Goal: Task Accomplishment & Management: Use online tool/utility

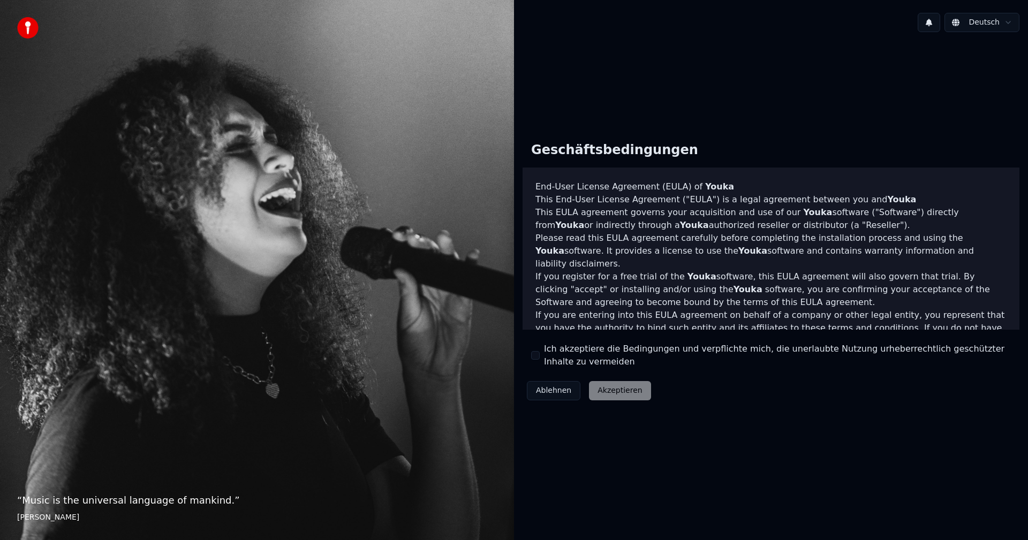
click at [540, 353] on div "Ich akzeptiere die Bedingungen und verpflichte mich, die unerlaubte Nutzung urh…" at bounding box center [771, 356] width 480 height 26
click at [540, 354] on div "Ich akzeptiere die Bedingungen und verpflichte mich, die unerlaubte Nutzung urh…" at bounding box center [771, 356] width 480 height 26
click at [532, 358] on button "Ich akzeptiere die Bedingungen und verpflichte mich, die unerlaubte Nutzung urh…" at bounding box center [535, 355] width 9 height 9
click at [624, 394] on button "Akzeptieren" at bounding box center [620, 390] width 62 height 19
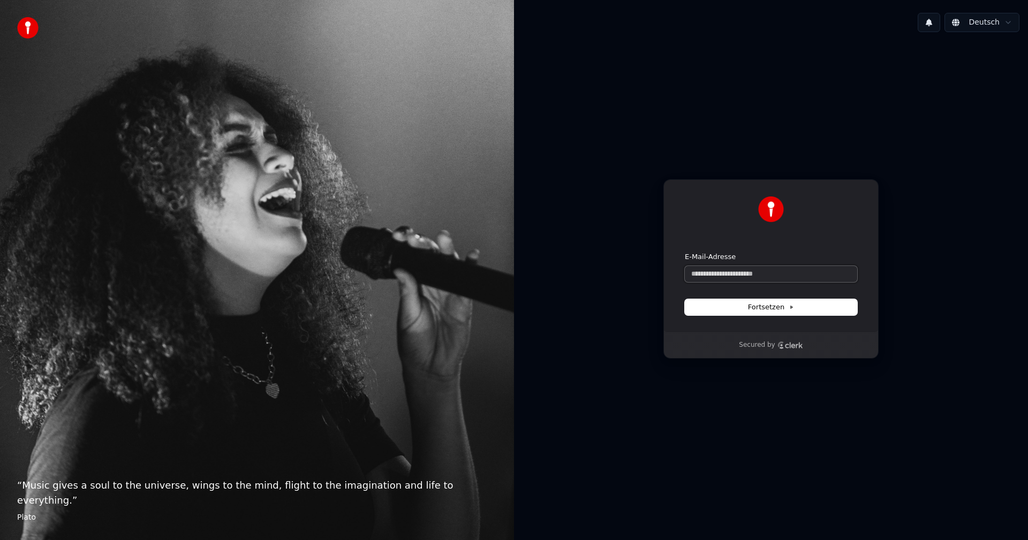
click at [748, 269] on input "E-Mail-Adresse" at bounding box center [771, 274] width 172 height 16
click at [769, 312] on button "Fortsetzen" at bounding box center [771, 307] width 172 height 16
type input "**********"
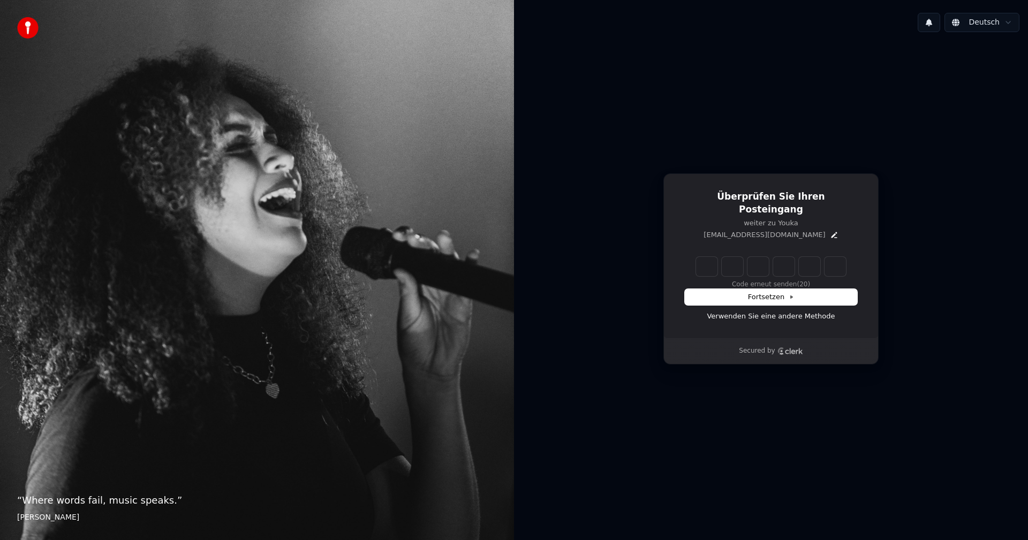
click at [711, 259] on input "Enter verification code" at bounding box center [771, 266] width 150 height 19
type input "******"
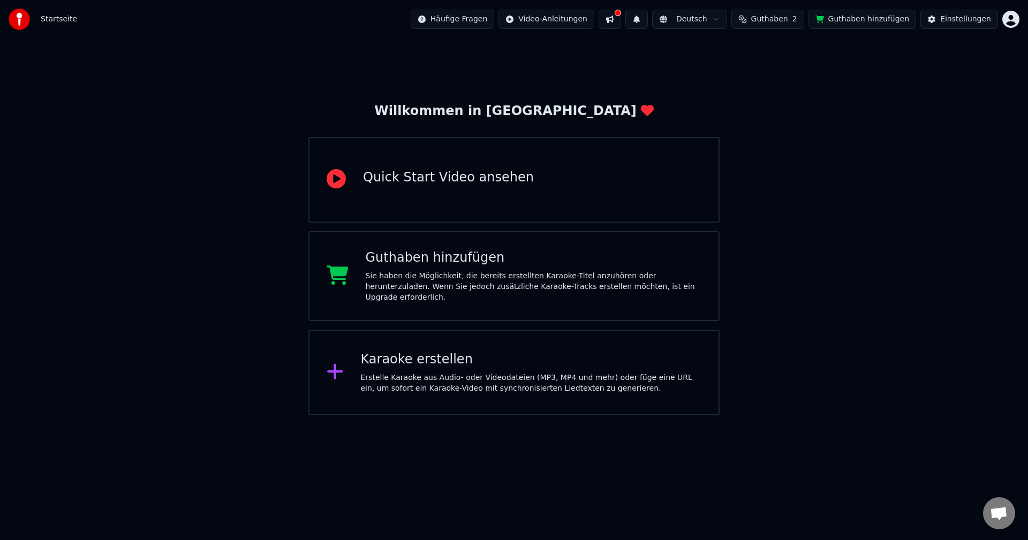
click at [878, 18] on button "Guthaben hinzufügen" at bounding box center [862, 19] width 108 height 19
click at [961, 21] on div "Einstellungen" at bounding box center [965, 19] width 51 height 11
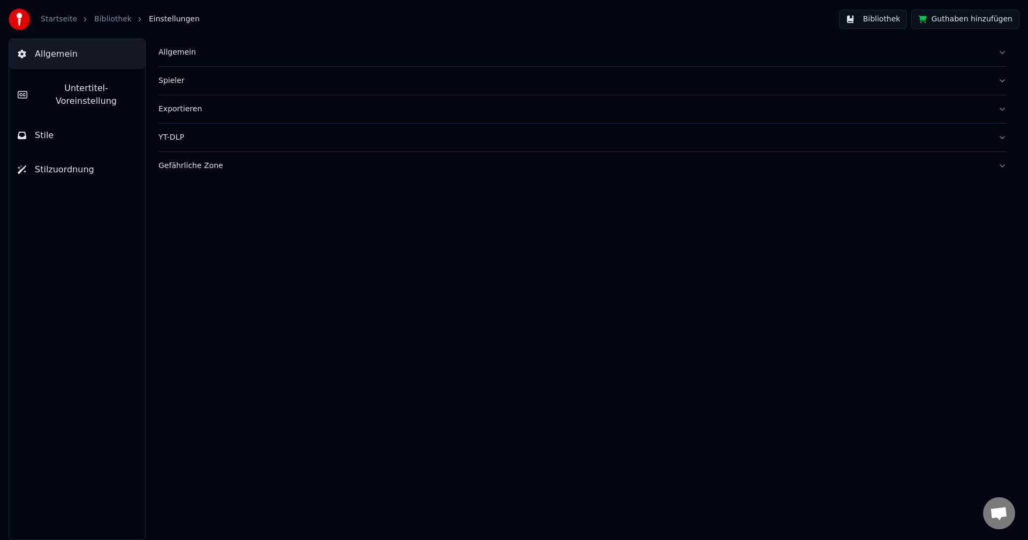
click at [62, 90] on span "Untertitel-Voreinstellung" at bounding box center [86, 95] width 101 height 26
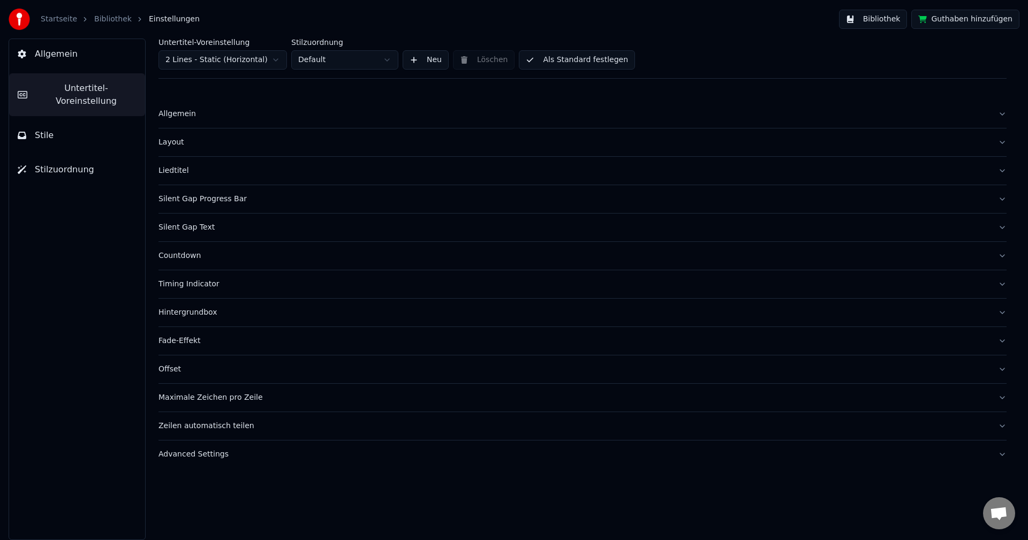
click at [58, 54] on span "Allgemein" at bounding box center [56, 54] width 43 height 13
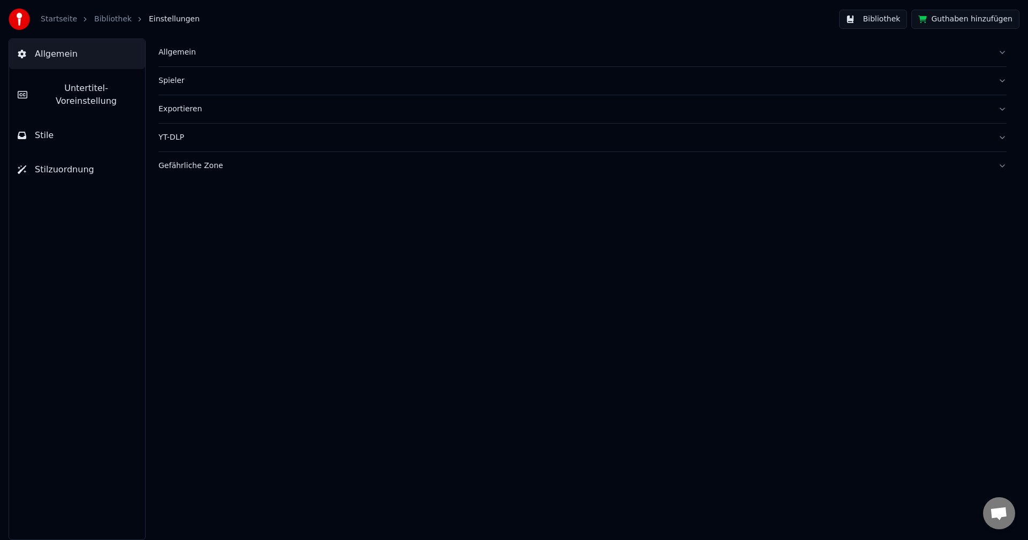
click at [52, 163] on span "Stilzuordnung" at bounding box center [64, 169] width 59 height 13
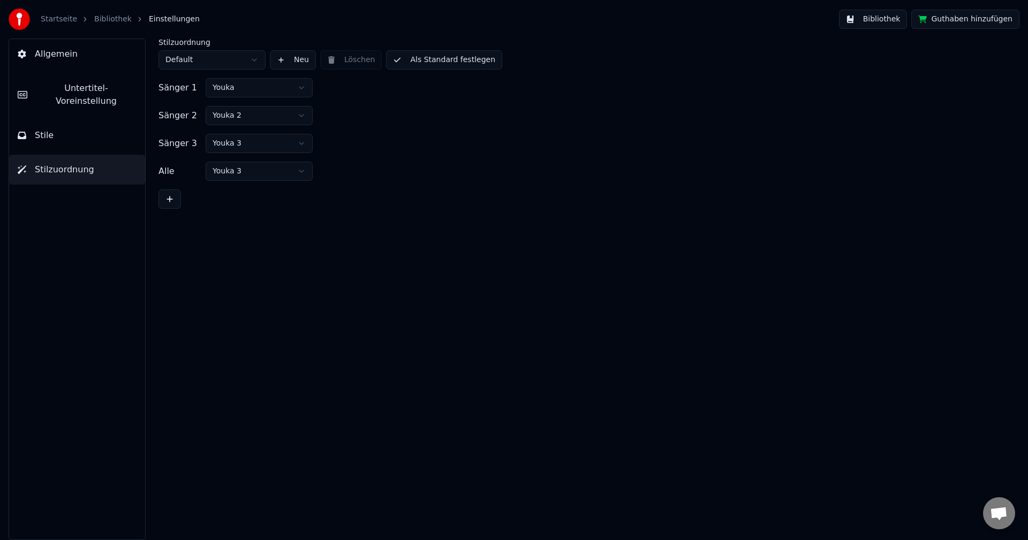
click at [105, 19] on link "Bibliothek" at bounding box center [112, 19] width 37 height 11
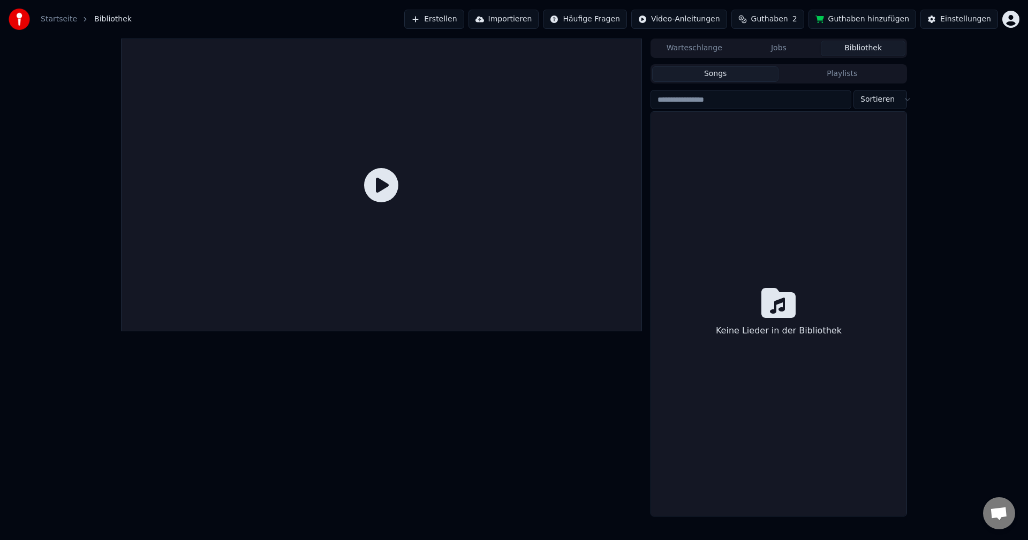
click at [374, 190] on icon at bounding box center [381, 185] width 34 height 34
click at [59, 21] on link "Startseite" at bounding box center [59, 19] width 36 height 11
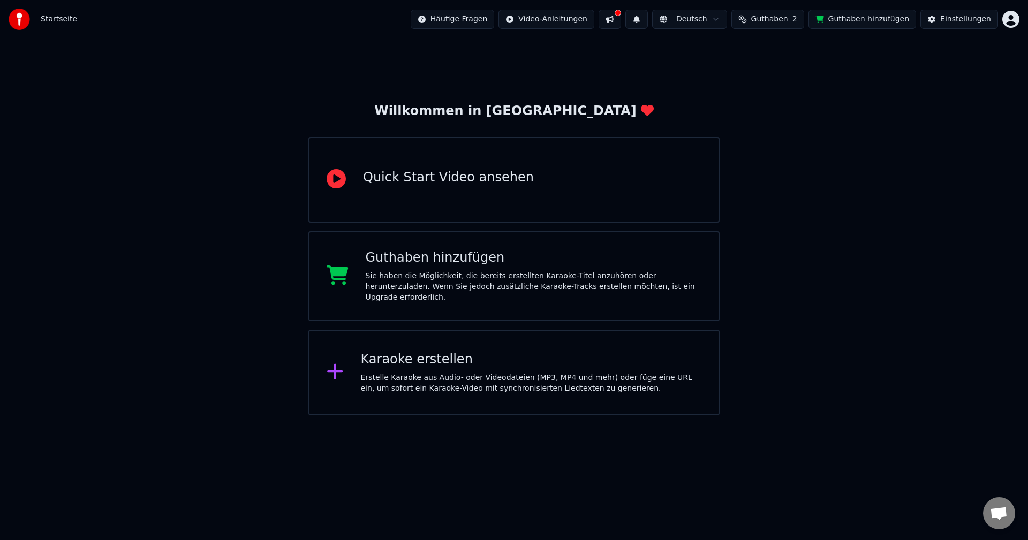
click at [447, 374] on div "Erstelle Karaoke aus Audio- oder Videodateien (MP3, MP4 und mehr) oder füge ein…" at bounding box center [531, 383] width 341 height 21
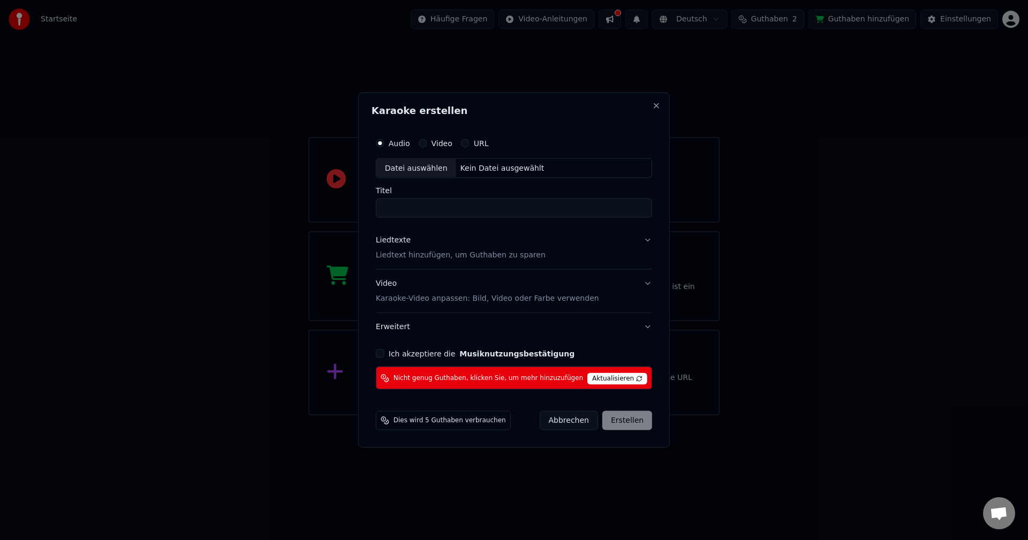
click at [604, 377] on span "Aktualisieren" at bounding box center [617, 379] width 60 height 12
click at [449, 423] on span "Dies wird 5 Guthaben verbrauchen" at bounding box center [449, 420] width 112 height 9
click at [652, 107] on button "Close" at bounding box center [656, 105] width 9 height 9
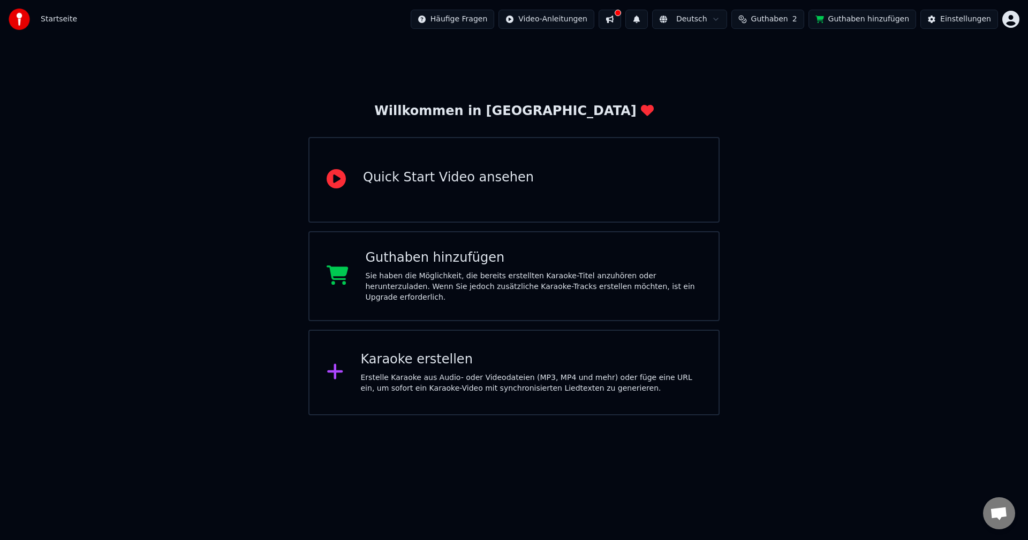
click at [621, 20] on button at bounding box center [610, 19] width 22 height 19
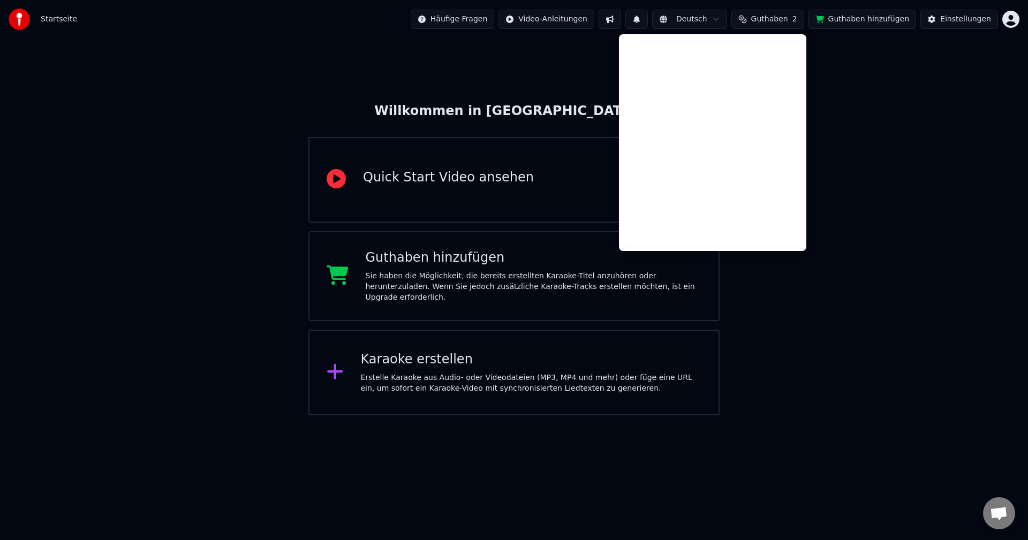
click at [580, 65] on div "Willkommen in Youka Quick Start Video ansehen Guthaben hinzufügen Sie haben die…" at bounding box center [514, 227] width 1028 height 377
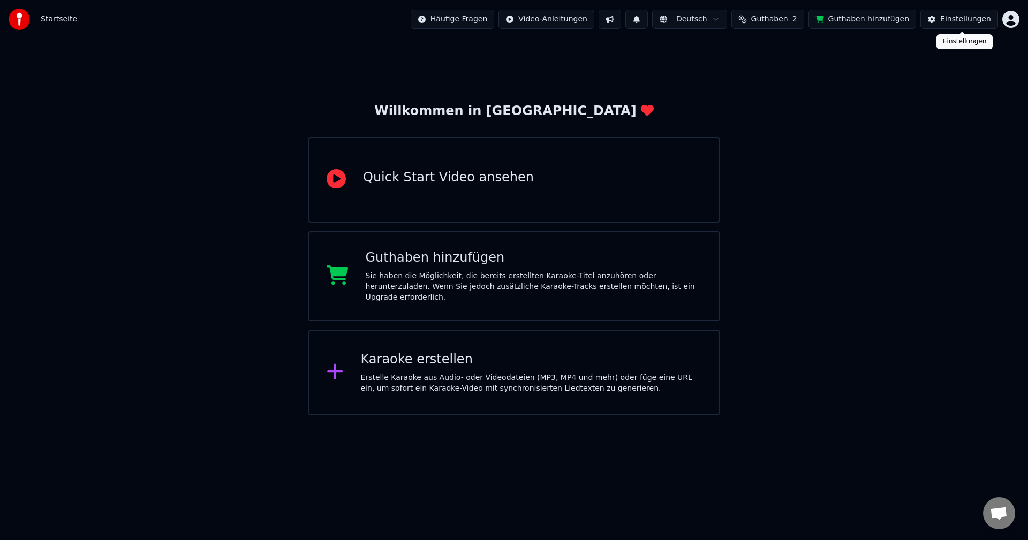
click at [1020, 19] on div "Startseite Häufige Fragen Video-Anleitungen Deutsch Guthaben 2 Guthaben hinzufü…" at bounding box center [514, 19] width 1028 height 39
click at [1016, 19] on html "Startseite Häufige Fragen Video-Anleitungen Deutsch Guthaben 2 Guthaben hinzufü…" at bounding box center [514, 207] width 1028 height 415
click at [777, 20] on html "Startseite Häufige Fragen Video-Anleitungen Deutsch Guthaben 2 Guthaben hinzufü…" at bounding box center [514, 207] width 1028 height 415
click at [782, 26] on button "Guthaben 2" at bounding box center [767, 19] width 73 height 19
click at [782, 100] on button "Aktualisieren" at bounding box center [781, 98] width 75 height 19
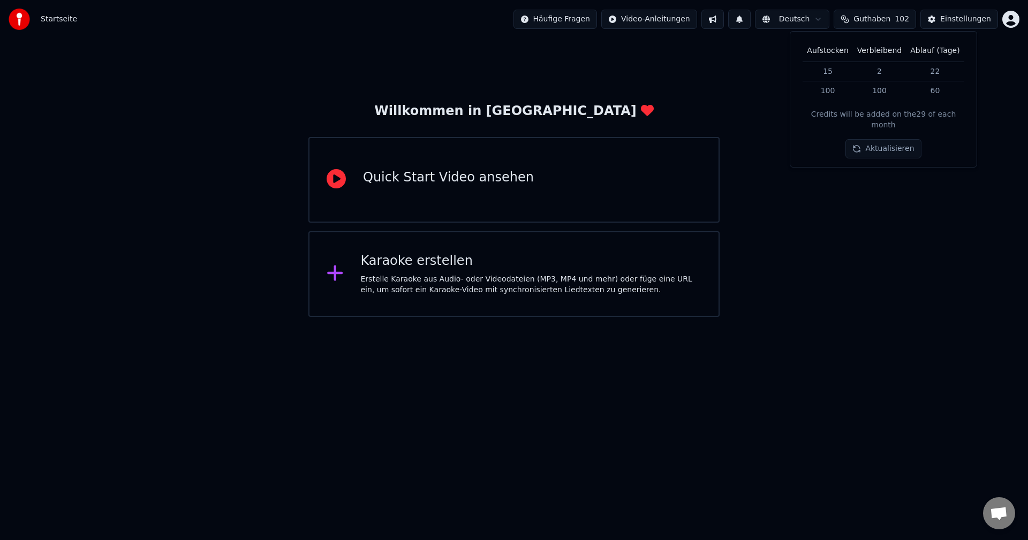
click at [434, 265] on div "Karaoke erstellen" at bounding box center [531, 261] width 341 height 17
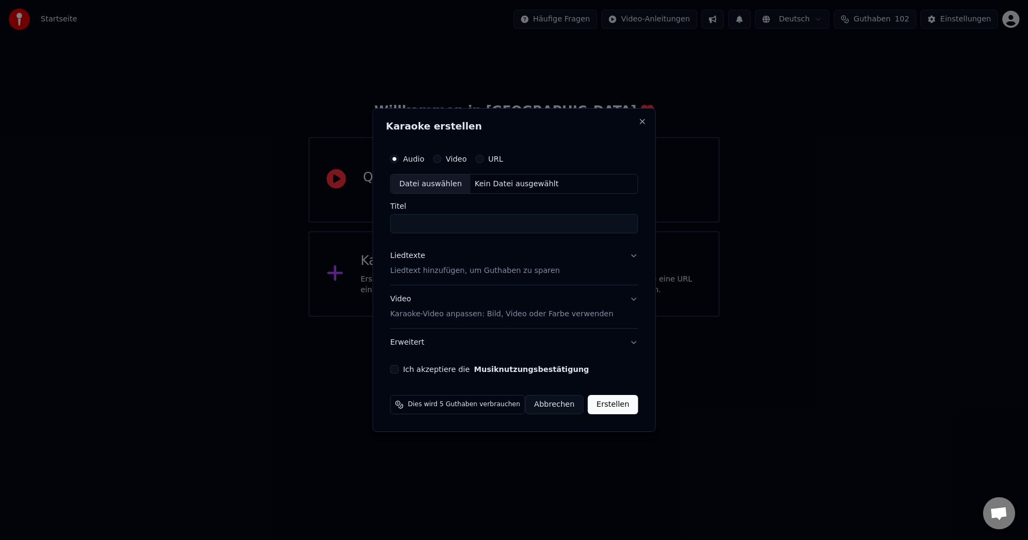
click at [482, 179] on div "Kein Datei ausgewählt" at bounding box center [517, 184] width 93 height 11
click at [457, 222] on input "**********" at bounding box center [514, 224] width 263 height 19
type input "**********"
click at [425, 271] on p "Liedtext hinzufügen, um Guthaben zu sparen" at bounding box center [468, 271] width 170 height 11
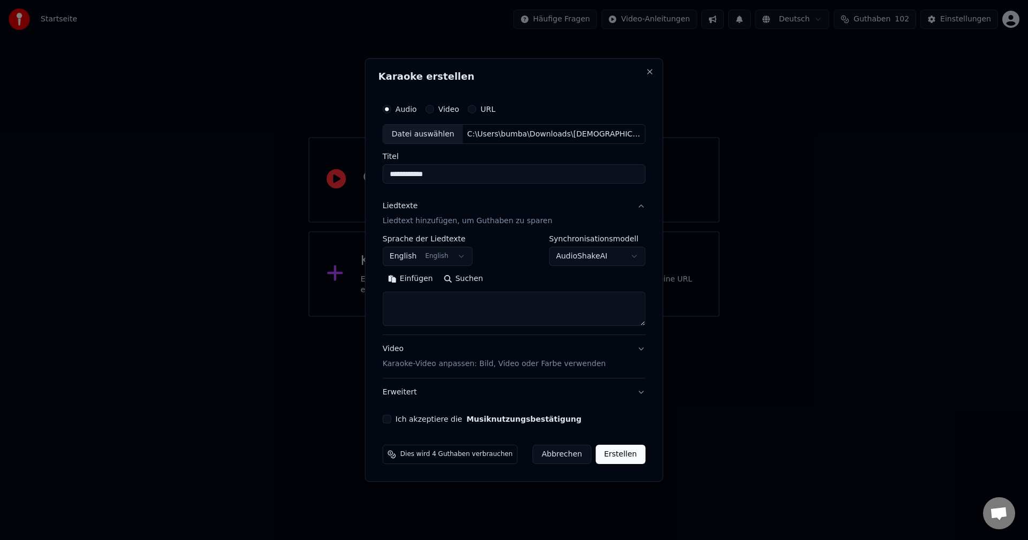
click at [457, 256] on button "English English" at bounding box center [428, 256] width 90 height 19
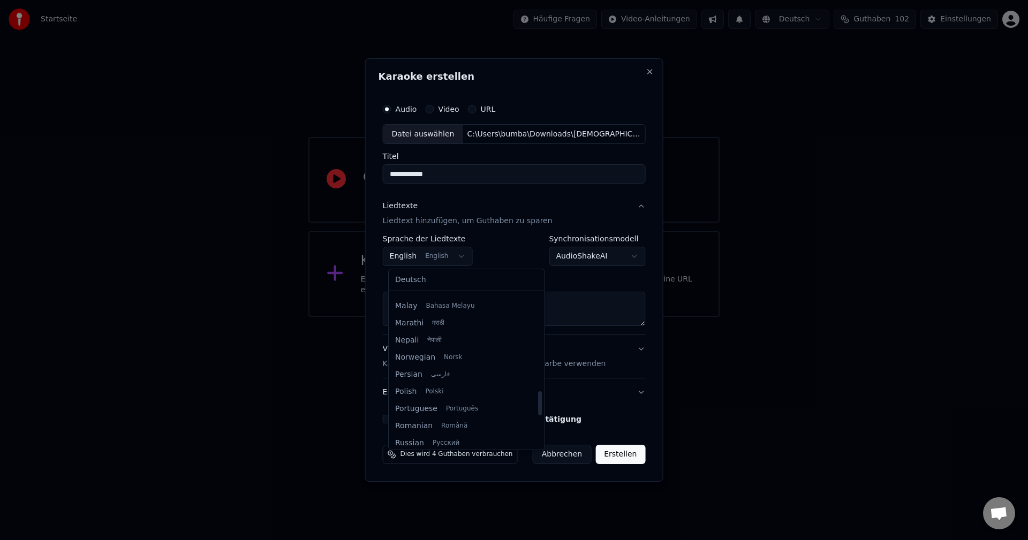
scroll to position [621, 0]
select select "**"
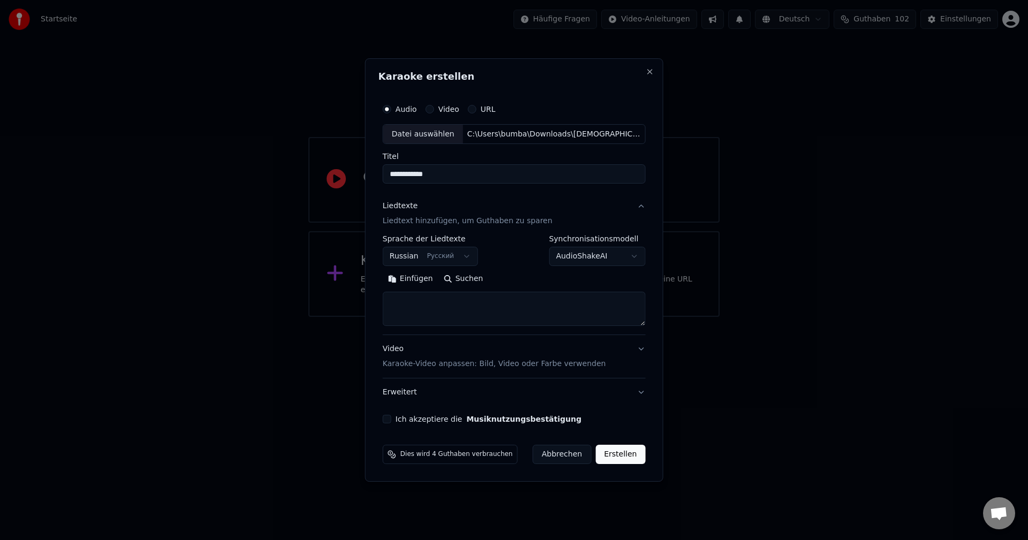
click at [444, 304] on textarea at bounding box center [514, 309] width 263 height 34
paste textarea "**********"
drag, startPoint x: 440, startPoint y: 303, endPoint x: 377, endPoint y: 299, distance: 62.2
click at [377, 299] on div "**********" at bounding box center [514, 270] width 298 height 424
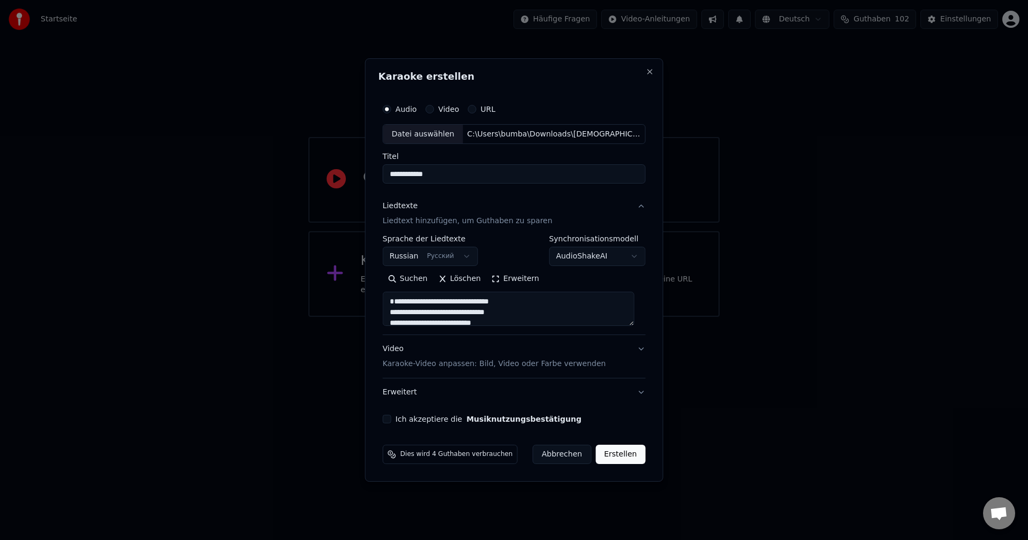
click at [393, 312] on textarea "**********" at bounding box center [509, 309] width 252 height 34
drag, startPoint x: 430, startPoint y: 305, endPoint x: 395, endPoint y: 304, distance: 35.9
click at [395, 304] on textarea "**********" at bounding box center [509, 309] width 252 height 34
click at [395, 314] on textarea "**********" at bounding box center [509, 309] width 252 height 34
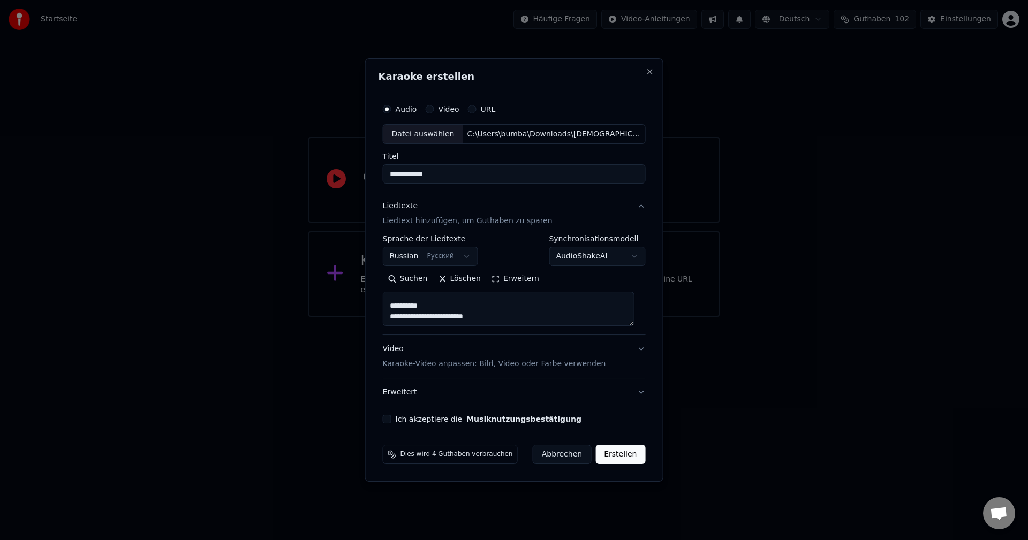
scroll to position [107, 0]
drag, startPoint x: 430, startPoint y: 304, endPoint x: 393, endPoint y: 306, distance: 37.0
click at [393, 306] on textarea "**********" at bounding box center [509, 309] width 252 height 34
click at [393, 314] on textarea "**********" at bounding box center [509, 309] width 252 height 34
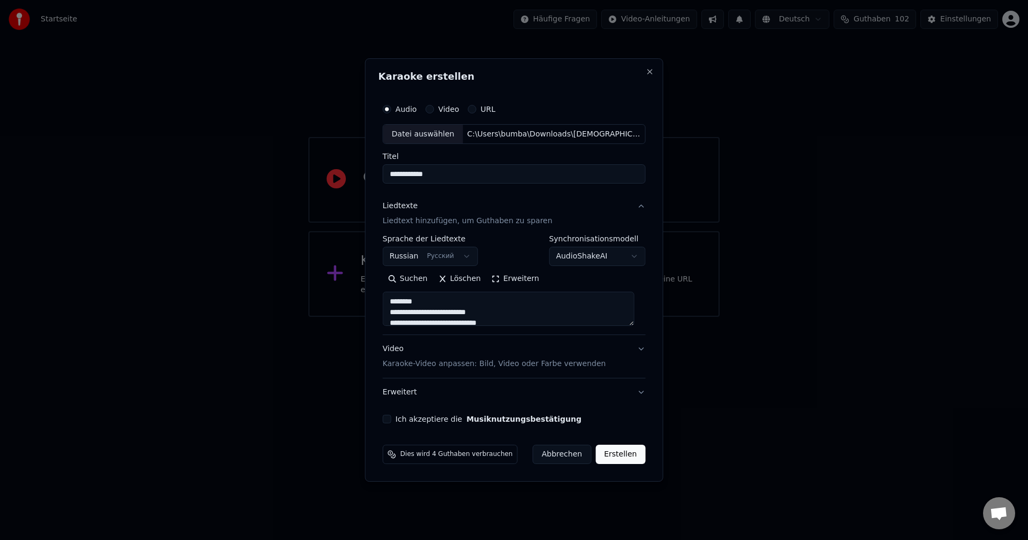
click at [427, 302] on textarea "**********" at bounding box center [509, 309] width 252 height 34
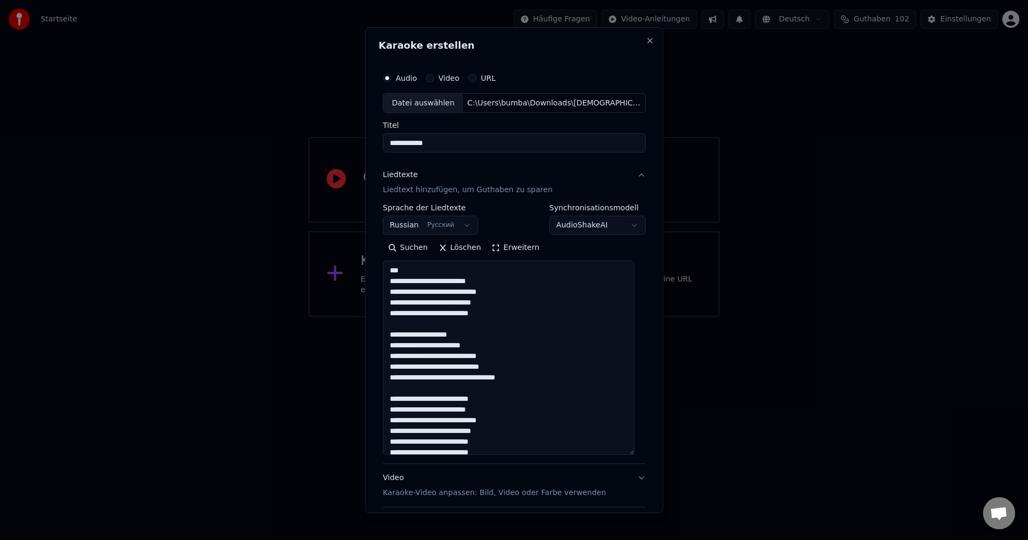
drag, startPoint x: 638, startPoint y: 322, endPoint x: 652, endPoint y: 456, distance: 134.0
click at [652, 456] on div "**********" at bounding box center [514, 270] width 298 height 486
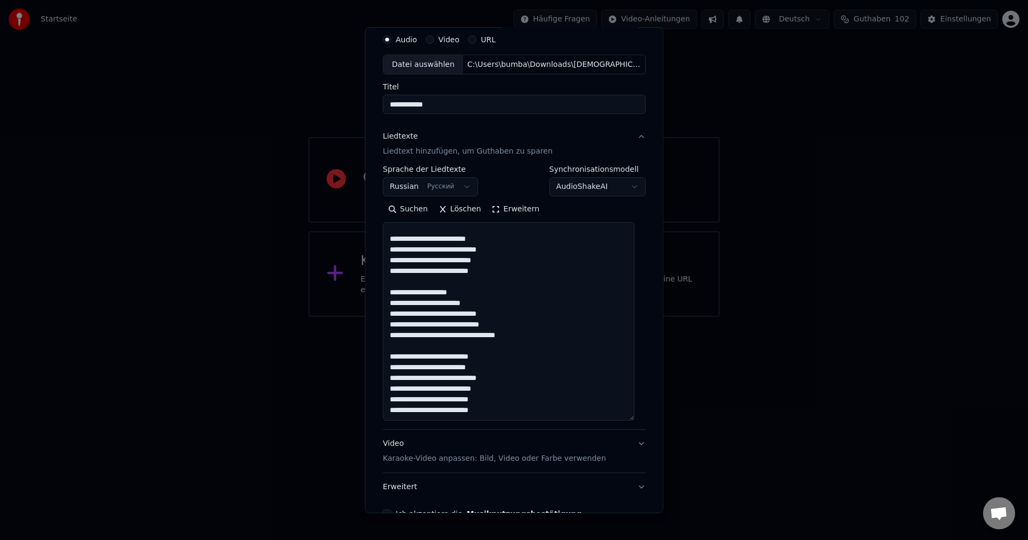
scroll to position [54, 0]
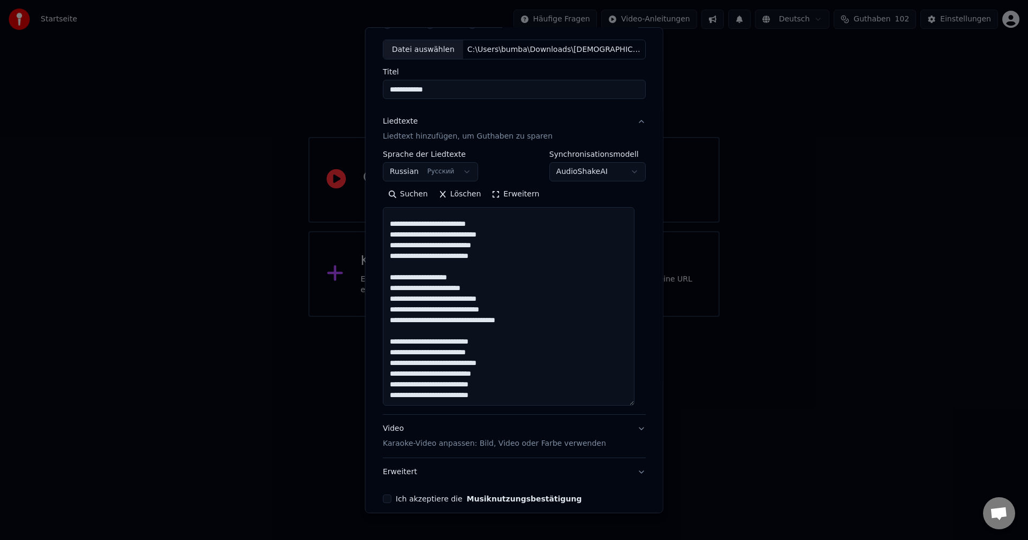
drag, startPoint x: 475, startPoint y: 277, endPoint x: 389, endPoint y: 277, distance: 85.7
click at [389, 277] on textarea "**********" at bounding box center [509, 306] width 252 height 199
click at [392, 288] on textarea "**********" at bounding box center [509, 306] width 252 height 199
drag, startPoint x: 501, startPoint y: 343, endPoint x: 388, endPoint y: 339, distance: 113.5
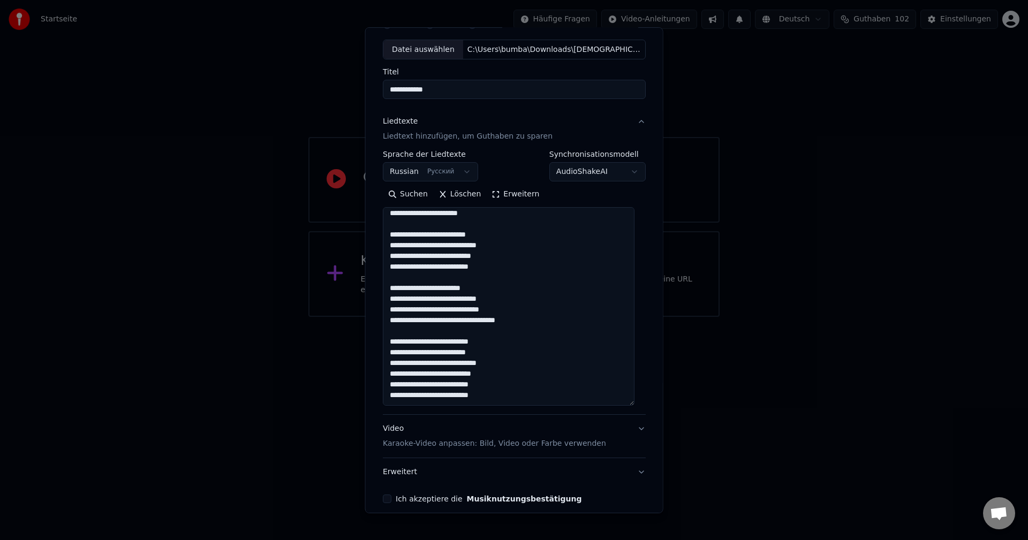
click at [388, 339] on textarea "**********" at bounding box center [509, 306] width 252 height 199
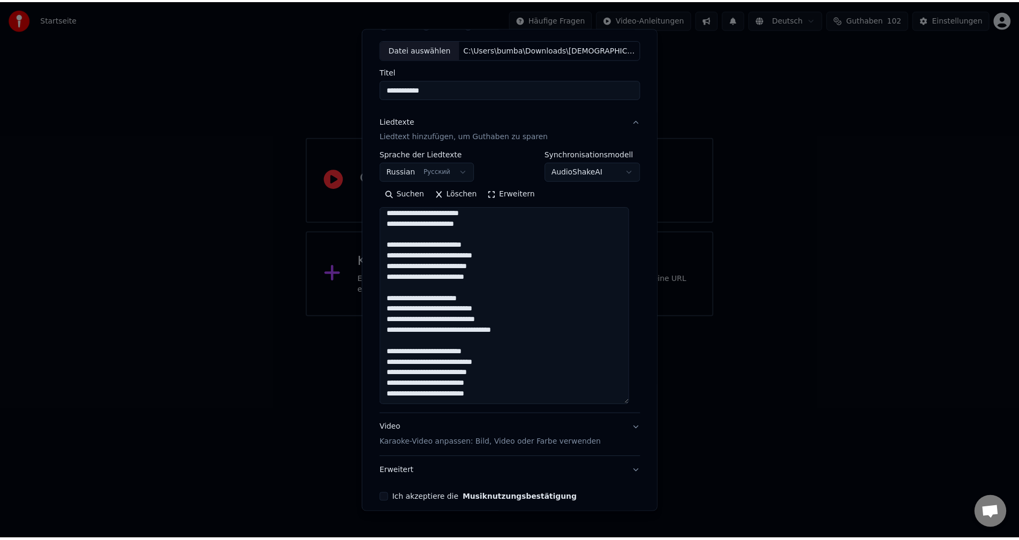
scroll to position [102, 0]
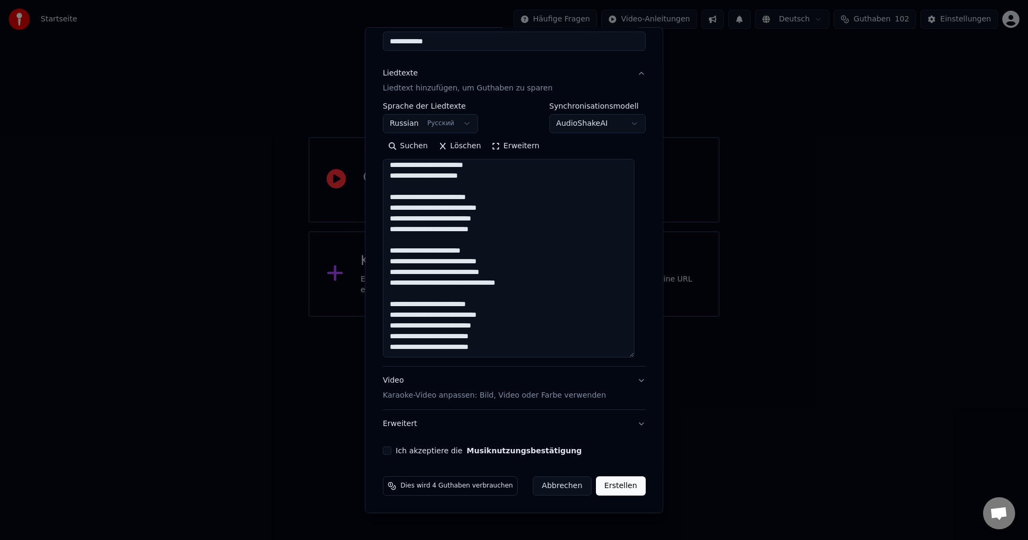
type textarea "**********"
click at [387, 450] on button "Ich akzeptiere die Musiknutzungsbestätigung" at bounding box center [387, 450] width 9 height 9
click at [613, 487] on button "Erstellen" at bounding box center [620, 485] width 50 height 19
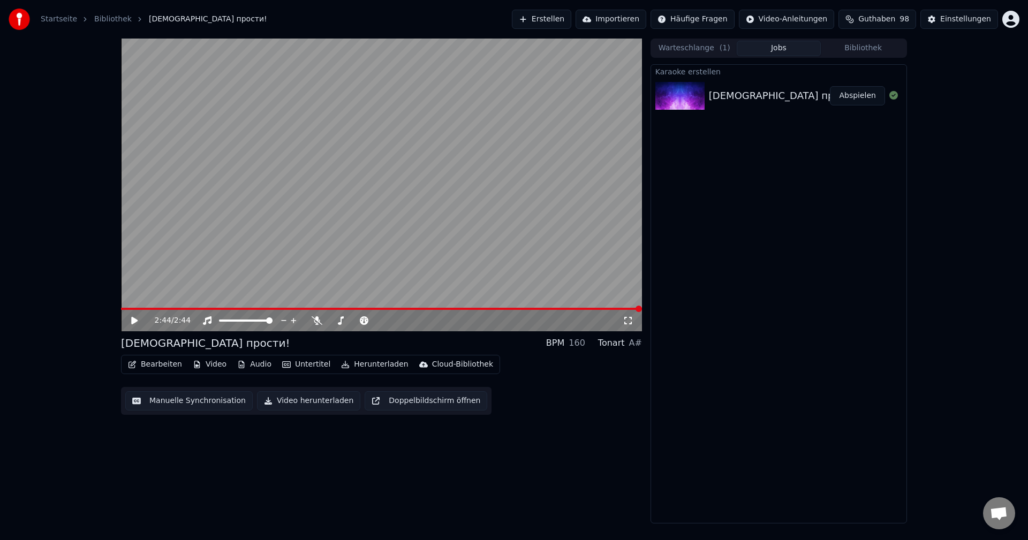
click at [132, 320] on icon at bounding box center [142, 320] width 25 height 9
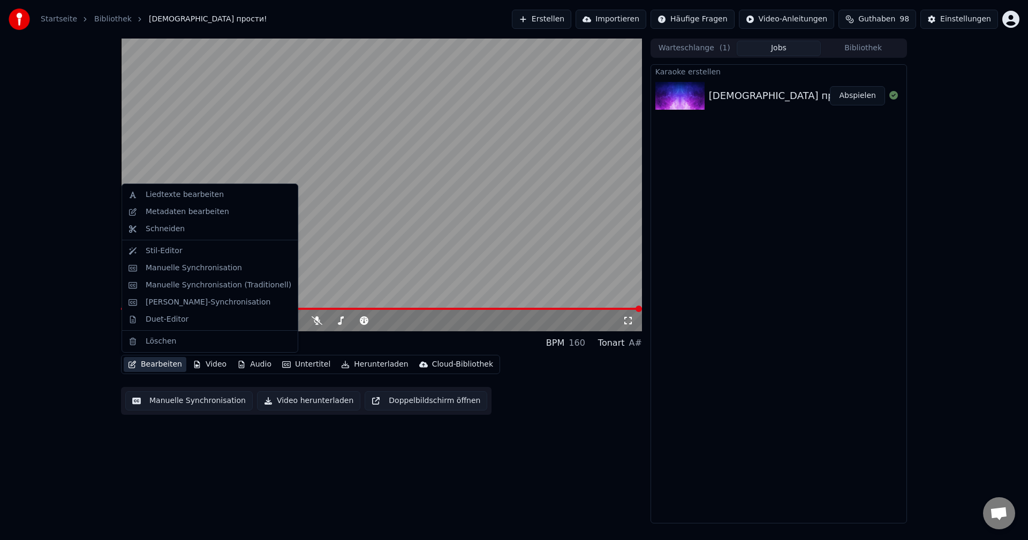
click at [155, 365] on button "Bearbeiten" at bounding box center [155, 364] width 63 height 15
click at [161, 320] on div "Duet-Editor" at bounding box center [167, 319] width 43 height 11
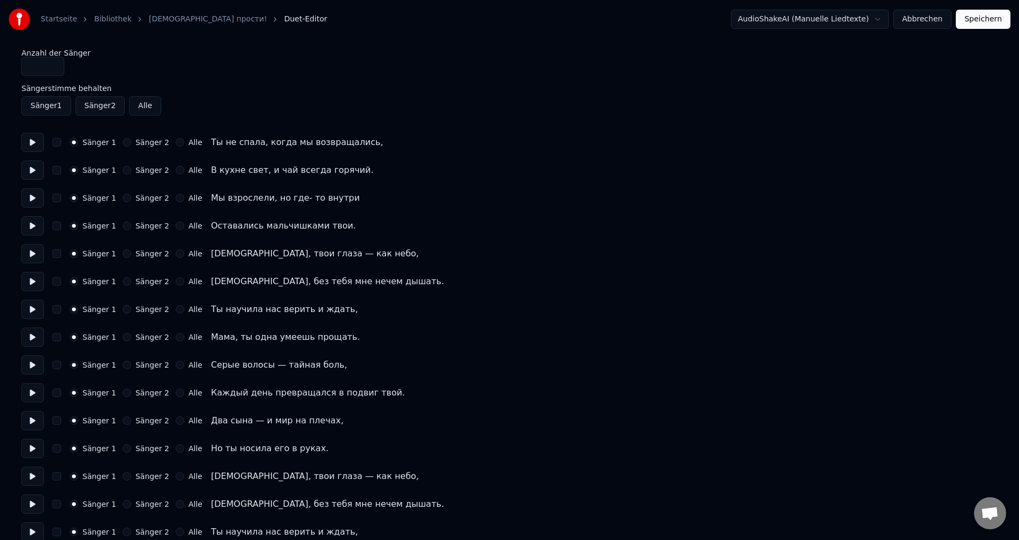
click at [27, 135] on button at bounding box center [32, 142] width 22 height 19
click at [55, 140] on button "button" at bounding box center [56, 142] width 9 height 9
click at [31, 170] on button at bounding box center [32, 170] width 22 height 19
click at [125, 168] on button "Sänger 2" at bounding box center [127, 170] width 9 height 9
click at [73, 173] on button "Sänger 1" at bounding box center [74, 170] width 9 height 9
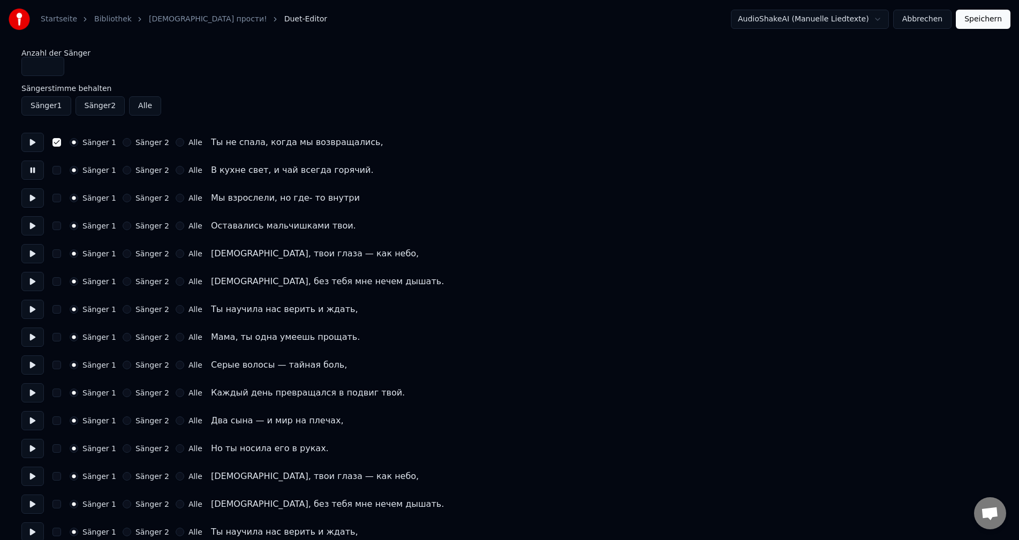
click at [57, 173] on button "button" at bounding box center [56, 170] width 9 height 9
click at [59, 200] on button "button" at bounding box center [56, 198] width 9 height 9
click at [59, 219] on div "Sänger 1 Sänger 2 Alle Оставались мальчишками твои." at bounding box center [509, 225] width 976 height 19
click at [59, 224] on button "button" at bounding box center [56, 226] width 9 height 9
click at [57, 256] on button "button" at bounding box center [56, 253] width 9 height 9
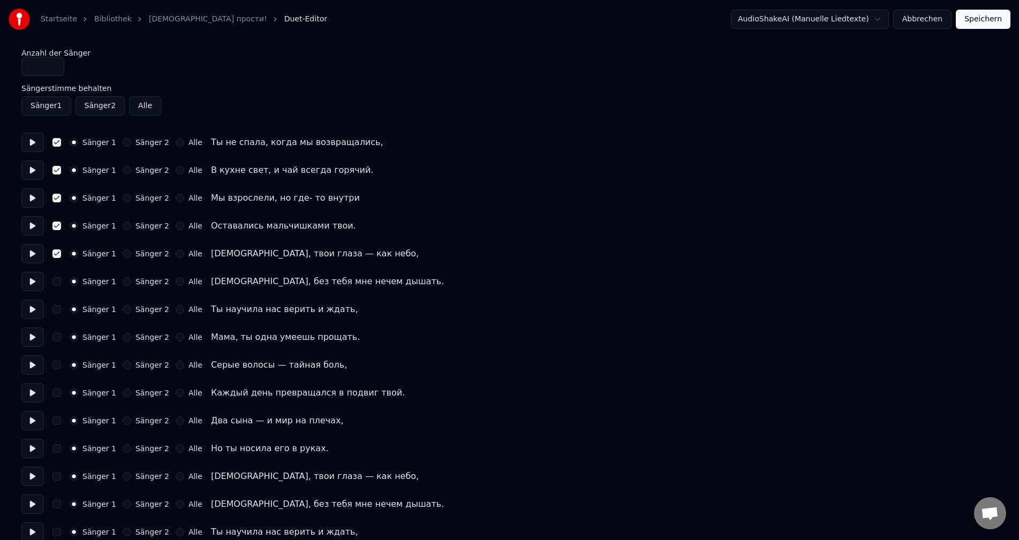
click at [58, 280] on button "button" at bounding box center [56, 281] width 9 height 9
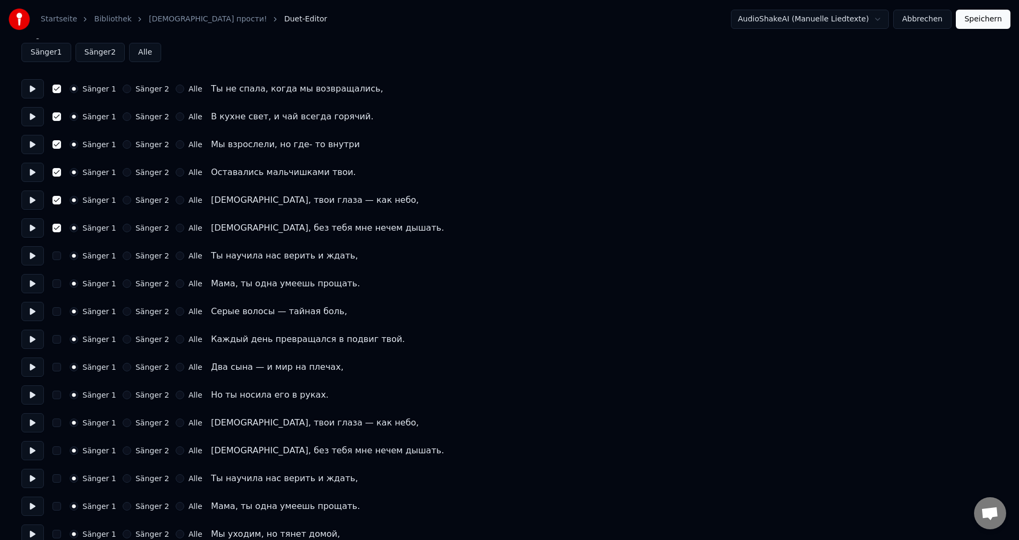
click at [56, 255] on button "button" at bounding box center [56, 256] width 9 height 9
click at [59, 279] on div "Sänger 1 Sänger 2 Alle Мама, ты одна умеешь прощать." at bounding box center [509, 283] width 976 height 19
click at [57, 286] on button "button" at bounding box center [56, 283] width 9 height 9
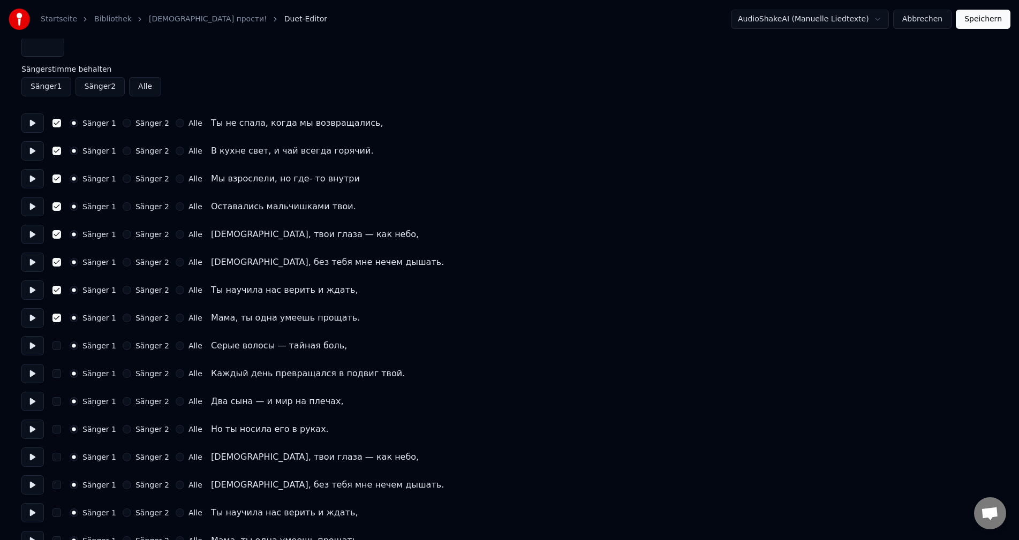
scroll to position [0, 0]
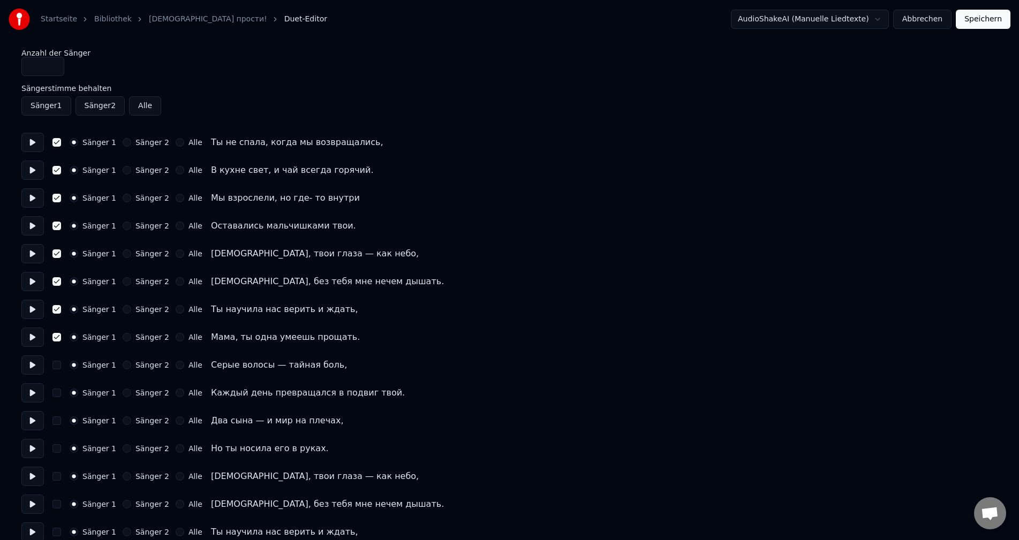
click at [53, 104] on button "Sänger 1" at bounding box center [46, 105] width 50 height 19
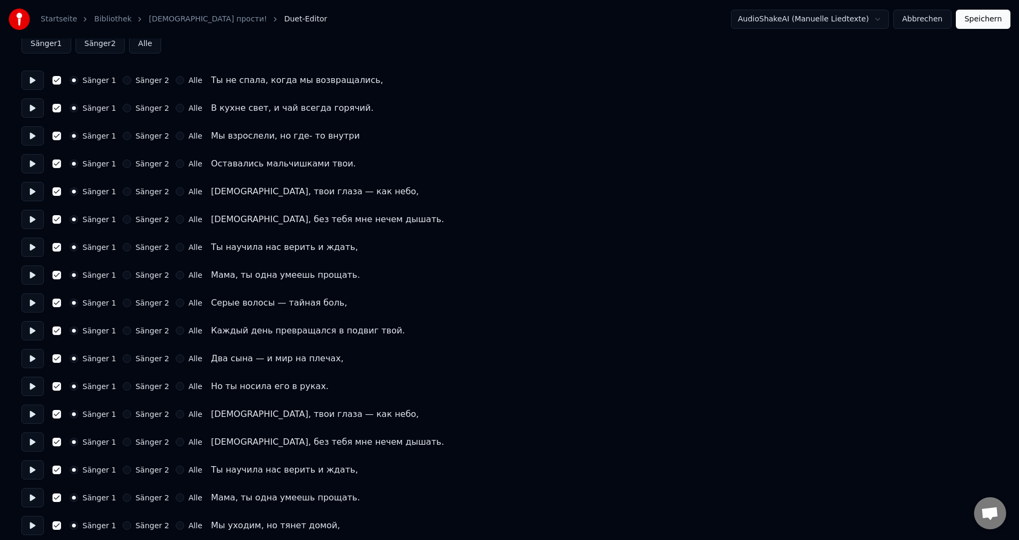
scroll to position [291, 0]
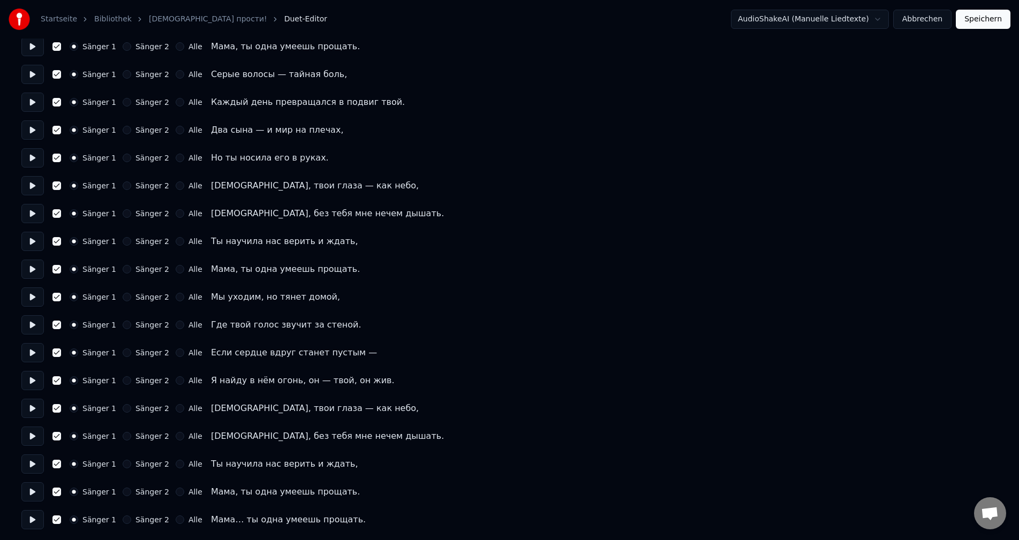
click at [980, 20] on button "Speichern" at bounding box center [983, 19] width 55 height 19
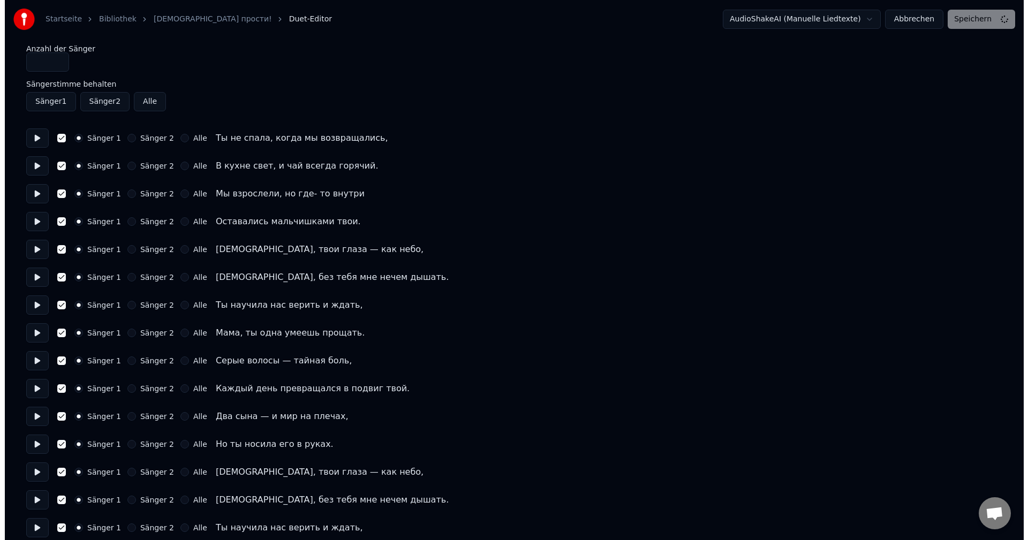
scroll to position [0, 0]
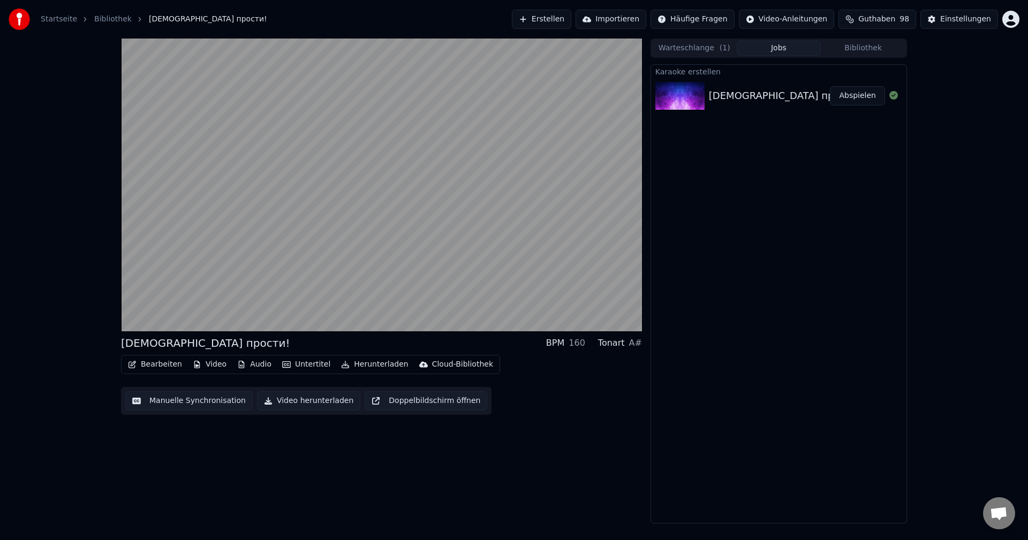
click at [374, 402] on button "Doppelbildschirm öffnen" at bounding box center [426, 400] width 123 height 19
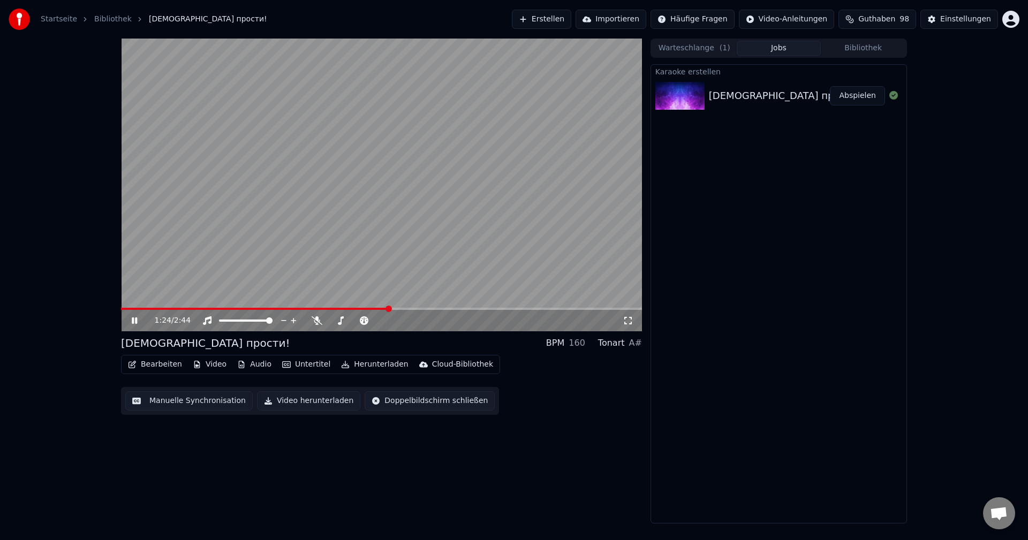
click at [160, 359] on button "Bearbeiten" at bounding box center [155, 364] width 63 height 15
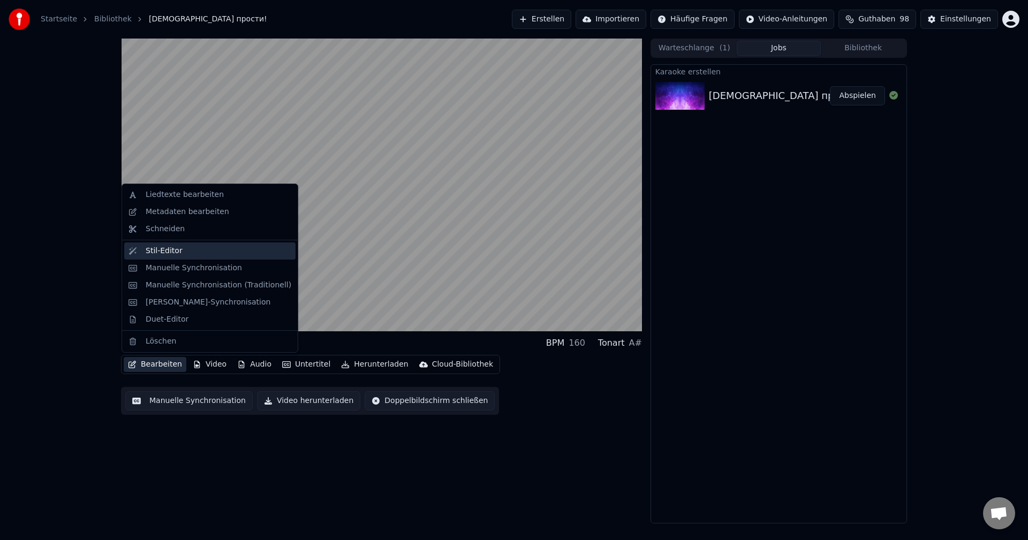
click at [171, 253] on div "Stil-Editor" at bounding box center [164, 251] width 37 height 11
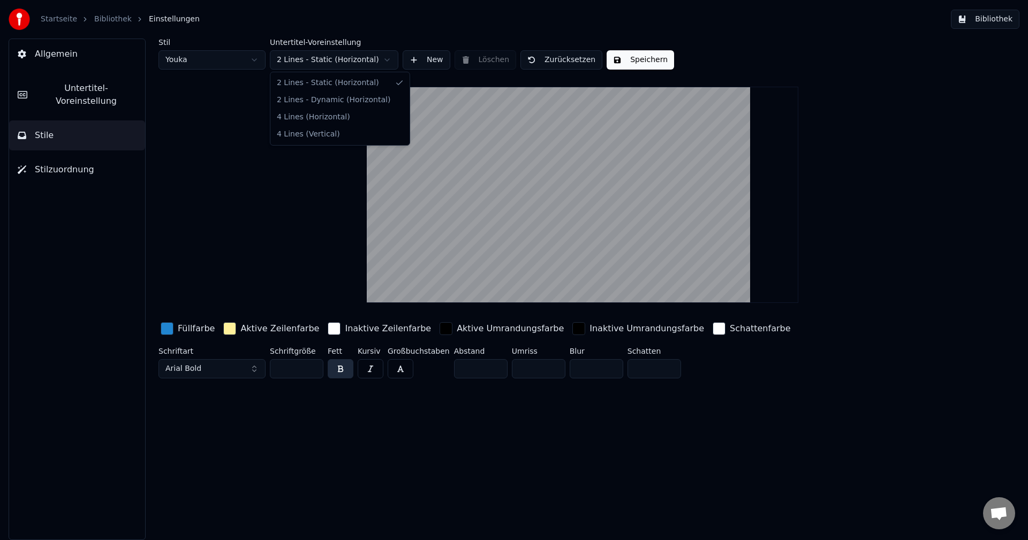
click at [352, 60] on html "Startseite Bibliothek Einstellungen Bibliothek Allgemein Untertitel-Voreinstell…" at bounding box center [514, 270] width 1028 height 540
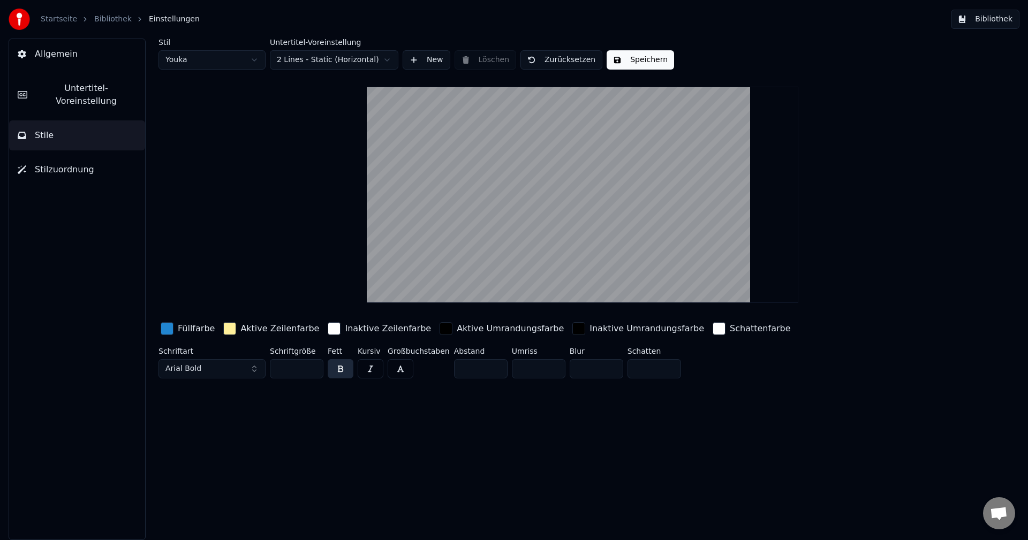
click at [352, 60] on html "Startseite Bibliothek Einstellungen Bibliothek Allgemein Untertitel-Voreinstell…" at bounding box center [514, 270] width 1028 height 540
click at [55, 54] on span "Allgemein" at bounding box center [56, 54] width 43 height 13
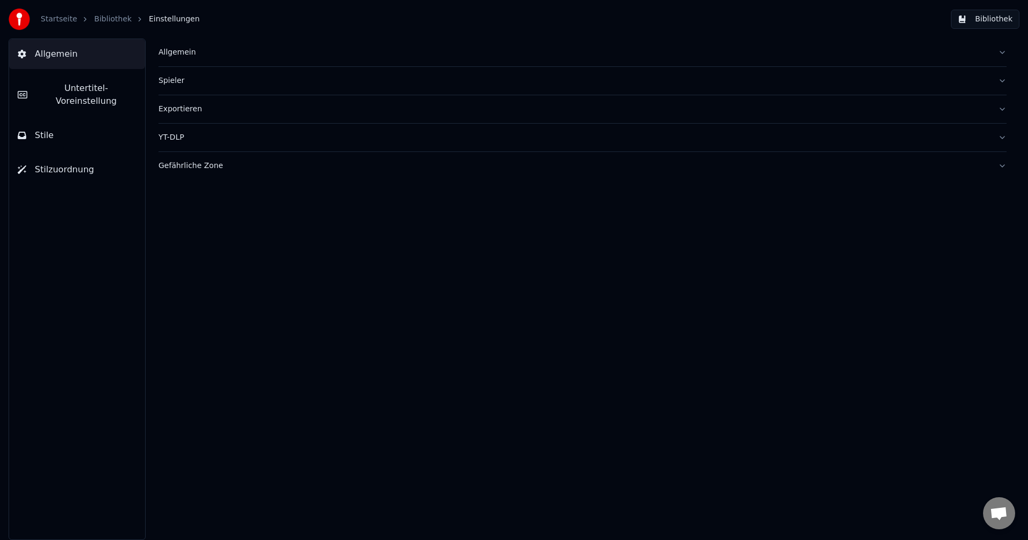
click at [66, 90] on span "Untertitel-Voreinstellung" at bounding box center [86, 95] width 101 height 26
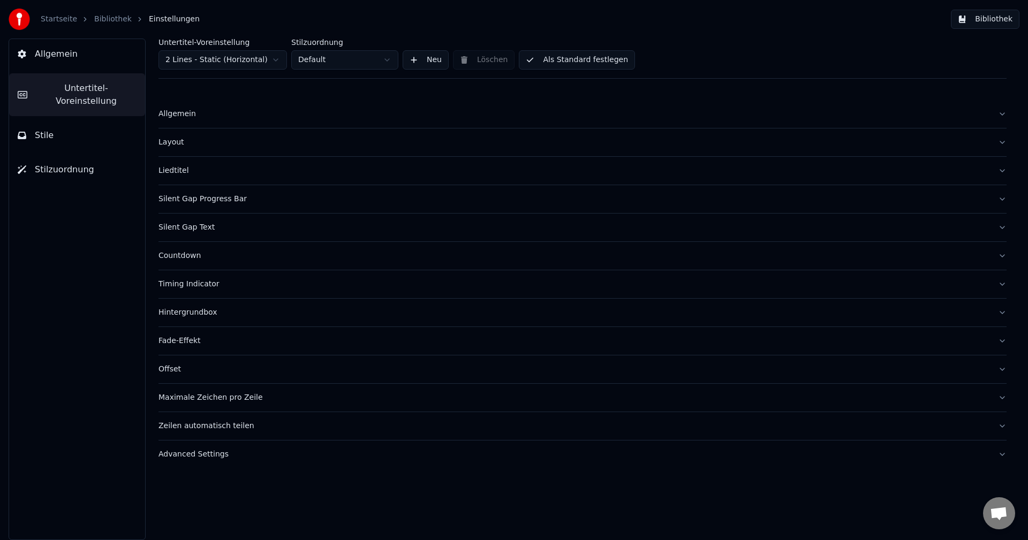
click at [97, 19] on link "Bibliothek" at bounding box center [112, 19] width 37 height 11
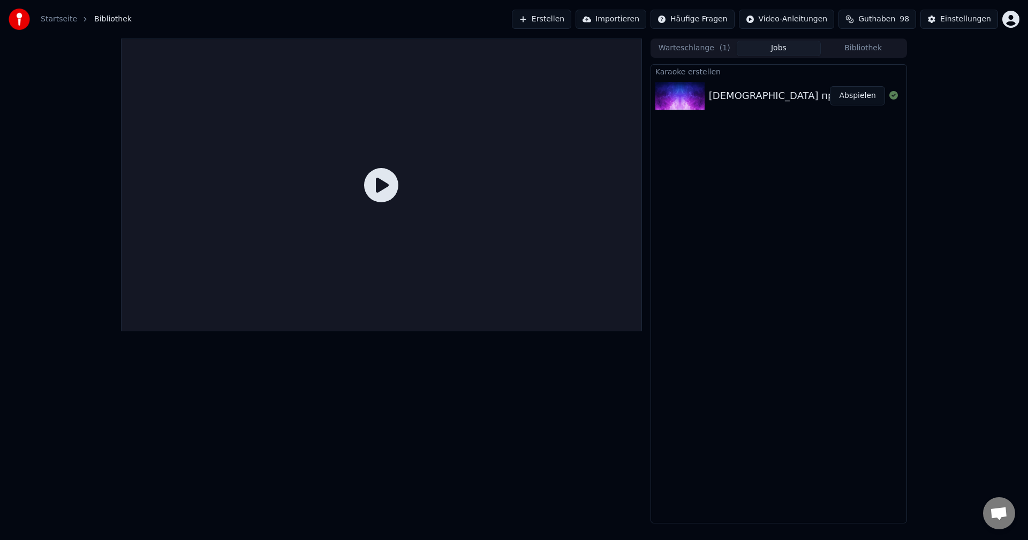
click at [380, 181] on icon at bounding box center [381, 185] width 34 height 34
click at [866, 91] on button "Abspielen" at bounding box center [857, 95] width 55 height 19
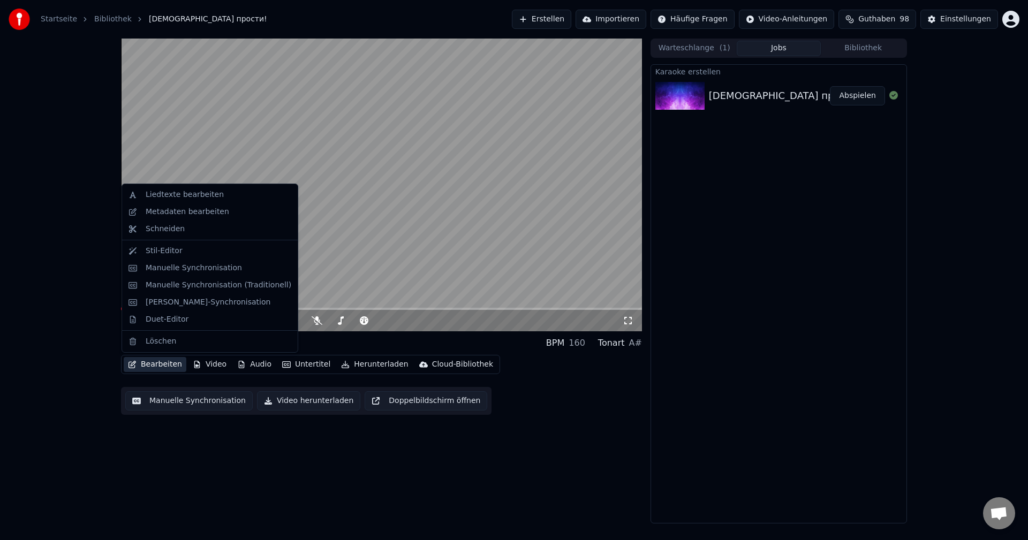
click at [161, 366] on button "Bearbeiten" at bounding box center [155, 364] width 63 height 15
click at [175, 323] on div "Duet-Editor" at bounding box center [167, 319] width 43 height 11
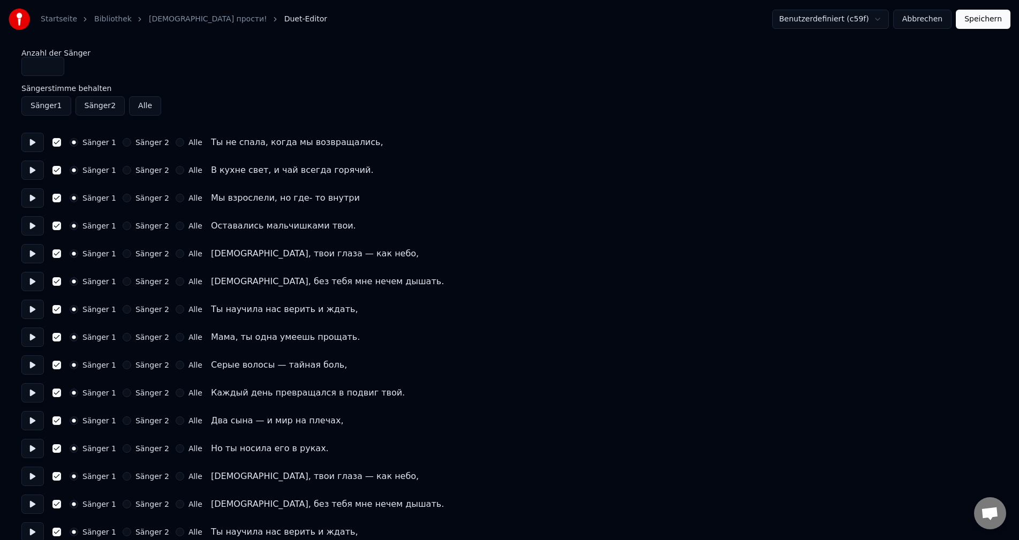
click at [47, 102] on button "Sänger 1" at bounding box center [46, 105] width 50 height 19
click at [135, 103] on button "Alle" at bounding box center [145, 105] width 32 height 19
click at [138, 105] on button "Alle" at bounding box center [145, 105] width 32 height 19
click at [88, 110] on button "Sänger 2" at bounding box center [100, 105] width 50 height 19
click at [40, 108] on button "Sänger 1" at bounding box center [46, 105] width 50 height 19
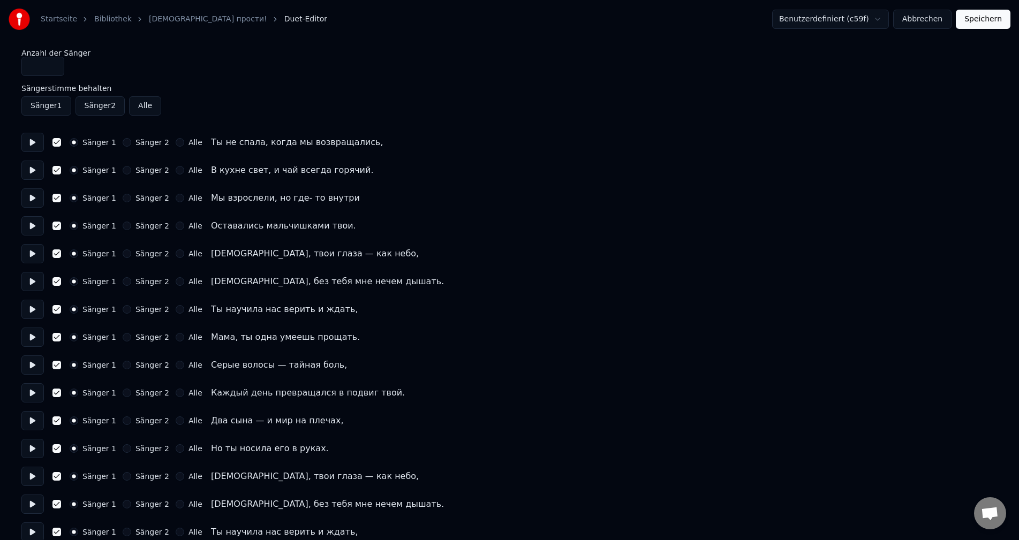
click at [93, 109] on button "Sänger 2" at bounding box center [100, 105] width 50 height 19
click at [123, 145] on button "Sänger 2" at bounding box center [127, 142] width 9 height 9
click at [98, 103] on button "Sänger 2" at bounding box center [100, 105] width 50 height 19
click at [125, 142] on button "Sänger 2" at bounding box center [127, 142] width 9 height 9
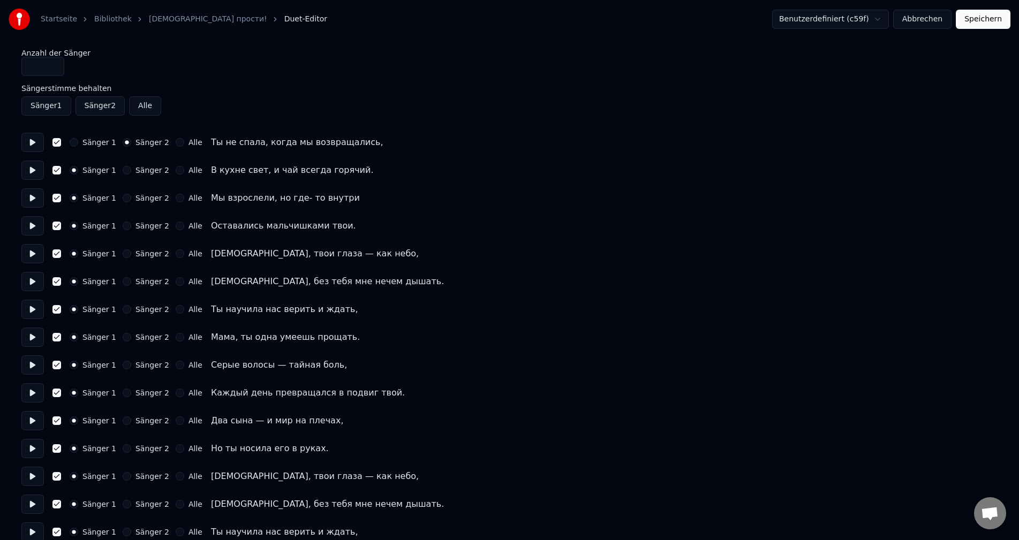
click at [125, 141] on circle "button" at bounding box center [127, 143] width 4 height 4
click at [49, 143] on div "Sänger 1 Sänger 2 Alle Ты не спала, когда мы возвращались," at bounding box center [509, 142] width 976 height 19
click at [55, 144] on button "button" at bounding box center [56, 142] width 9 height 9
click at [50, 110] on button "Sänger 1" at bounding box center [46, 105] width 50 height 19
click at [48, 107] on button "Sänger 1" at bounding box center [46, 105] width 50 height 19
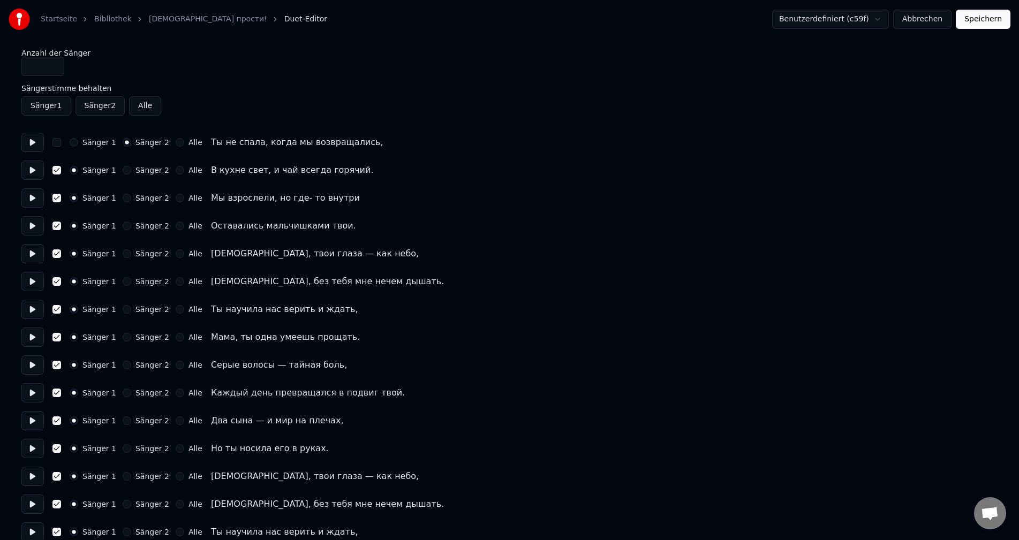
click at [59, 141] on button "button" at bounding box center [56, 142] width 9 height 9
click at [26, 143] on button at bounding box center [32, 142] width 22 height 19
click at [176, 142] on button "Alle" at bounding box center [180, 142] width 9 height 9
click at [144, 109] on button "Alle" at bounding box center [145, 105] width 32 height 19
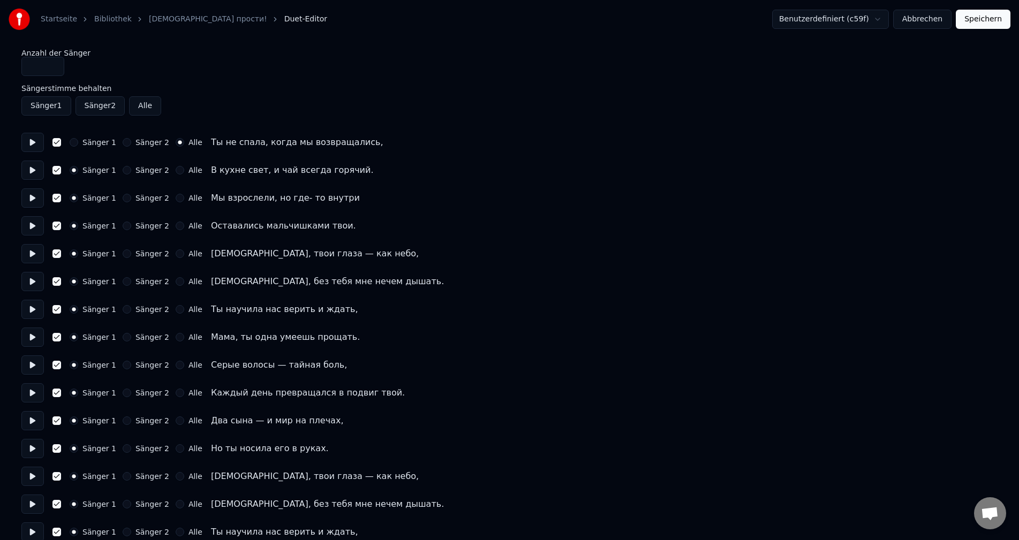
click at [59, 113] on button "Sänger 1" at bounding box center [46, 105] width 50 height 19
click at [139, 102] on button "Alle" at bounding box center [145, 105] width 32 height 19
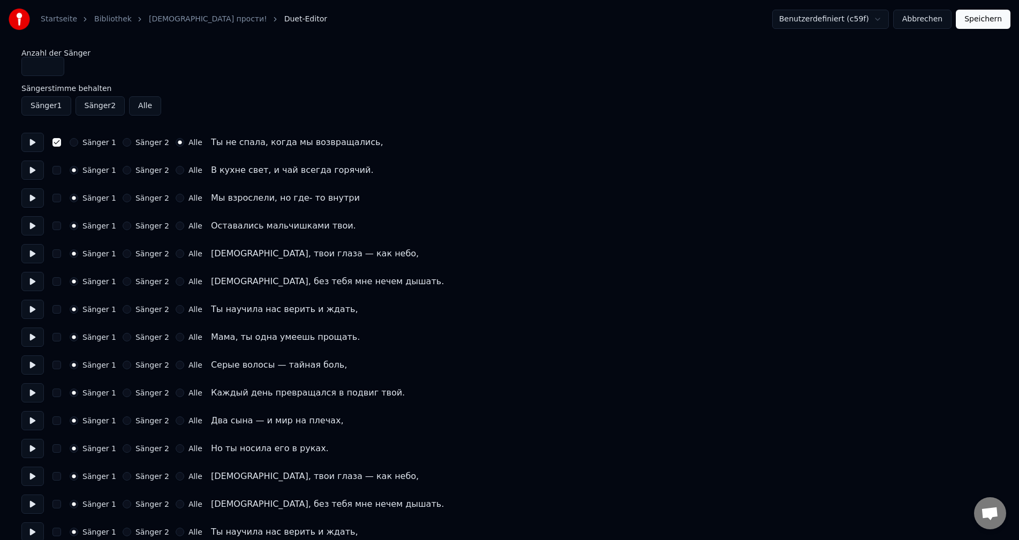
click at [139, 102] on button "Alle" at bounding box center [145, 105] width 32 height 19
click at [176, 140] on button "Alle" at bounding box center [180, 142] width 9 height 9
click at [75, 144] on button "Sänger 1" at bounding box center [74, 142] width 9 height 9
click at [134, 104] on button "Alle" at bounding box center [145, 105] width 32 height 19
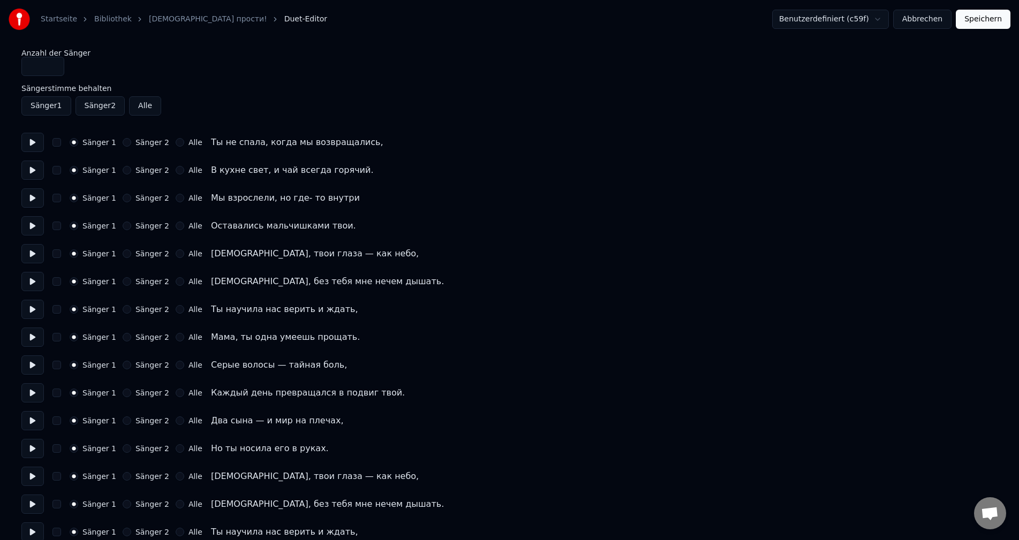
click at [134, 104] on button "Alle" at bounding box center [145, 105] width 32 height 19
click at [37, 105] on button "Sänger 1" at bounding box center [46, 105] width 50 height 19
click at [137, 100] on button "Alle" at bounding box center [145, 105] width 32 height 19
click at [38, 141] on button at bounding box center [32, 142] width 22 height 19
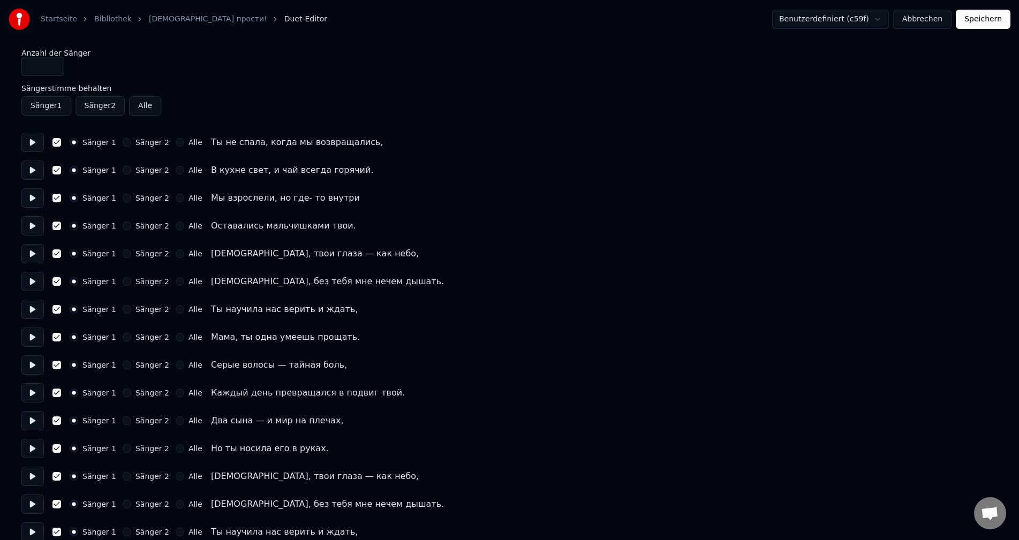
click at [164, 20] on link "[DEMOGRAPHIC_DATA] прости!" at bounding box center [208, 19] width 118 height 11
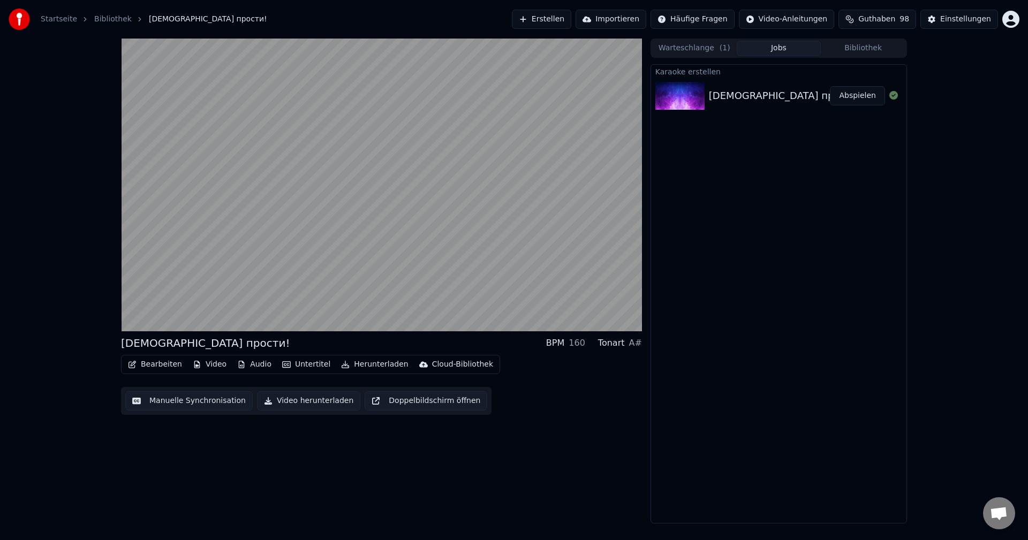
click at [319, 398] on button "Video herunterladen" at bounding box center [308, 400] width 103 height 19
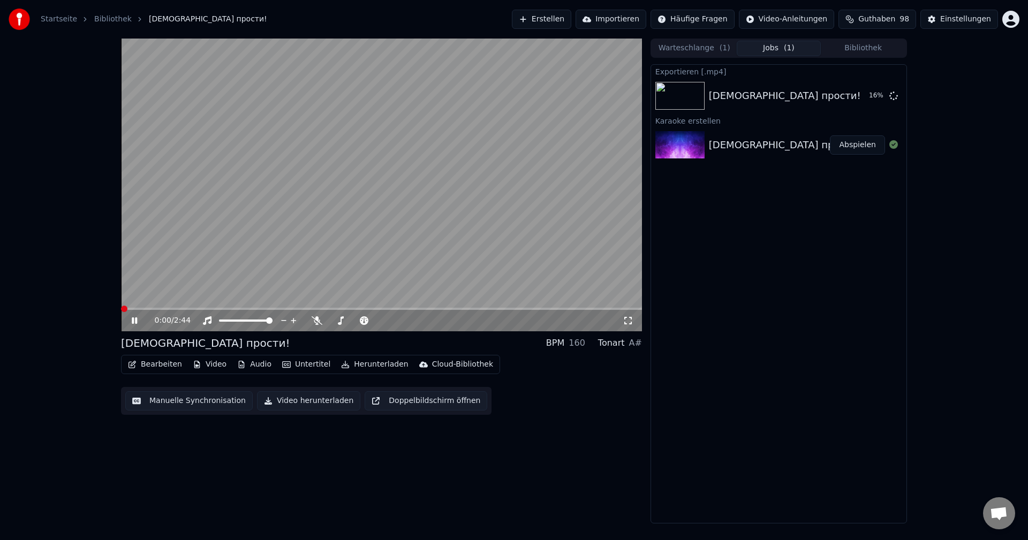
click at [268, 363] on button "Audio" at bounding box center [254, 364] width 43 height 15
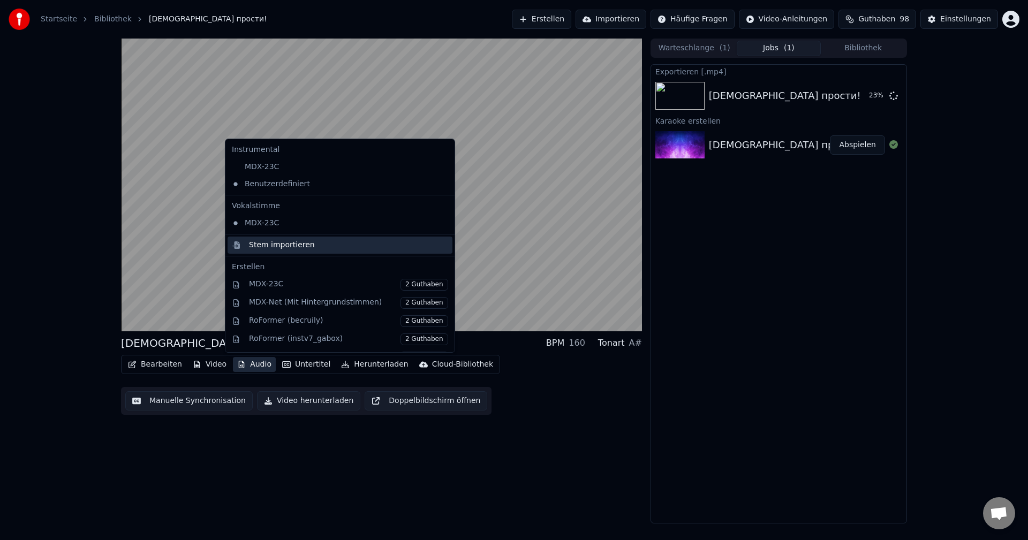
click at [280, 241] on div "Stem importieren" at bounding box center [282, 245] width 66 height 11
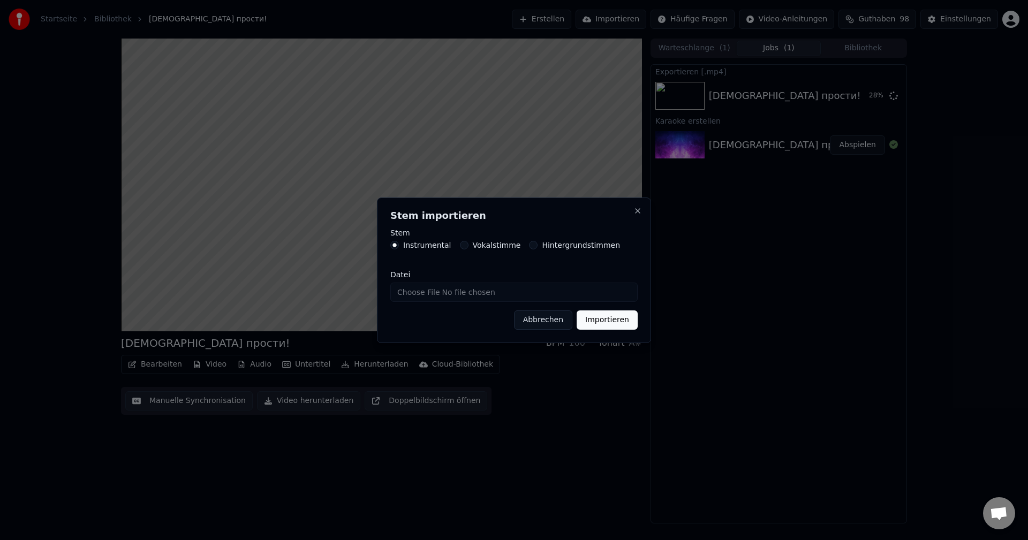
click at [532, 322] on button "Abbrechen" at bounding box center [543, 319] width 58 height 19
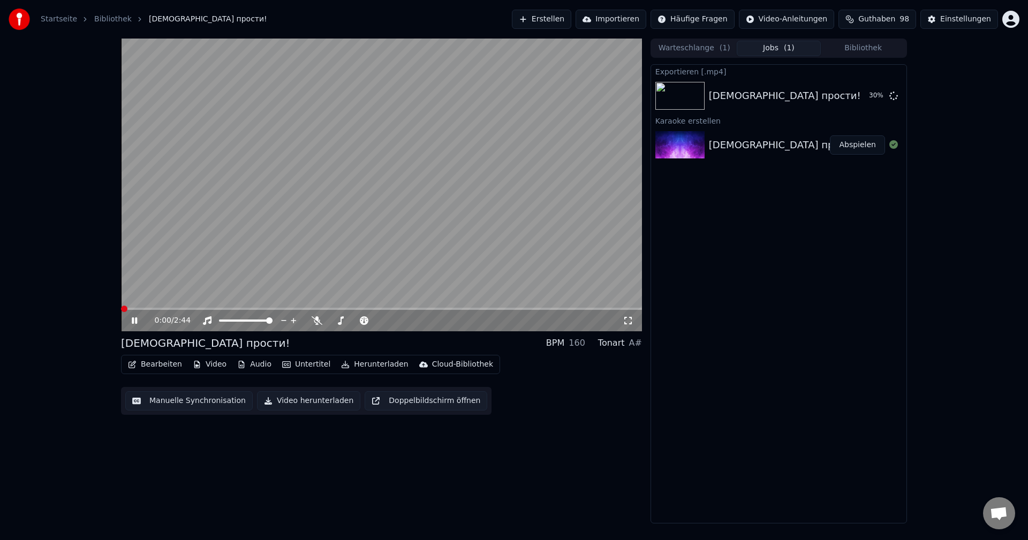
click at [132, 319] on icon at bounding box center [142, 320] width 25 height 9
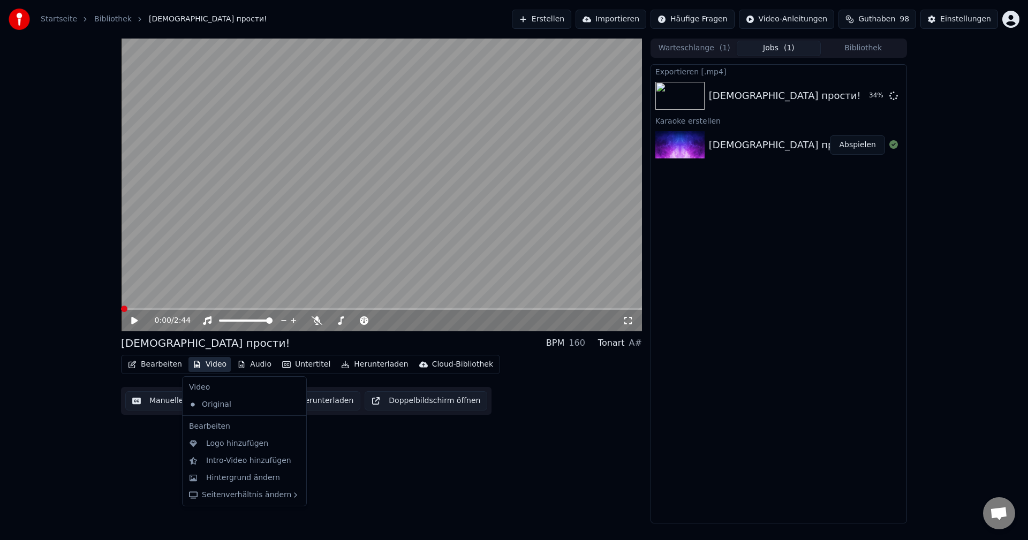
click at [215, 366] on button "Video" at bounding box center [209, 364] width 42 height 15
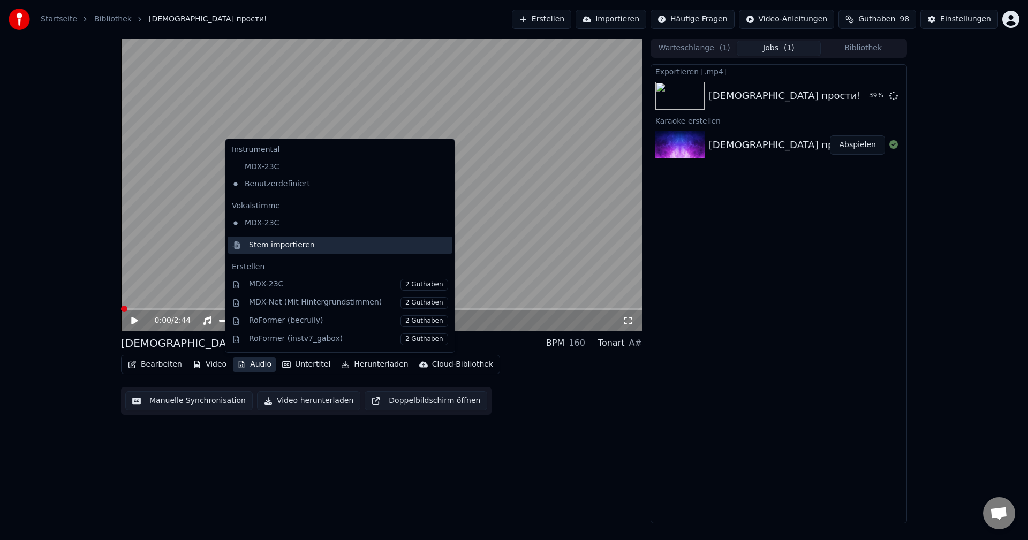
click at [271, 244] on div "Stem importieren" at bounding box center [282, 245] width 66 height 11
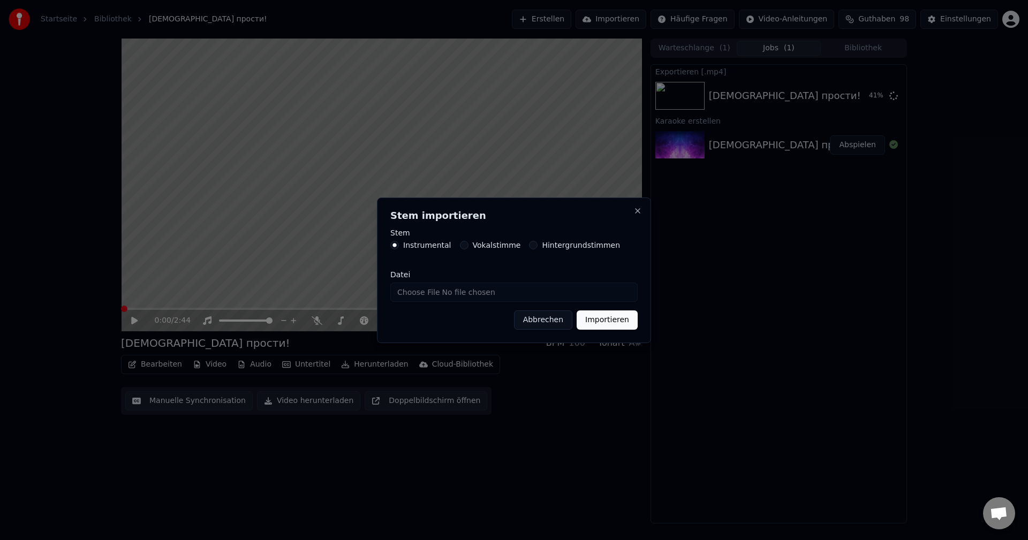
click at [446, 291] on input "Datei" at bounding box center [513, 292] width 247 height 19
type input "**********"
click at [460, 246] on button "Vokalstimme" at bounding box center [464, 245] width 9 height 9
click at [395, 242] on button "Instrumental" at bounding box center [394, 245] width 9 height 9
click at [611, 322] on button "Importieren" at bounding box center [607, 319] width 61 height 19
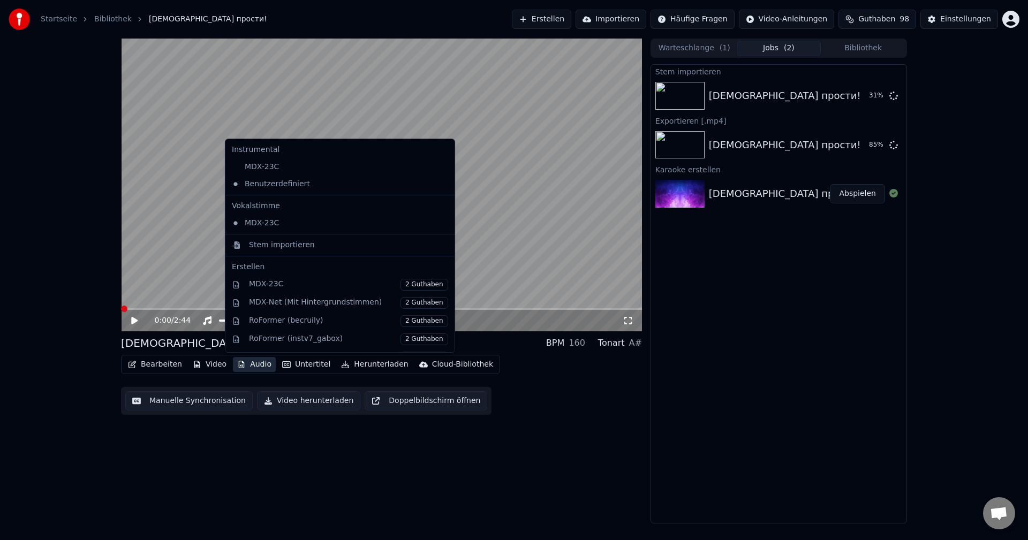
click at [237, 363] on icon "button" at bounding box center [241, 364] width 9 height 7
click at [284, 247] on div "Stem importieren" at bounding box center [282, 245] width 66 height 11
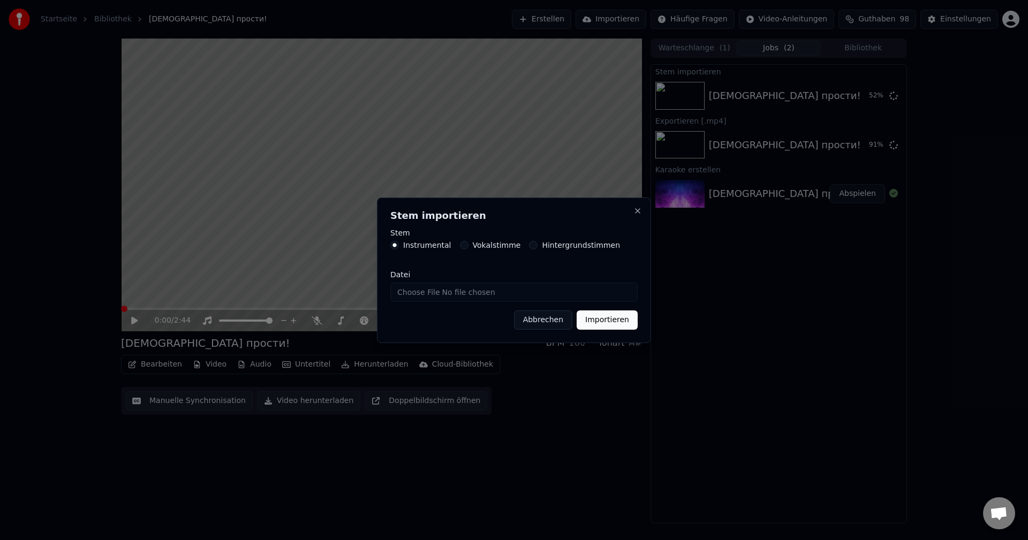
click at [473, 244] on label "Vokalstimme" at bounding box center [497, 244] width 48 height 7
click at [468, 244] on button "Vokalstimme" at bounding box center [464, 245] width 9 height 9
click at [505, 296] on input "Datei" at bounding box center [513, 292] width 247 height 19
type input "**********"
click at [607, 320] on button "Importieren" at bounding box center [607, 319] width 61 height 19
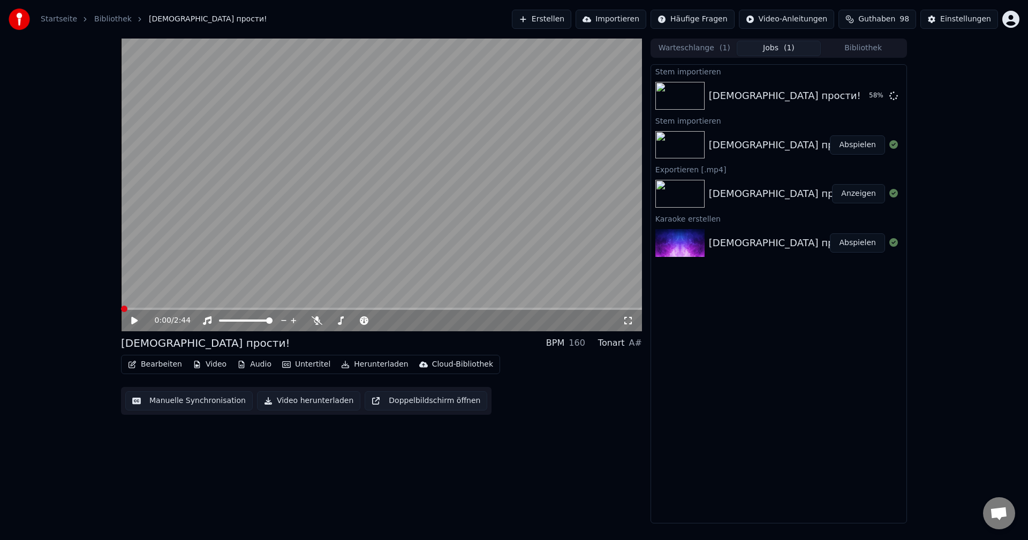
click at [837, 193] on button "Anzeigen" at bounding box center [858, 193] width 53 height 19
click at [685, 192] on img at bounding box center [679, 194] width 49 height 28
click at [870, 96] on button "Abspielen" at bounding box center [857, 95] width 55 height 19
click at [134, 315] on div "0:00 / 2:44" at bounding box center [381, 320] width 512 height 11
click at [135, 321] on icon at bounding box center [134, 320] width 5 height 6
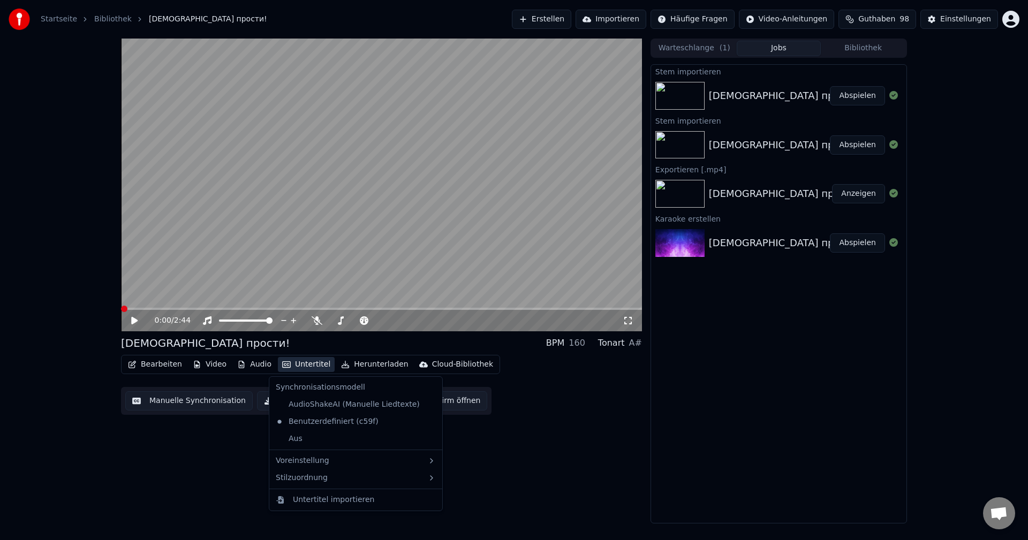
click at [289, 364] on button "Untertitel" at bounding box center [306, 364] width 57 height 15
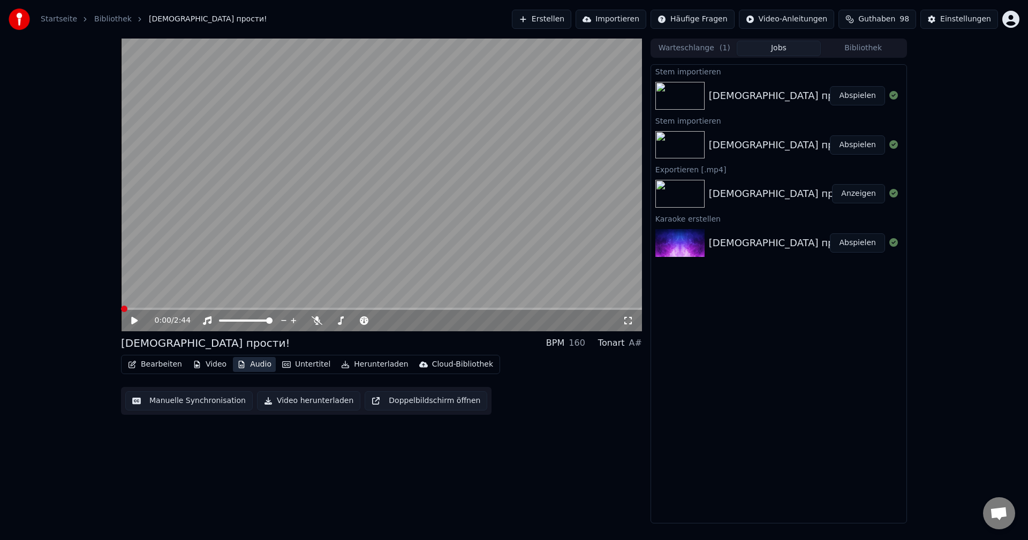
click at [249, 365] on button "Audio" at bounding box center [254, 364] width 43 height 15
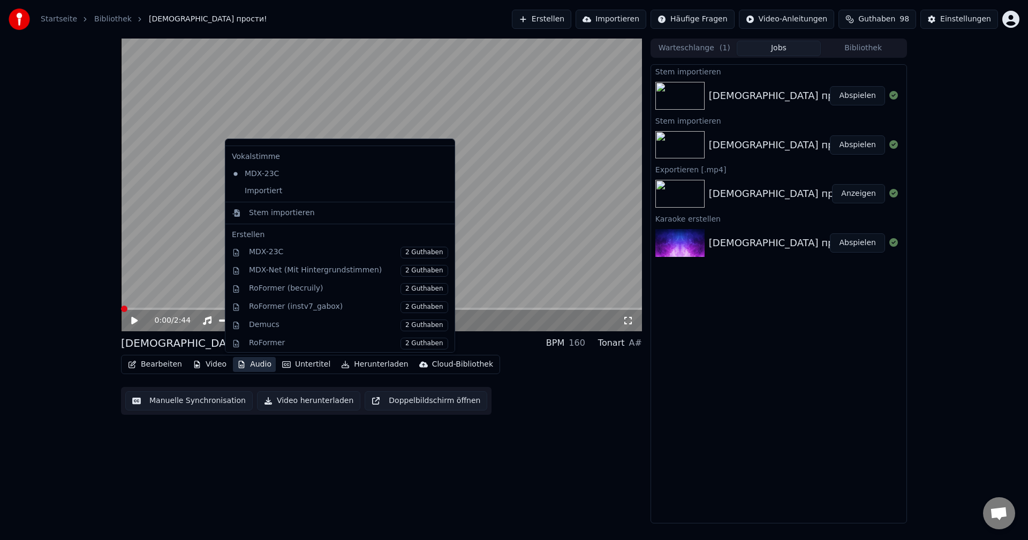
scroll to position [160, 0]
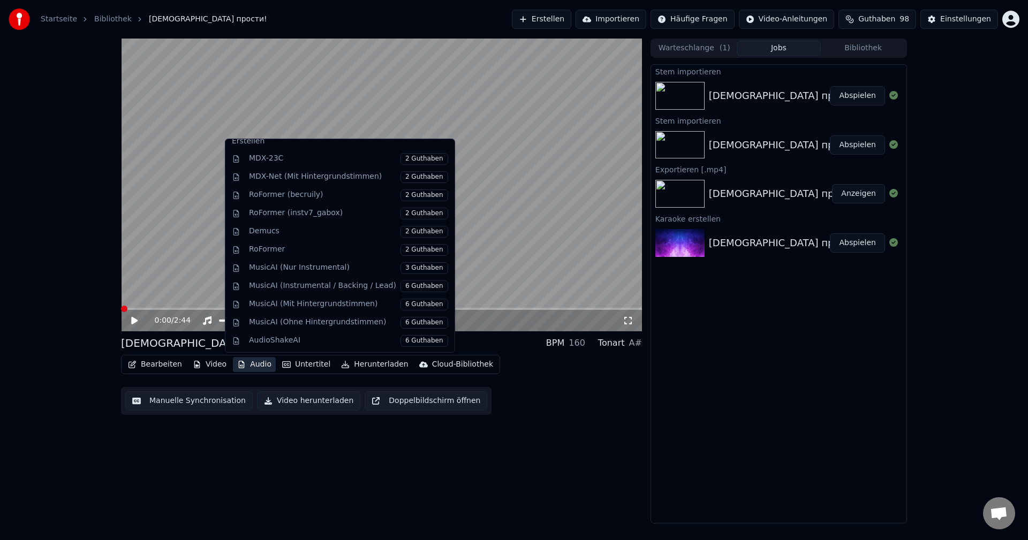
click at [698, 408] on div "Stem importieren [DEMOGRAPHIC_DATA] прости! Abspielen Stem importieren Мама про…" at bounding box center [778, 293] width 256 height 459
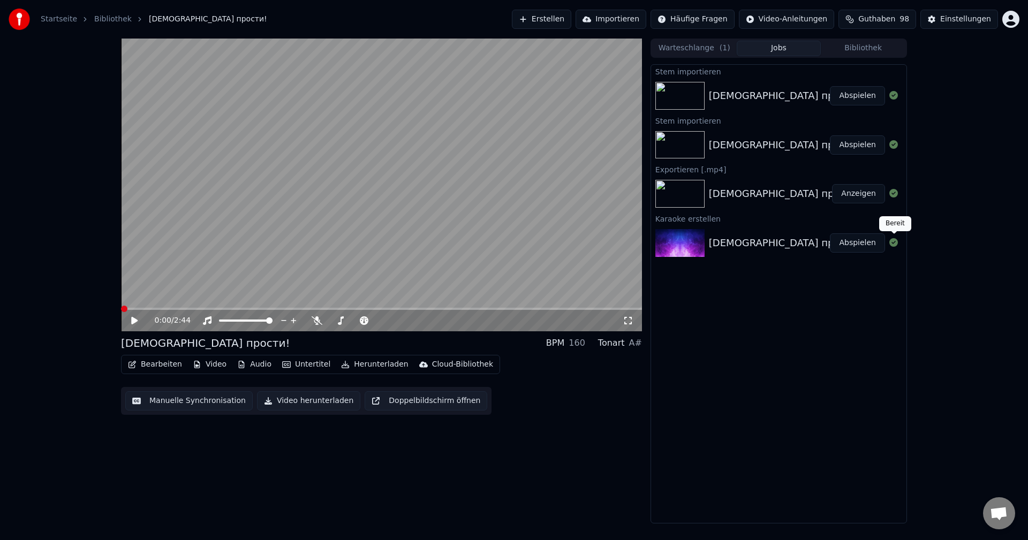
click at [892, 241] on icon at bounding box center [893, 242] width 9 height 9
click at [702, 49] on button "Warteschlange ( 1 )" at bounding box center [694, 49] width 85 height 16
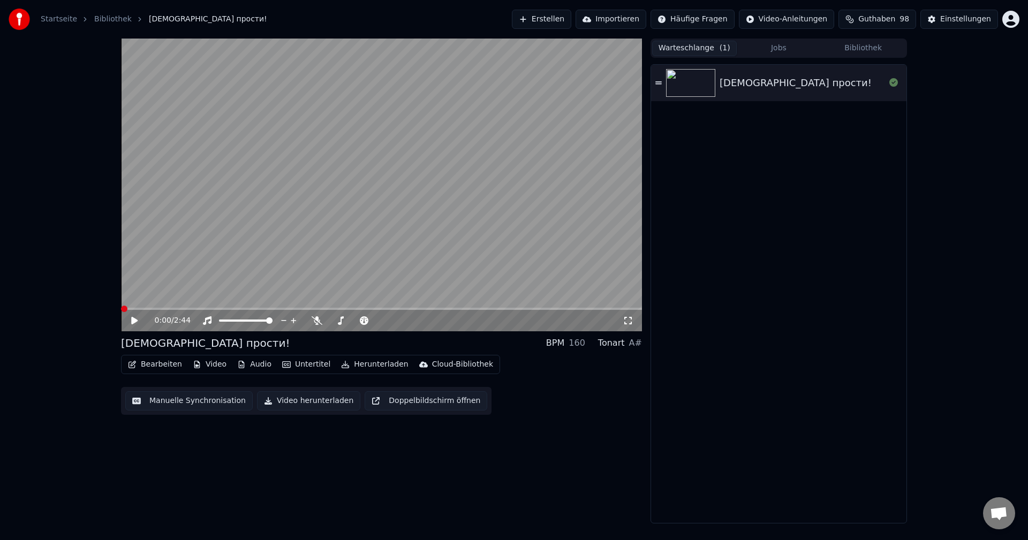
click at [889, 97] on div "[DEMOGRAPHIC_DATA] прости!" at bounding box center [778, 83] width 255 height 36
click at [171, 307] on video at bounding box center [381, 185] width 521 height 293
click at [177, 309] on span at bounding box center [381, 309] width 521 height 2
click at [136, 317] on icon at bounding box center [142, 320] width 25 height 9
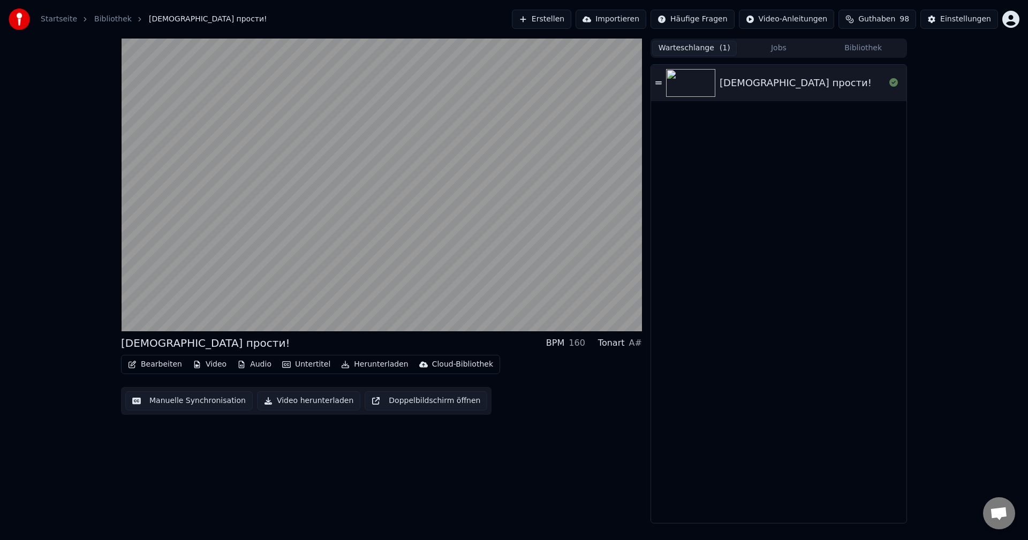
click at [185, 404] on button "Manuelle Synchronisation" at bounding box center [188, 400] width 127 height 19
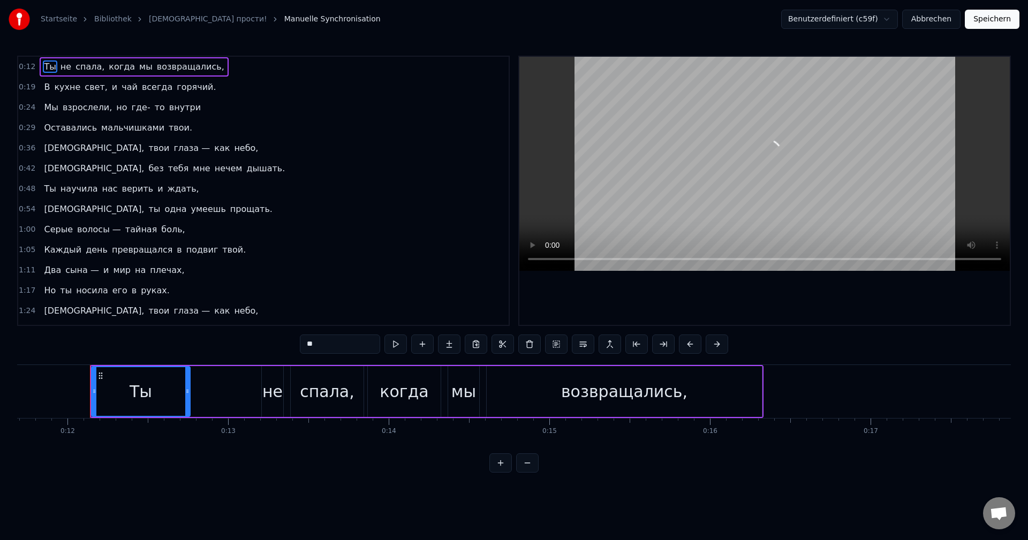
scroll to position [0, 1896]
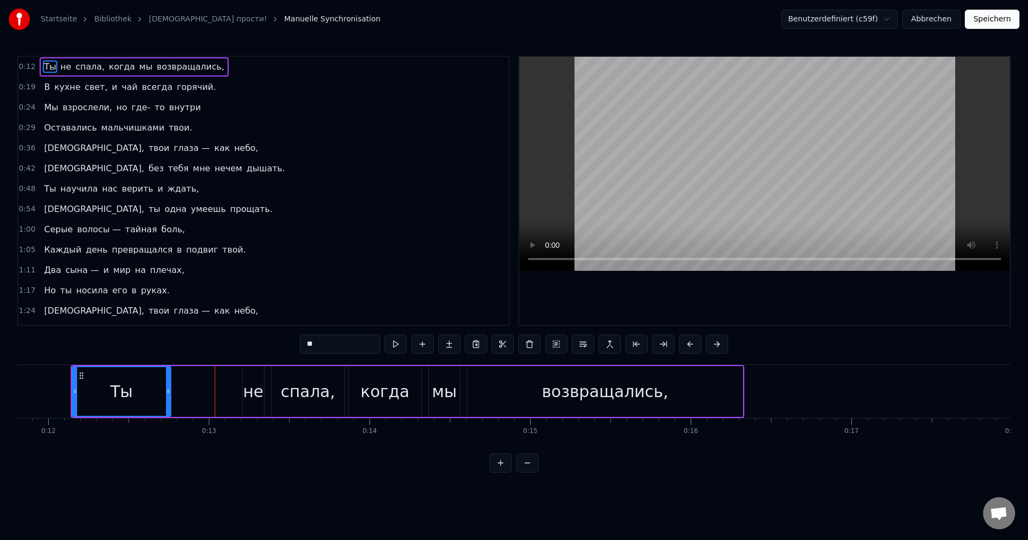
click at [82, 396] on div "Ты" at bounding box center [121, 391] width 97 height 49
drag, startPoint x: 74, startPoint y: 385, endPoint x: 57, endPoint y: 383, distance: 17.7
click at [57, 383] on div at bounding box center [57, 391] width 4 height 49
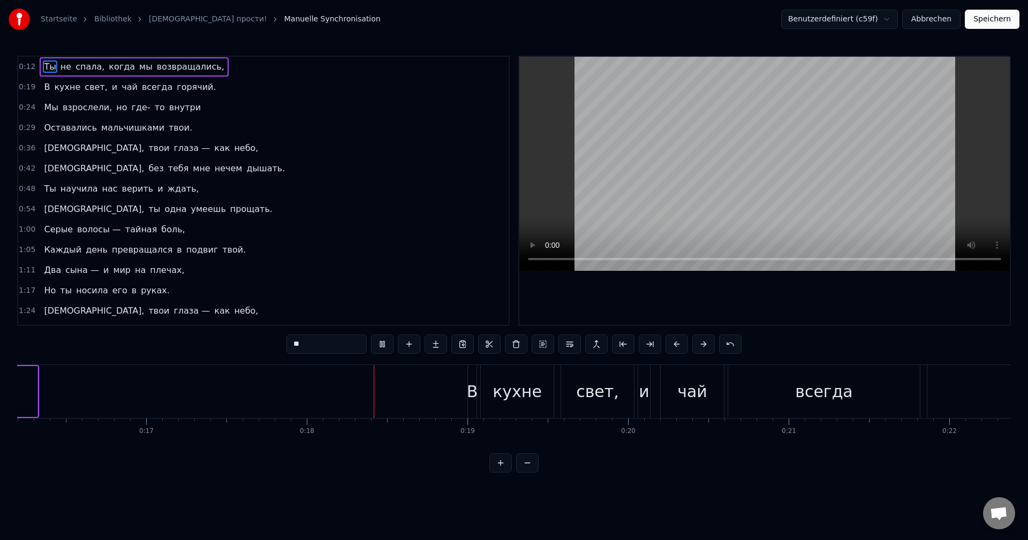
scroll to position [0, 2809]
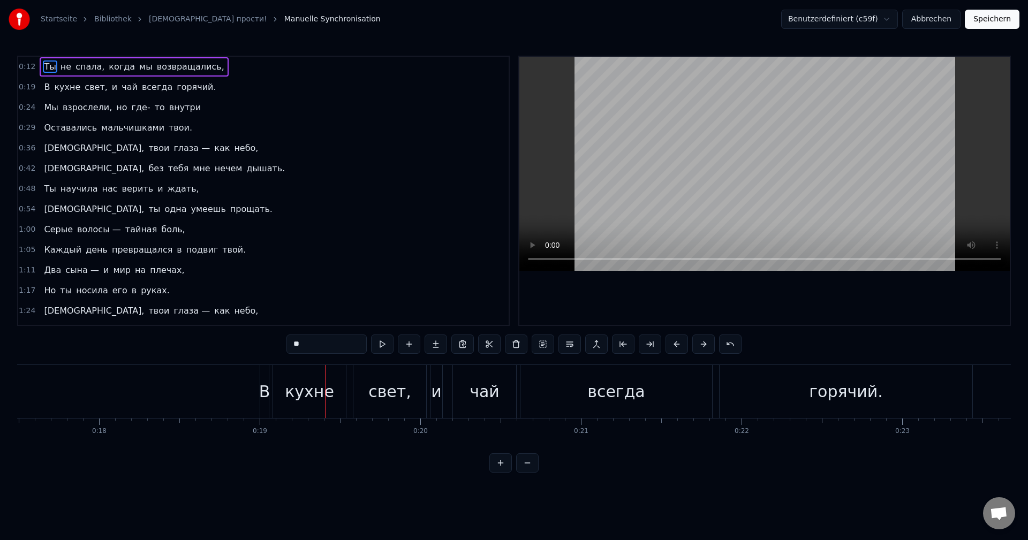
click at [265, 380] on div "В" at bounding box center [264, 392] width 11 height 24
type input "*"
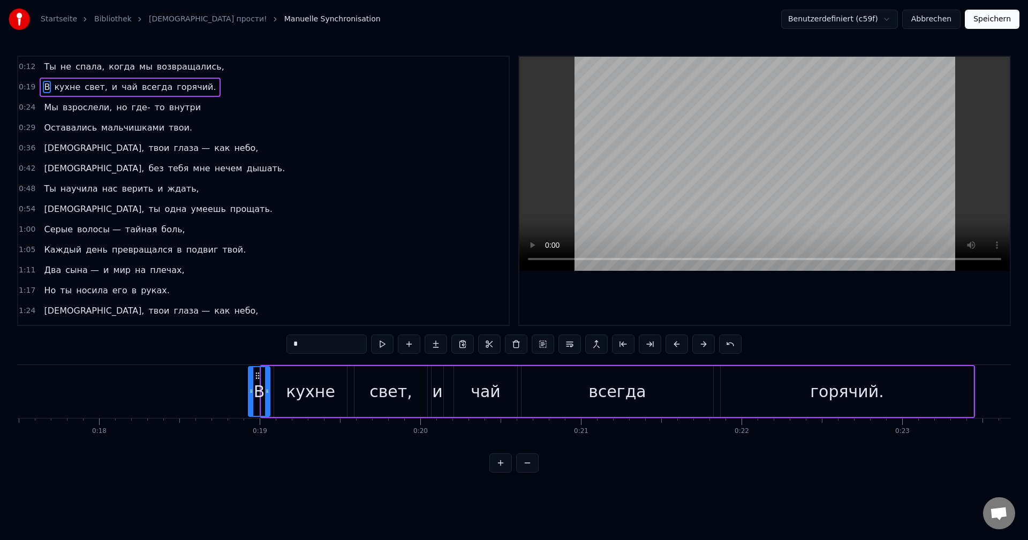
drag, startPoint x: 263, startPoint y: 383, endPoint x: 251, endPoint y: 381, distance: 12.9
click at [251, 381] on div at bounding box center [251, 391] width 4 height 49
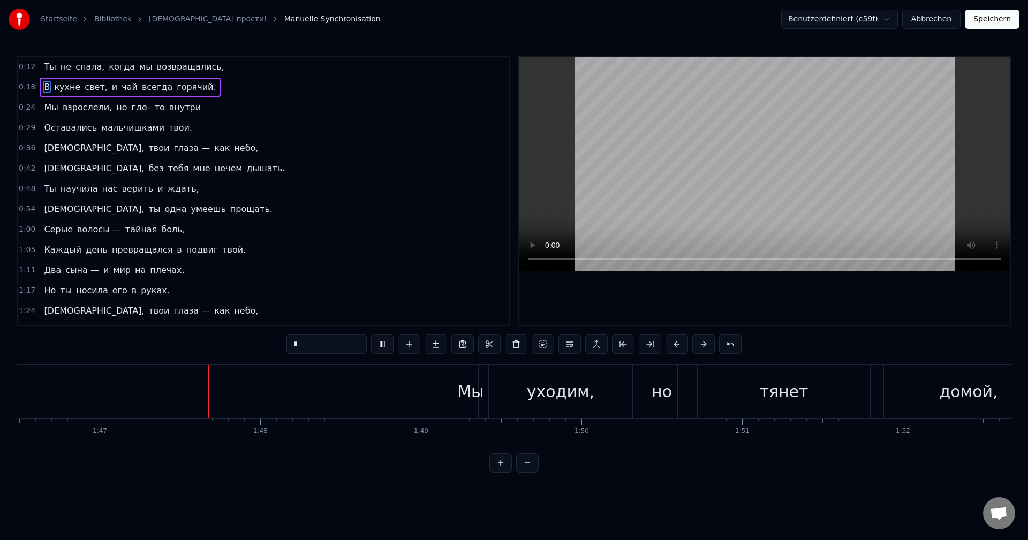
scroll to position [0, 17139]
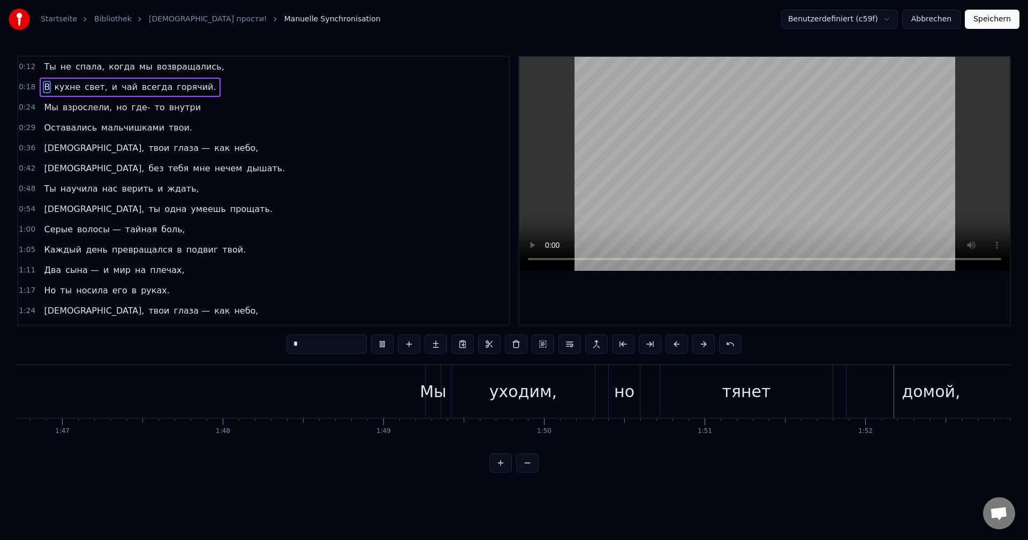
click at [987, 21] on button "Speichern" at bounding box center [992, 19] width 55 height 19
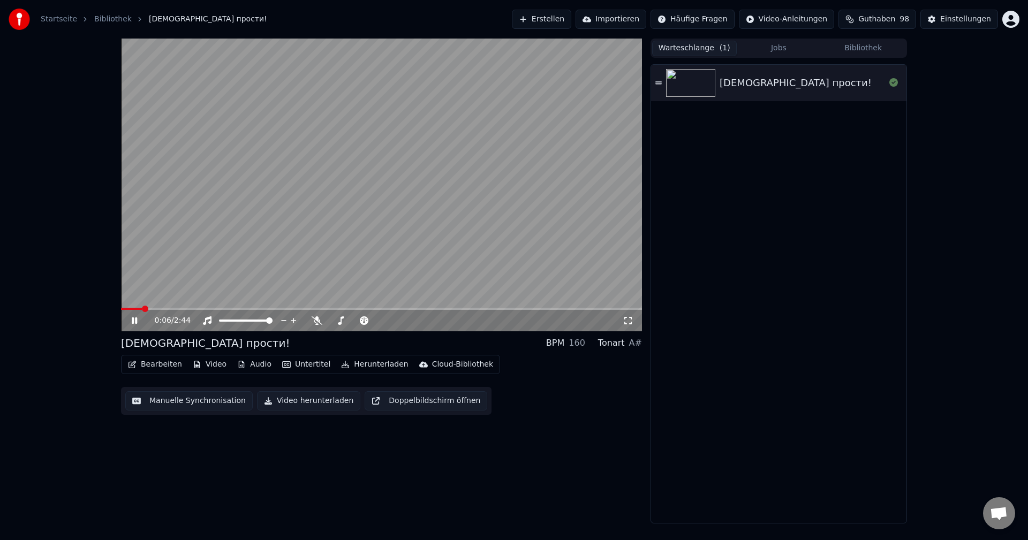
click at [633, 322] on icon at bounding box center [628, 320] width 11 height 9
click at [317, 401] on button "Video herunterladen" at bounding box center [308, 400] width 103 height 19
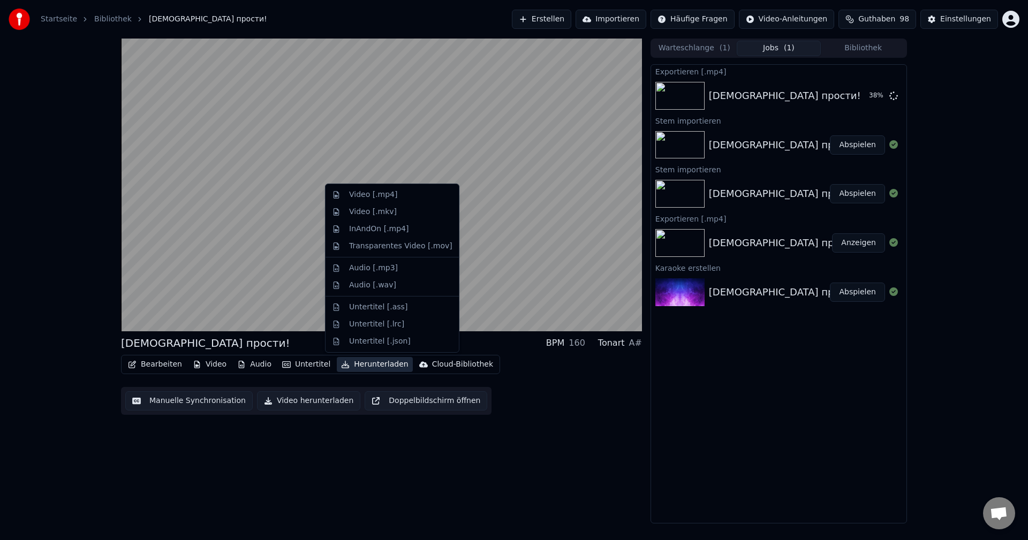
click at [361, 363] on button "Herunterladen" at bounding box center [374, 364] width 75 height 15
click at [377, 195] on div "Video [.mp4]" at bounding box center [373, 195] width 48 height 11
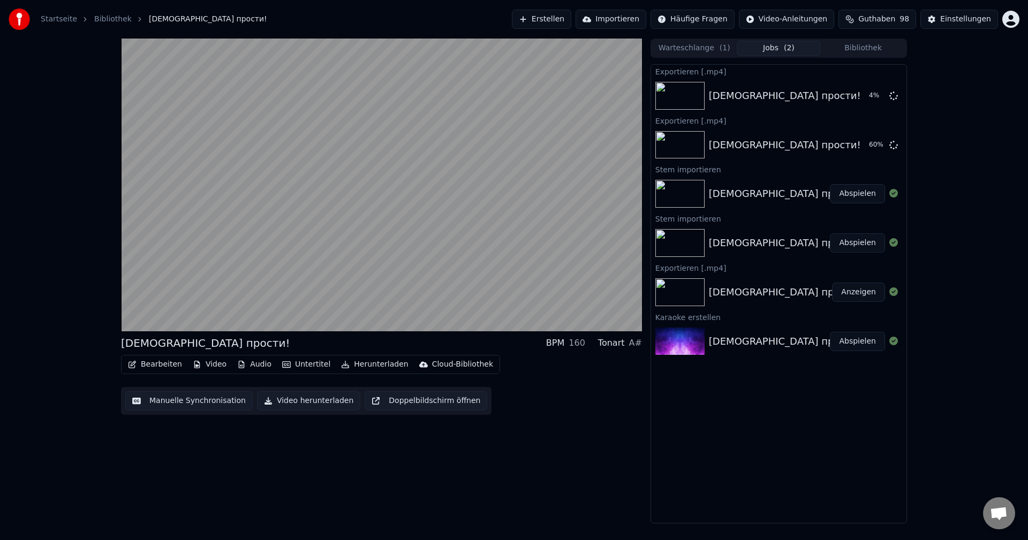
click at [889, 18] on span "Guthaben" at bounding box center [876, 19] width 37 height 11
click at [707, 124] on div "Exportieren [.mp4]" at bounding box center [778, 120] width 255 height 13
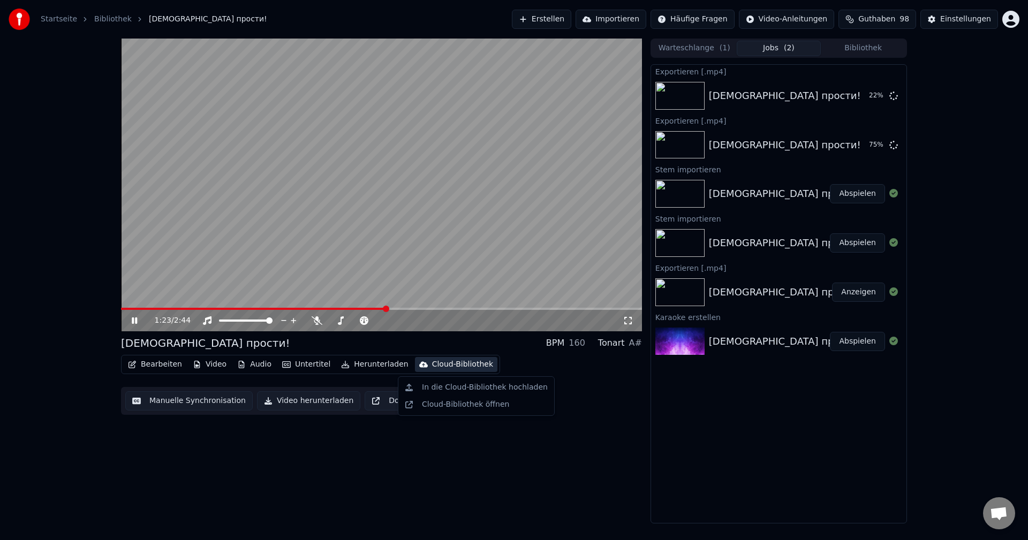
click at [442, 363] on div "Cloud-Bibliothek" at bounding box center [462, 364] width 61 height 11
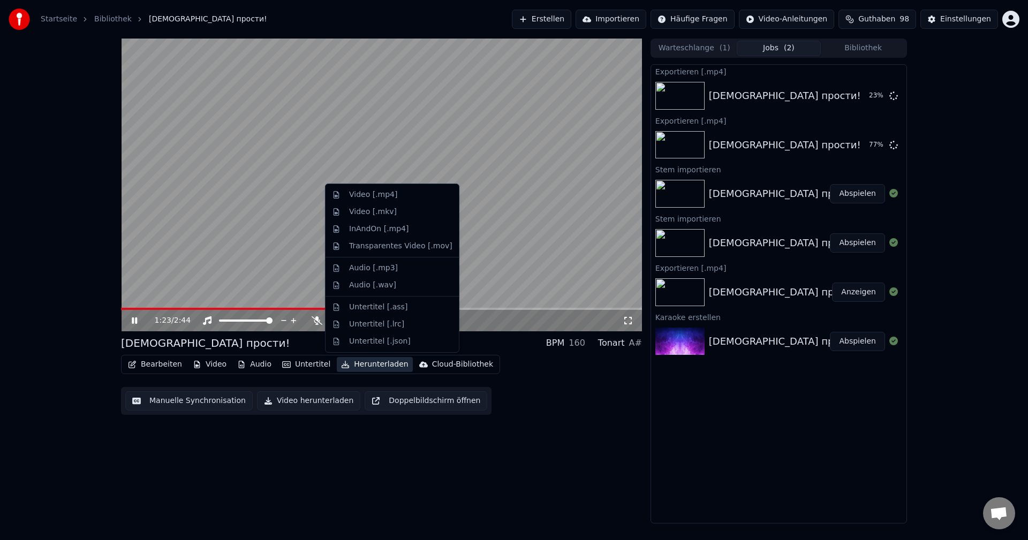
click at [375, 366] on button "Herunterladen" at bounding box center [374, 364] width 75 height 15
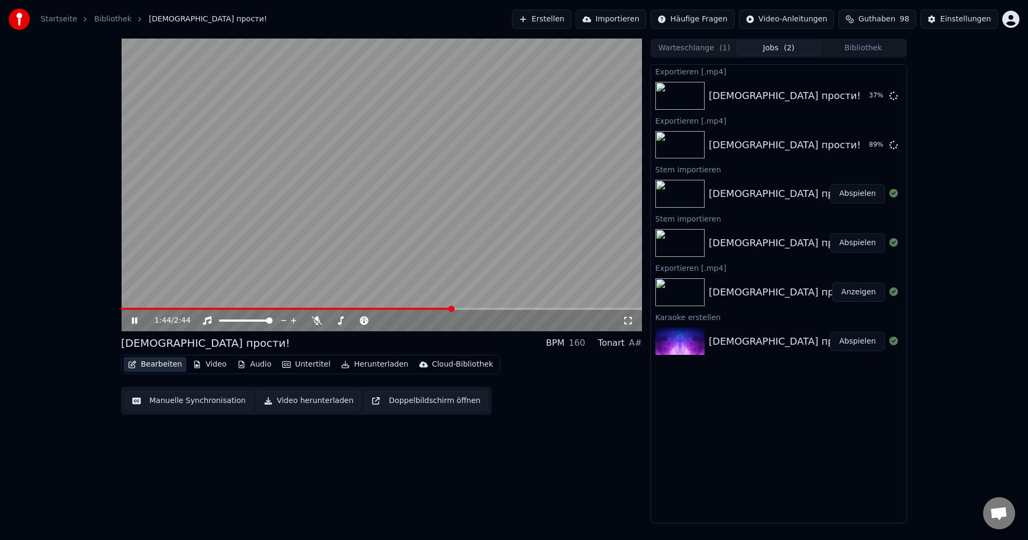
click at [161, 364] on button "Bearbeiten" at bounding box center [155, 364] width 63 height 15
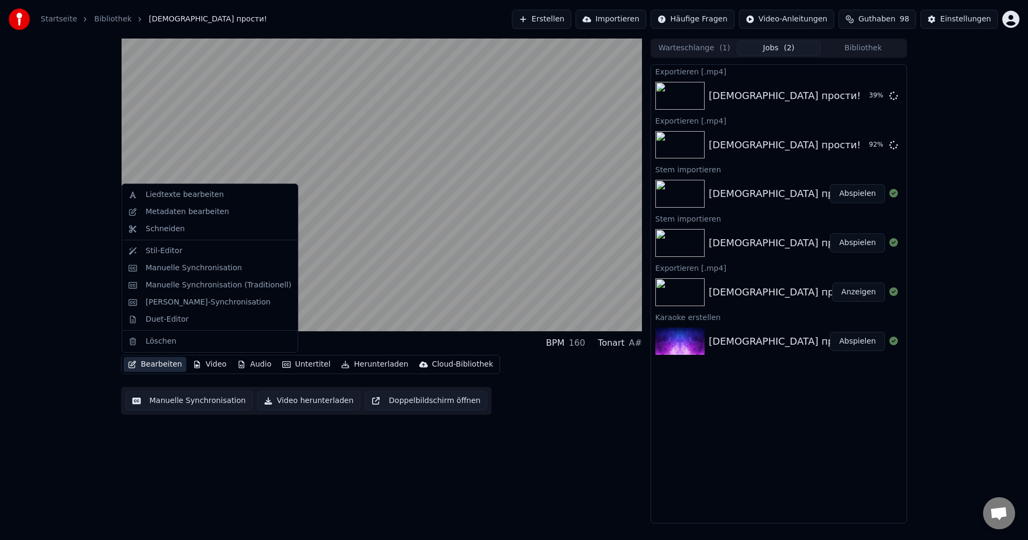
click at [161, 364] on button "Bearbeiten" at bounding box center [155, 364] width 63 height 15
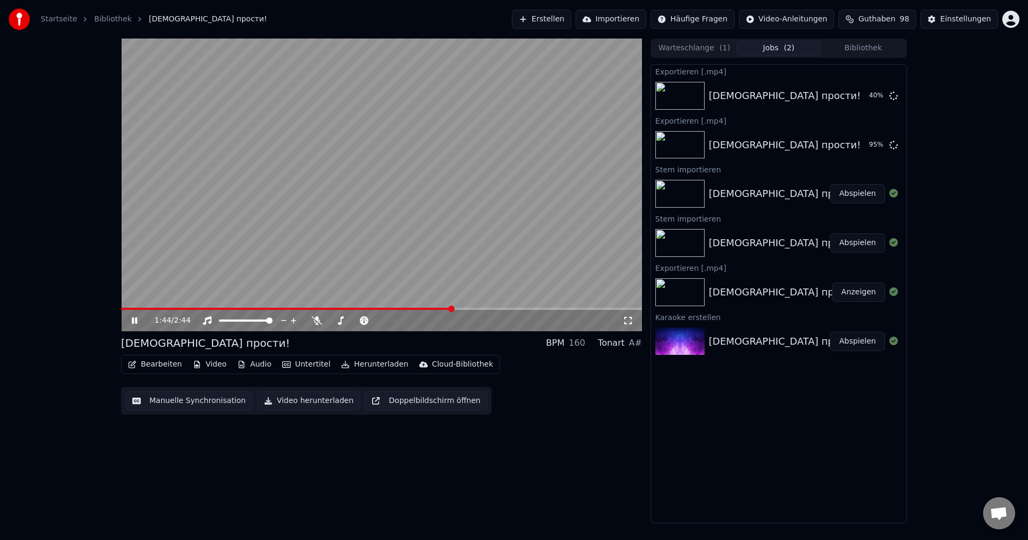
click at [576, 345] on div "160" at bounding box center [577, 343] width 17 height 13
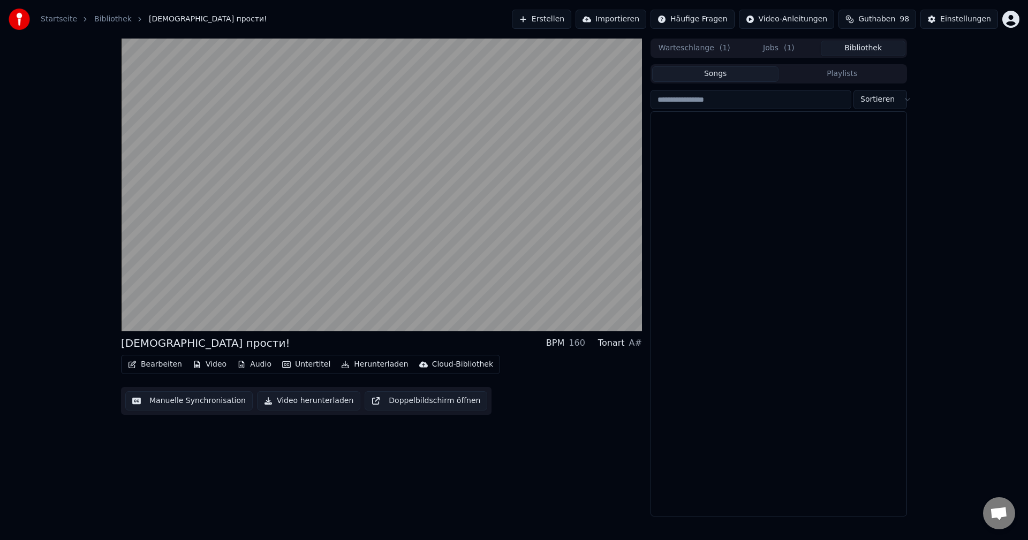
click at [859, 50] on button "Bibliothek" at bounding box center [863, 49] width 85 height 16
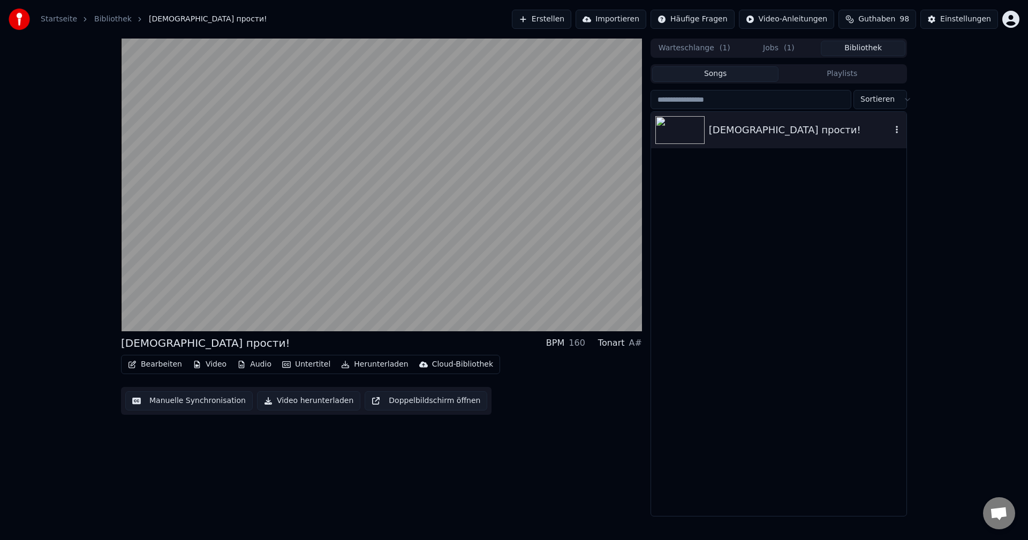
click at [897, 128] on icon "button" at bounding box center [897, 129] width 2 height 7
click at [896, 183] on div "Verzeichnis öffnen" at bounding box center [904, 184] width 141 height 17
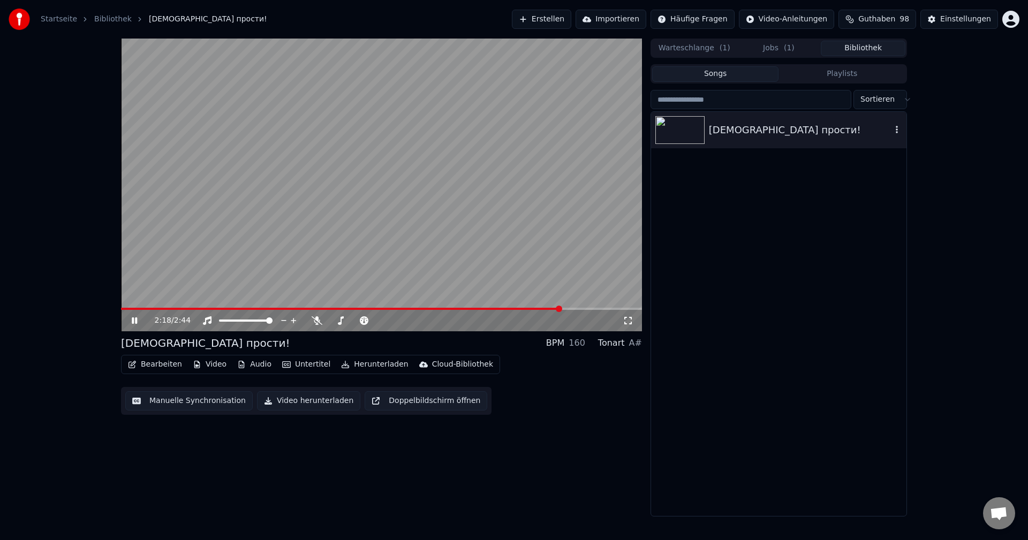
click at [133, 320] on icon at bounding box center [134, 320] width 5 height 6
click at [896, 134] on icon "button" at bounding box center [896, 129] width 11 height 9
click at [889, 185] on div "Verzeichnis öffnen" at bounding box center [904, 184] width 141 height 17
click at [896, 122] on div "[DEMOGRAPHIC_DATA] прости!" at bounding box center [778, 130] width 255 height 36
click at [898, 130] on icon "button" at bounding box center [896, 129] width 11 height 9
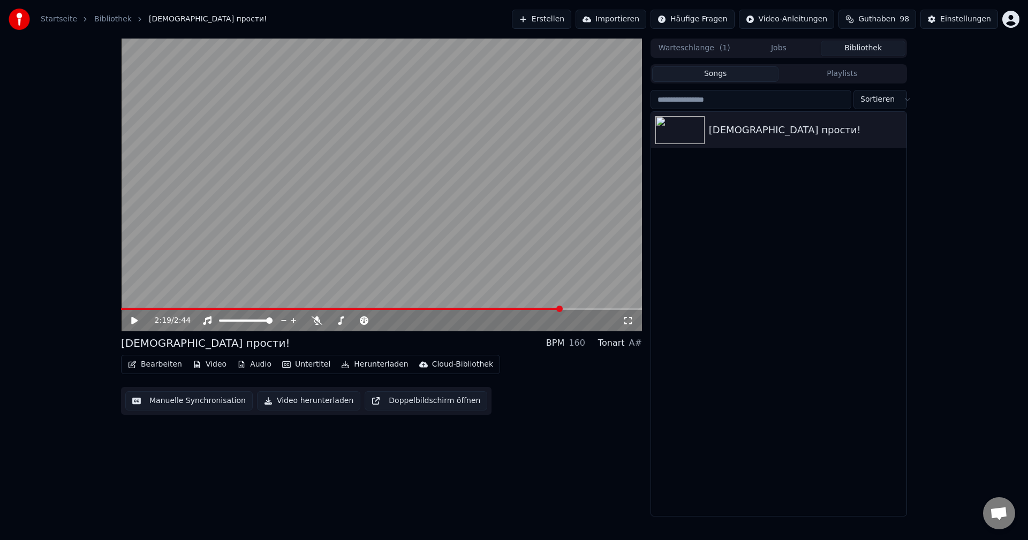
click at [720, 69] on button "Songs" at bounding box center [715, 74] width 127 height 16
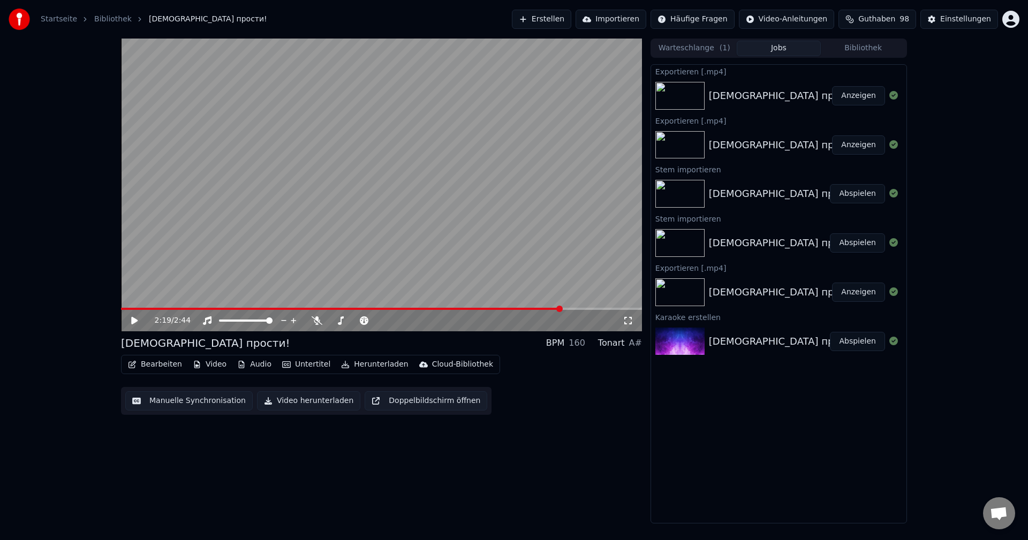
click at [779, 50] on button "Jobs" at bounding box center [779, 49] width 85 height 16
click at [862, 92] on button "Anzeigen" at bounding box center [858, 95] width 53 height 19
click at [131, 319] on icon at bounding box center [142, 320] width 25 height 9
click at [164, 301] on video at bounding box center [381, 185] width 521 height 293
click at [166, 306] on video at bounding box center [381, 185] width 521 height 293
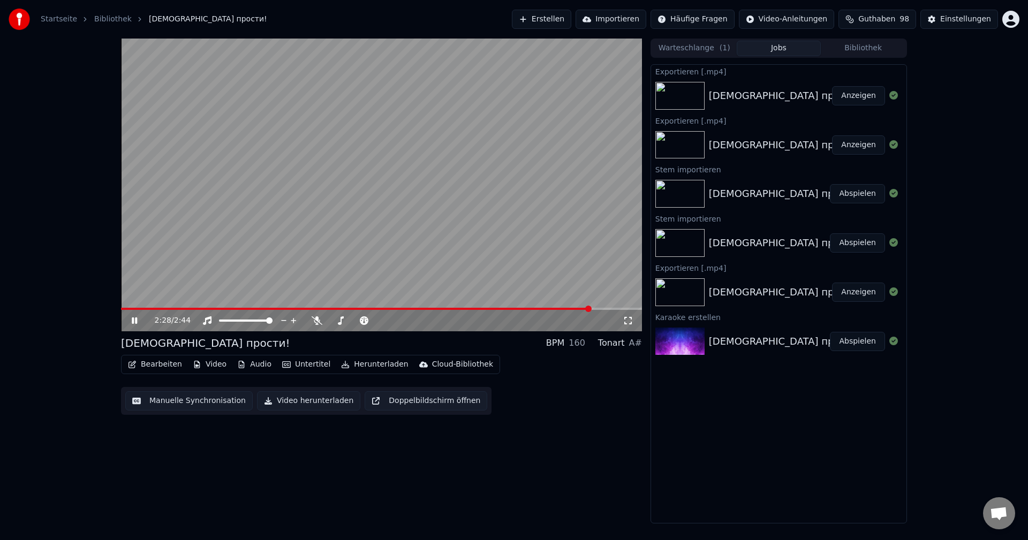
click at [174, 308] on span at bounding box center [355, 309] width 469 height 2
click at [132, 316] on icon at bounding box center [142, 320] width 25 height 9
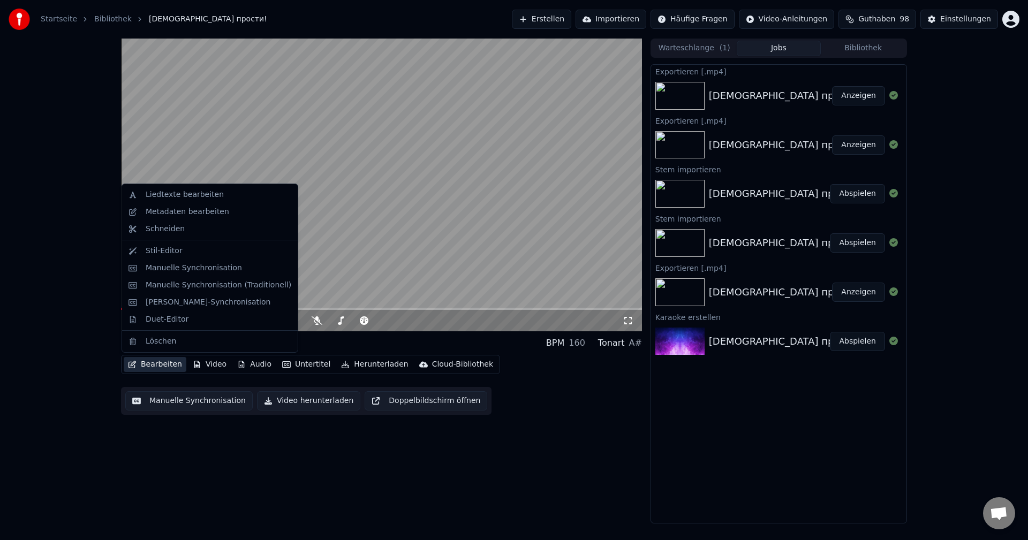
click at [159, 365] on button "Bearbeiten" at bounding box center [155, 364] width 63 height 15
click at [176, 285] on div "Manuelle Synchronisation (Traditionell)" at bounding box center [219, 285] width 146 height 11
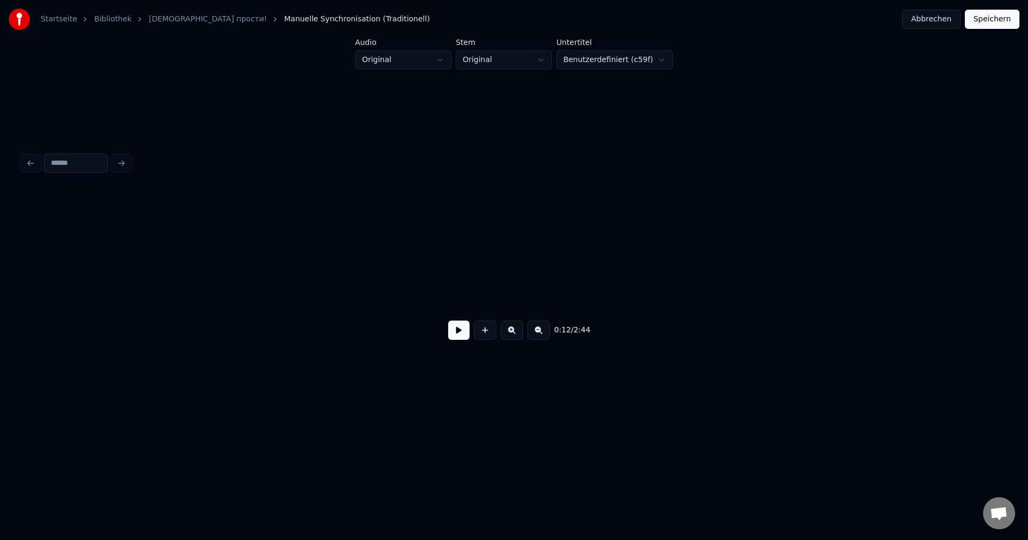
scroll to position [0, 1288]
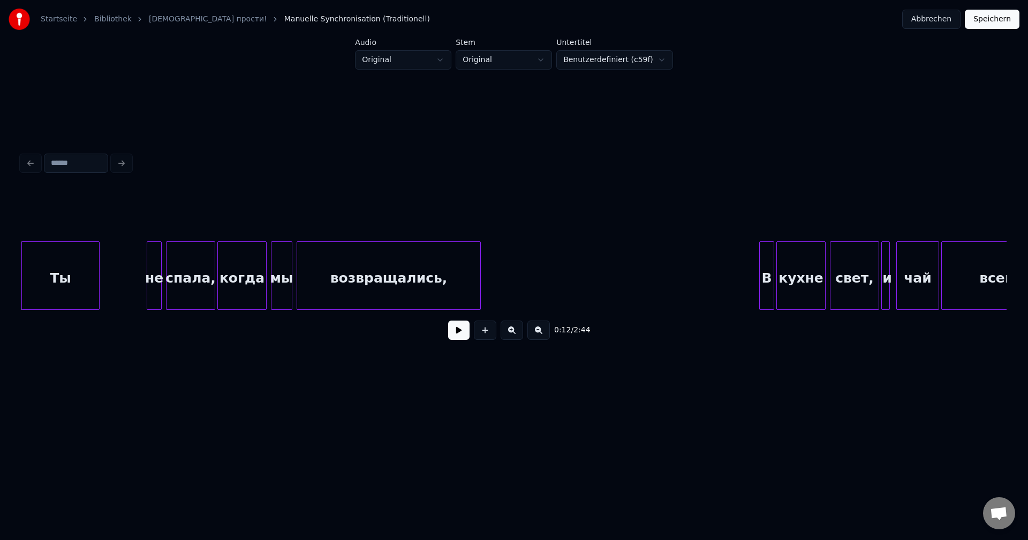
click at [452, 336] on button at bounding box center [458, 330] width 21 height 19
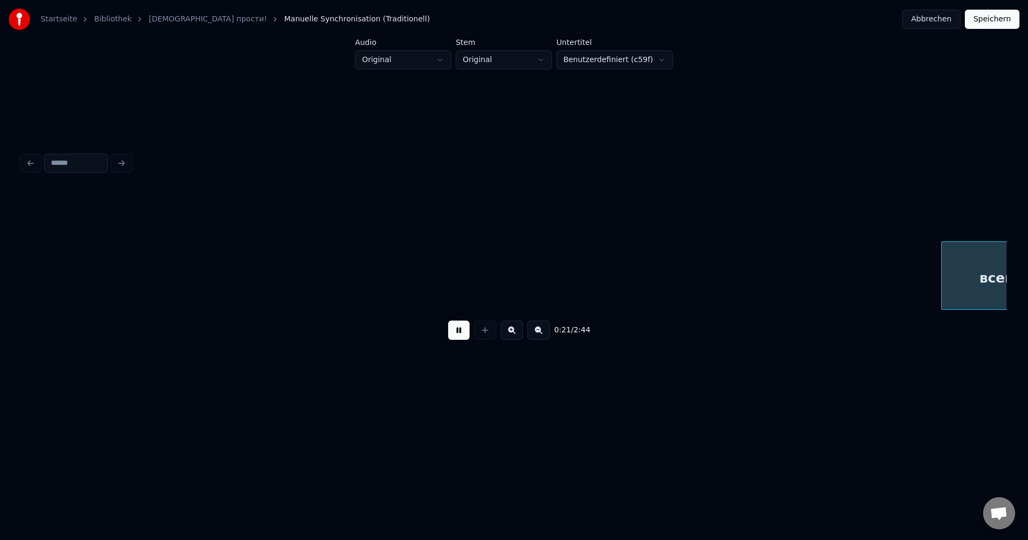
scroll to position [0, 2274]
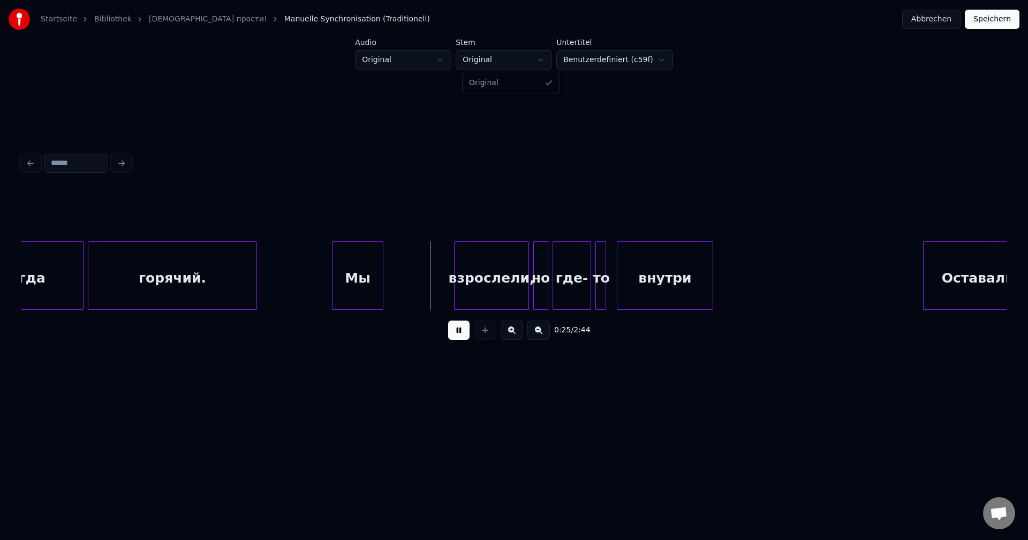
click at [485, 62] on html "Startseite Bibliothek [DEMOGRAPHIC_DATA] прости! Manuelle Synchronisation (Trad…" at bounding box center [514, 214] width 1028 height 428
click at [427, 59] on html "Startseite Bibliothek [DEMOGRAPHIC_DATA] прости! Manuelle Synchronisation (Trad…" at bounding box center [514, 214] width 1028 height 428
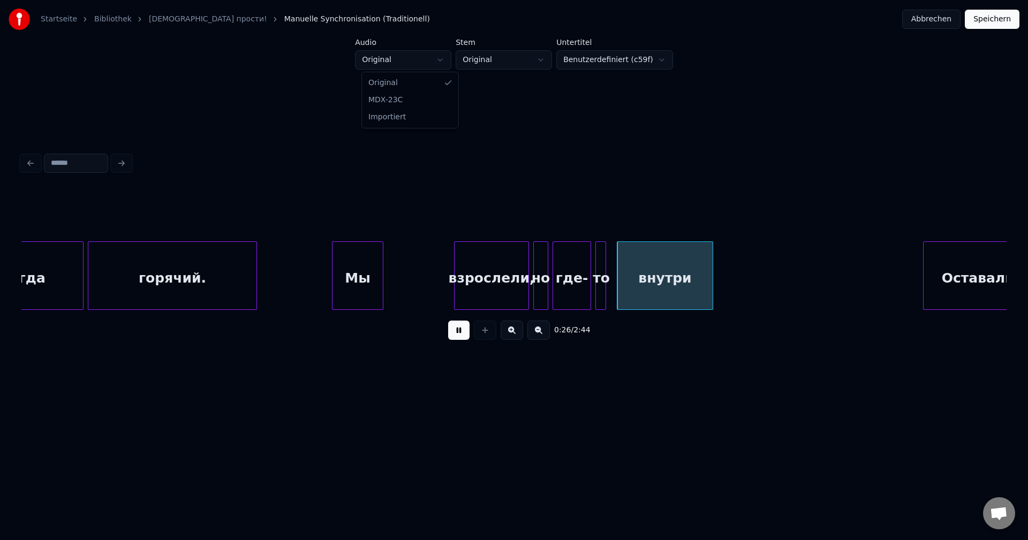
click at [427, 59] on html "Startseite Bibliothek [DEMOGRAPHIC_DATA] прости! Manuelle Synchronisation (Trad…" at bounding box center [514, 214] width 1028 height 428
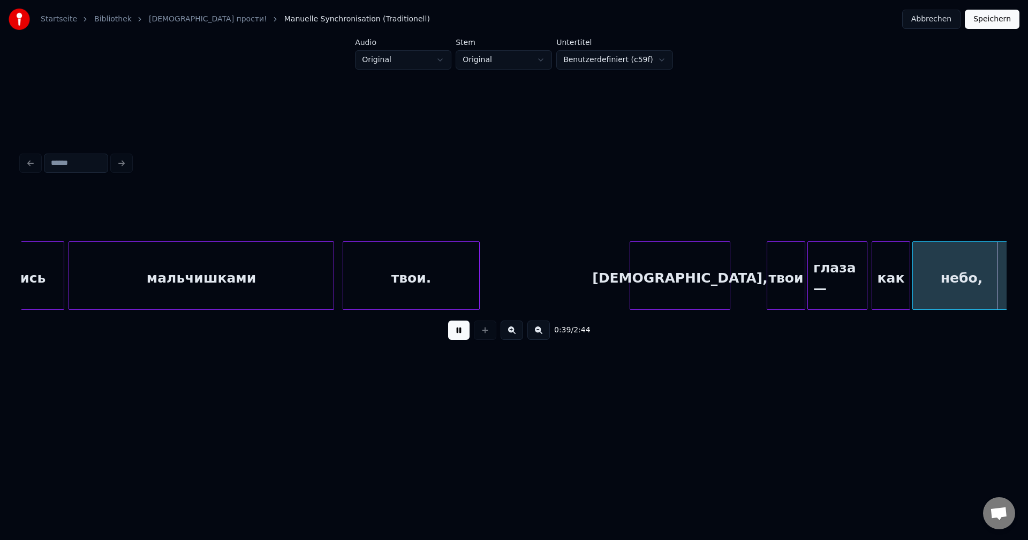
scroll to position [0, 4244]
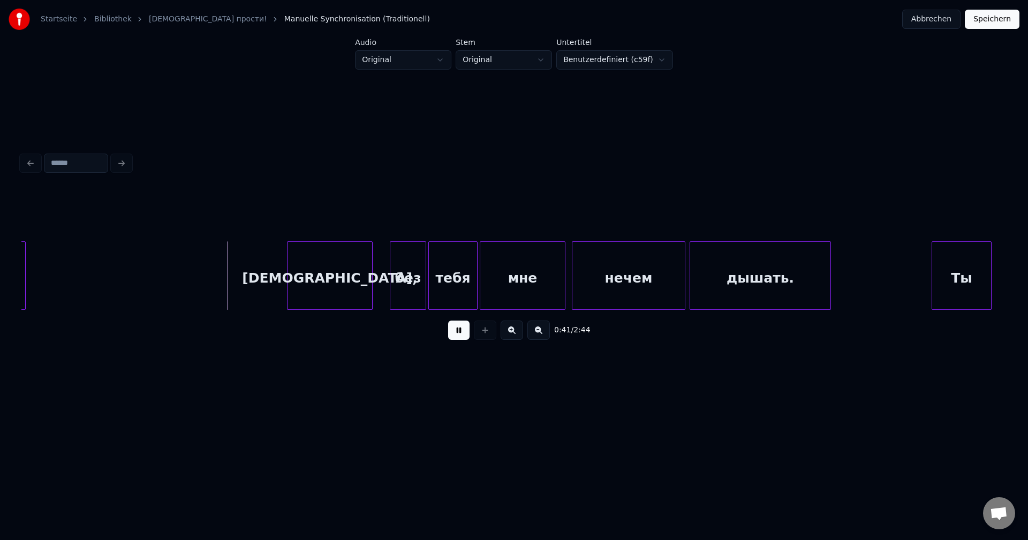
click at [1009, 18] on button "Speichern" at bounding box center [992, 19] width 55 height 19
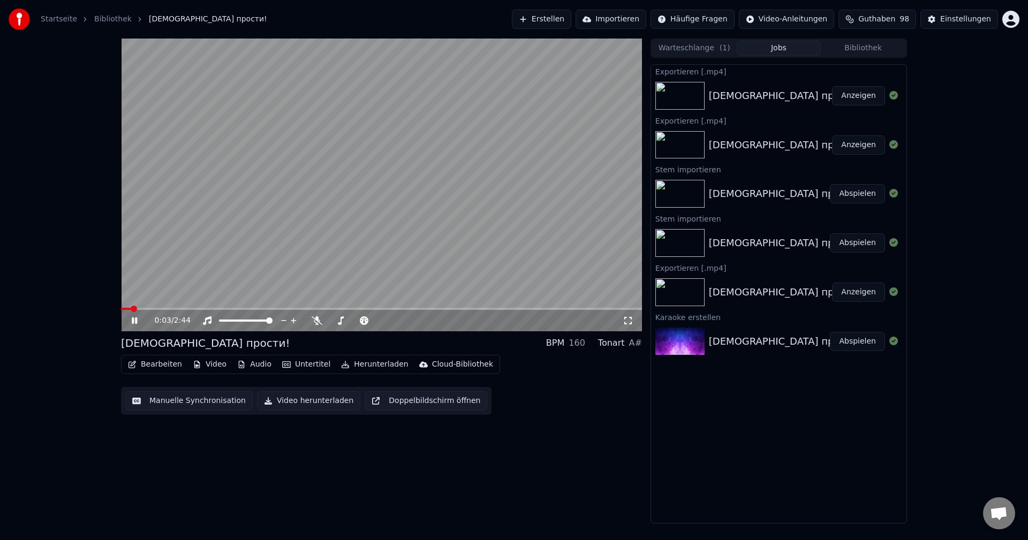
click at [140, 308] on span at bounding box center [381, 309] width 521 height 2
click at [149, 306] on video at bounding box center [381, 185] width 521 height 293
click at [150, 307] on video at bounding box center [381, 185] width 521 height 293
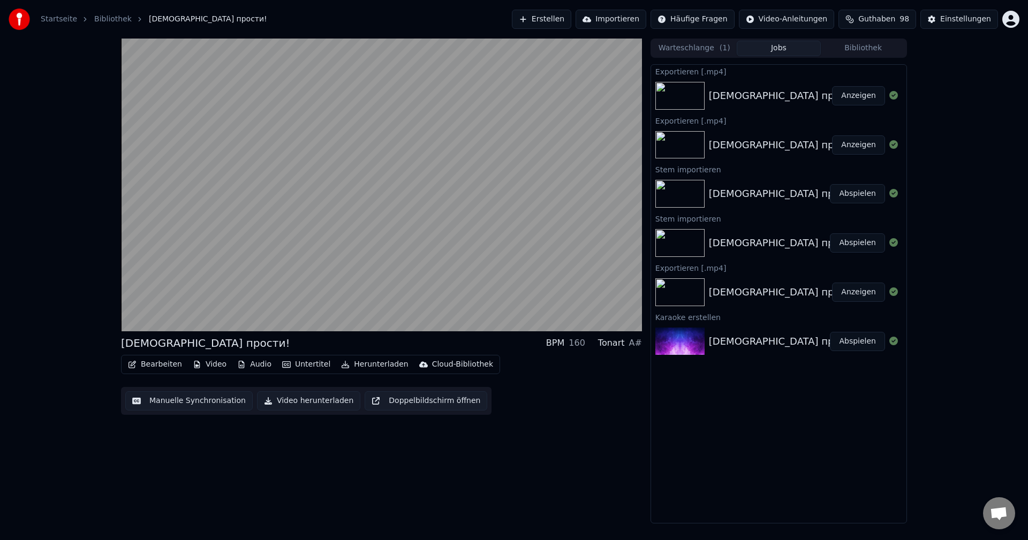
click at [164, 366] on button "Bearbeiten" at bounding box center [155, 364] width 63 height 15
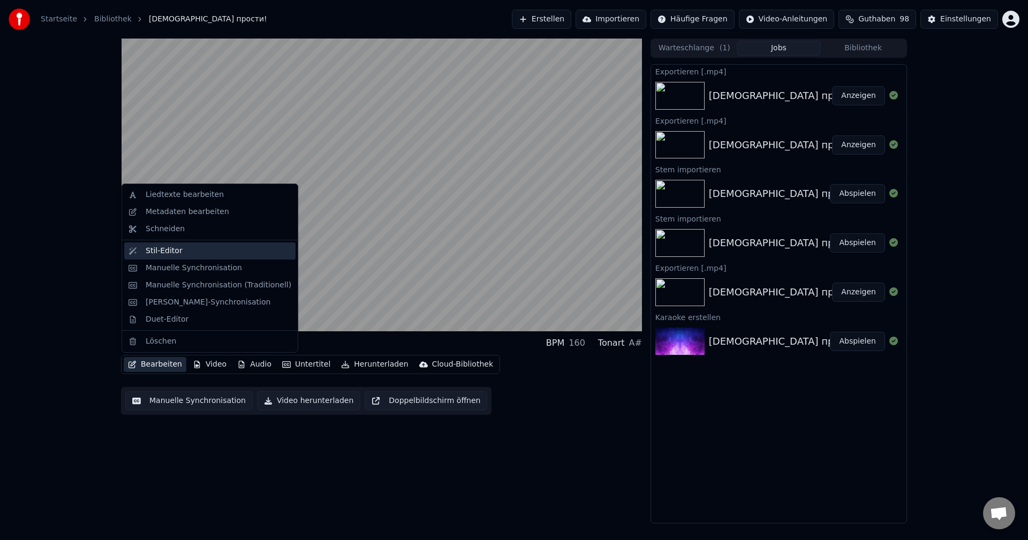
click at [166, 248] on div "Stil-Editor" at bounding box center [164, 251] width 37 height 11
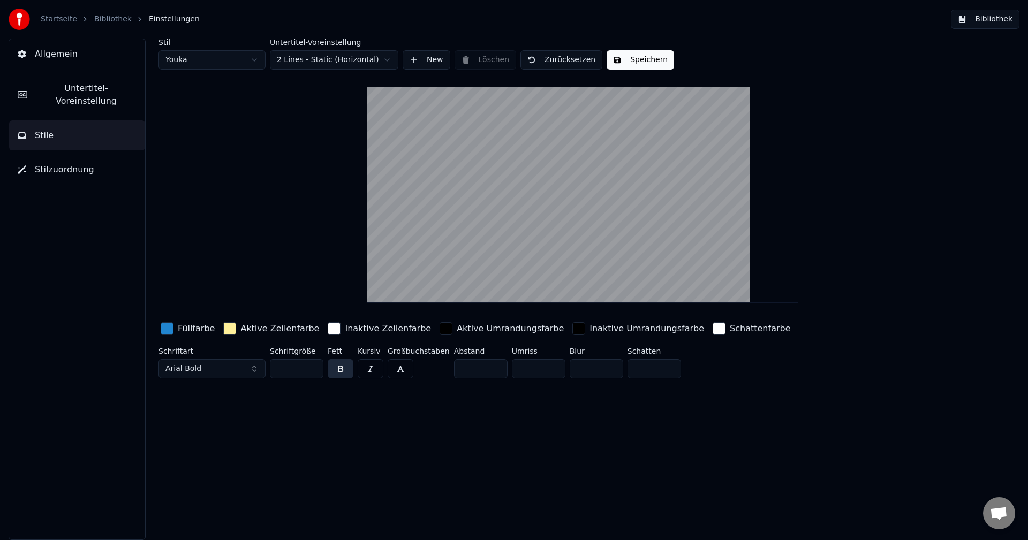
click at [104, 20] on link "Bibliothek" at bounding box center [112, 19] width 37 height 11
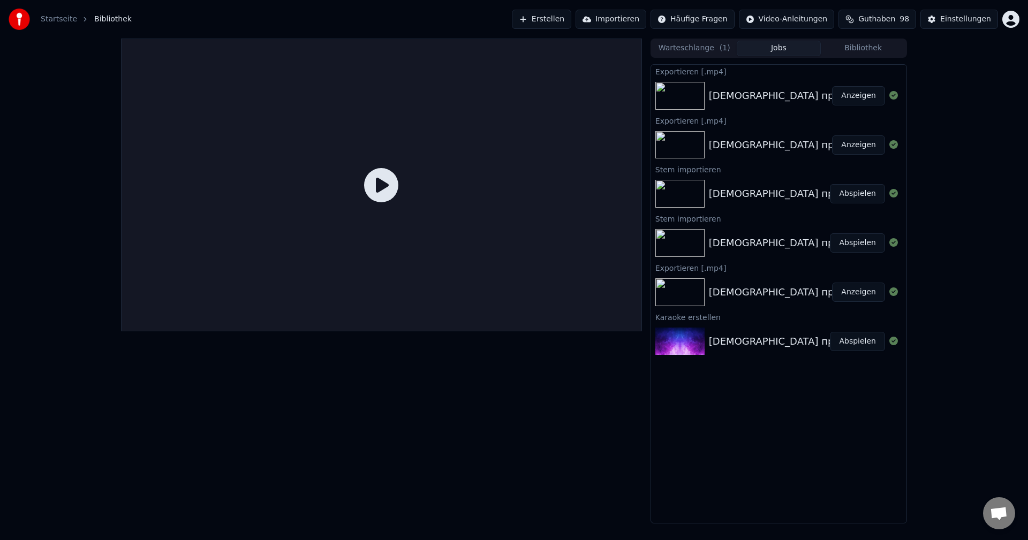
click at [64, 19] on link "Startseite" at bounding box center [59, 19] width 36 height 11
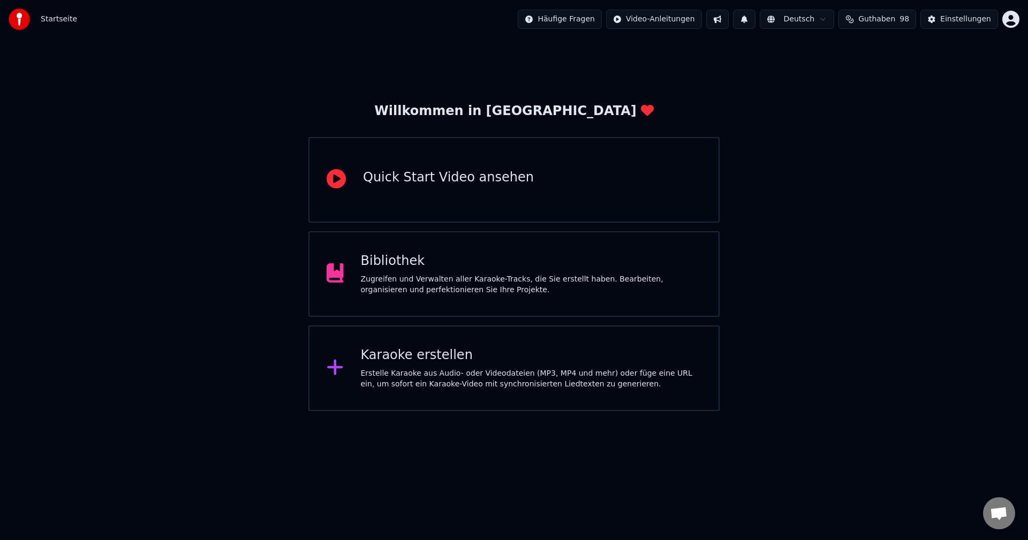
click at [413, 279] on div "Zugreifen und Verwalten aller Karaoke-Tracks, die Sie erstellt haben. Bearbeite…" at bounding box center [531, 284] width 341 height 21
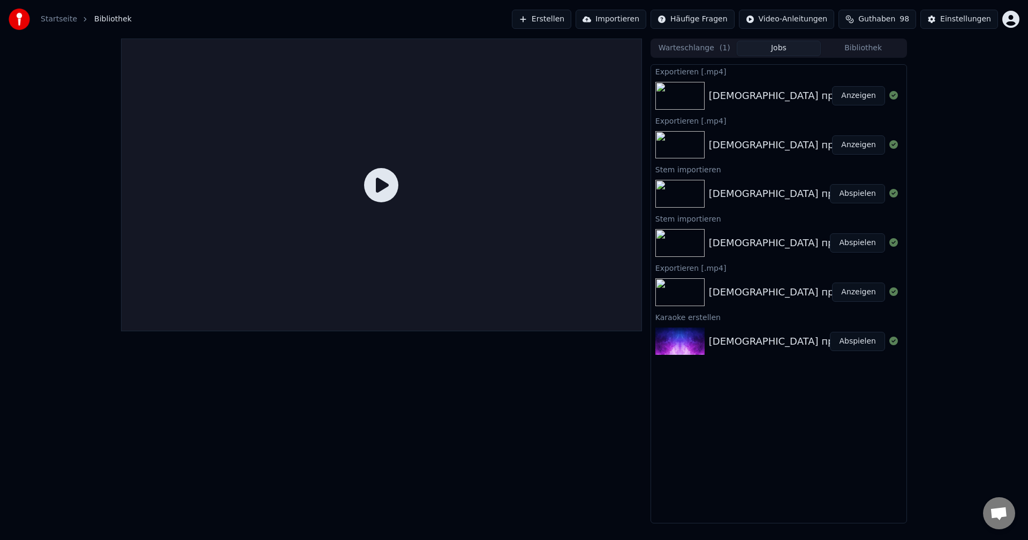
click at [688, 291] on img at bounding box center [679, 292] width 49 height 28
click at [766, 50] on button "Jobs" at bounding box center [779, 49] width 85 height 16
click at [681, 92] on img at bounding box center [679, 96] width 49 height 28
click at [389, 180] on icon at bounding box center [381, 185] width 34 height 34
click at [838, 95] on button "Anzeigen" at bounding box center [858, 95] width 53 height 19
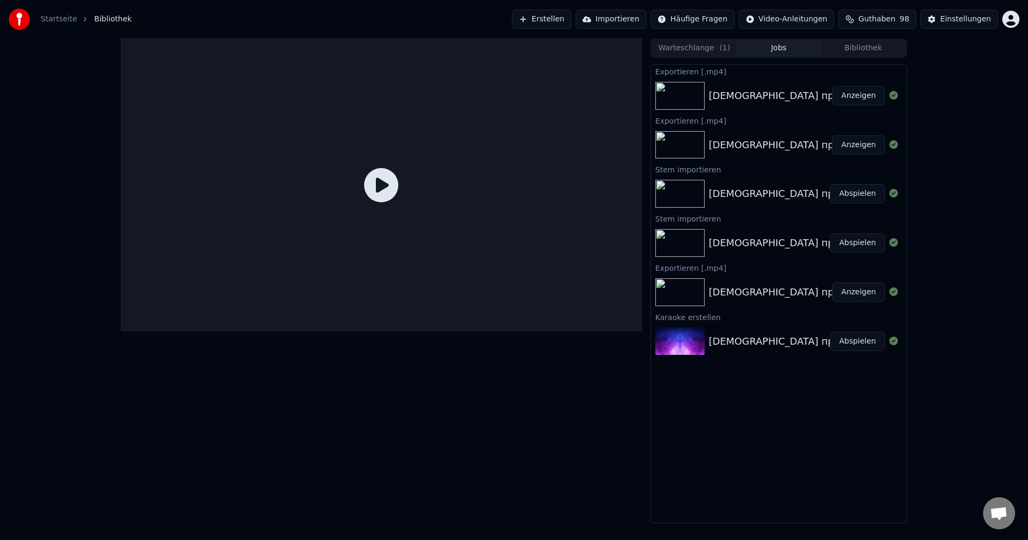
click at [855, 345] on button "Abspielen" at bounding box center [857, 341] width 55 height 19
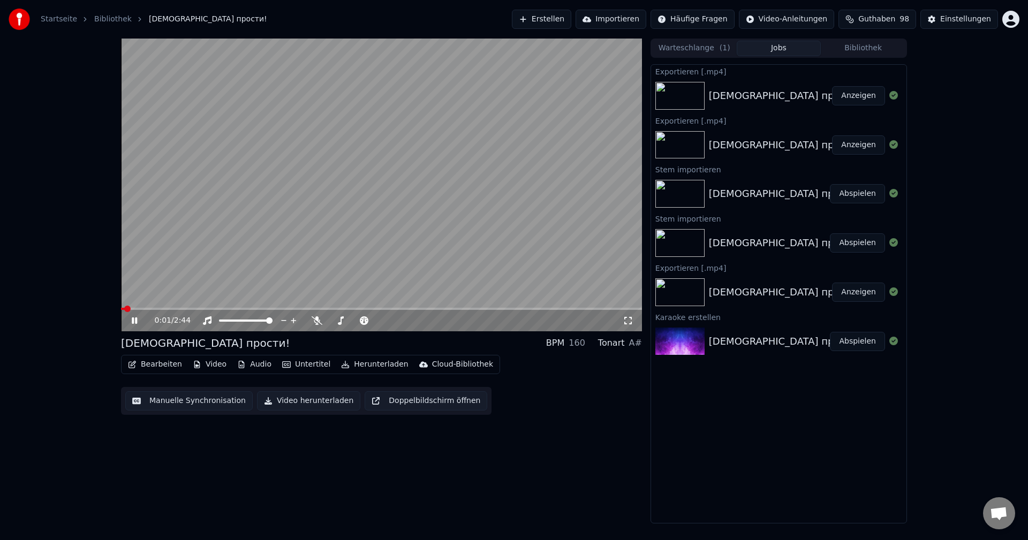
click at [160, 371] on button "Bearbeiten" at bounding box center [155, 364] width 63 height 15
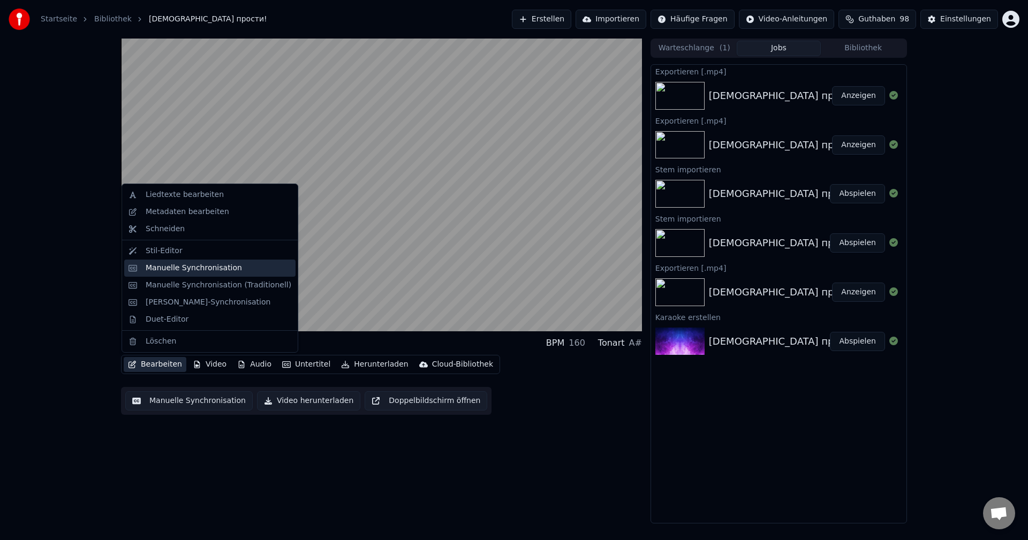
click at [166, 272] on div "Manuelle Synchronisation" at bounding box center [194, 268] width 96 height 11
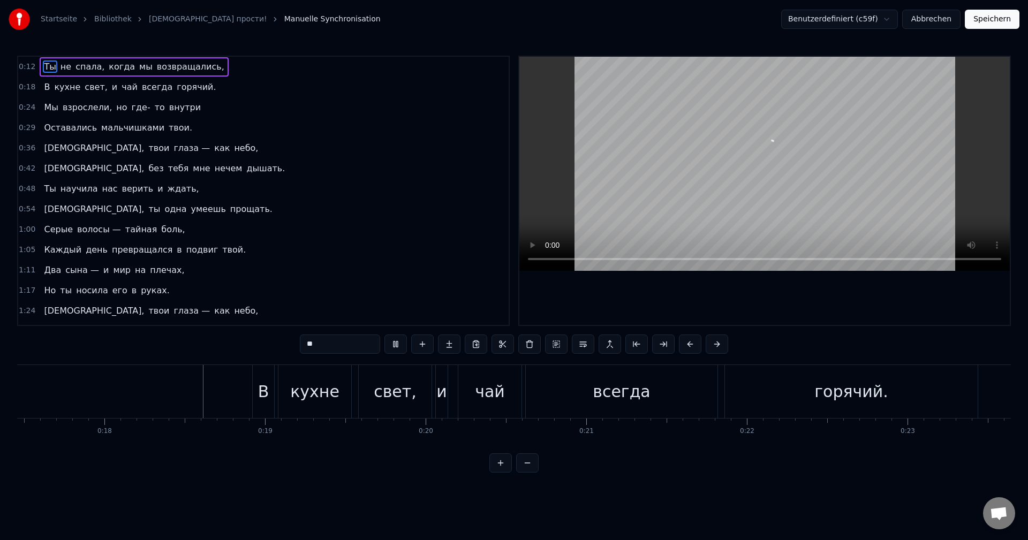
scroll to position [0, 2807]
click at [266, 367] on div "В" at bounding box center [259, 391] width 21 height 53
type input "*"
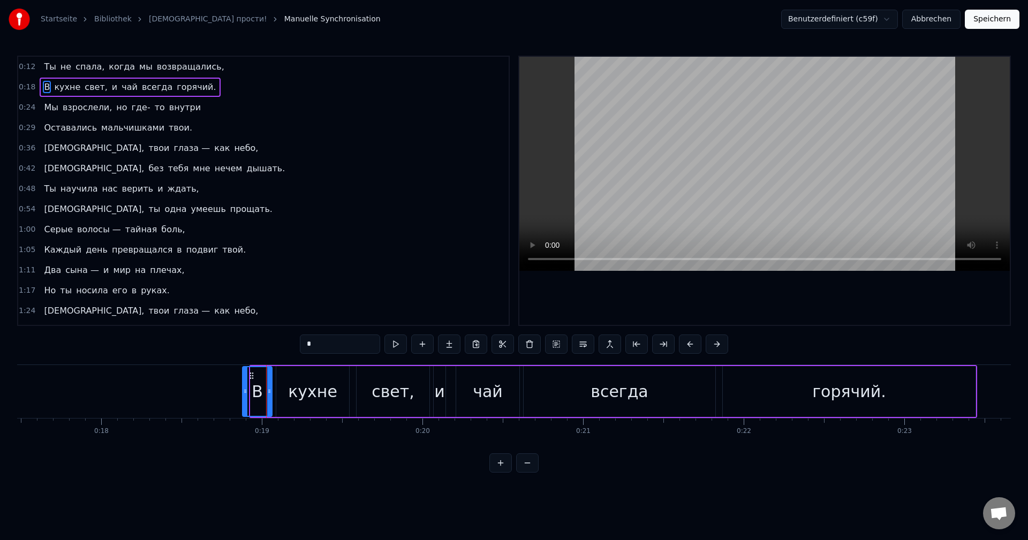
drag, startPoint x: 252, startPoint y: 388, endPoint x: 244, endPoint y: 387, distance: 8.6
click at [244, 387] on icon at bounding box center [245, 391] width 4 height 9
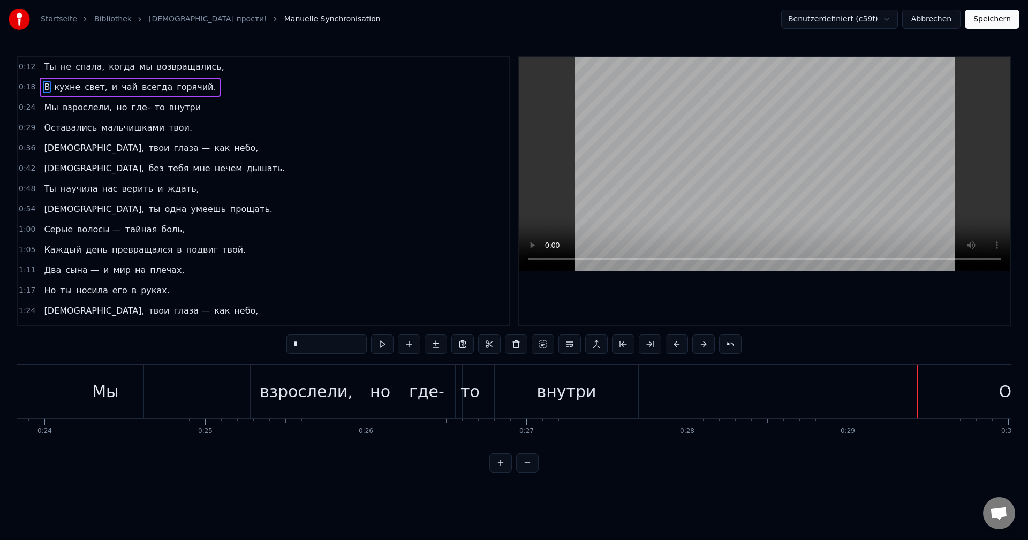
scroll to position [0, 3740]
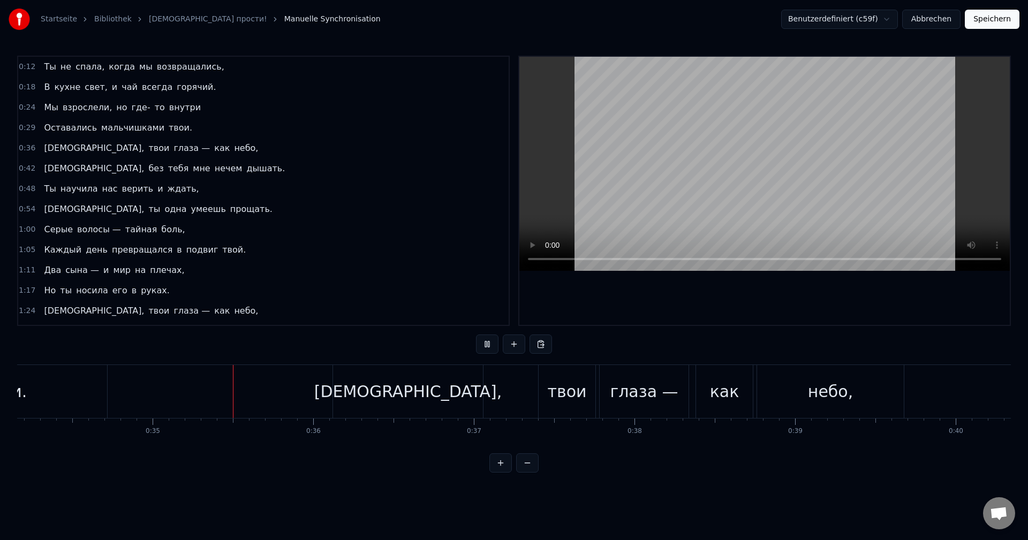
scroll to position [0, 5537]
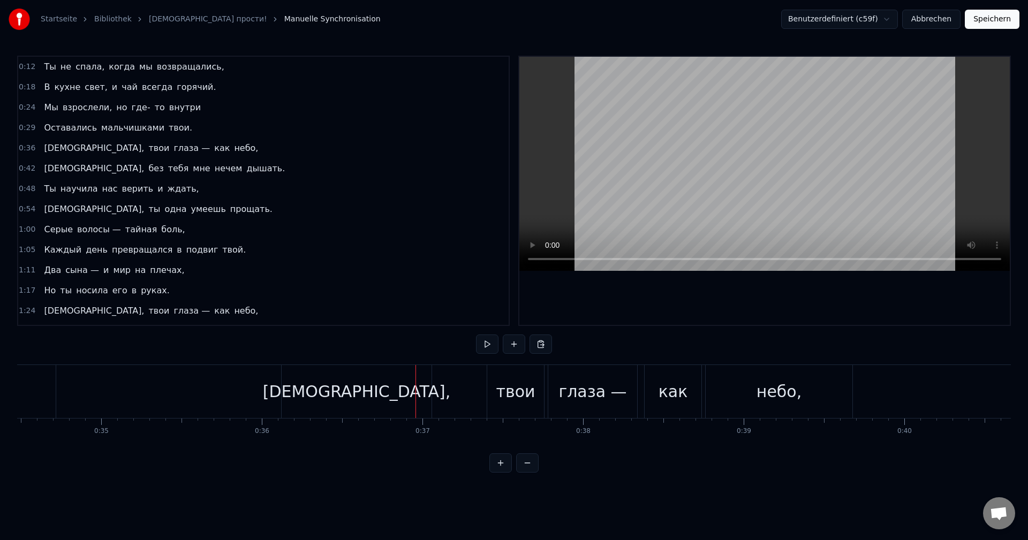
click at [62, 62] on span "не" at bounding box center [65, 66] width 13 height 12
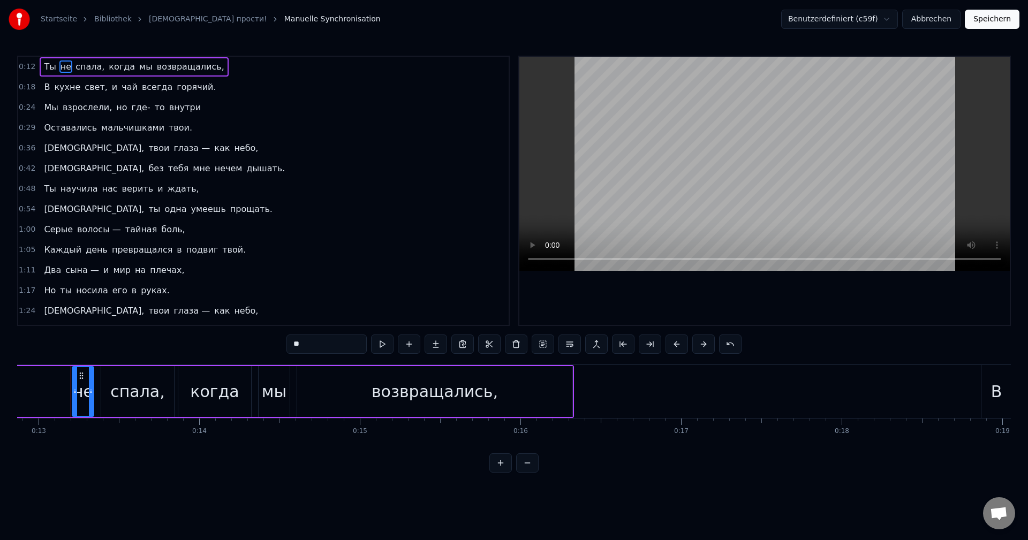
click at [45, 65] on span "Ты" at bounding box center [50, 66] width 14 height 12
type input "**"
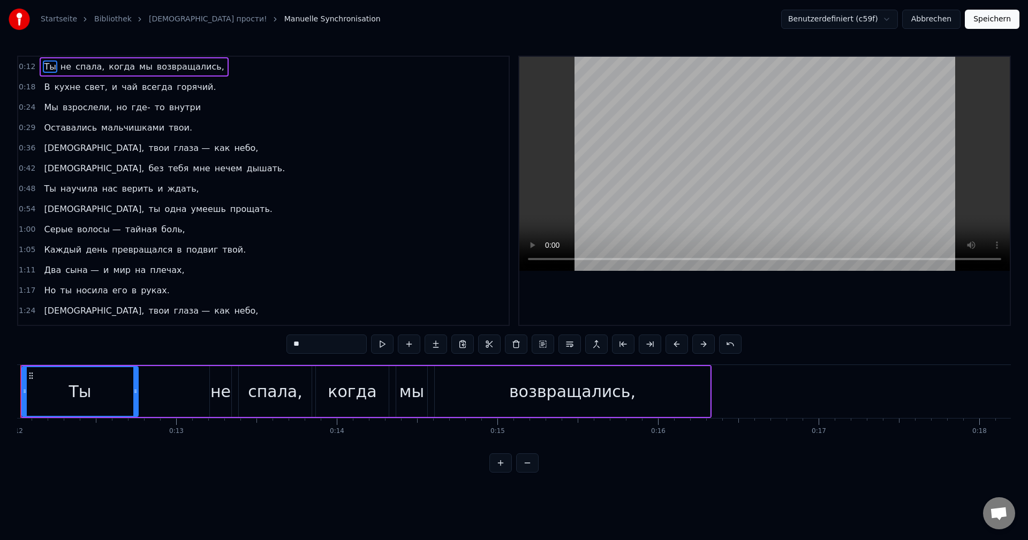
scroll to position [0, 1878]
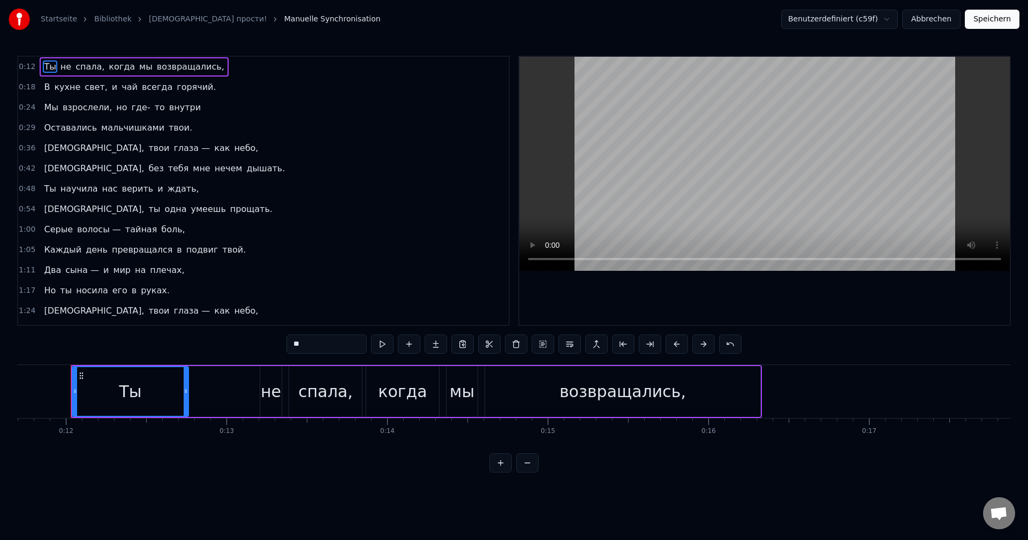
click at [25, 68] on span "0:12" at bounding box center [27, 67] width 17 height 11
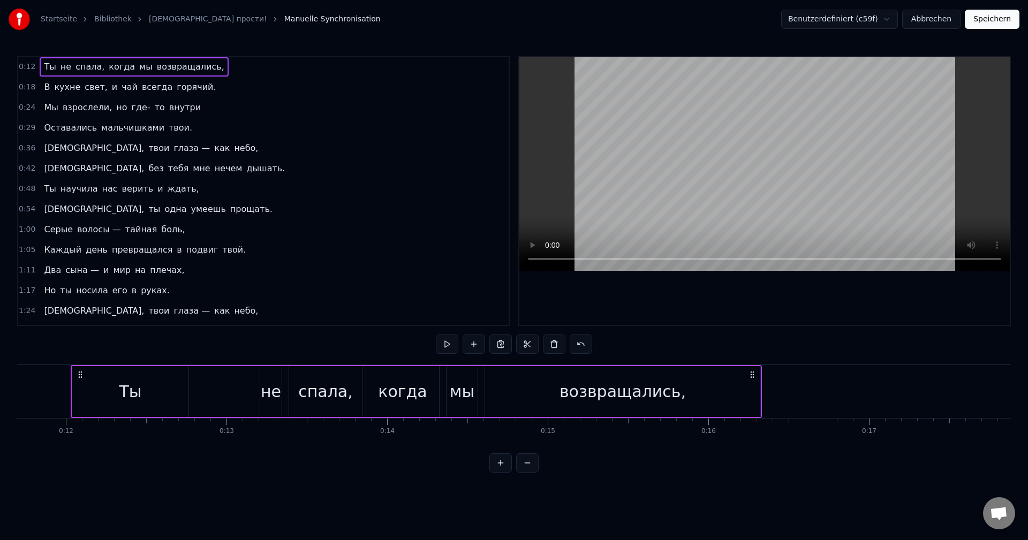
click at [43, 67] on span "Ты" at bounding box center [50, 66] width 14 height 12
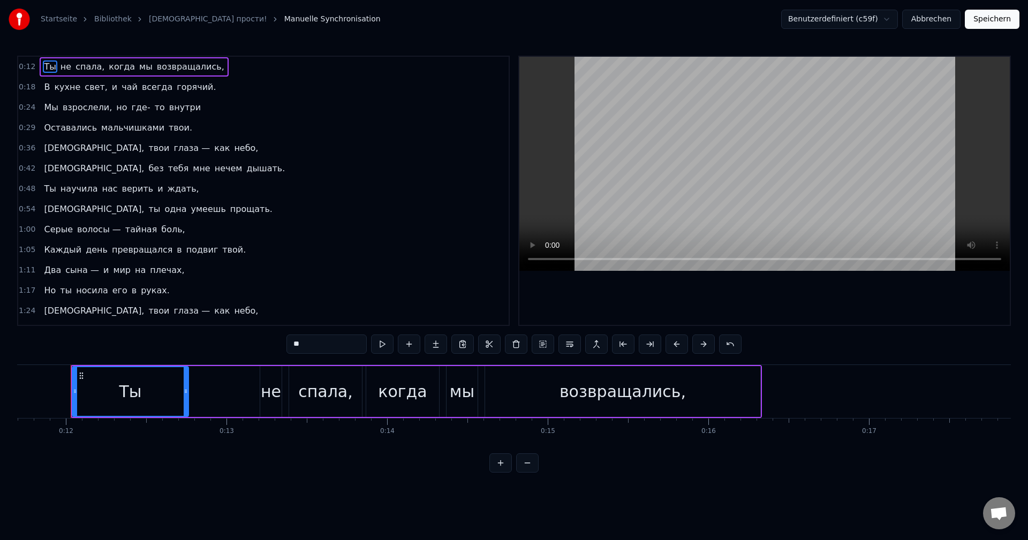
drag, startPoint x: 48, startPoint y: 66, endPoint x: 186, endPoint y: 68, distance: 138.1
click at [186, 68] on div "Ты не спала, когда мы возвращались," at bounding box center [134, 66] width 188 height 19
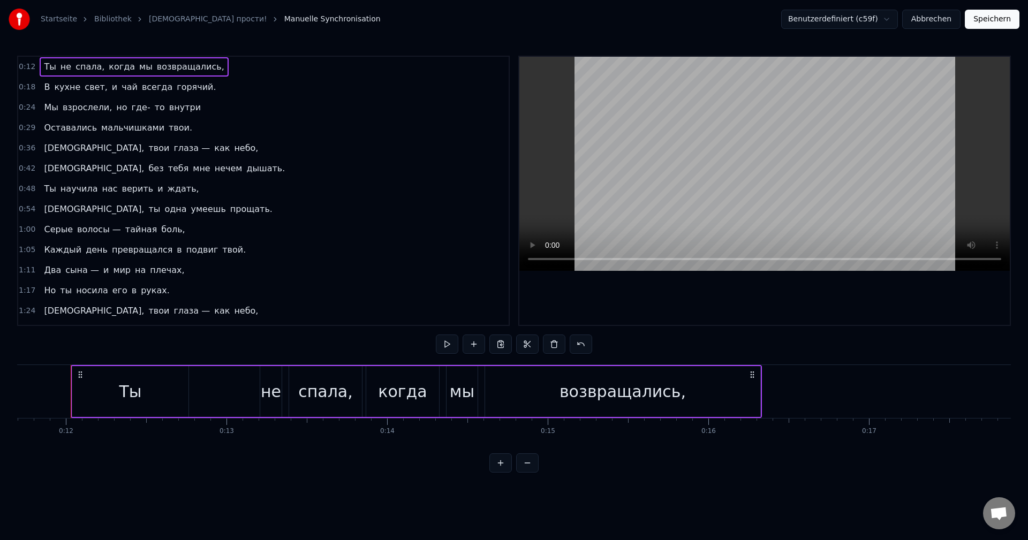
click at [49, 66] on span "Ты" at bounding box center [50, 66] width 14 height 12
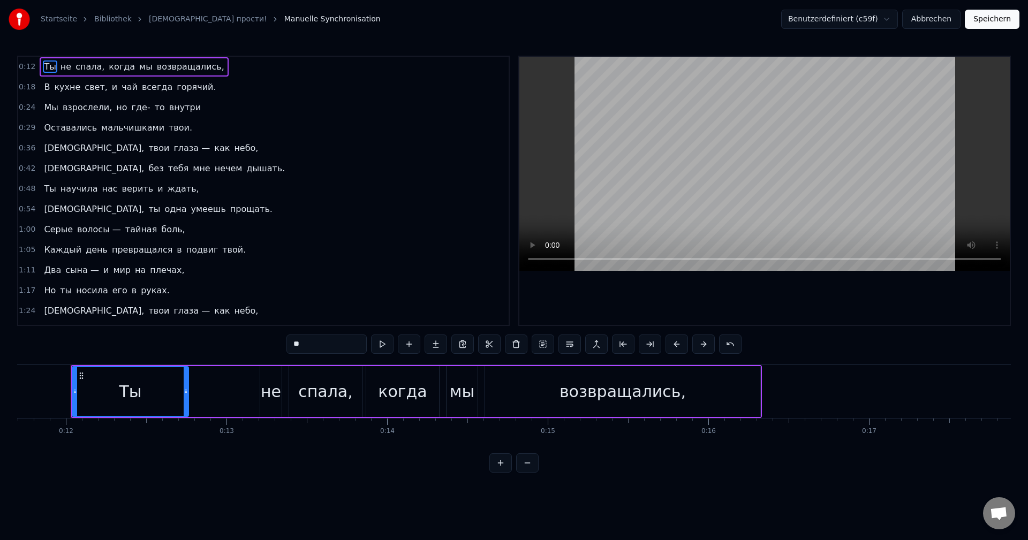
click at [53, 87] on span "кухне" at bounding box center [67, 87] width 28 height 13
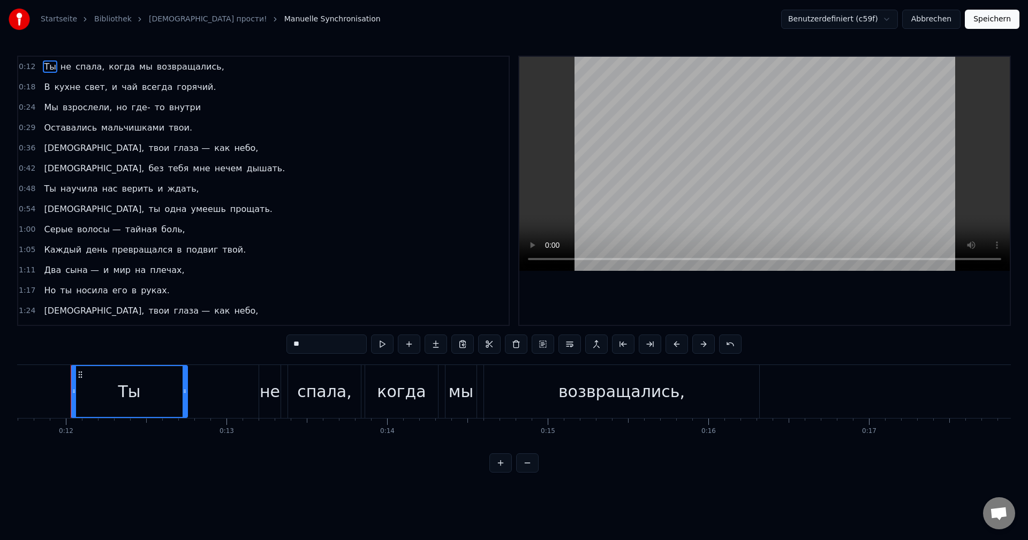
click at [44, 89] on span "В" at bounding box center [47, 87] width 8 height 12
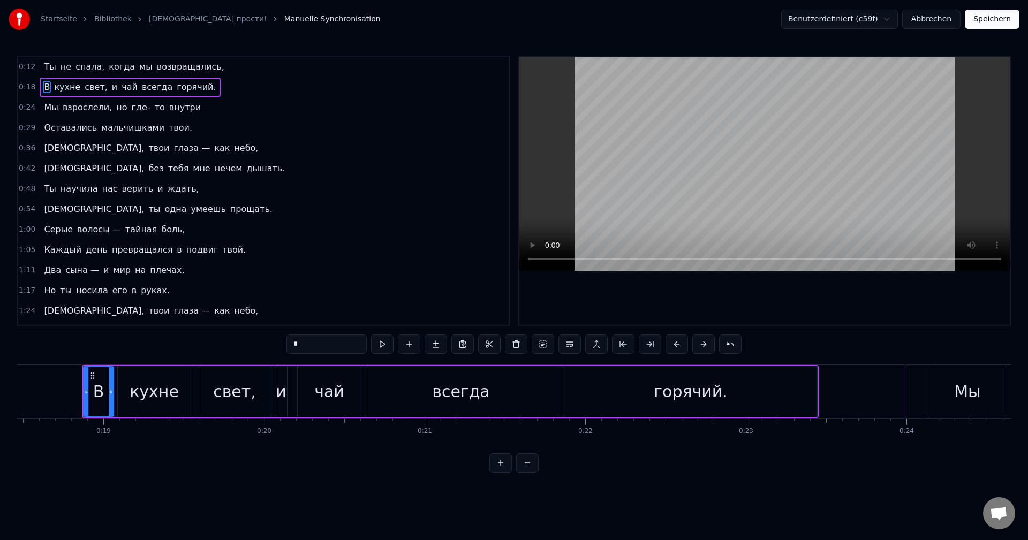
scroll to position [0, 2976]
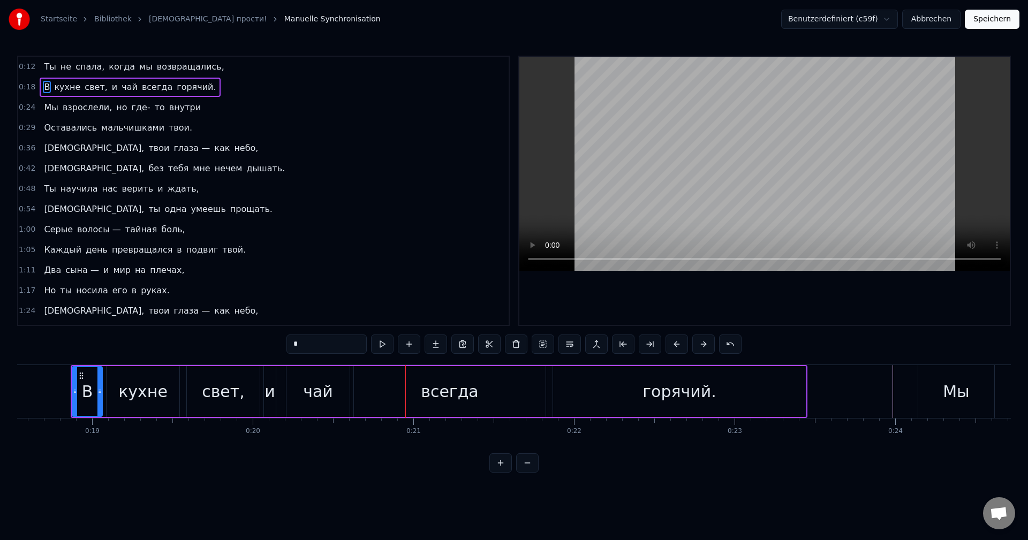
click at [48, 107] on span "Мы" at bounding box center [51, 107] width 16 height 12
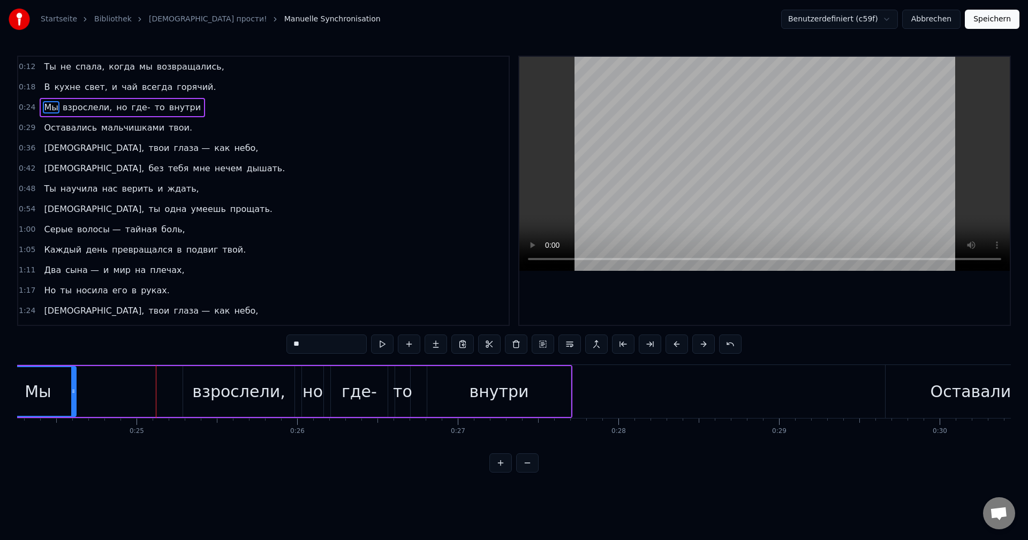
scroll to position [0, 3898]
click at [49, 111] on span "Мы" at bounding box center [51, 107] width 16 height 12
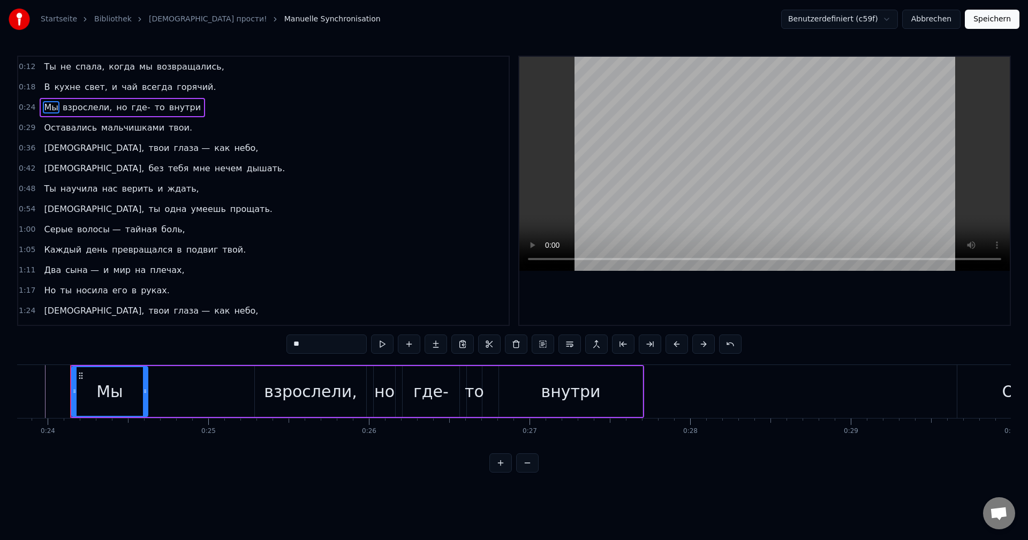
click at [49, 111] on span "Мы" at bounding box center [51, 107] width 16 height 12
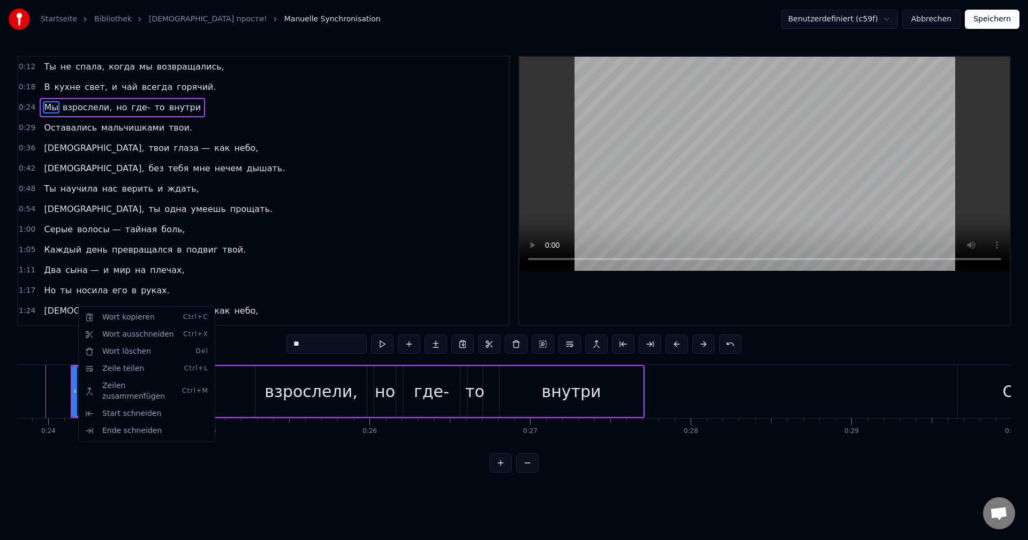
click at [74, 384] on html "Startseite Bibliothek [DEMOGRAPHIC_DATA] прости! Manuelle Synchronisation Benut…" at bounding box center [514, 245] width 1028 height 490
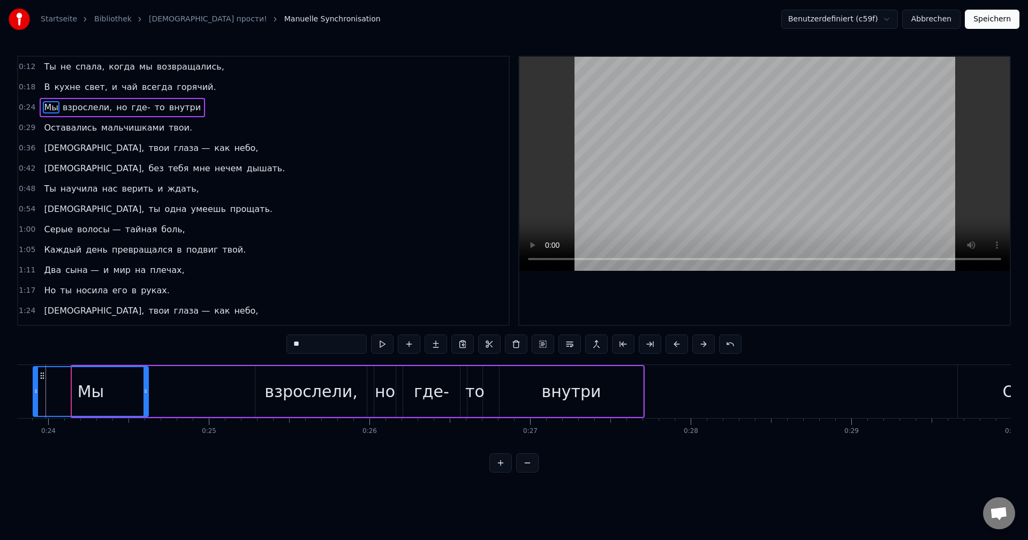
drag, startPoint x: 74, startPoint y: 385, endPoint x: 35, endPoint y: 380, distance: 39.4
click at [35, 380] on div at bounding box center [36, 391] width 4 height 49
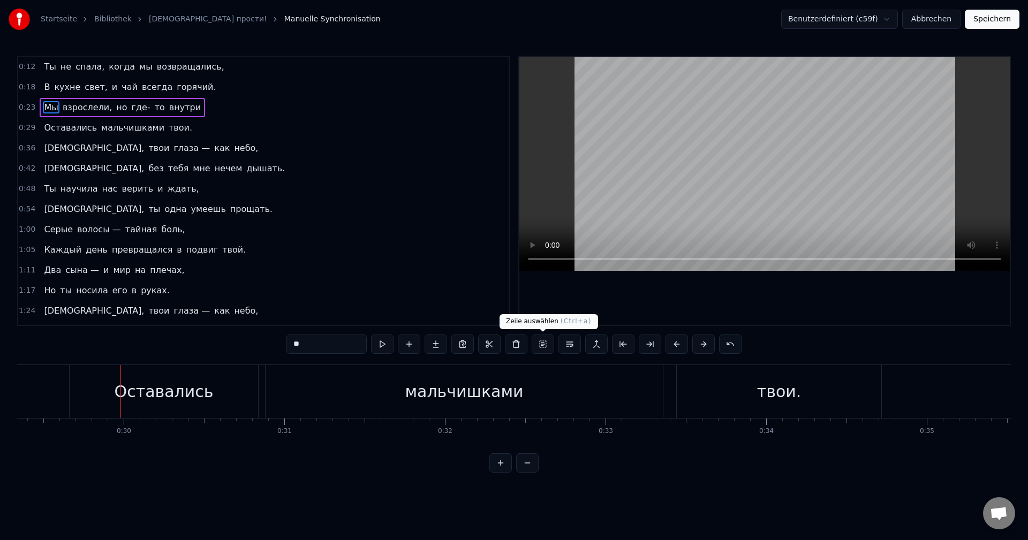
scroll to position [0, 4712]
click at [74, 382] on div "Оставались" at bounding box center [163, 391] width 188 height 53
type input "**********"
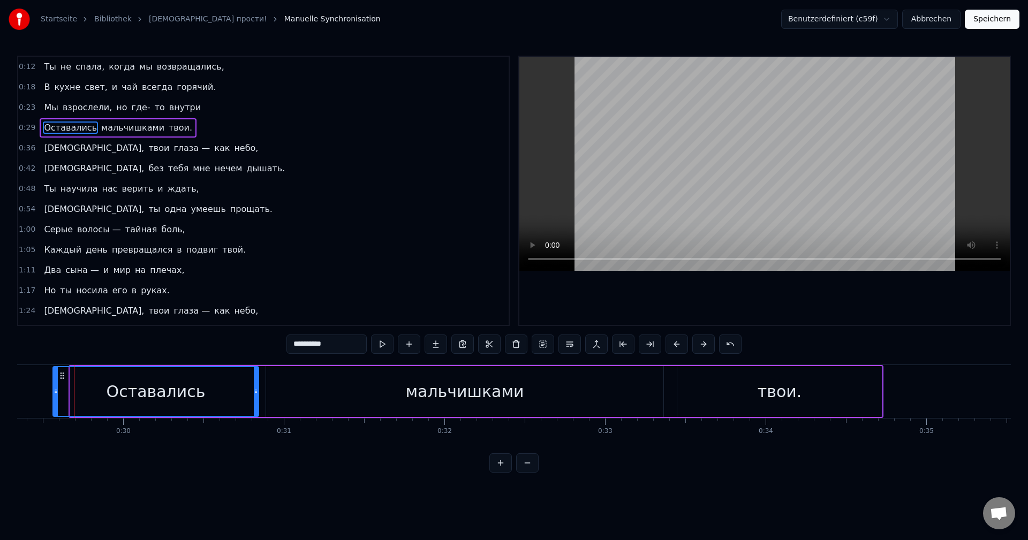
drag, startPoint x: 72, startPoint y: 380, endPoint x: 55, endPoint y: 383, distance: 17.4
click at [55, 383] on div at bounding box center [56, 391] width 4 height 49
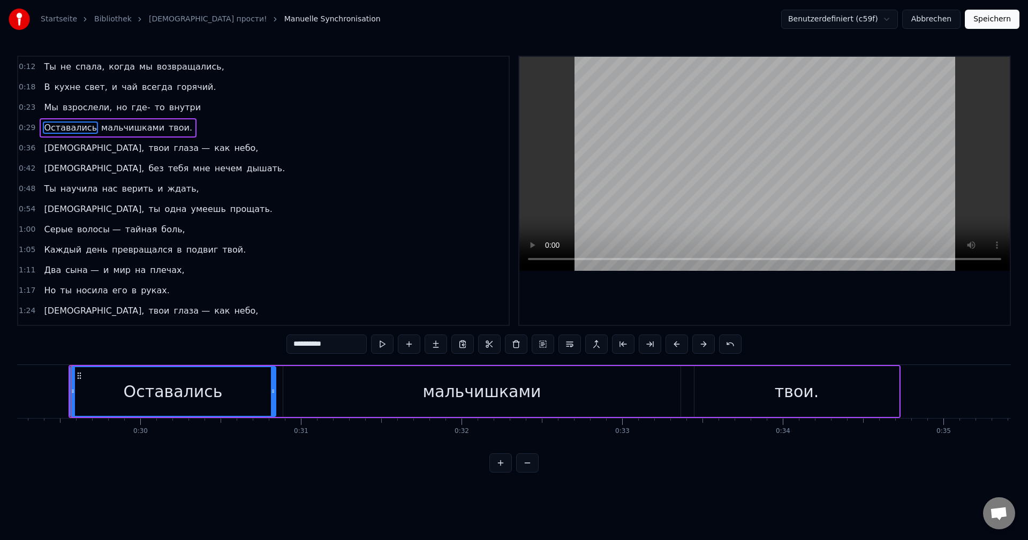
click at [1007, 19] on button "Speichern" at bounding box center [992, 19] width 55 height 19
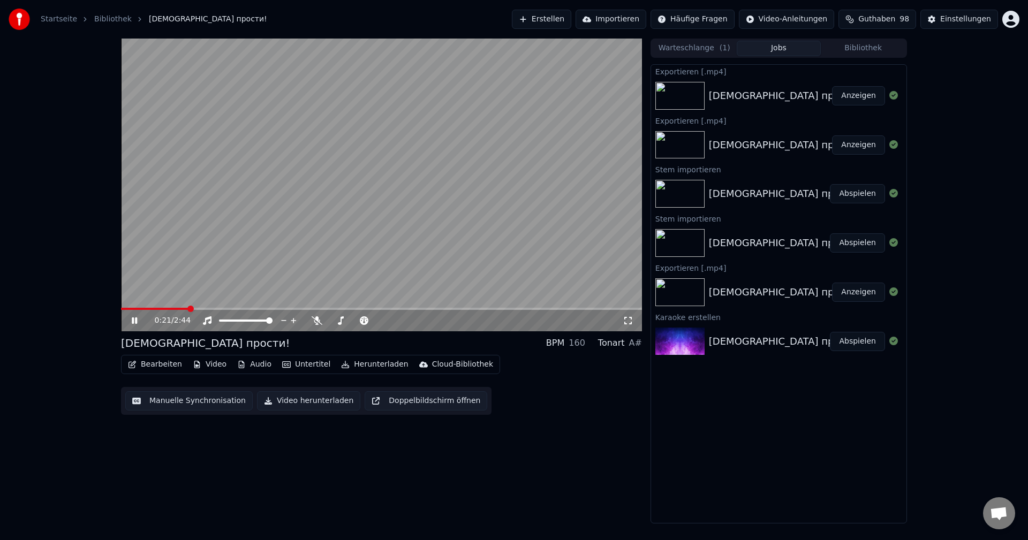
click at [135, 320] on icon at bounding box center [142, 320] width 25 height 9
click at [154, 399] on button "Manuelle Synchronisation" at bounding box center [188, 400] width 127 height 19
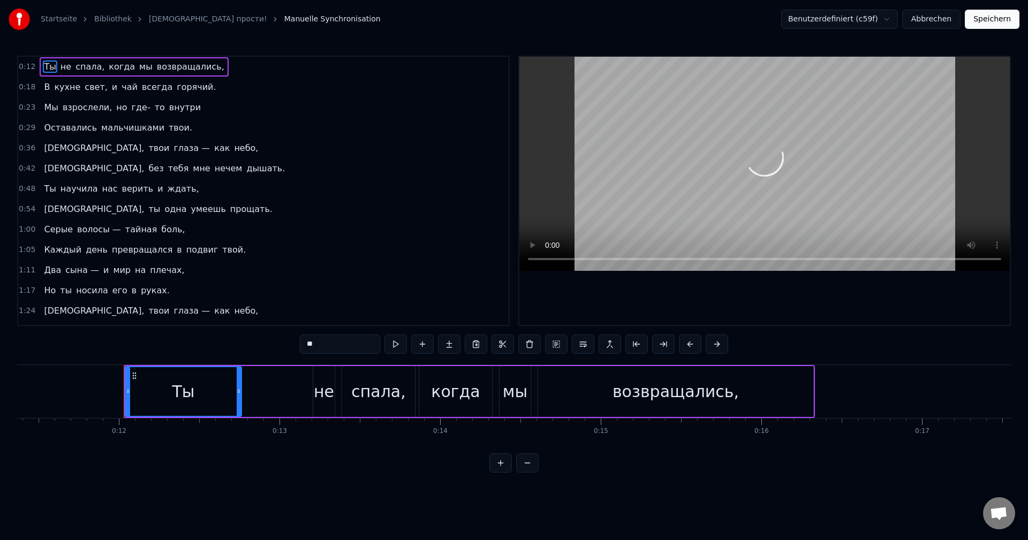
scroll to position [0, 1878]
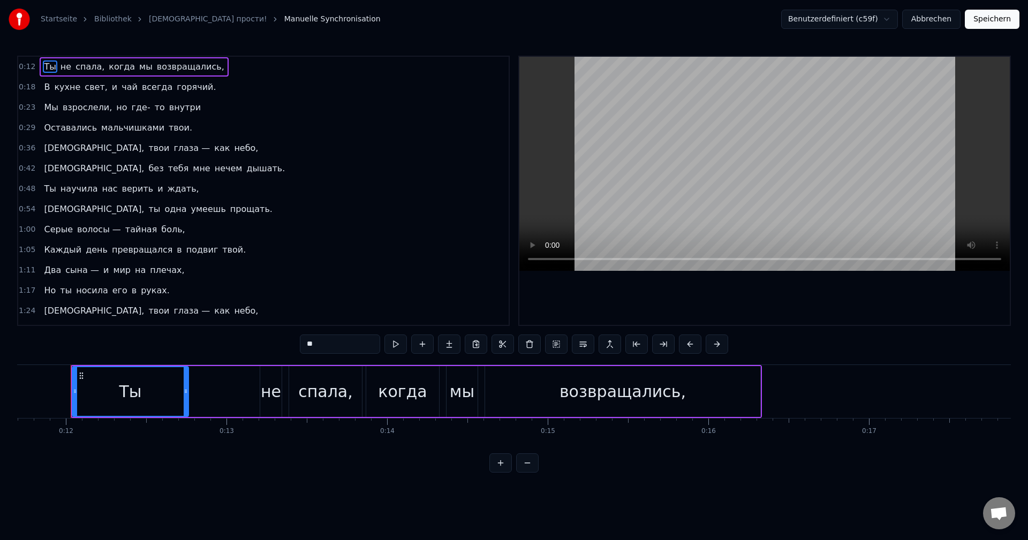
click at [43, 87] on span "В" at bounding box center [47, 87] width 8 height 12
type input "*"
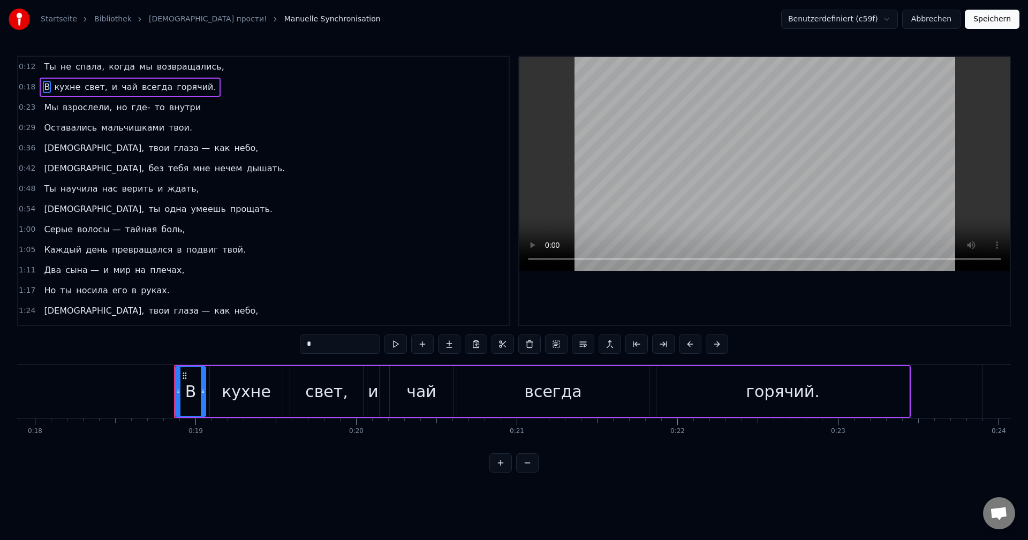
scroll to position [0, 2976]
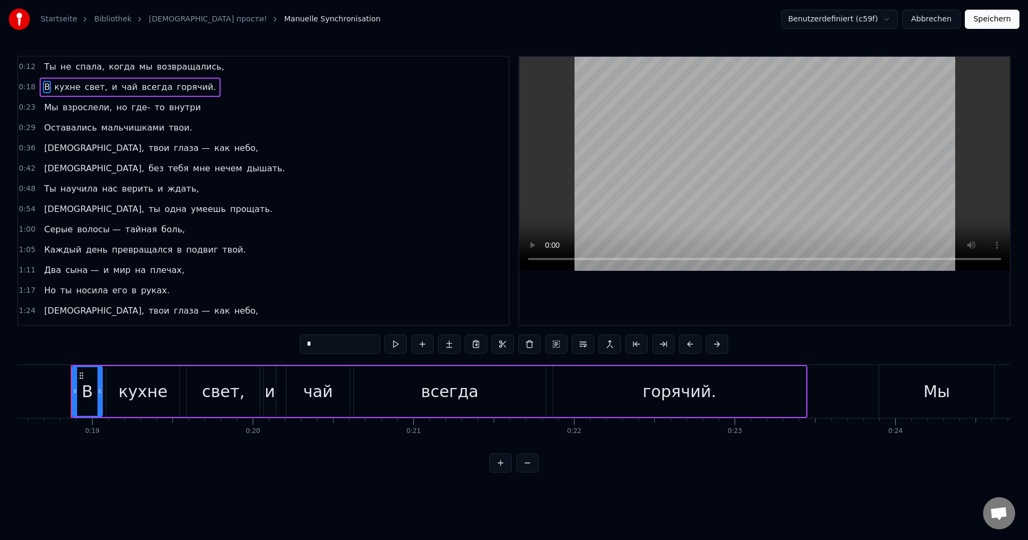
click at [83, 377] on icon at bounding box center [81, 376] width 9 height 9
click at [851, 24] on html "Startseite Bibliothek [DEMOGRAPHIC_DATA] прости! Manuelle Synchronisation Benut…" at bounding box center [514, 245] width 1028 height 490
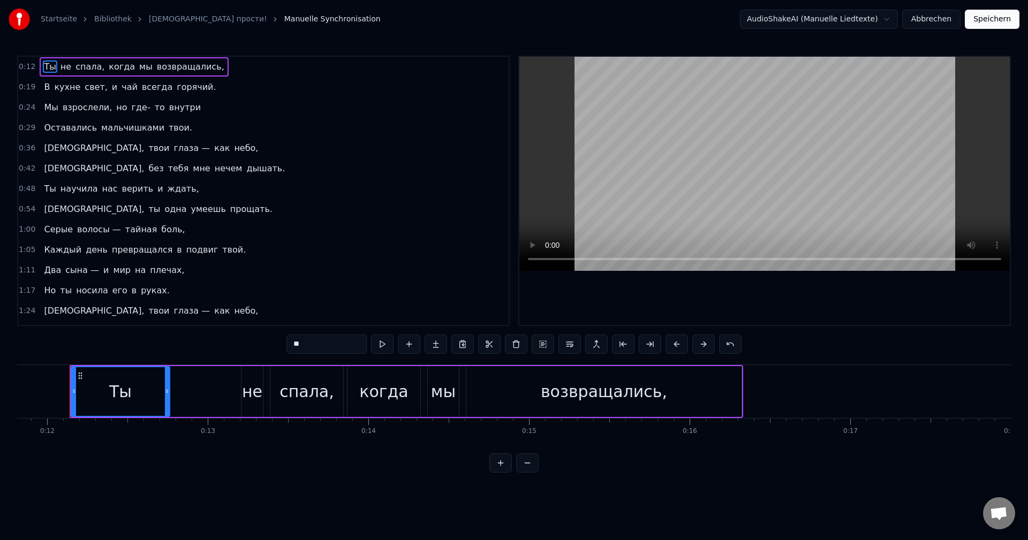
scroll to position [0, 1896]
click at [996, 5] on div "Startseite Bibliothek [DEMOGRAPHIC_DATA] прости! Manuelle Synchronisation Audio…" at bounding box center [514, 19] width 1028 height 39
click at [994, 21] on button "Speichern" at bounding box center [992, 19] width 55 height 19
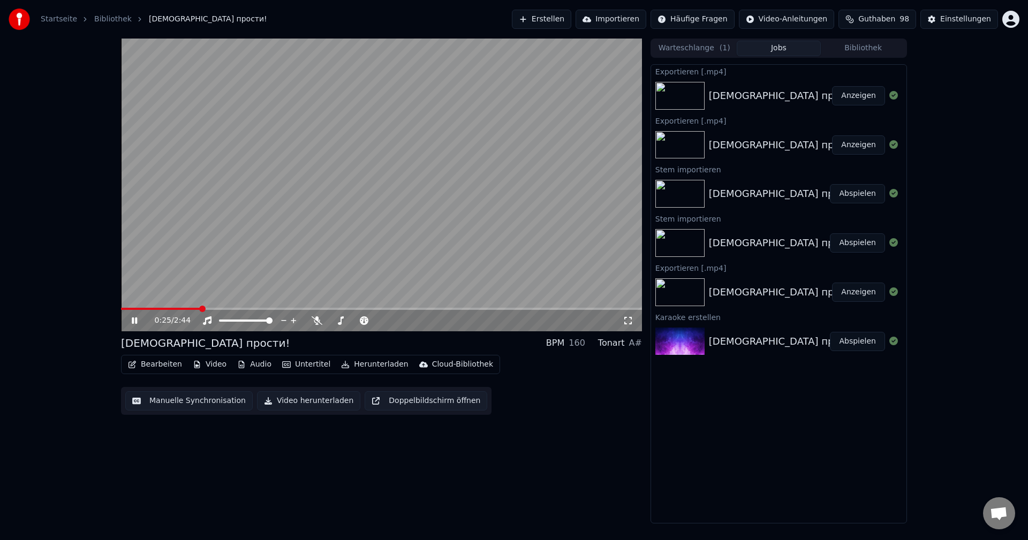
click at [137, 320] on icon at bounding box center [134, 320] width 5 height 6
click at [103, 21] on link "Bibliothek" at bounding box center [112, 19] width 37 height 11
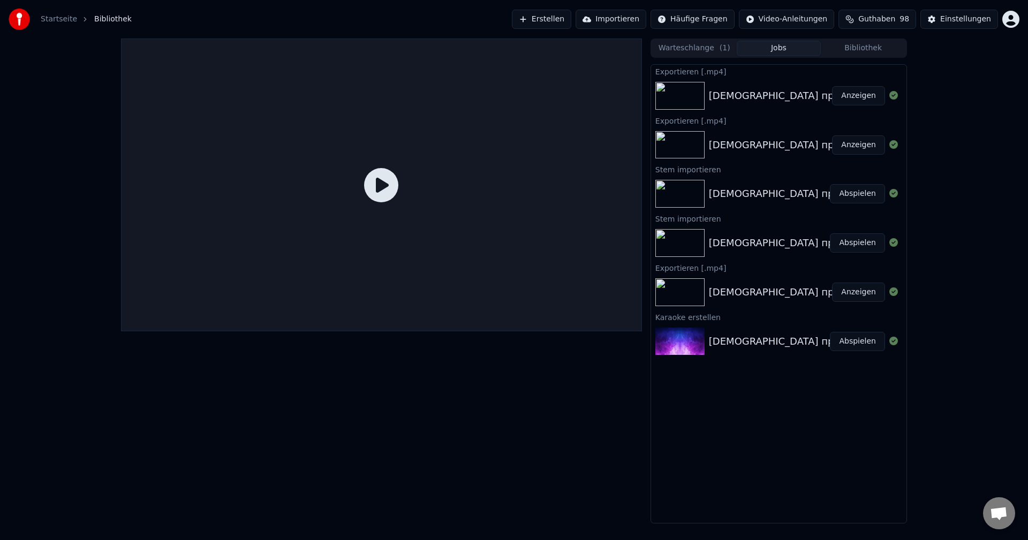
click at [52, 21] on link "Startseite" at bounding box center [59, 19] width 36 height 11
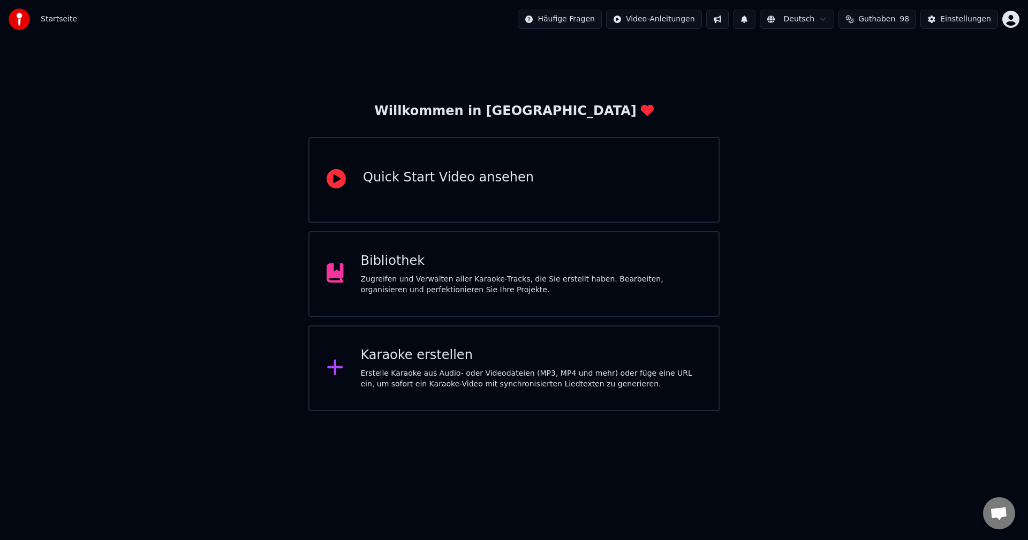
click at [410, 363] on div "Karaoke erstellen" at bounding box center [531, 355] width 341 height 17
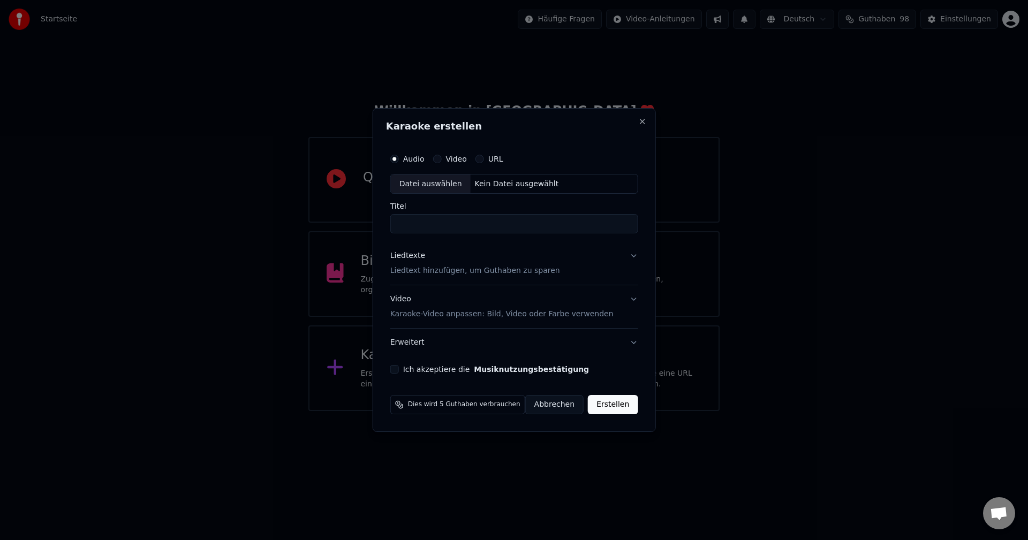
click at [511, 181] on div "Kein Datei ausgewählt" at bounding box center [517, 184] width 93 height 11
click at [465, 221] on input "**********" at bounding box center [514, 224] width 263 height 19
type input "****"
click at [471, 274] on p "Liedtext hinzufügen, um Guthaben zu sparen" at bounding box center [468, 271] width 170 height 11
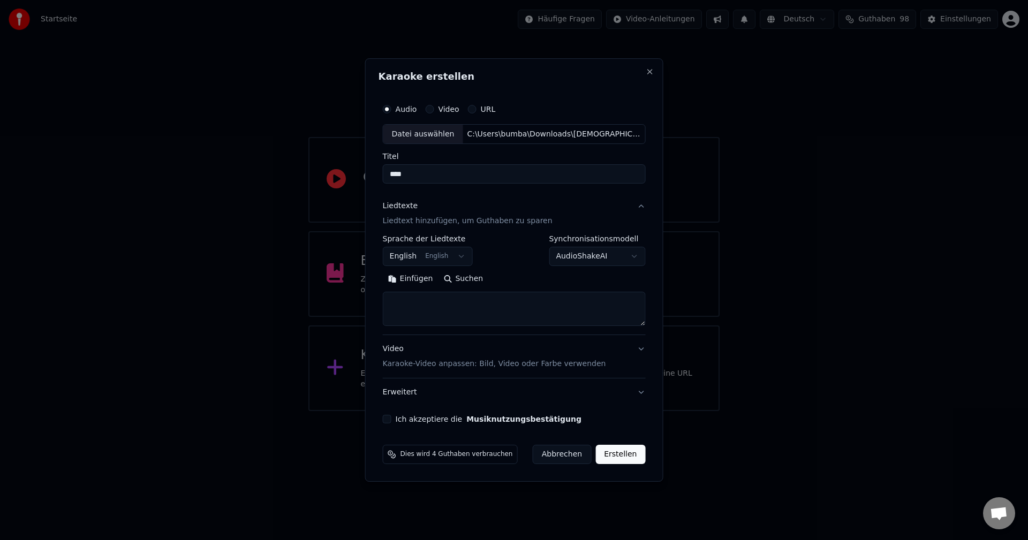
click at [588, 253] on body "**********" at bounding box center [514, 205] width 1028 height 411
click at [427, 279] on button "Einfügen" at bounding box center [411, 279] width 56 height 17
drag, startPoint x: 445, startPoint y: 307, endPoint x: 381, endPoint y: 304, distance: 64.3
click at [381, 304] on div "**********" at bounding box center [514, 270] width 298 height 424
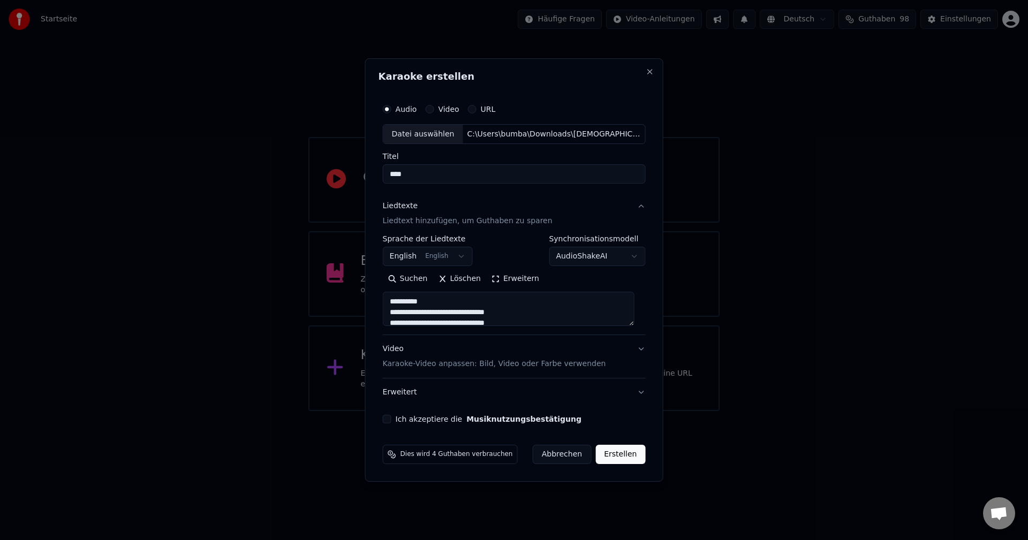
click at [445, 315] on textarea "**********" at bounding box center [509, 309] width 252 height 34
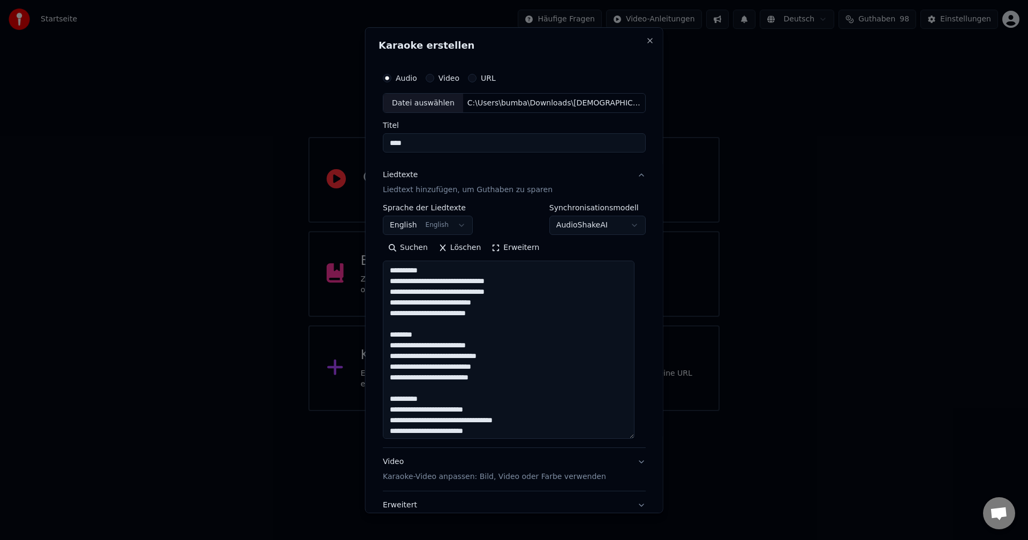
drag, startPoint x: 638, startPoint y: 323, endPoint x: 628, endPoint y: 436, distance: 113.4
click at [628, 436] on textarea "**********" at bounding box center [509, 350] width 252 height 178
drag, startPoint x: 429, startPoint y: 270, endPoint x: 392, endPoint y: 269, distance: 36.4
click at [392, 269] on textarea "**********" at bounding box center [509, 350] width 252 height 178
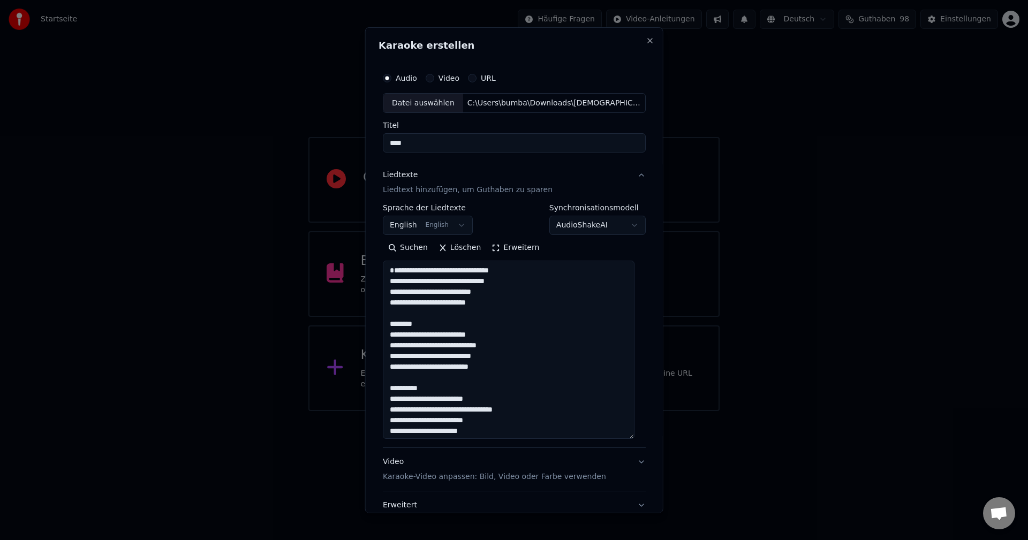
drag, startPoint x: 418, startPoint y: 335, endPoint x: 387, endPoint y: 332, distance: 31.2
click at [387, 332] on textarea "**********" at bounding box center [509, 350] width 252 height 178
drag, startPoint x: 435, startPoint y: 402, endPoint x: 391, endPoint y: 395, distance: 44.4
click at [391, 395] on textarea "**********" at bounding box center [509, 350] width 252 height 178
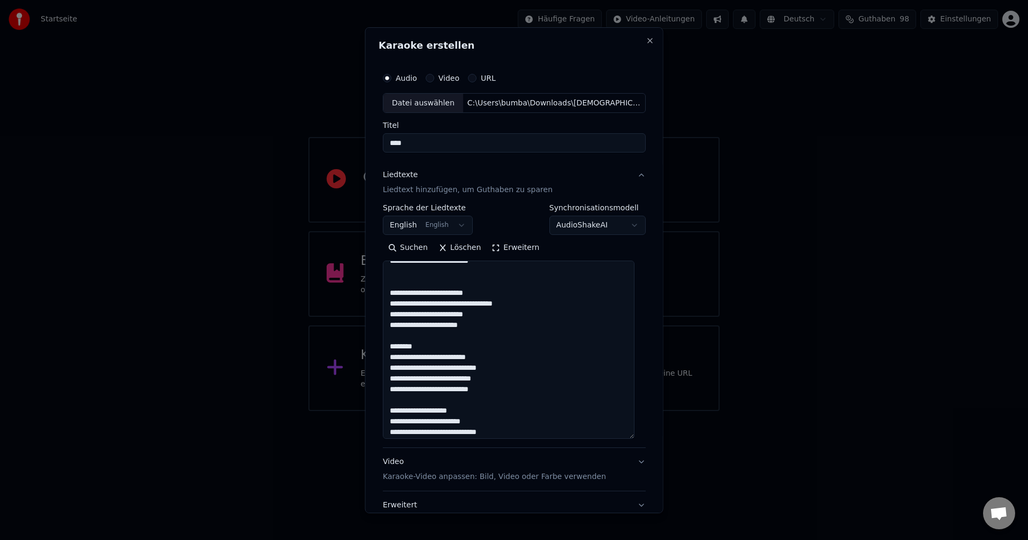
scroll to position [107, 0]
drag, startPoint x: 422, startPoint y: 355, endPoint x: 376, endPoint y: 356, distance: 46.1
click at [376, 356] on div "**********" at bounding box center [514, 270] width 298 height 486
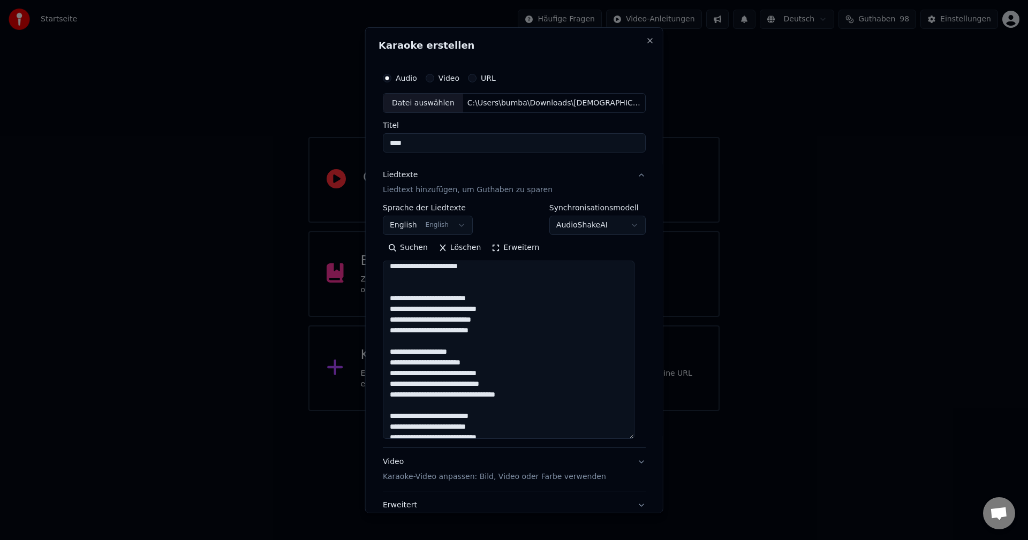
scroll to position [216, 0]
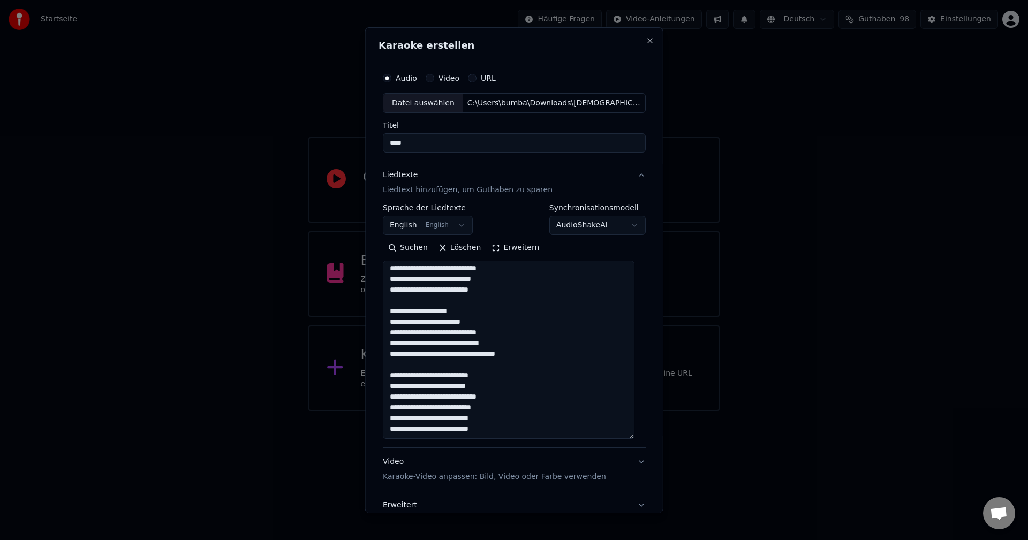
drag, startPoint x: 469, startPoint y: 314, endPoint x: 365, endPoint y: 310, distance: 105.0
click at [365, 310] on body "**********" at bounding box center [514, 205] width 1028 height 411
click at [471, 314] on textarea "**********" at bounding box center [509, 350] width 252 height 178
drag, startPoint x: 476, startPoint y: 312, endPoint x: 387, endPoint y: 312, distance: 89.4
click at [387, 312] on textarea "**********" at bounding box center [509, 350] width 252 height 178
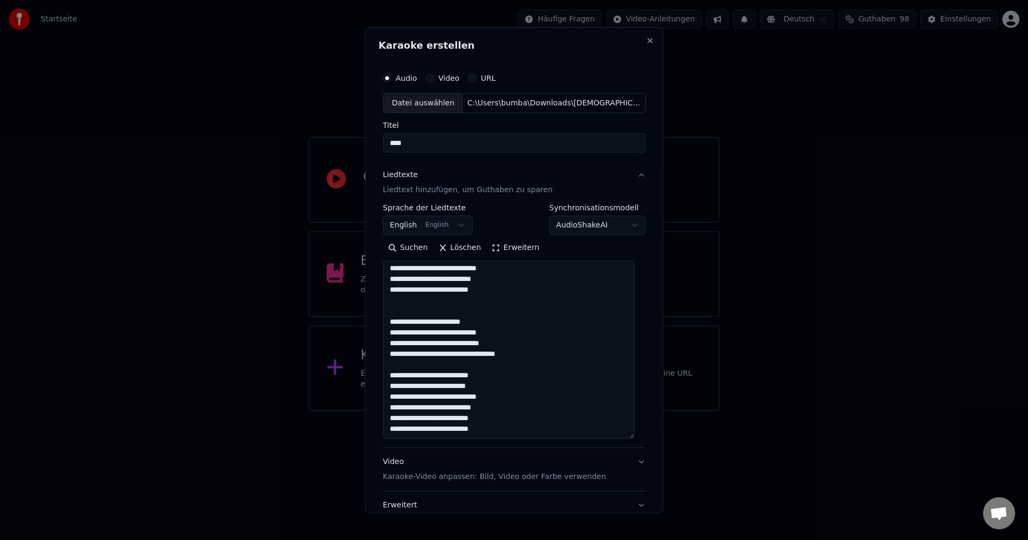
drag, startPoint x: 497, startPoint y: 375, endPoint x: 390, endPoint y: 372, distance: 107.6
click at [390, 372] on textarea "**********" at bounding box center [509, 350] width 252 height 178
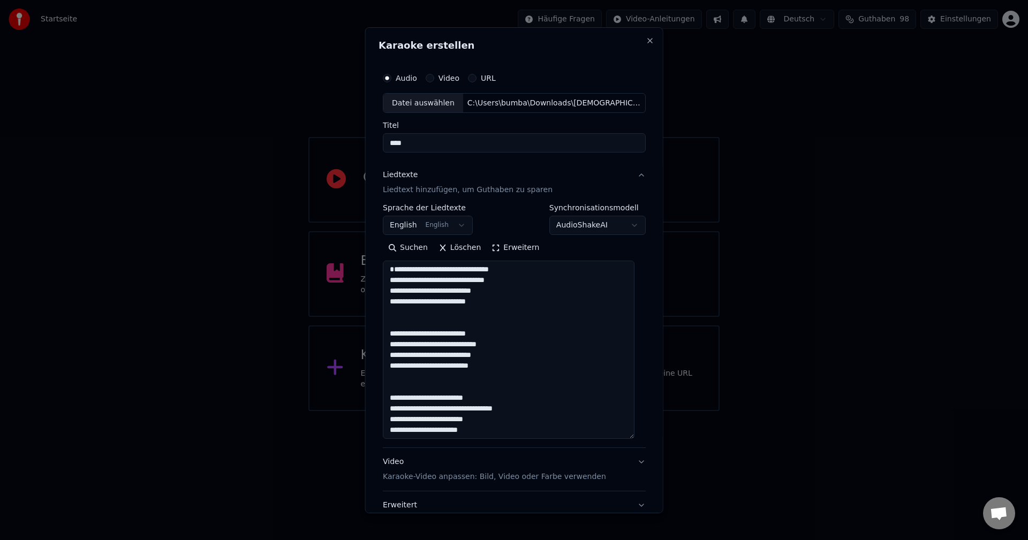
scroll to position [0, 0]
type textarea "**********"
click at [644, 237] on div "**********" at bounding box center [514, 270] width 298 height 486
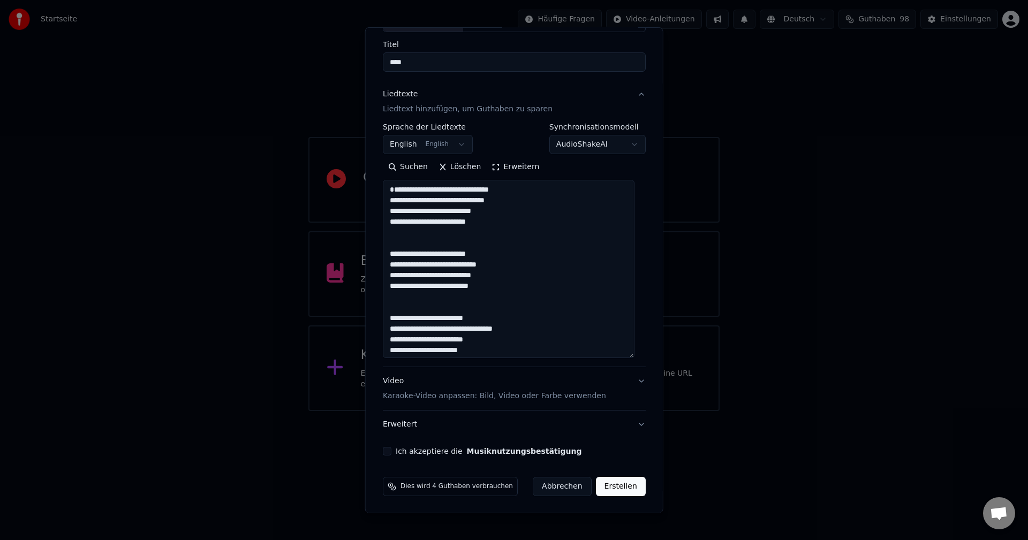
scroll to position [81, 0]
click at [386, 453] on button "Ich akzeptiere die Musiknutzungsbestätigung" at bounding box center [387, 450] width 9 height 9
click at [619, 487] on button "Erstellen" at bounding box center [620, 485] width 50 height 19
select select "**"
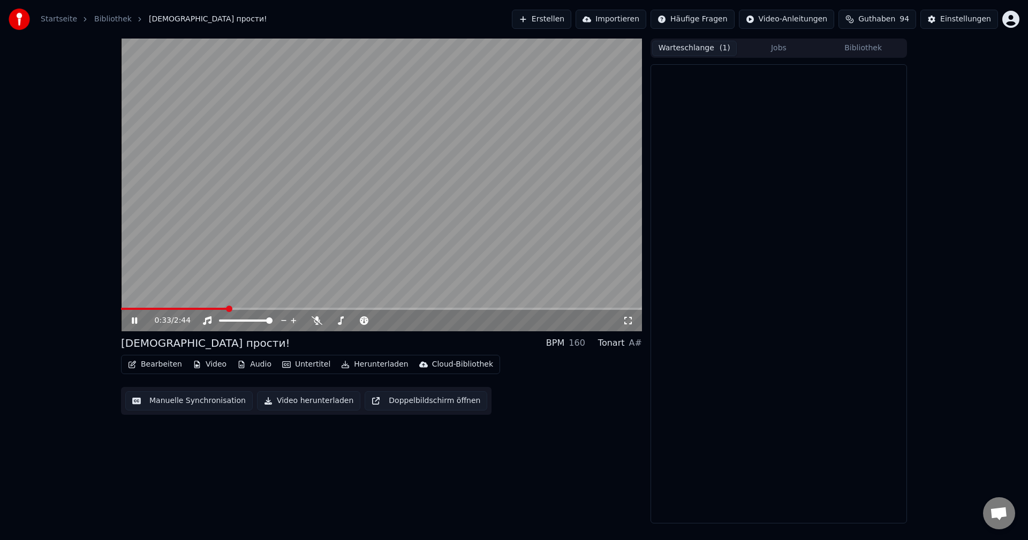
click at [683, 46] on button "Warteschlange ( 1 )" at bounding box center [694, 49] width 85 height 16
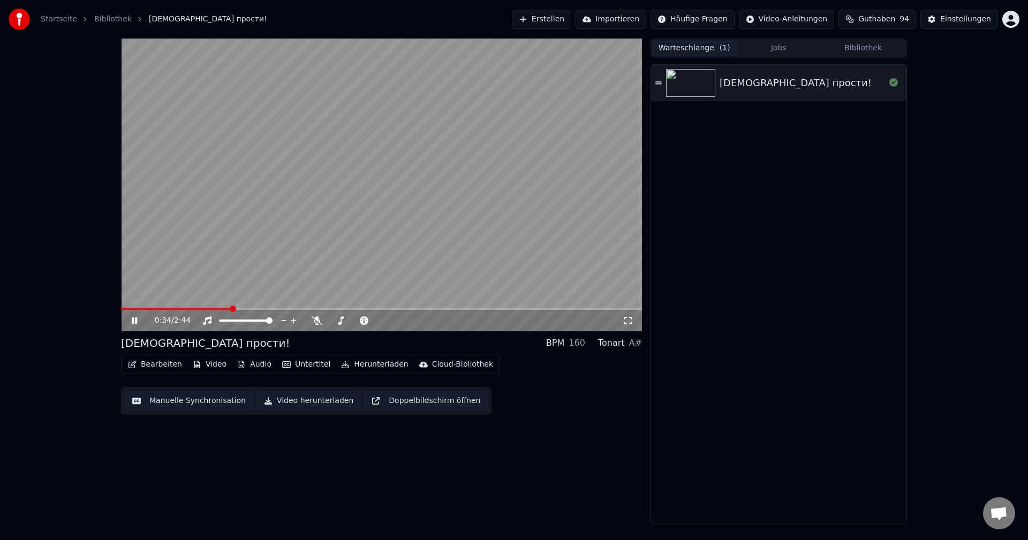
click at [712, 86] on img at bounding box center [690, 83] width 49 height 28
click at [656, 85] on icon at bounding box center [658, 82] width 6 height 7
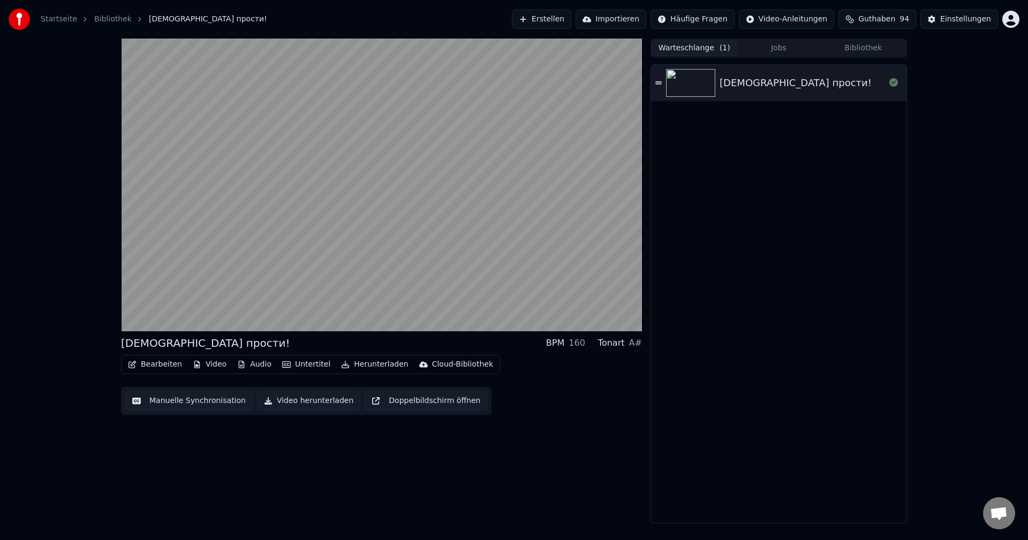
click at [795, 90] on div "[DEMOGRAPHIC_DATA] прости!" at bounding box center [778, 83] width 255 height 36
click at [776, 39] on div "Warteschlange ( 1 ) Jobs Bibliothek" at bounding box center [778, 48] width 256 height 19
click at [779, 48] on button "Jobs" at bounding box center [779, 49] width 85 height 16
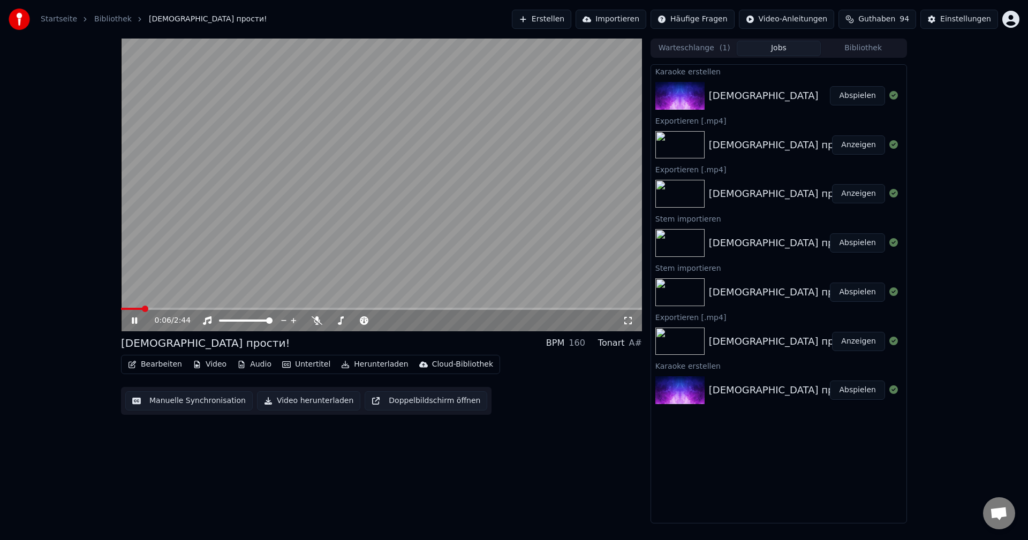
click at [157, 366] on button "Bearbeiten" at bounding box center [155, 364] width 63 height 15
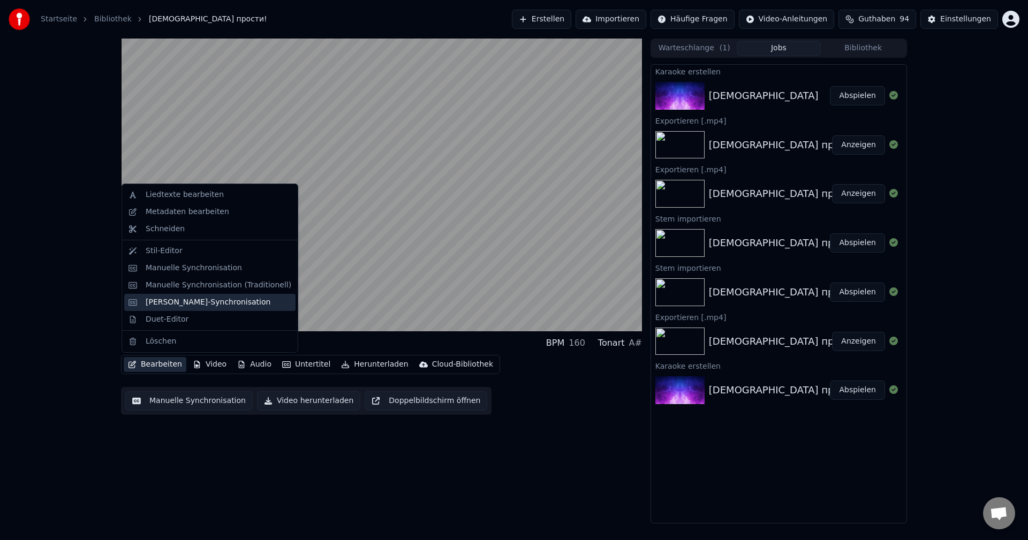
click at [175, 303] on div "[PERSON_NAME]-Synchronisation" at bounding box center [208, 302] width 125 height 11
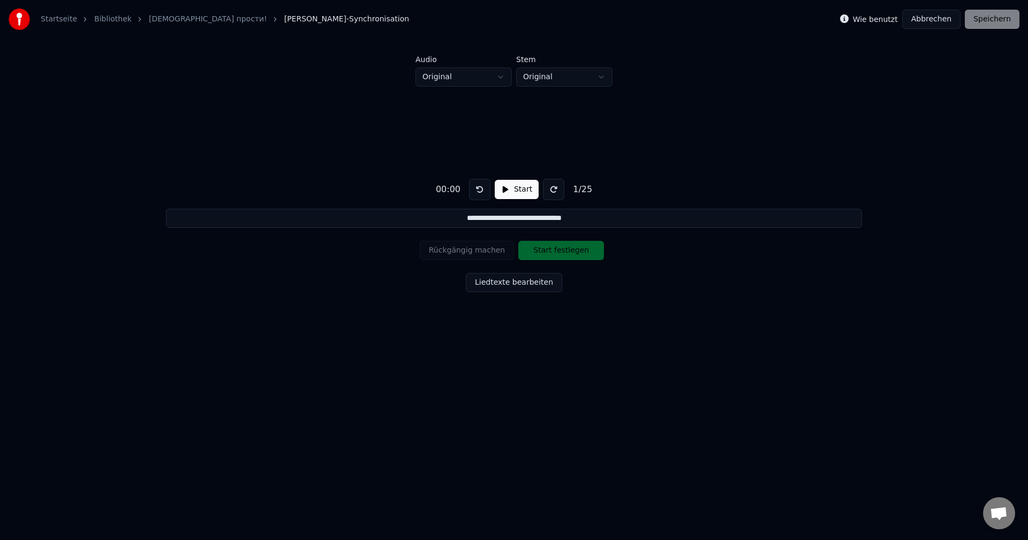
click at [509, 195] on button "Start" at bounding box center [517, 189] width 44 height 19
click at [936, 12] on button "Abbrechen" at bounding box center [931, 19] width 58 height 19
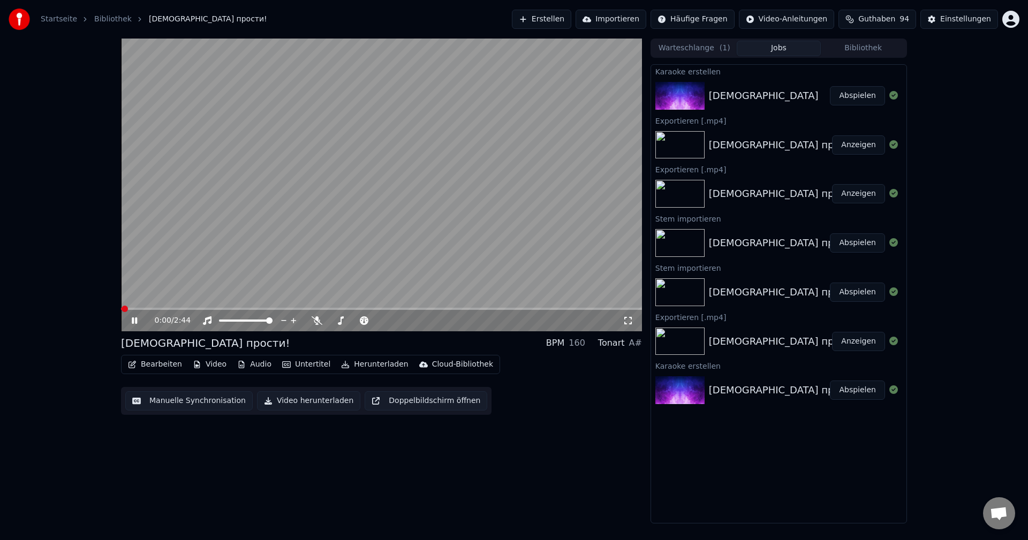
click at [64, 18] on link "Startseite" at bounding box center [59, 19] width 36 height 11
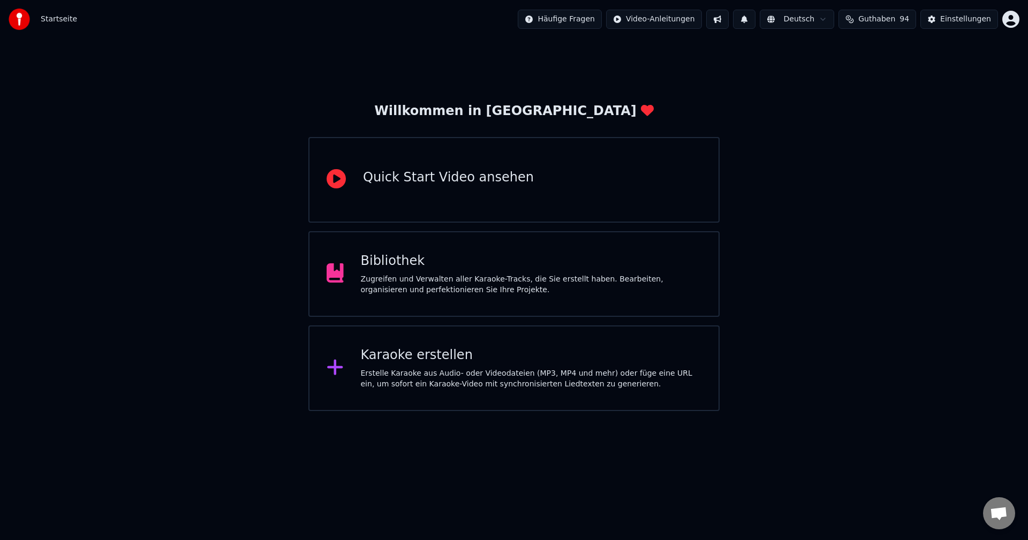
click at [409, 270] on div "Bibliothek Zugreifen und Verwalten aller Karaoke-Tracks, die Sie erstellt haben…" at bounding box center [531, 274] width 341 height 43
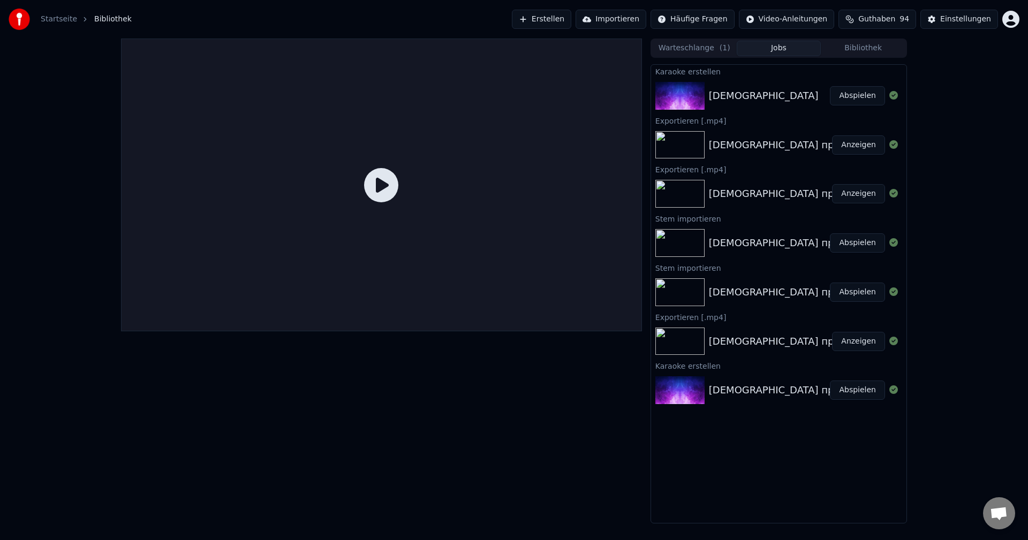
click at [857, 95] on button "Abspielen" at bounding box center [857, 95] width 55 height 19
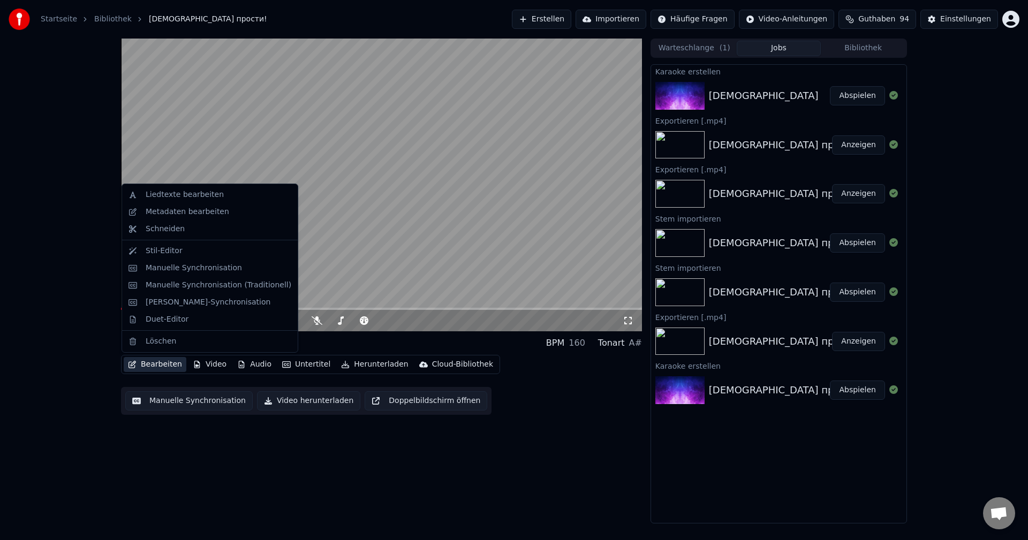
click at [156, 366] on button "Bearbeiten" at bounding box center [155, 364] width 63 height 15
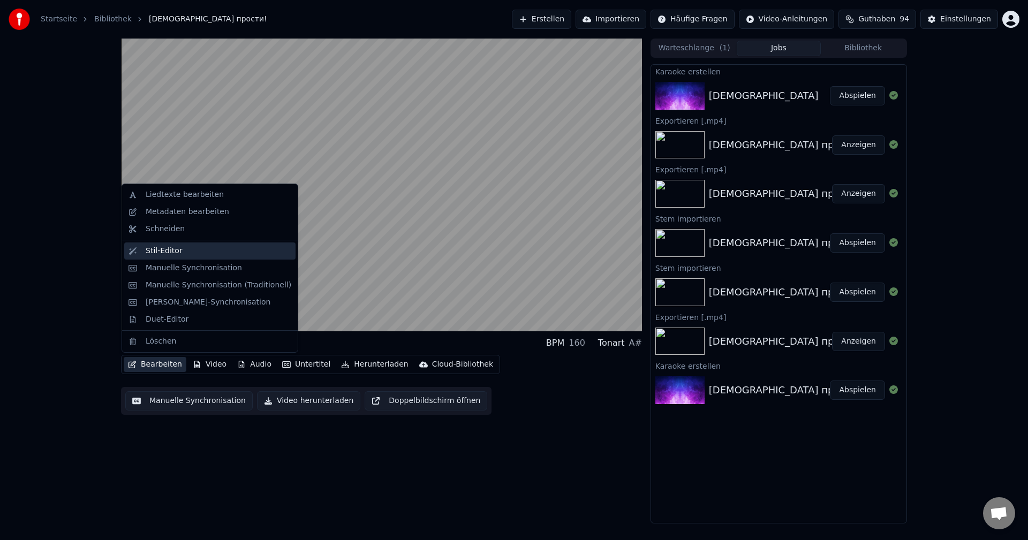
click at [149, 253] on div "Stil-Editor" at bounding box center [164, 251] width 37 height 11
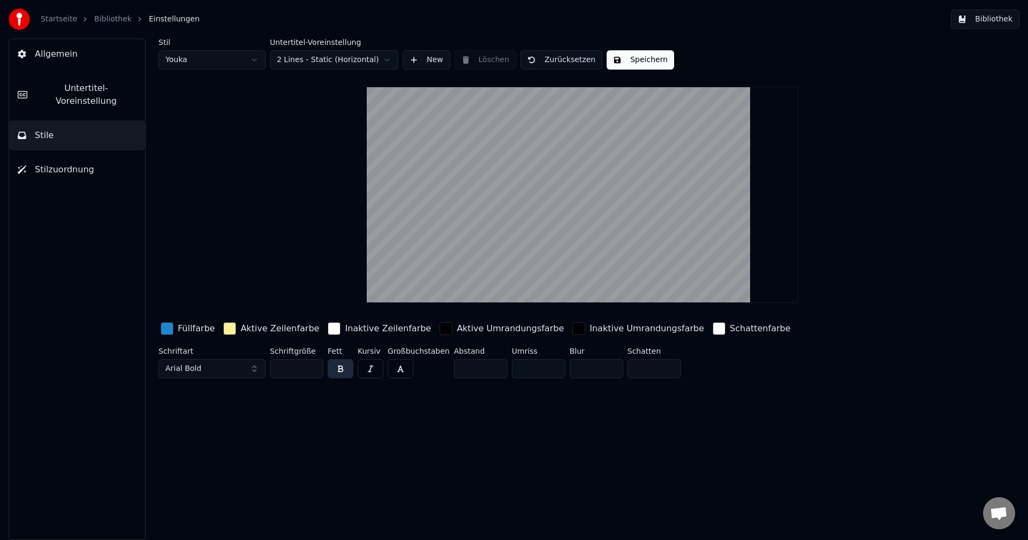
click at [39, 163] on span "Stilzuordnung" at bounding box center [64, 169] width 59 height 13
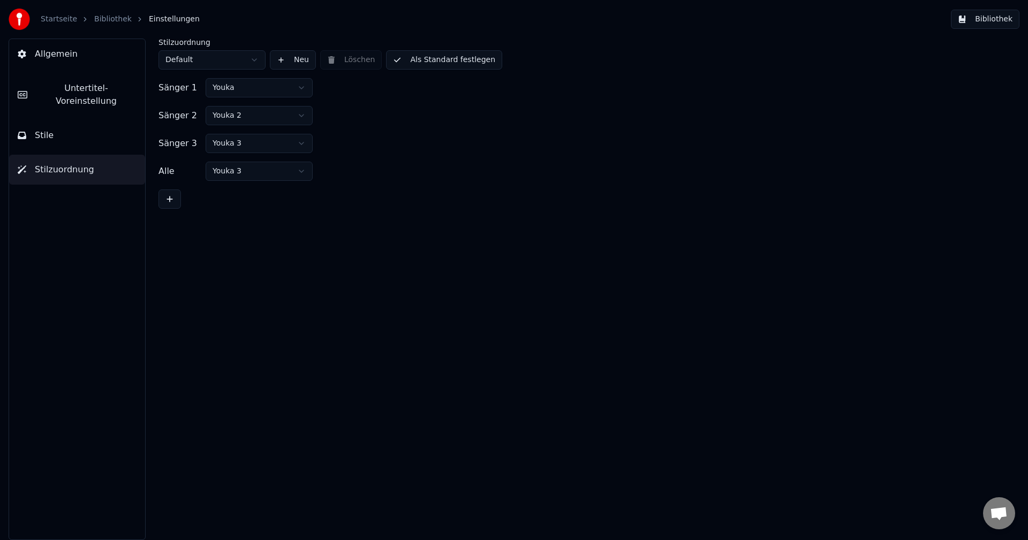
click at [50, 138] on div "Allgemein Untertitel-Voreinstellung Stile Stilzuordnung" at bounding box center [77, 290] width 137 height 502
click at [49, 129] on span "Stile" at bounding box center [44, 135] width 19 height 13
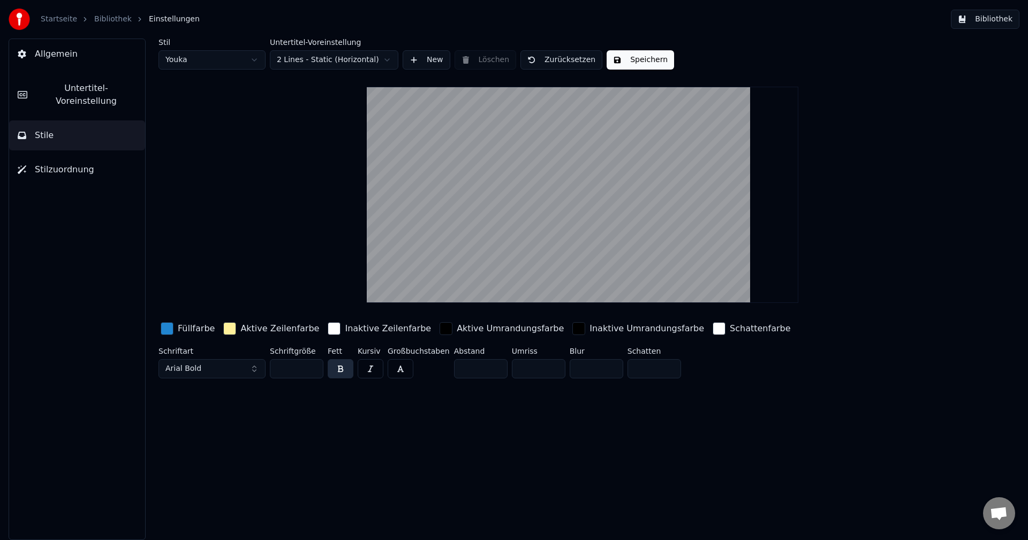
click at [56, 50] on span "Allgemein" at bounding box center [56, 54] width 43 height 13
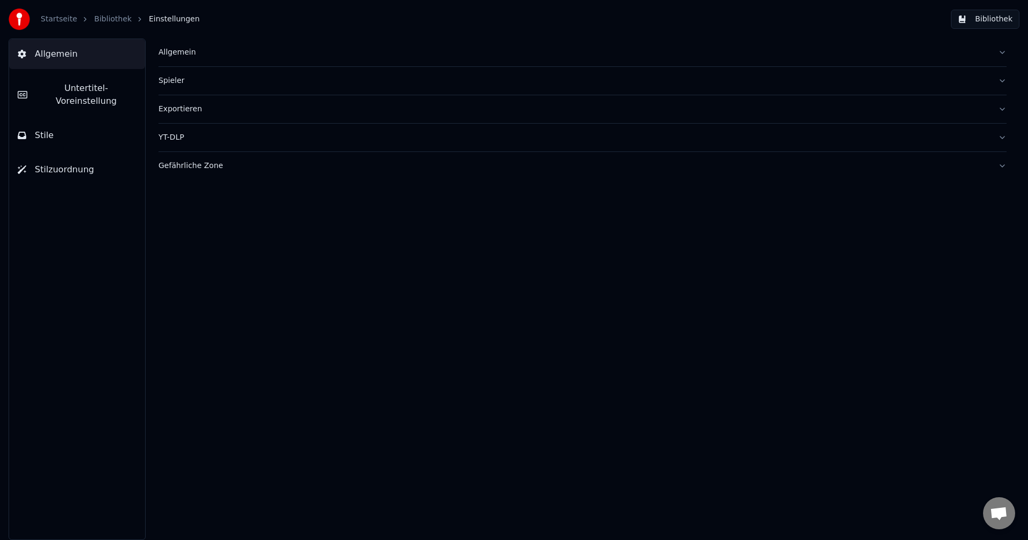
click at [184, 52] on div "Allgemein" at bounding box center [573, 52] width 831 height 11
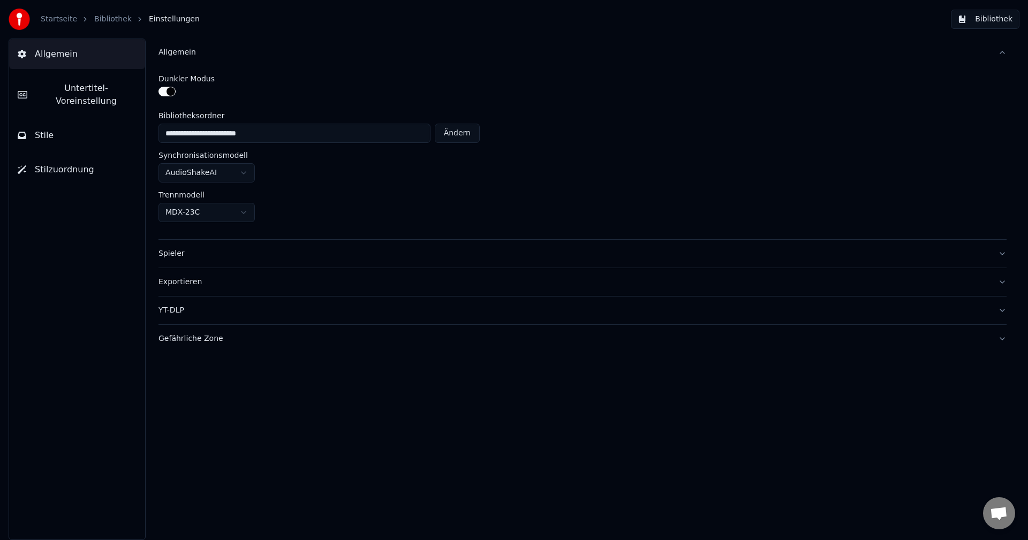
click at [184, 52] on div "Allgemein" at bounding box center [573, 52] width 831 height 11
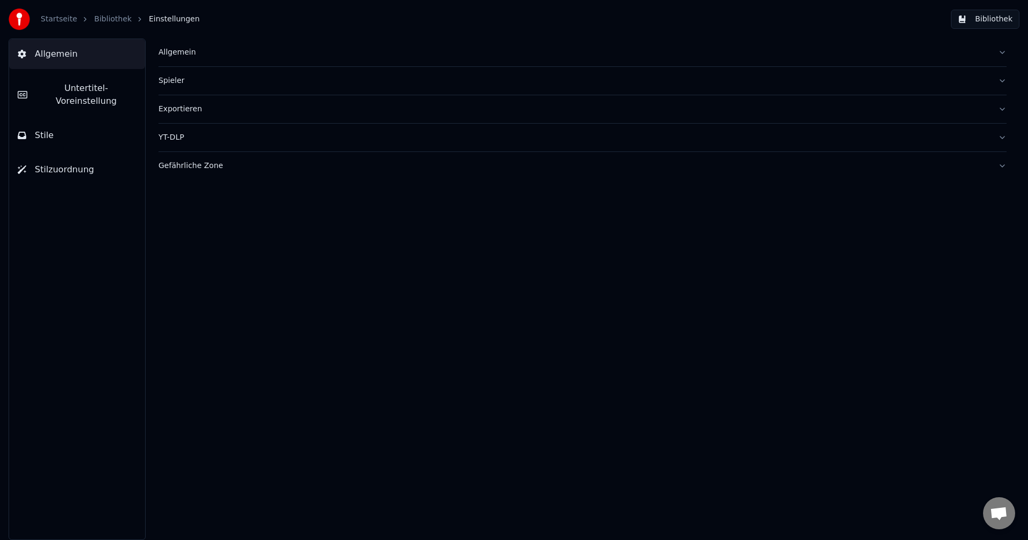
click at [111, 19] on link "Bibliothek" at bounding box center [112, 19] width 37 height 11
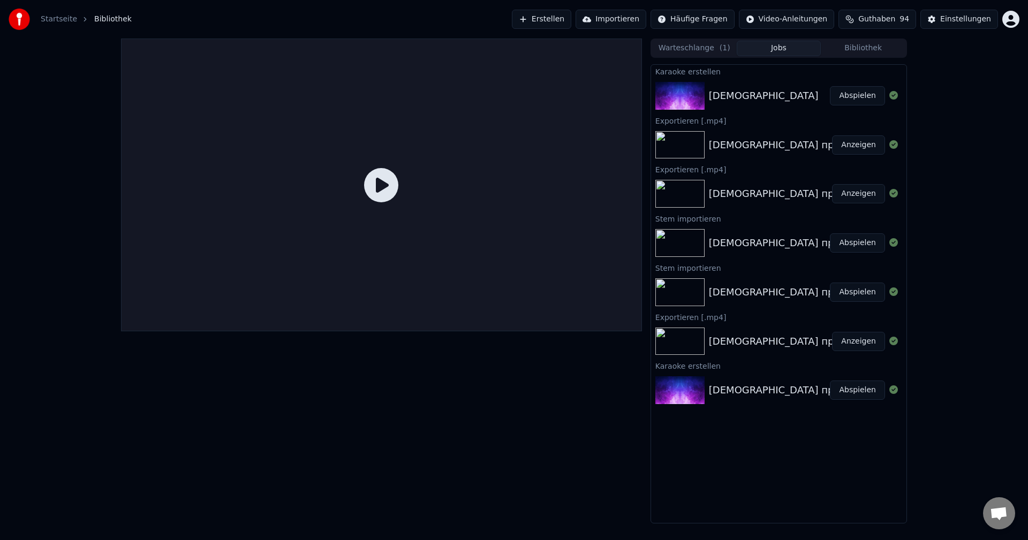
click at [699, 110] on div "Мама Abspielen" at bounding box center [778, 96] width 255 height 36
click at [688, 100] on img at bounding box center [679, 96] width 49 height 28
click at [865, 101] on button "Abspielen" at bounding box center [857, 95] width 55 height 19
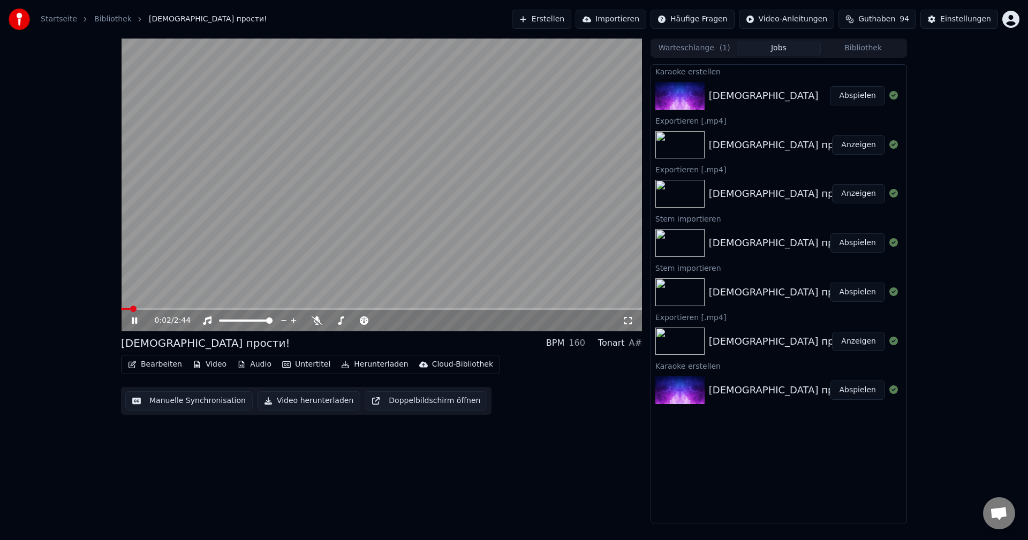
click at [157, 366] on button "Bearbeiten" at bounding box center [155, 364] width 63 height 15
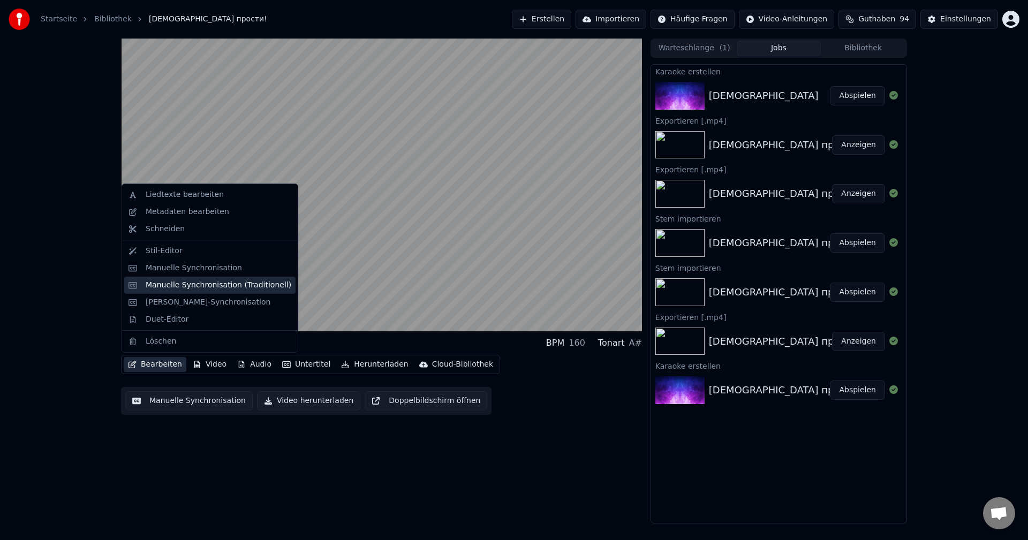
click at [192, 286] on div "Manuelle Synchronisation (Traditionell)" at bounding box center [219, 285] width 146 height 11
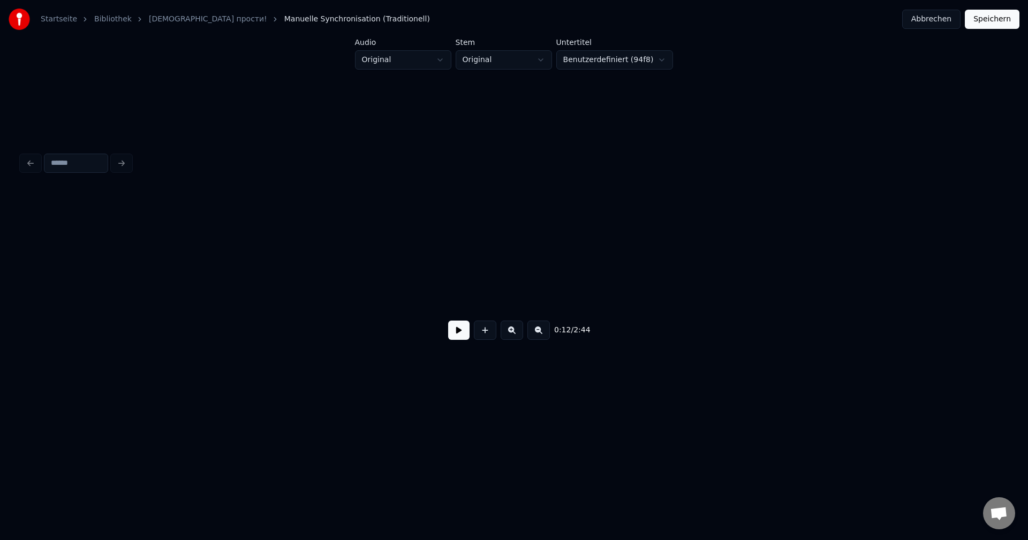
scroll to position [0, 1300]
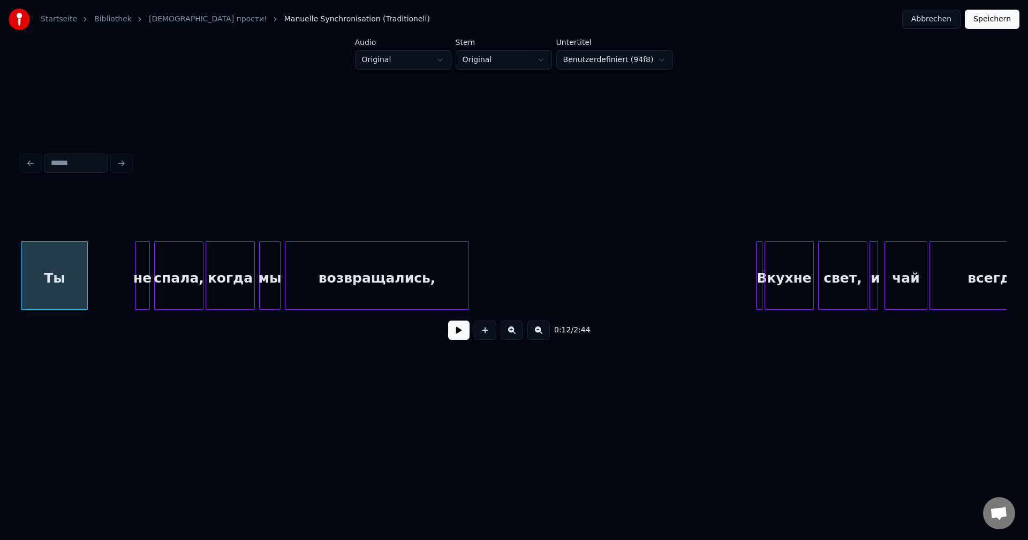
click at [460, 336] on button at bounding box center [458, 330] width 21 height 19
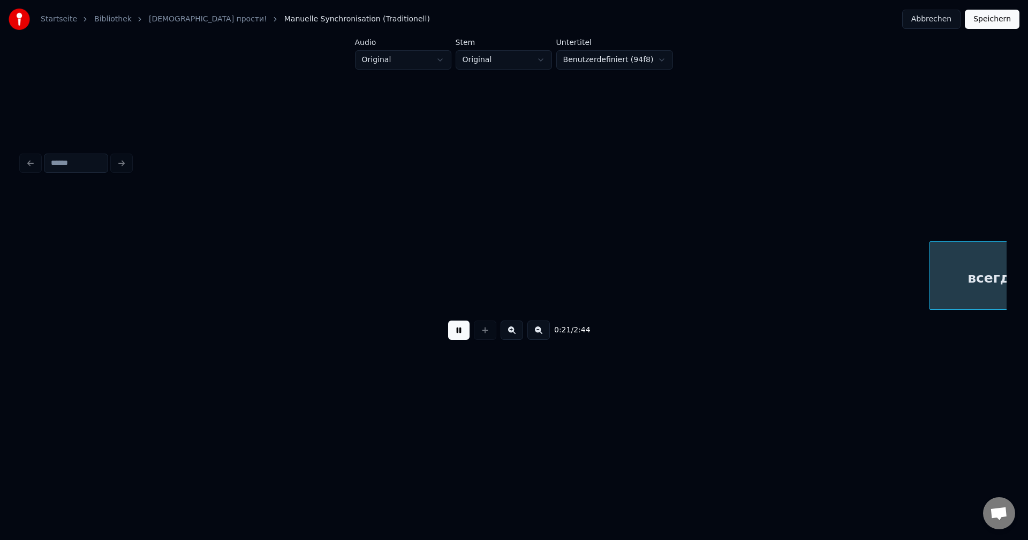
scroll to position [0, 2285]
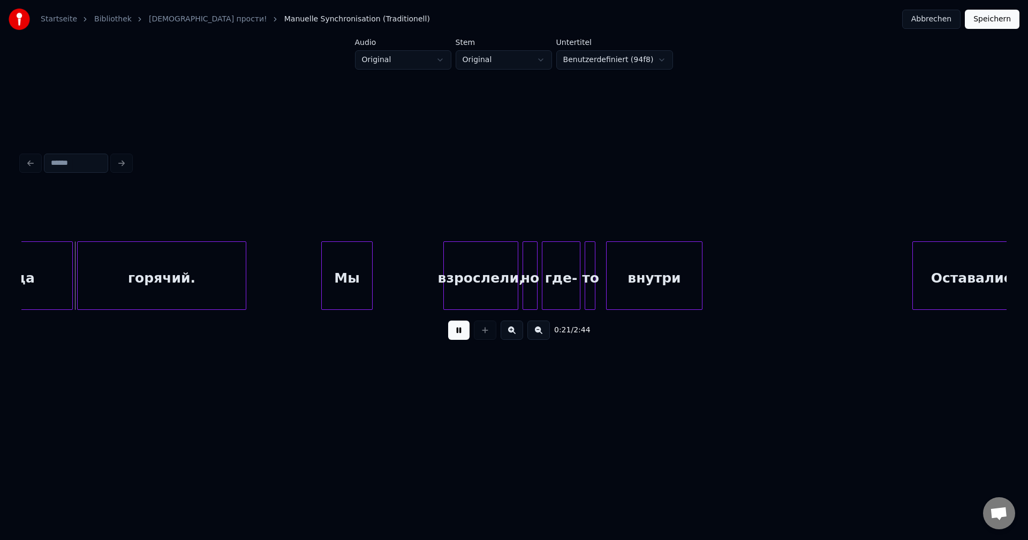
click at [460, 336] on button at bounding box center [458, 330] width 21 height 19
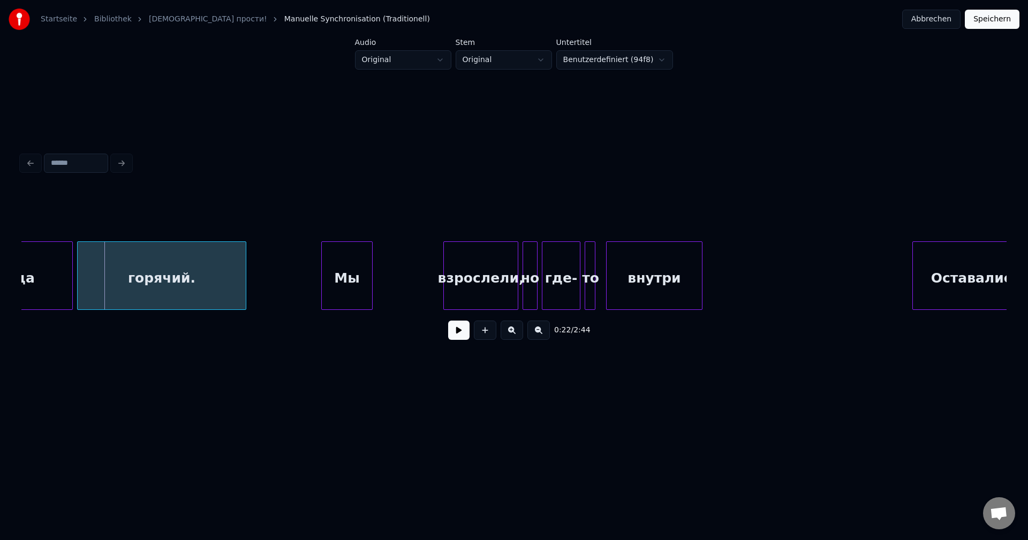
click at [541, 334] on button at bounding box center [538, 330] width 22 height 19
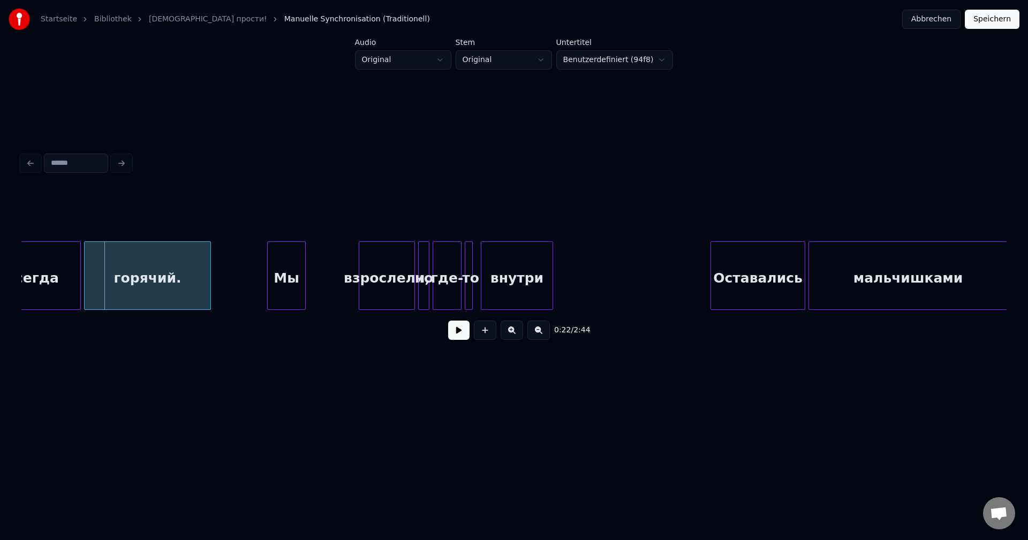
click at [541, 334] on button at bounding box center [538, 330] width 22 height 19
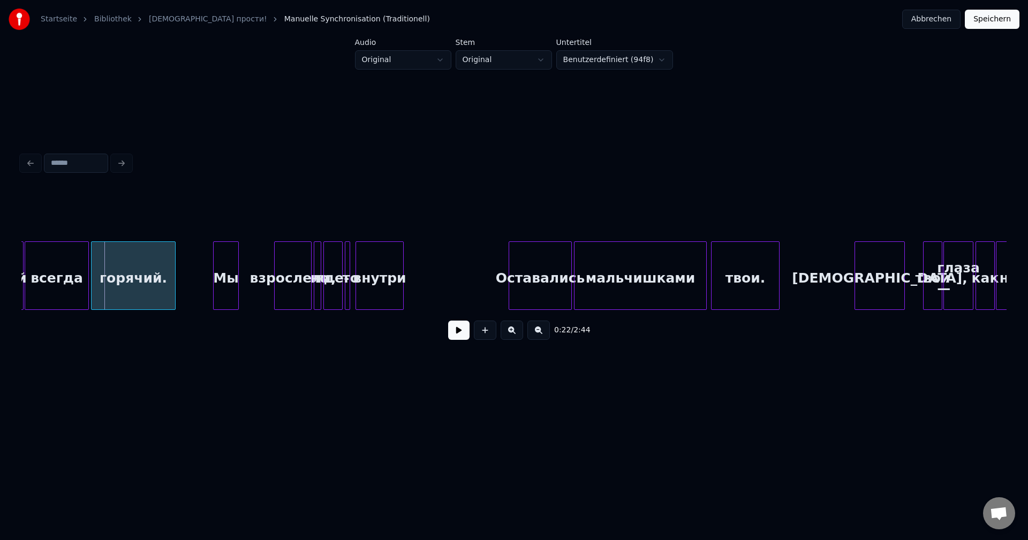
click at [952, 24] on button "Abbrechen" at bounding box center [931, 19] width 58 height 19
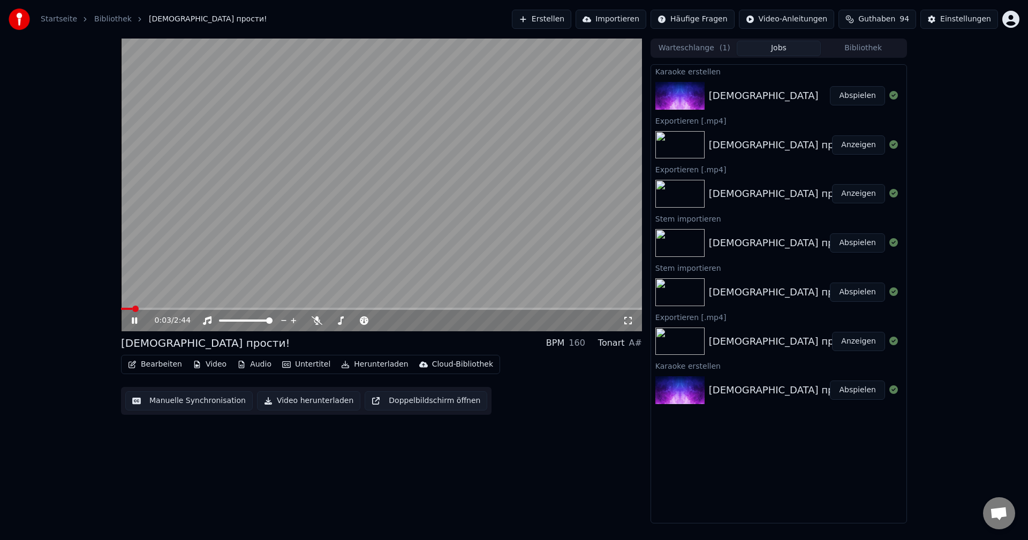
click at [199, 401] on button "Manuelle Synchronisation" at bounding box center [188, 400] width 127 height 19
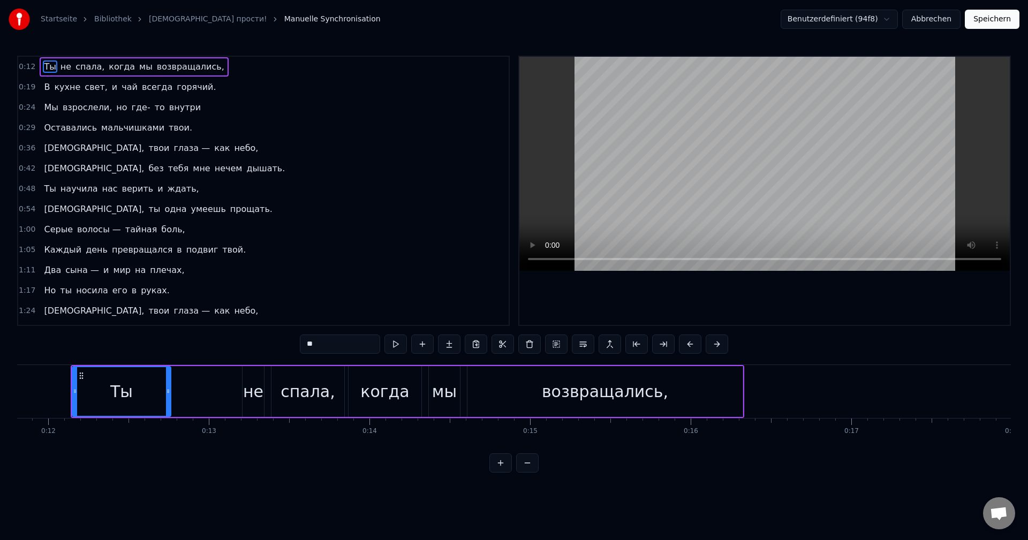
click at [54, 20] on link "Startseite" at bounding box center [59, 19] width 36 height 11
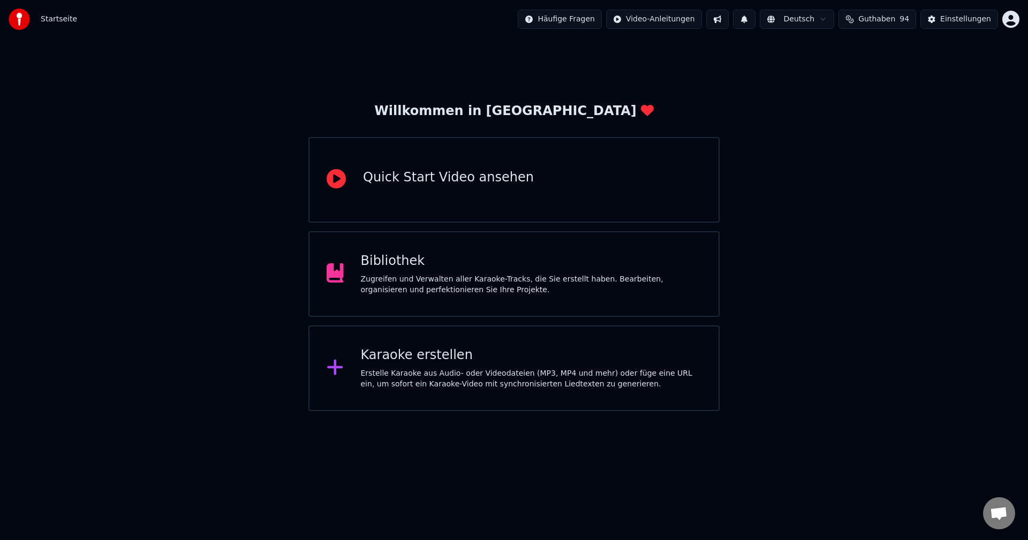
click at [397, 356] on div "Karaoke erstellen" at bounding box center [531, 355] width 341 height 17
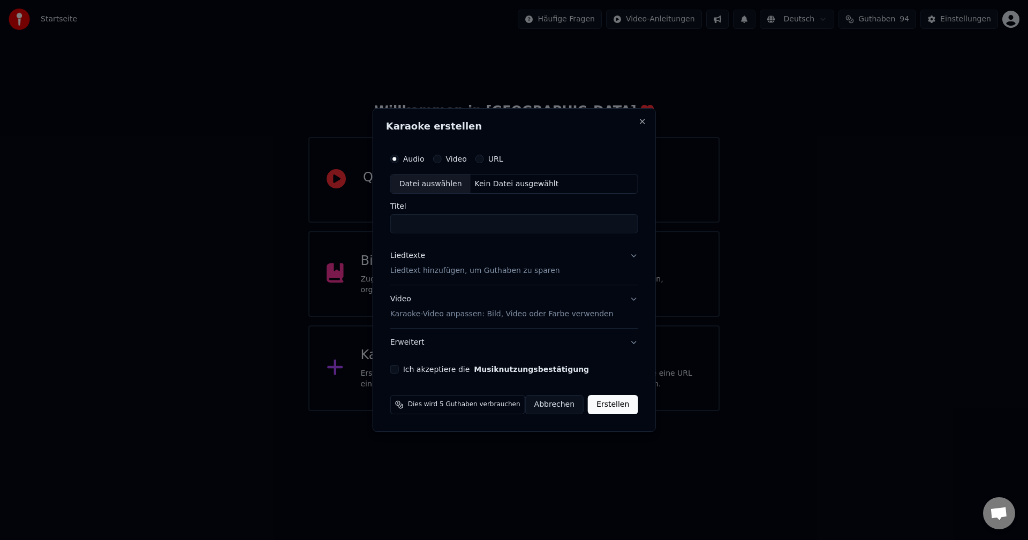
click at [589, 311] on p "Karaoke-Video anpassen: Bild, Video oder Farbe verwenden" at bounding box center [501, 314] width 223 height 11
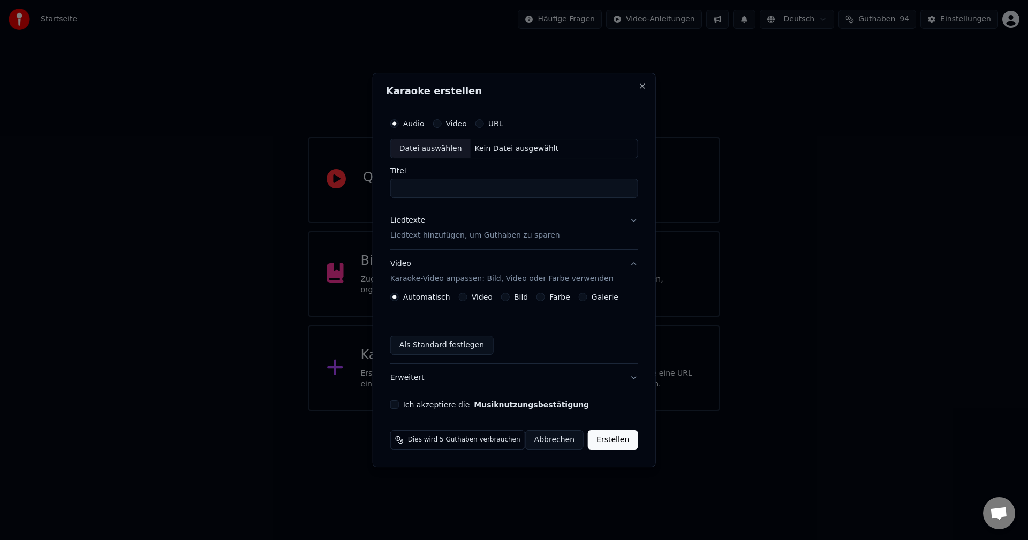
click at [546, 441] on button "Abbrechen" at bounding box center [554, 439] width 58 height 19
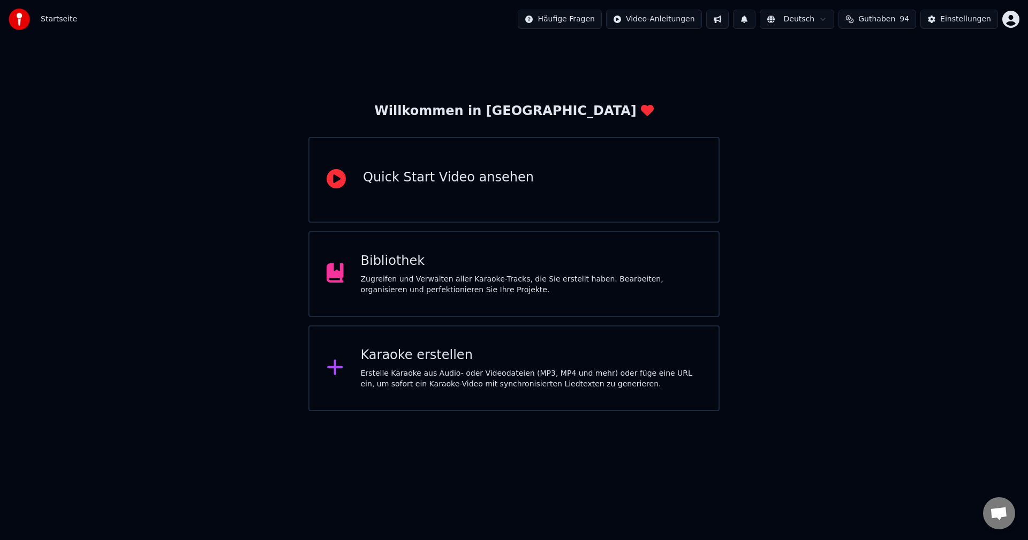
click at [400, 284] on div "Zugreifen und Verwalten aller Karaoke-Tracks, die Sie erstellt haben. Bearbeite…" at bounding box center [531, 284] width 341 height 21
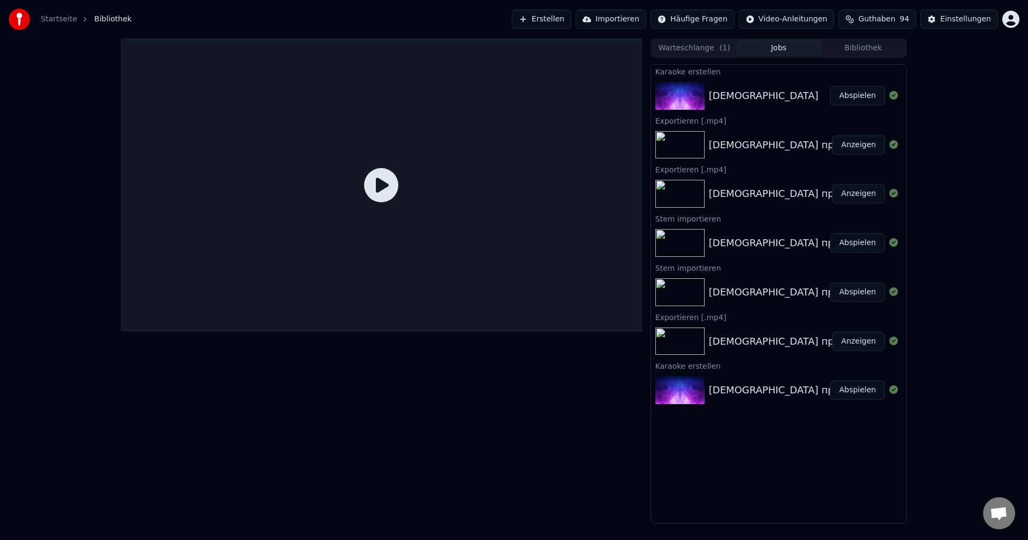
click at [688, 89] on img at bounding box center [679, 96] width 49 height 28
click at [781, 47] on button "Jobs" at bounding box center [779, 49] width 85 height 16
click at [858, 94] on button "Abspielen" at bounding box center [857, 95] width 55 height 19
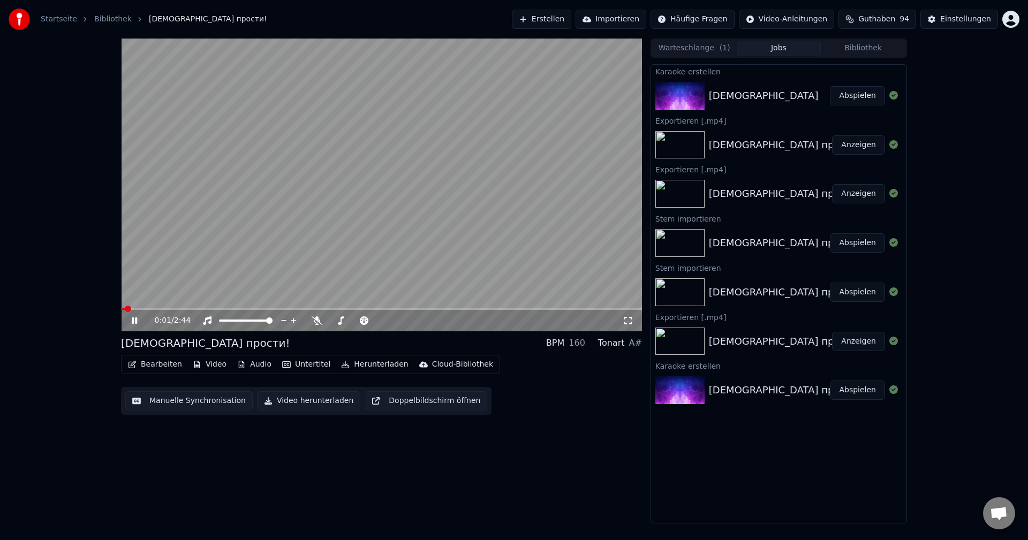
click at [153, 367] on button "Bearbeiten" at bounding box center [155, 364] width 63 height 15
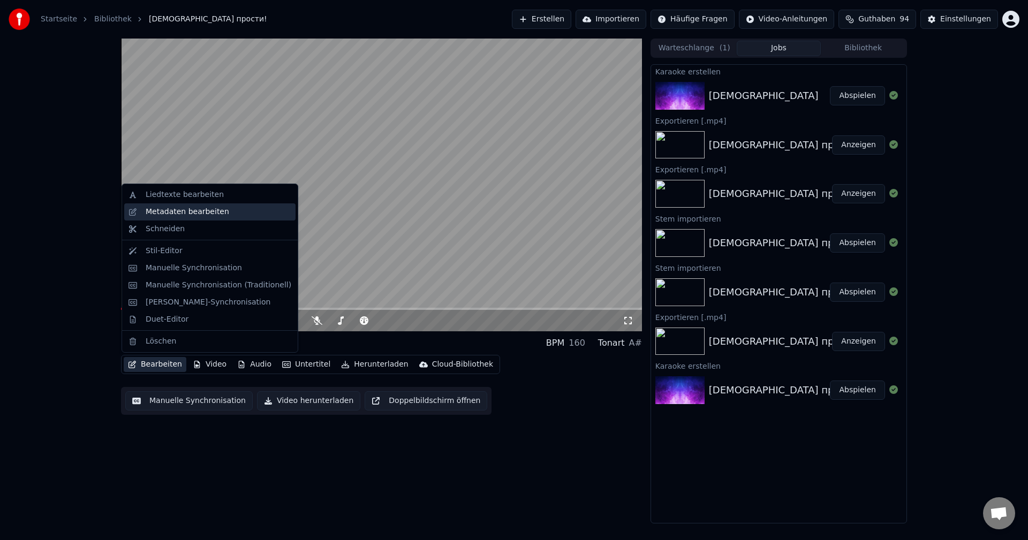
click at [160, 211] on div "Metadaten bearbeiten" at bounding box center [188, 212] width 84 height 11
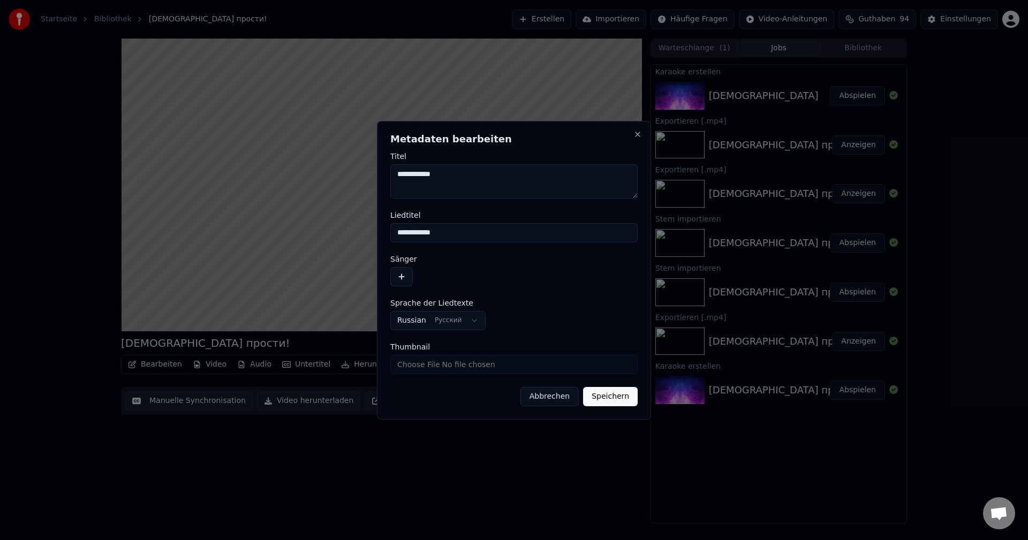
click at [460, 178] on textarea "**********" at bounding box center [513, 181] width 247 height 34
type textarea "****"
click at [472, 233] on input "**********" at bounding box center [513, 232] width 247 height 19
type input "****"
click at [620, 402] on button "Speichern" at bounding box center [610, 396] width 55 height 19
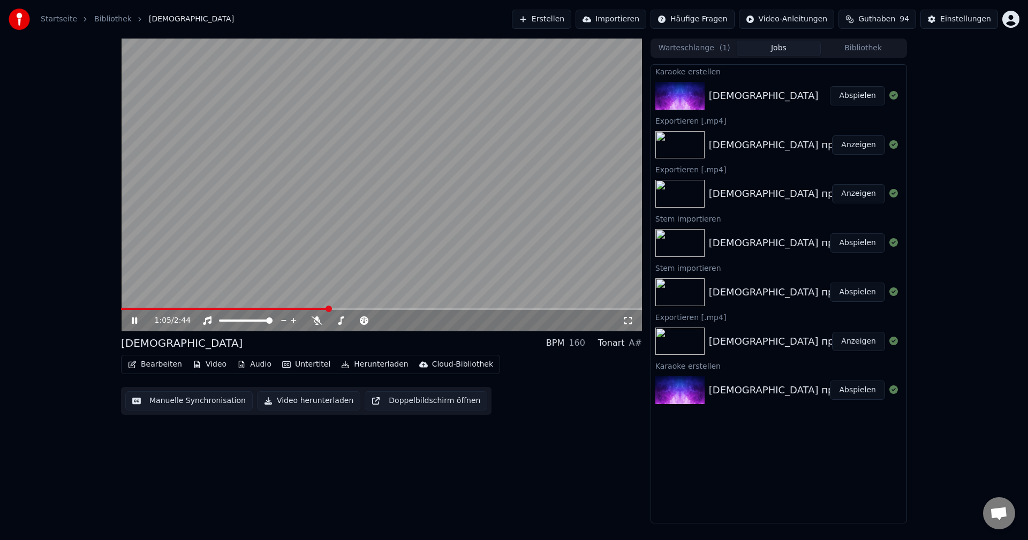
click at [211, 366] on button "Video" at bounding box center [209, 364] width 42 height 15
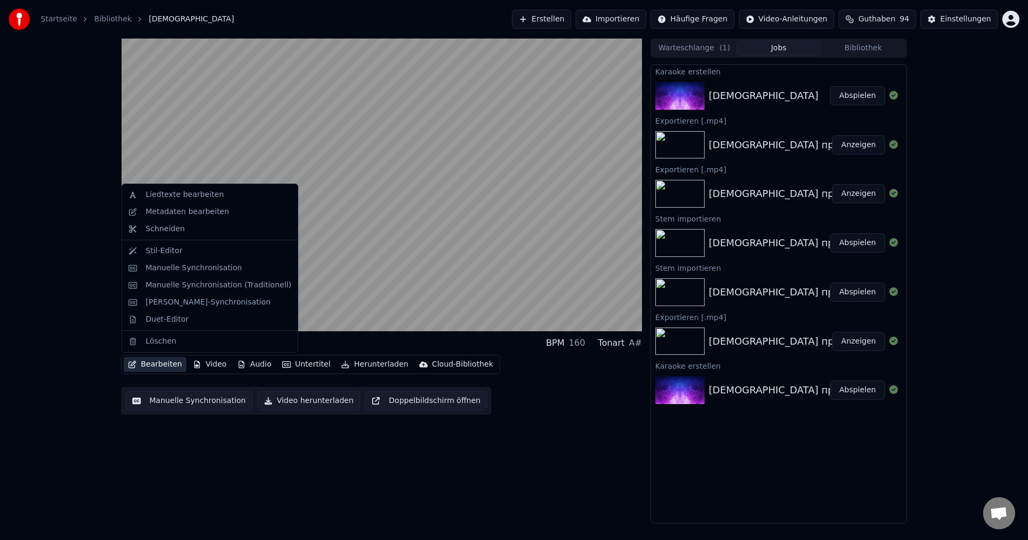
click at [161, 366] on button "Bearbeiten" at bounding box center [155, 364] width 63 height 15
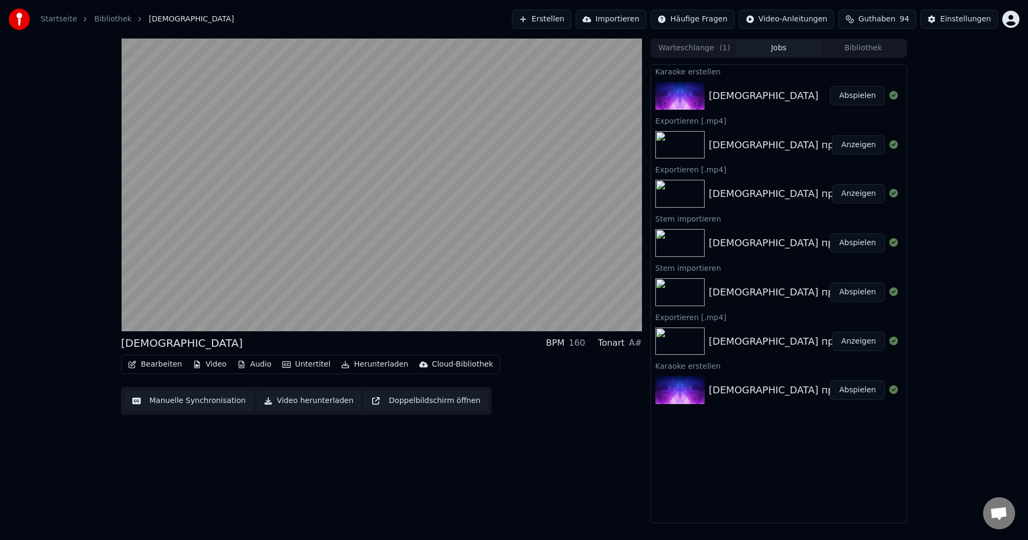
click at [161, 366] on button "Bearbeiten" at bounding box center [155, 364] width 63 height 15
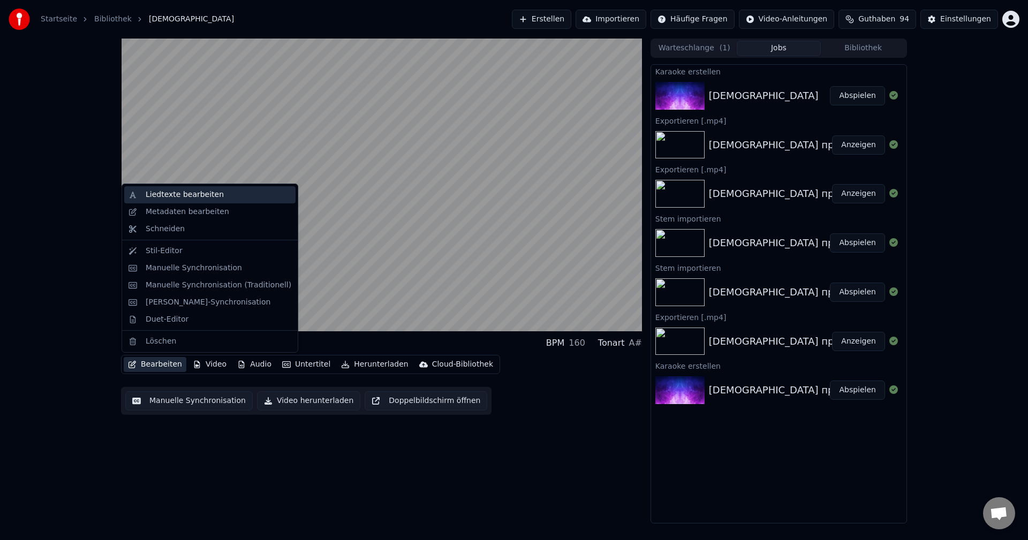
click at [169, 194] on div "Liedtexte bearbeiten" at bounding box center [185, 195] width 78 height 11
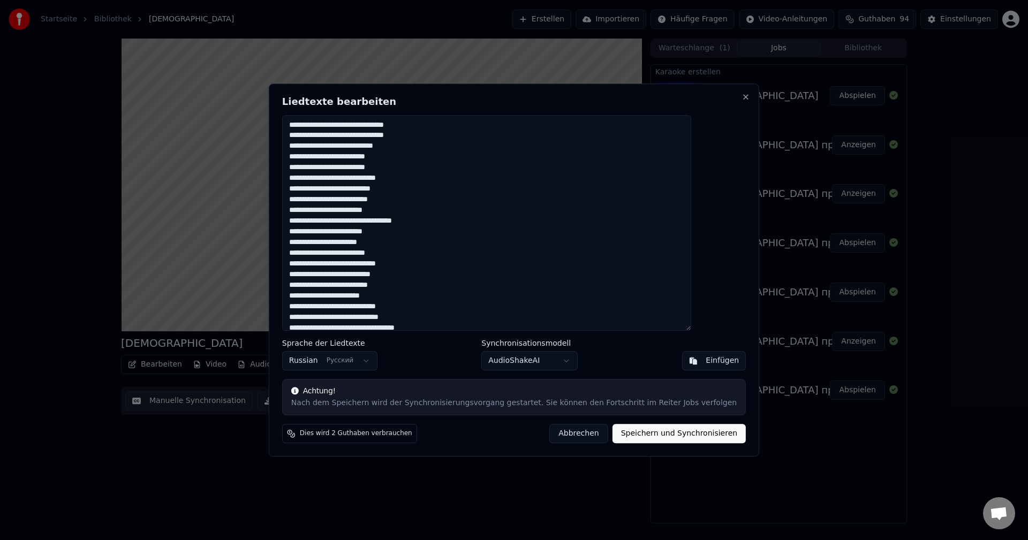
click at [558, 359] on body "Startseite Bibliothek Мама Erstellen Importieren Häufige Fragen Video-Anleitung…" at bounding box center [514, 270] width 1028 height 540
click at [630, 435] on button "Speichern und Synchronisieren" at bounding box center [679, 433] width 134 height 19
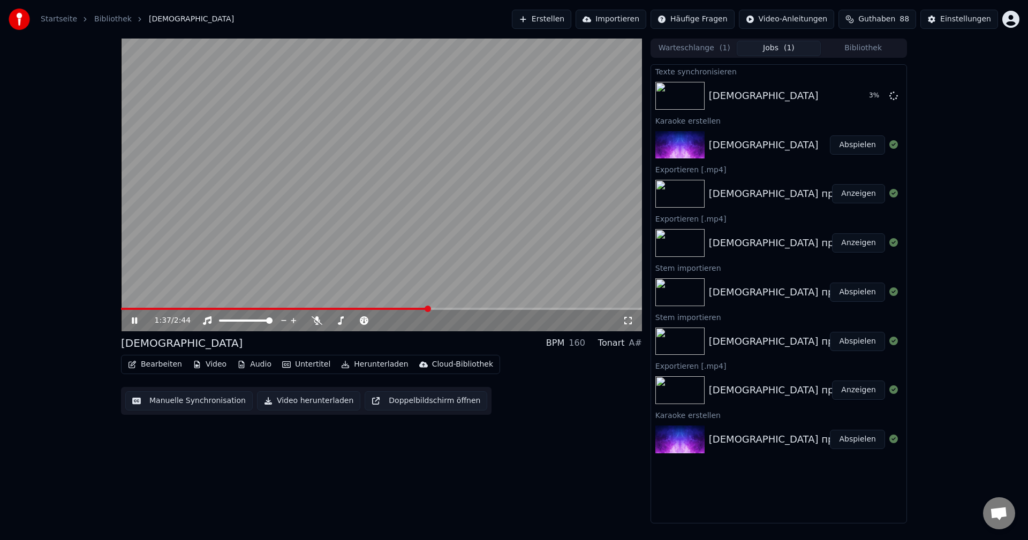
click at [153, 367] on button "Bearbeiten" at bounding box center [155, 364] width 63 height 15
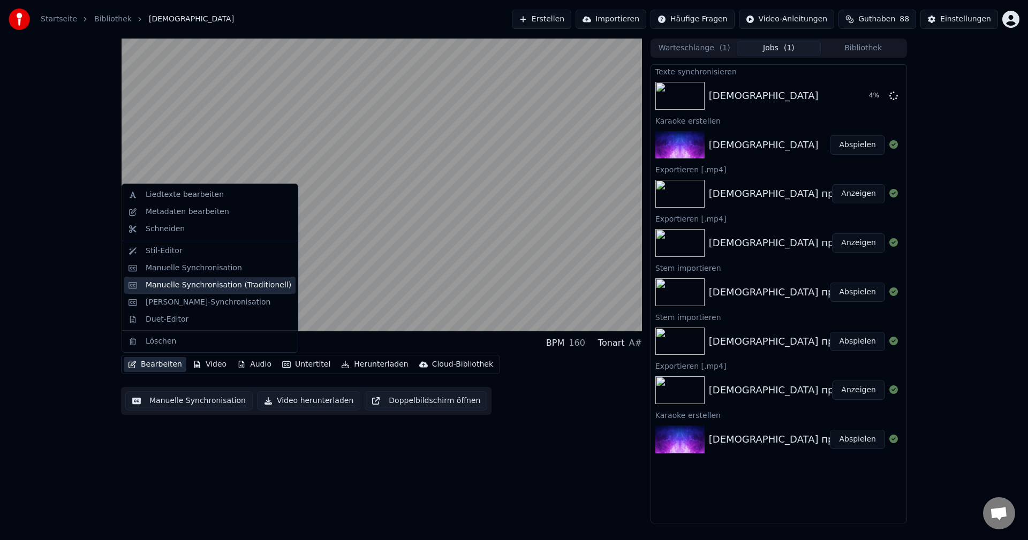
click at [166, 285] on div "Manuelle Synchronisation (Traditionell)" at bounding box center [219, 285] width 146 height 11
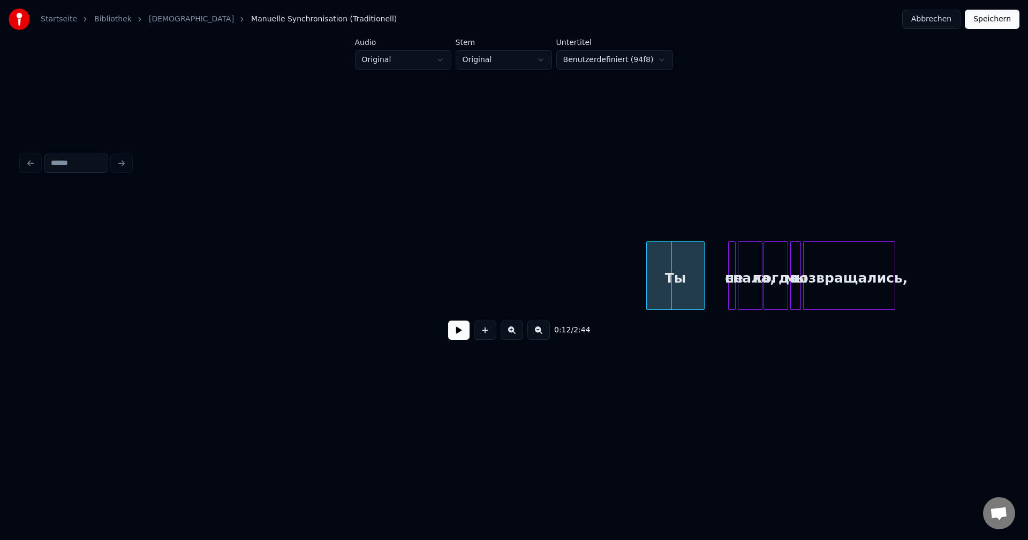
click at [648, 292] on div at bounding box center [648, 275] width 3 height 67
click at [443, 335] on div "0:11 / 2:44" at bounding box center [514, 331] width 968 height 24
click at [451, 337] on button at bounding box center [458, 330] width 21 height 19
click at [453, 338] on button at bounding box center [458, 330] width 21 height 19
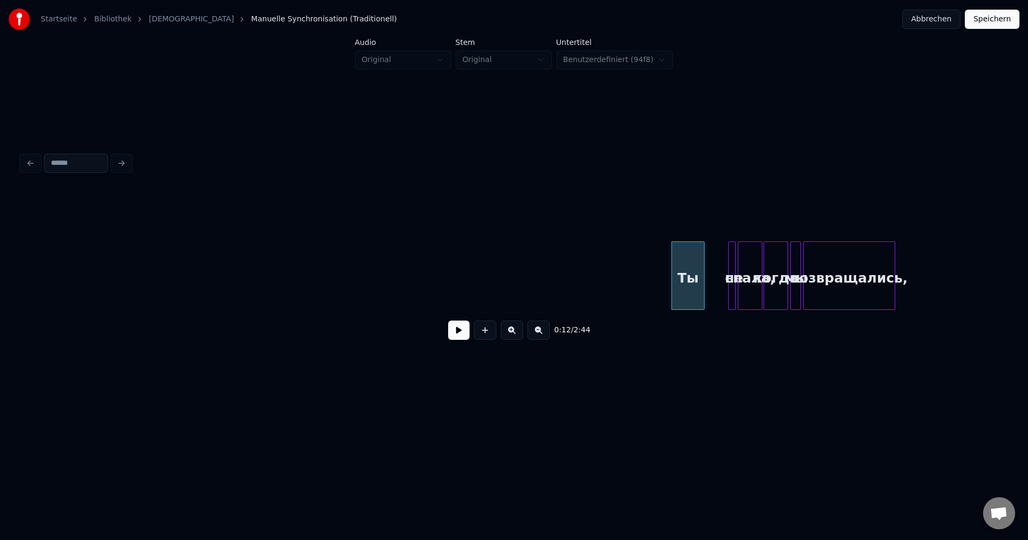
click at [453, 338] on button at bounding box center [458, 330] width 21 height 19
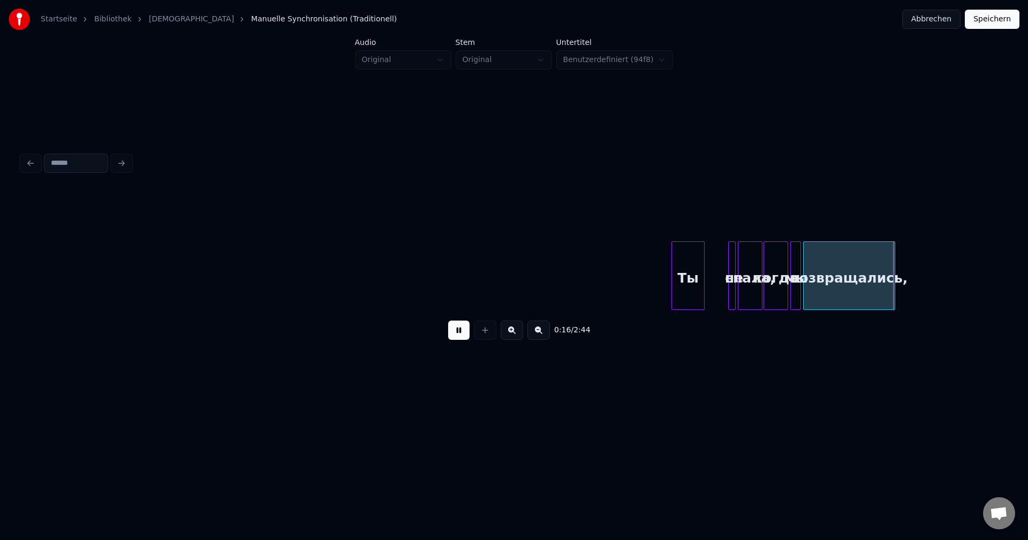
click at [508, 336] on button at bounding box center [512, 330] width 22 height 19
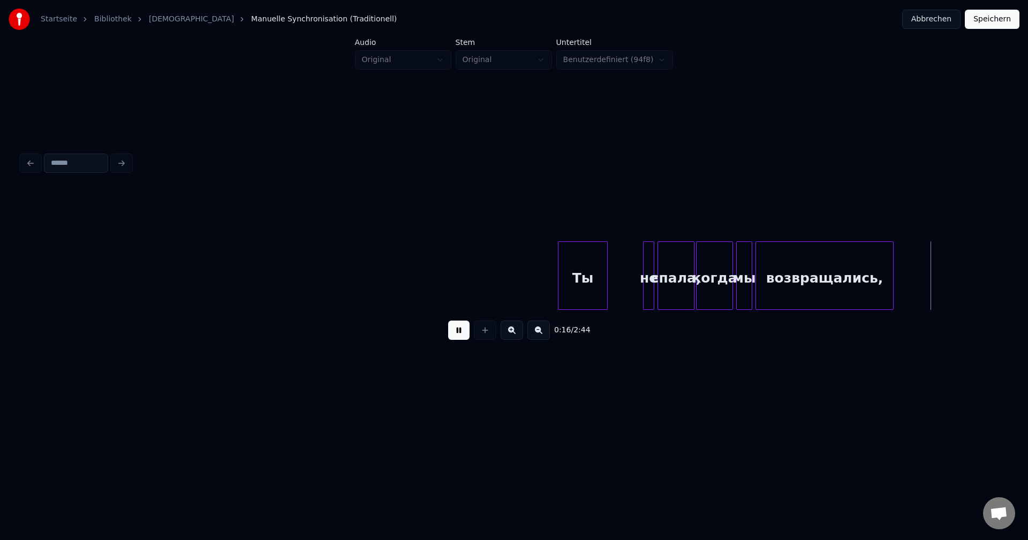
click at [508, 336] on button at bounding box center [512, 330] width 22 height 19
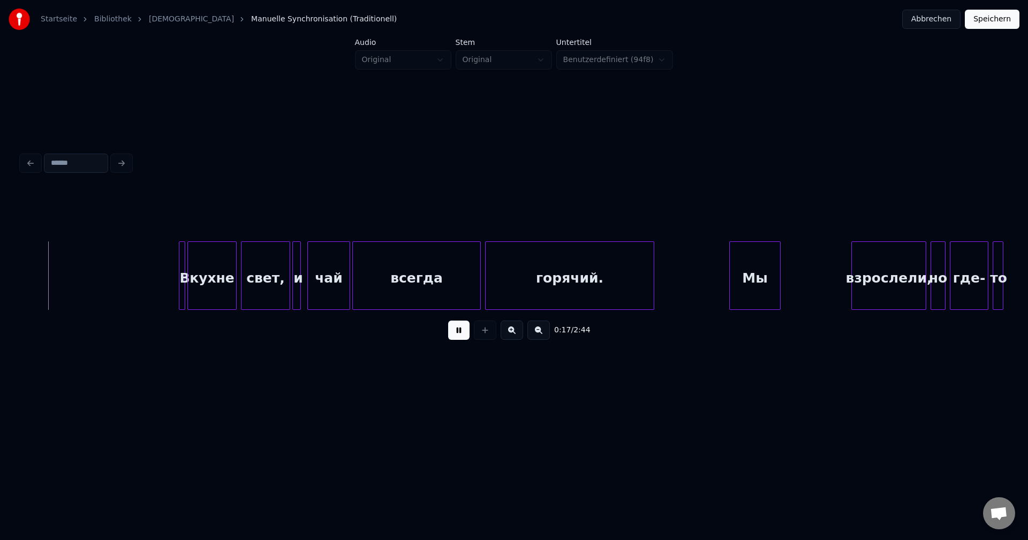
click at [508, 336] on button at bounding box center [512, 330] width 22 height 19
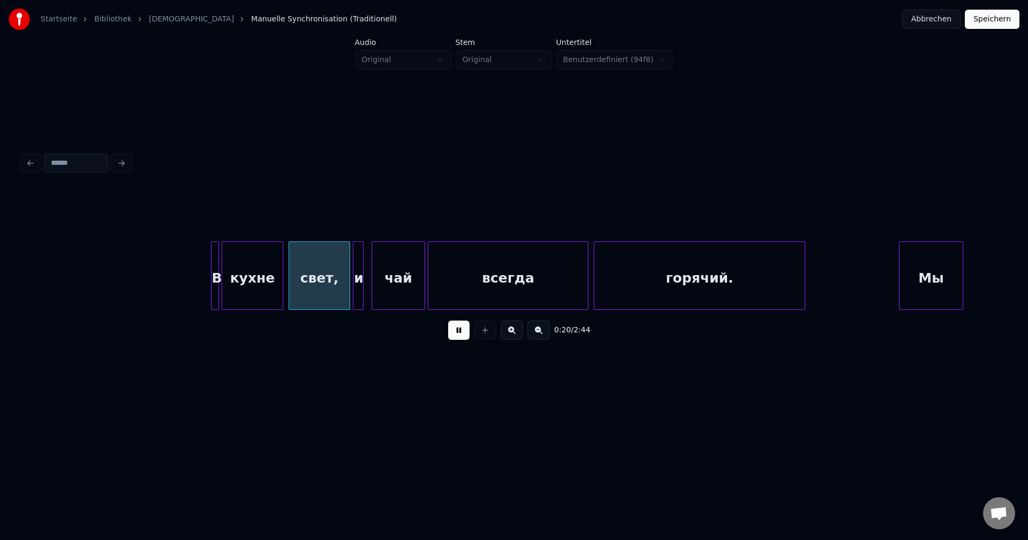
click at [216, 262] on div at bounding box center [216, 275] width 3 height 67
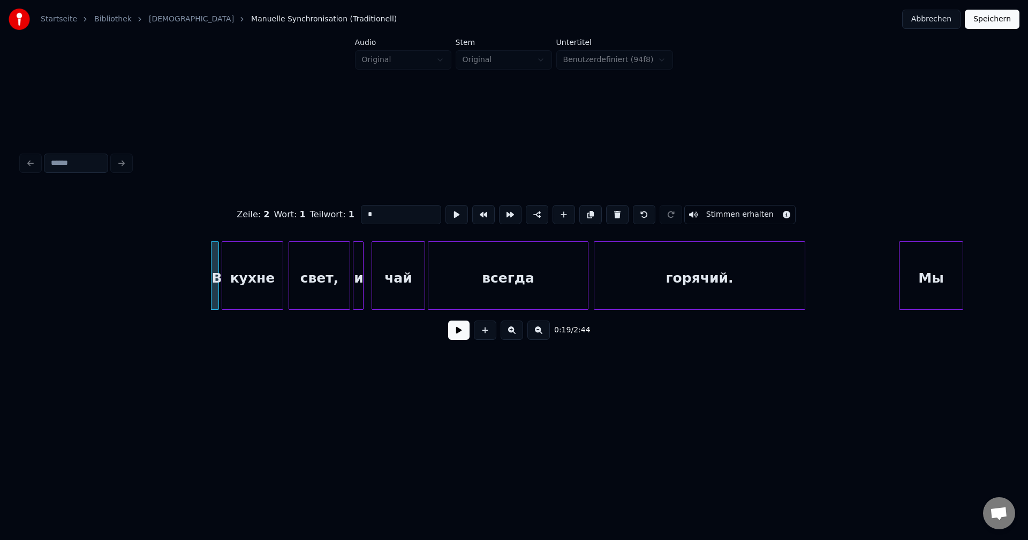
click at [217, 257] on div at bounding box center [216, 275] width 3 height 67
click at [191, 262] on div at bounding box center [192, 275] width 3 height 67
click at [457, 335] on button at bounding box center [458, 330] width 21 height 19
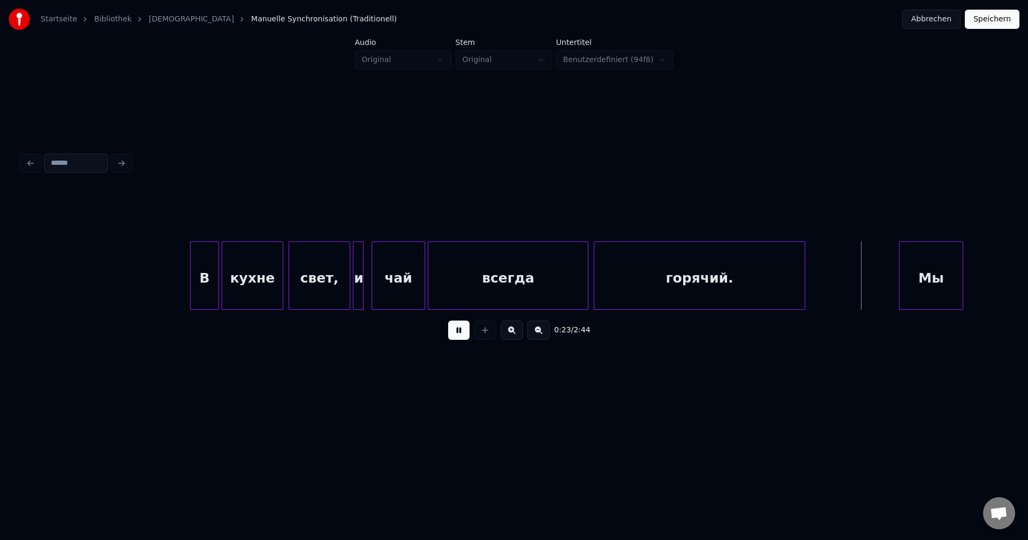
click at [457, 335] on button at bounding box center [458, 330] width 21 height 19
click at [927, 244] on div "Мы" at bounding box center [930, 278] width 63 height 73
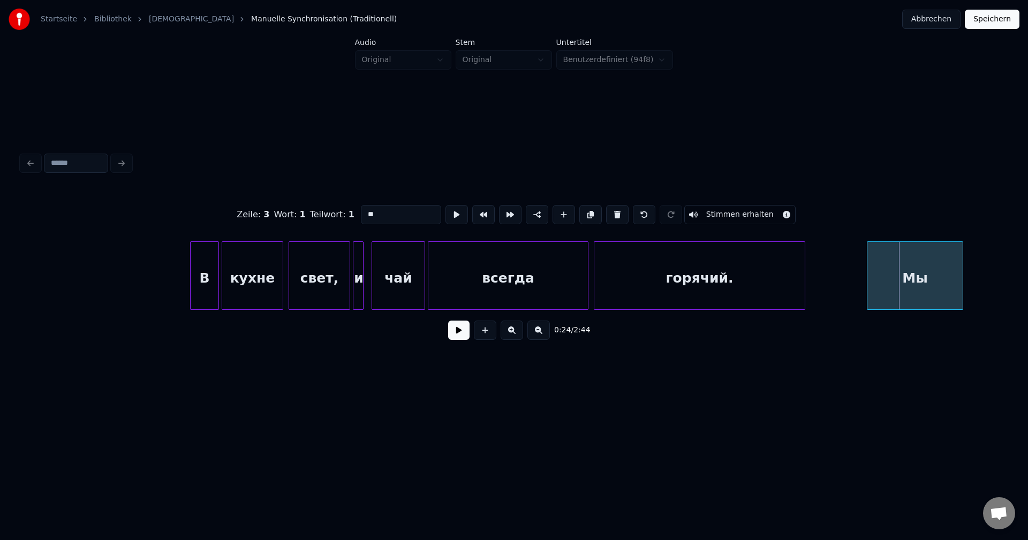
click at [868, 261] on div at bounding box center [868, 275] width 3 height 67
click at [454, 332] on button at bounding box center [458, 330] width 21 height 19
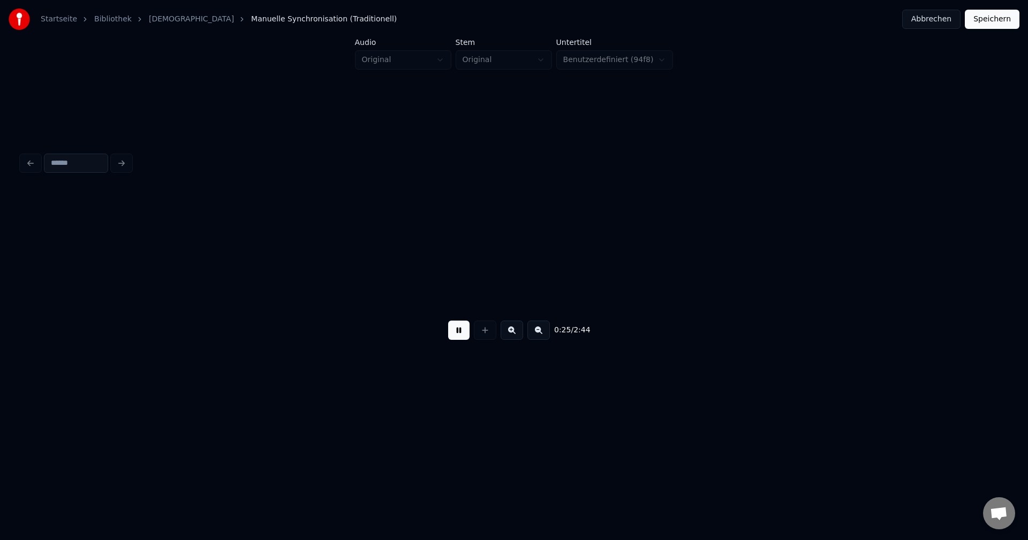
scroll to position [0, 3339]
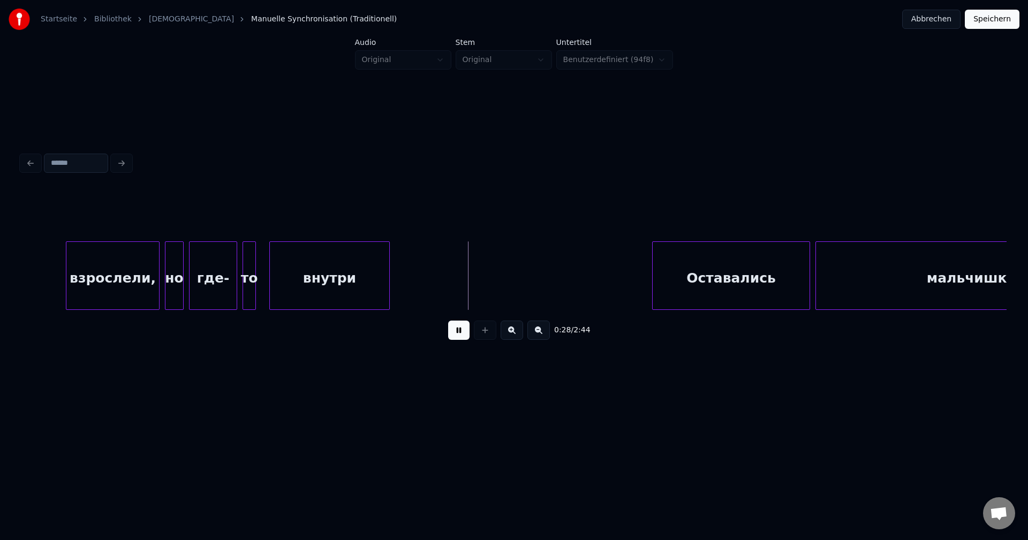
click at [454, 332] on button at bounding box center [458, 330] width 21 height 19
click at [459, 333] on button at bounding box center [458, 330] width 21 height 19
click at [652, 248] on div "Оставались" at bounding box center [731, 275] width 158 height 69
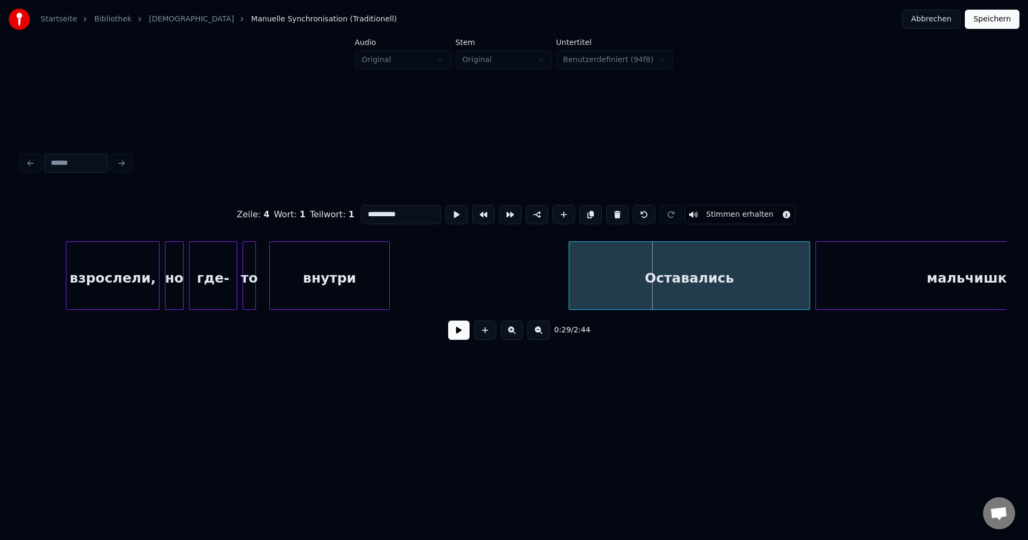
click at [571, 258] on div at bounding box center [570, 275] width 3 height 67
click at [454, 337] on button at bounding box center [458, 330] width 21 height 19
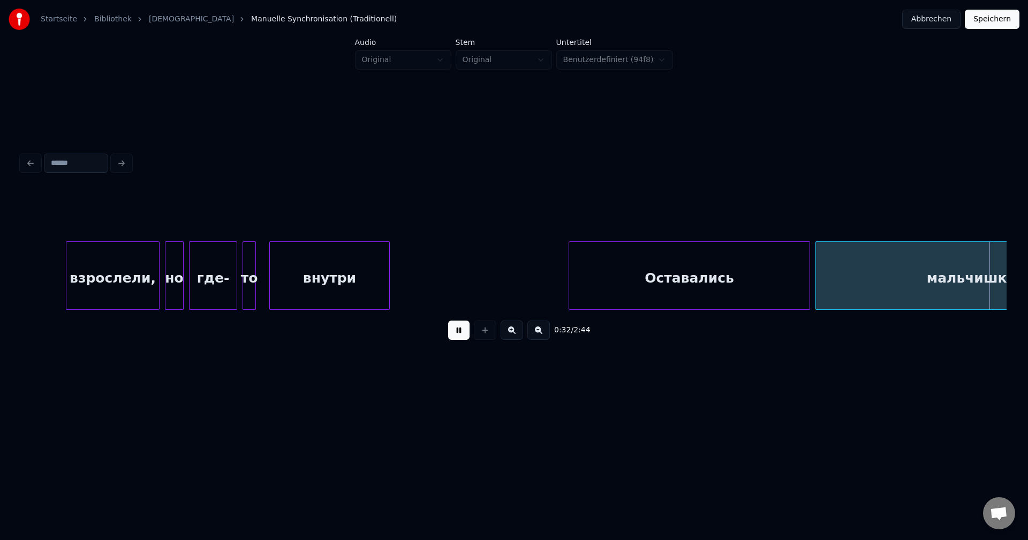
scroll to position [0, 4324]
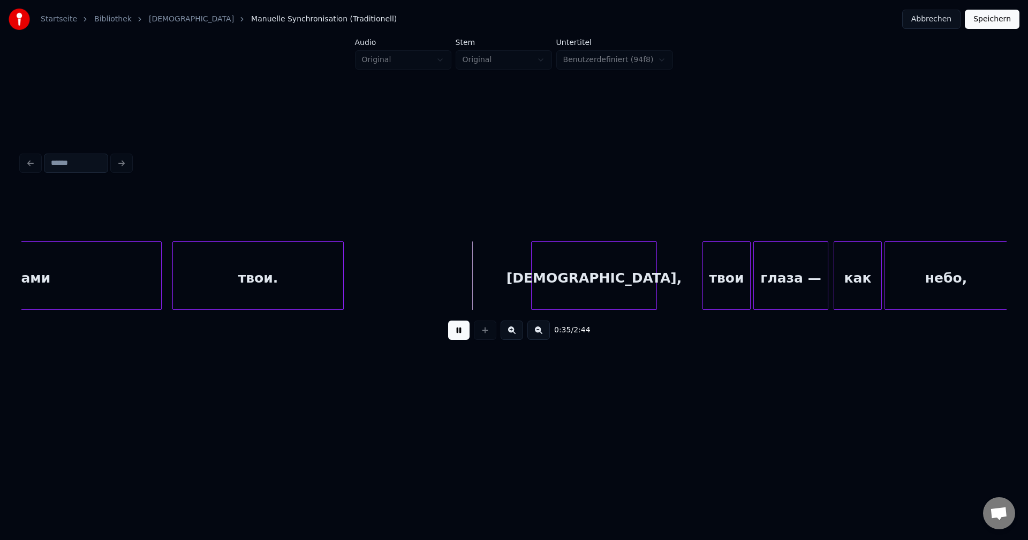
click at [454, 337] on button at bounding box center [458, 330] width 21 height 19
click at [541, 252] on div "[DEMOGRAPHIC_DATA]," at bounding box center [594, 278] width 125 height 73
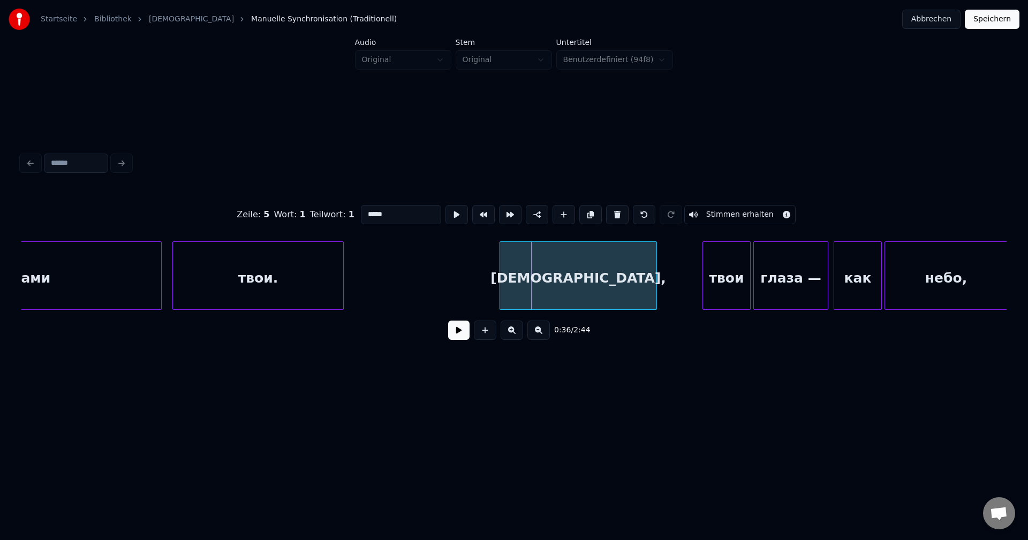
click at [502, 253] on div at bounding box center [501, 275] width 3 height 67
click at [450, 331] on button at bounding box center [458, 330] width 21 height 19
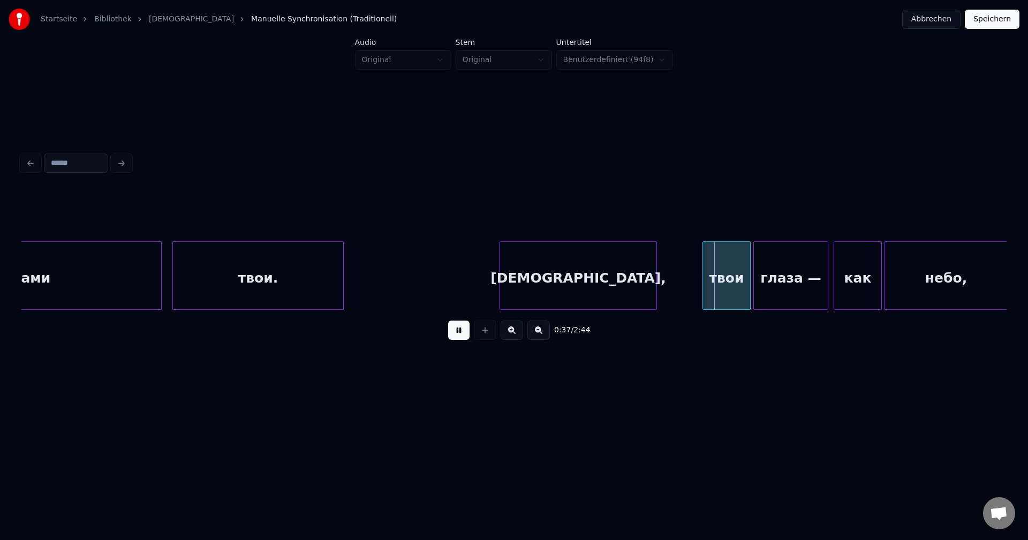
click at [450, 331] on button at bounding box center [458, 330] width 21 height 19
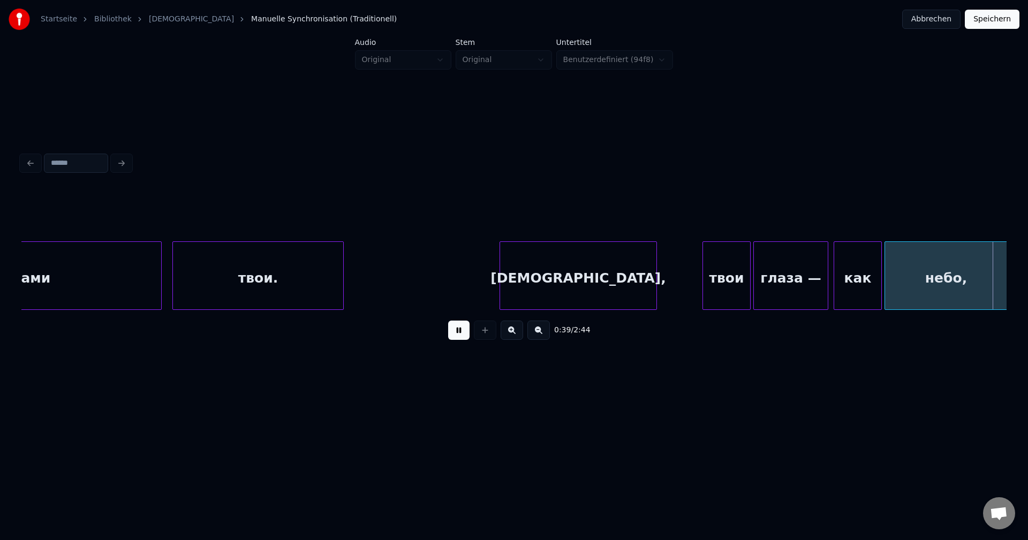
scroll to position [0, 5311]
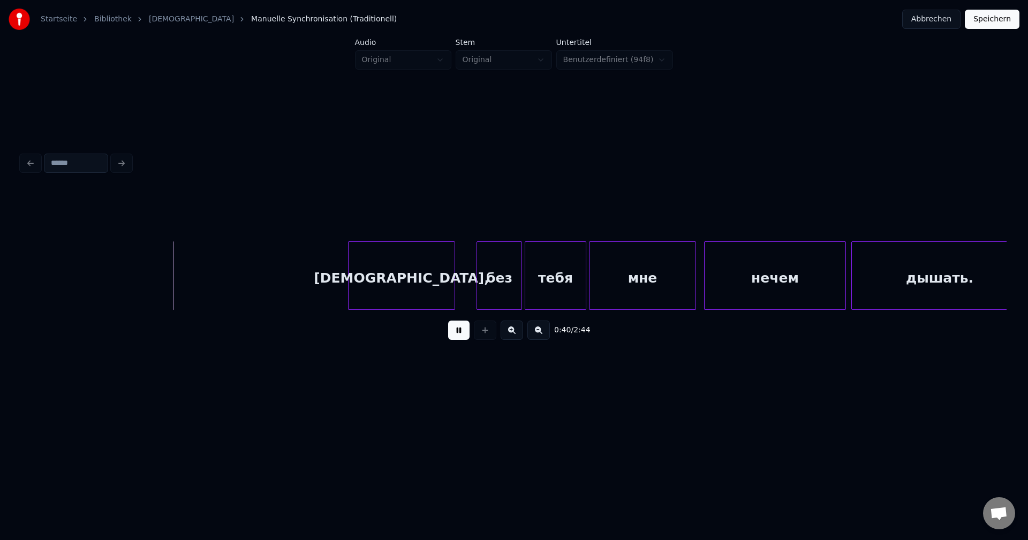
click at [450, 331] on button at bounding box center [458, 330] width 21 height 19
click at [402, 259] on div "[DEMOGRAPHIC_DATA]," at bounding box center [402, 278] width 106 height 73
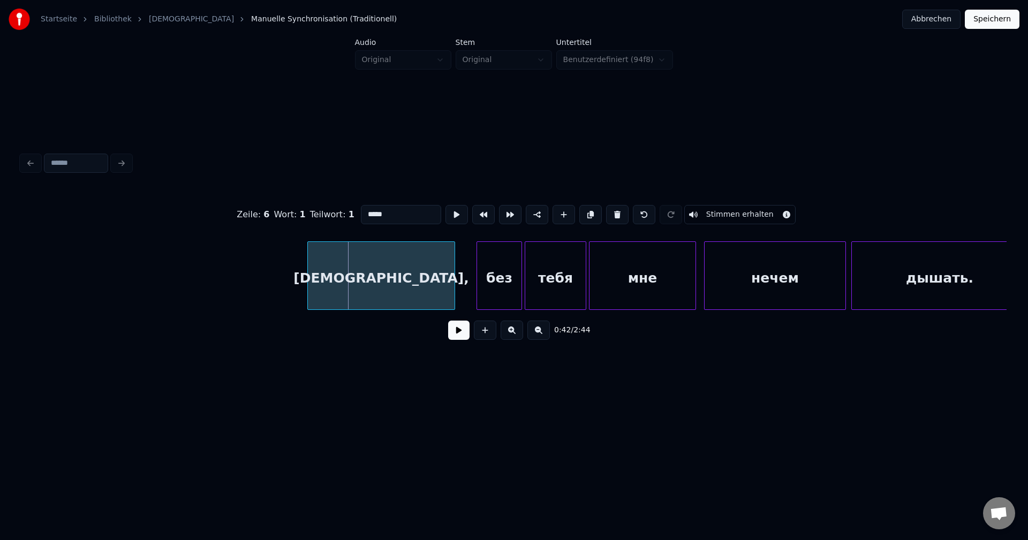
click at [308, 261] on div at bounding box center [309, 275] width 3 height 67
click at [453, 334] on button at bounding box center [458, 330] width 21 height 19
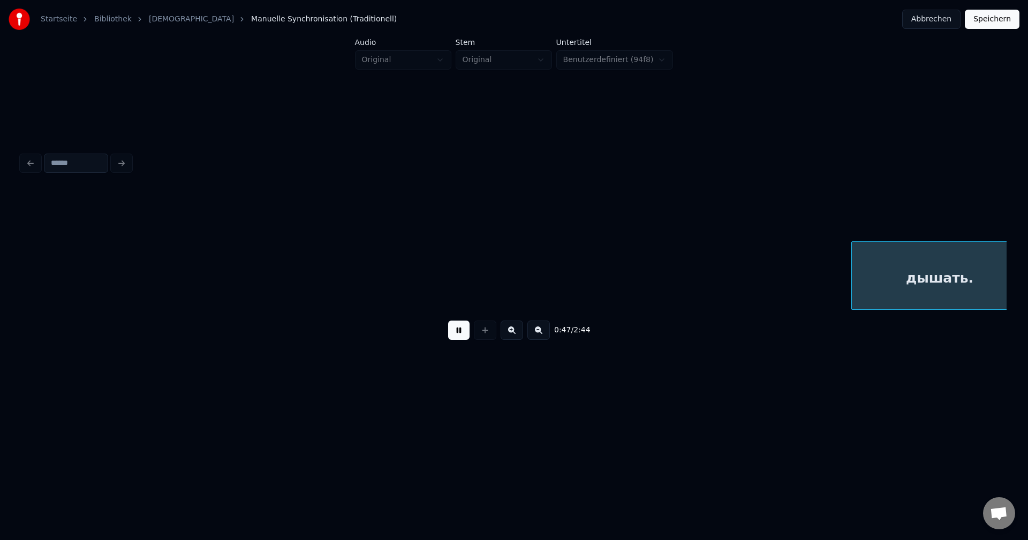
scroll to position [0, 6297]
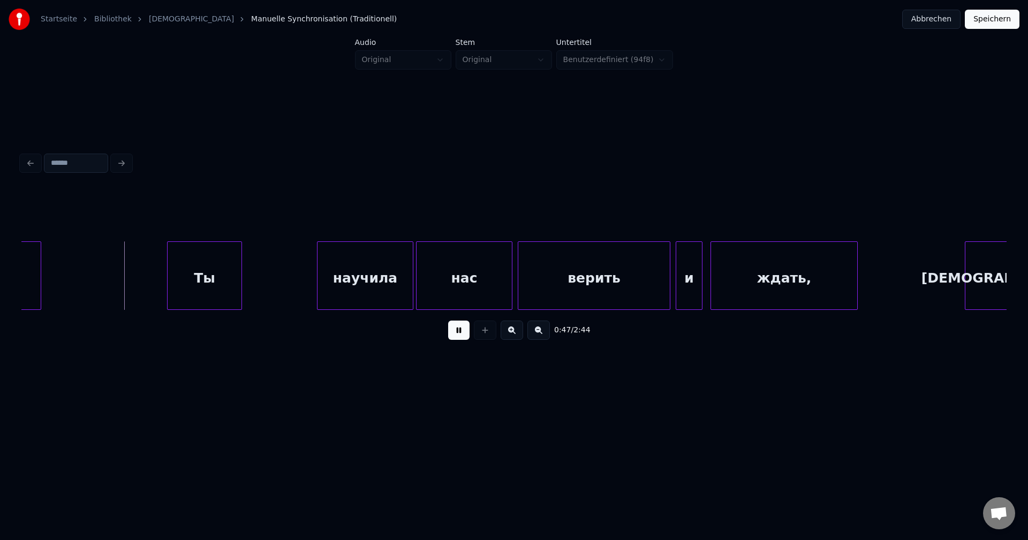
click at [453, 334] on button at bounding box center [458, 330] width 21 height 19
click at [207, 249] on div "Ты" at bounding box center [205, 278] width 74 height 73
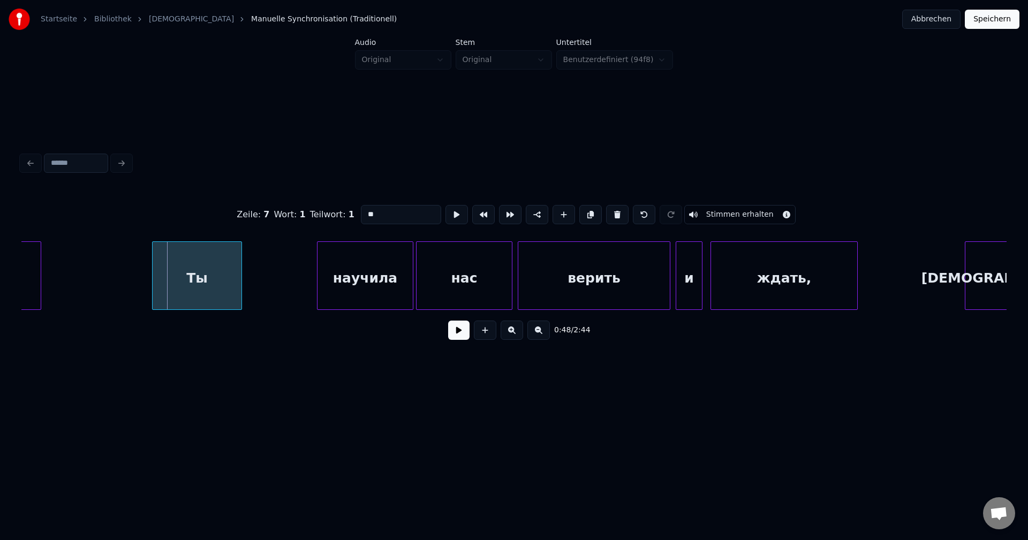
click at [153, 253] on div at bounding box center [154, 275] width 3 height 67
click at [454, 332] on button at bounding box center [458, 330] width 21 height 19
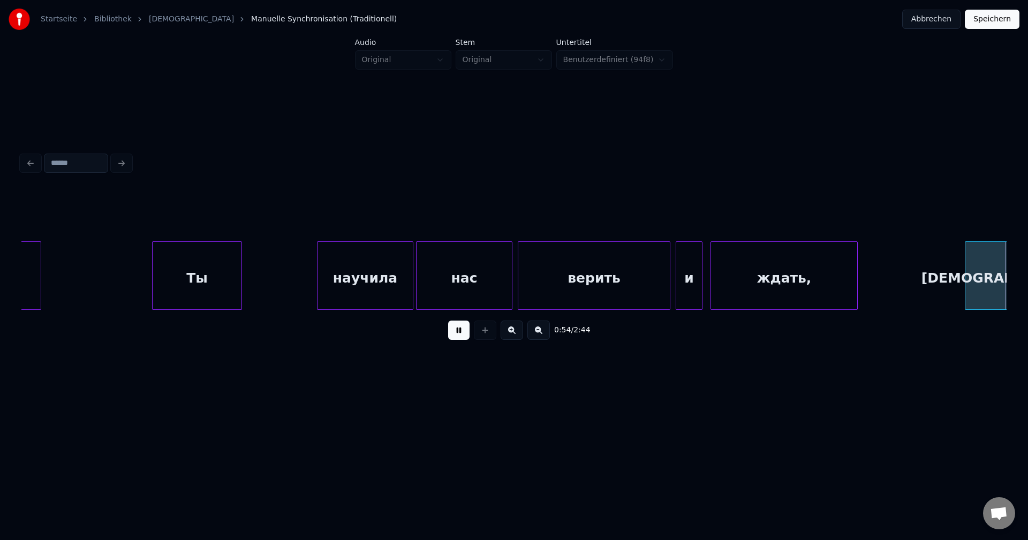
click at [454, 332] on button at bounding box center [458, 330] width 21 height 19
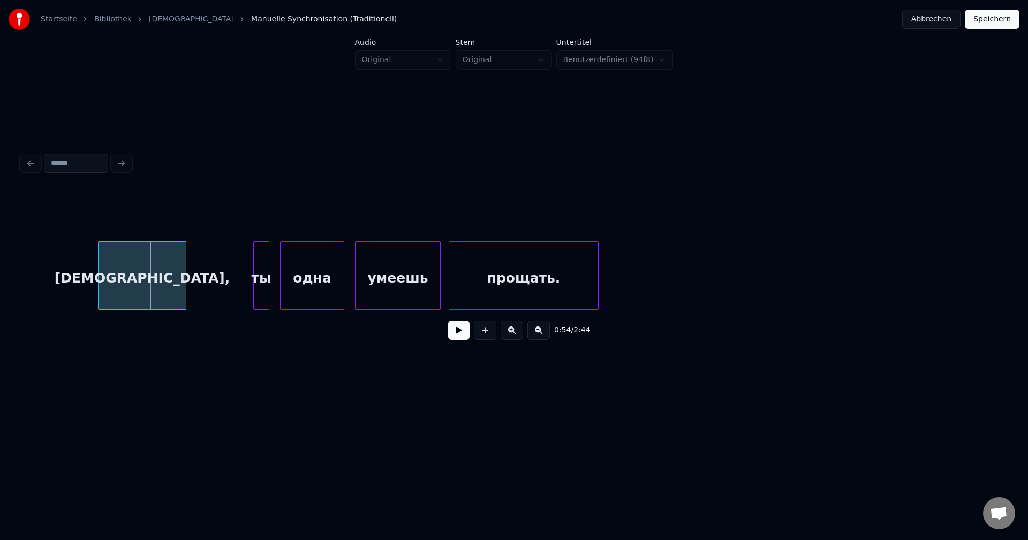
scroll to position [0, 7042]
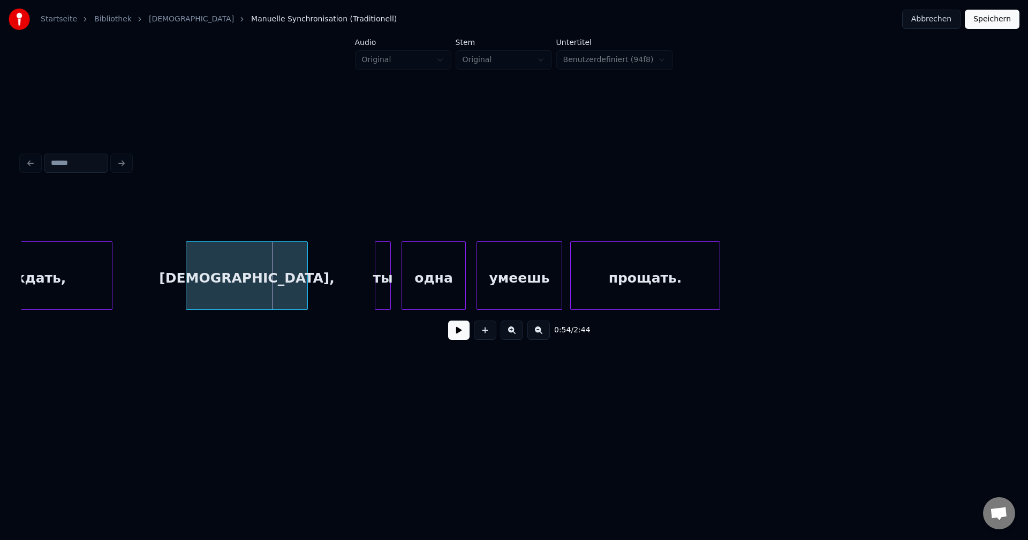
click at [187, 247] on div at bounding box center [187, 275] width 3 height 67
click at [454, 332] on button at bounding box center [458, 330] width 21 height 19
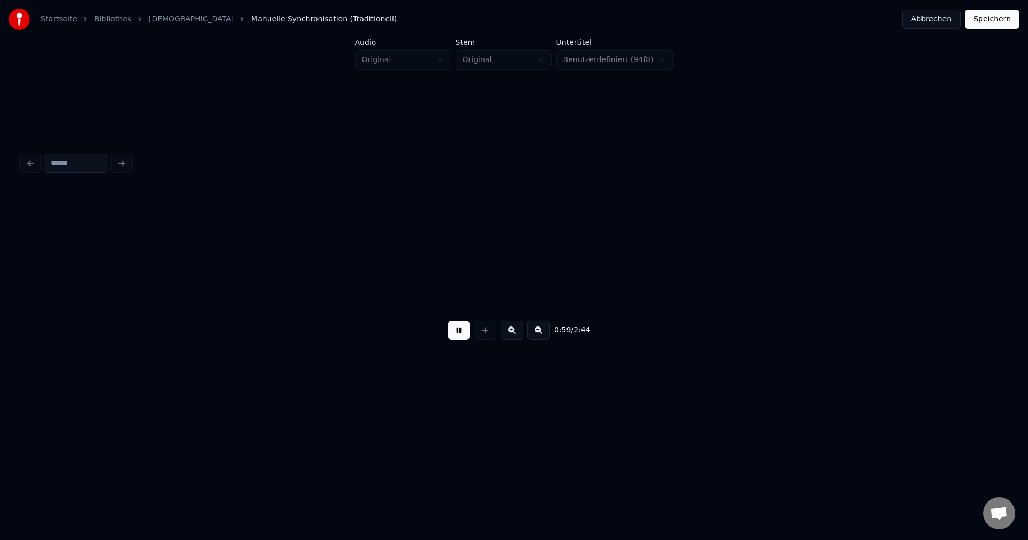
scroll to position [0, 8028]
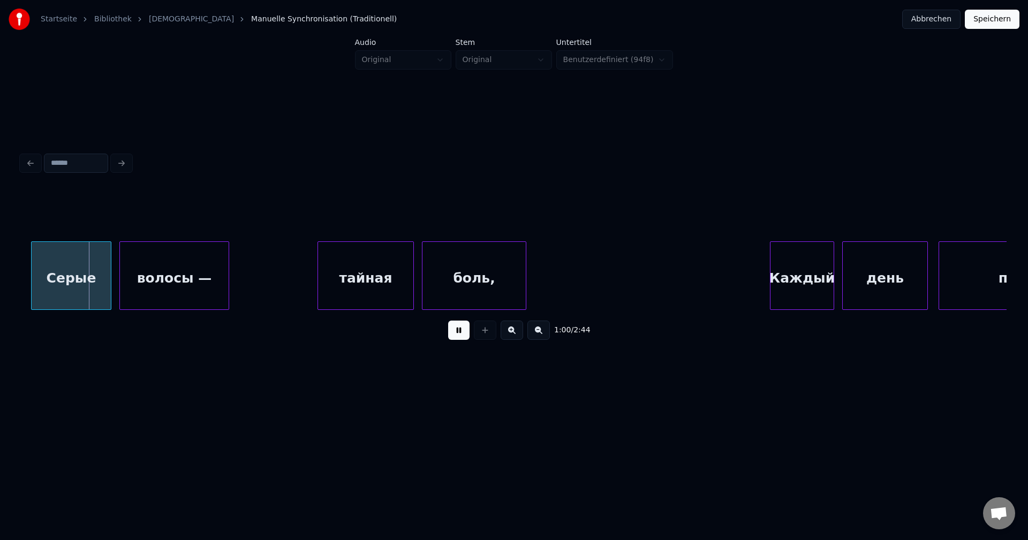
click at [454, 332] on button at bounding box center [458, 330] width 21 height 19
click at [40, 242] on div "Серые" at bounding box center [71, 278] width 79 height 73
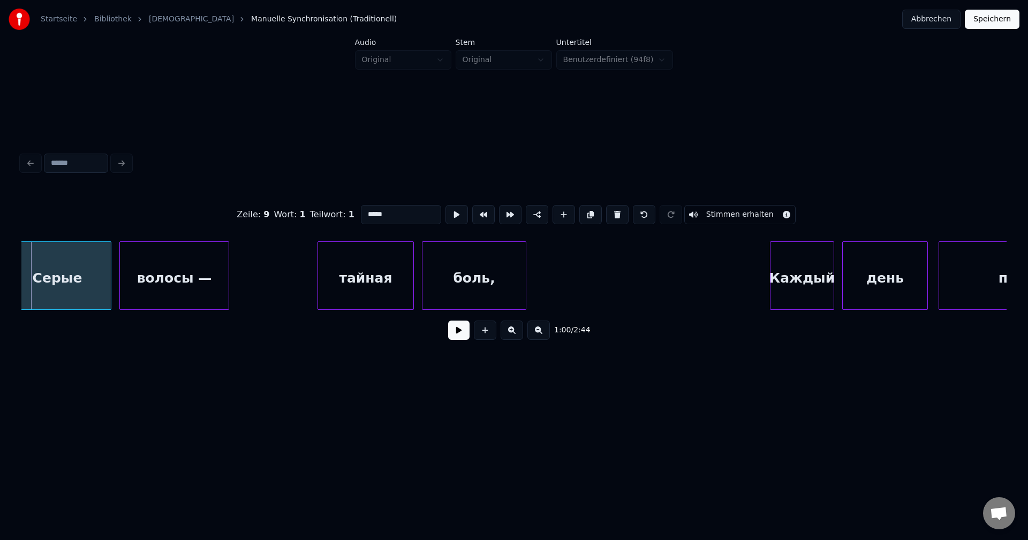
click at [5, 247] on div "Startseite Bibliothek Мама Manuelle Synchronisation (Traditionell) Abbrechen Sp…" at bounding box center [514, 205] width 1028 height 411
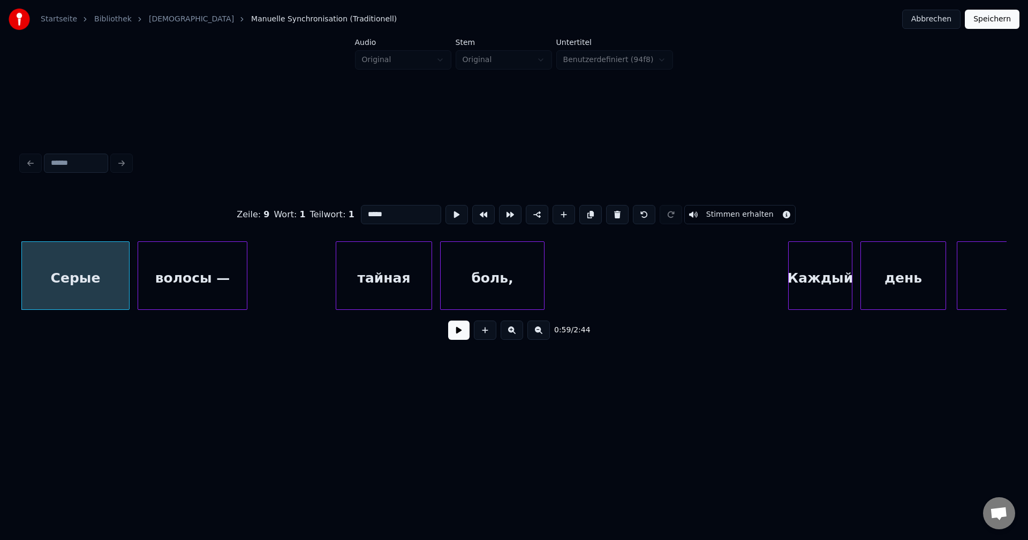
click at [467, 335] on button at bounding box center [458, 330] width 21 height 19
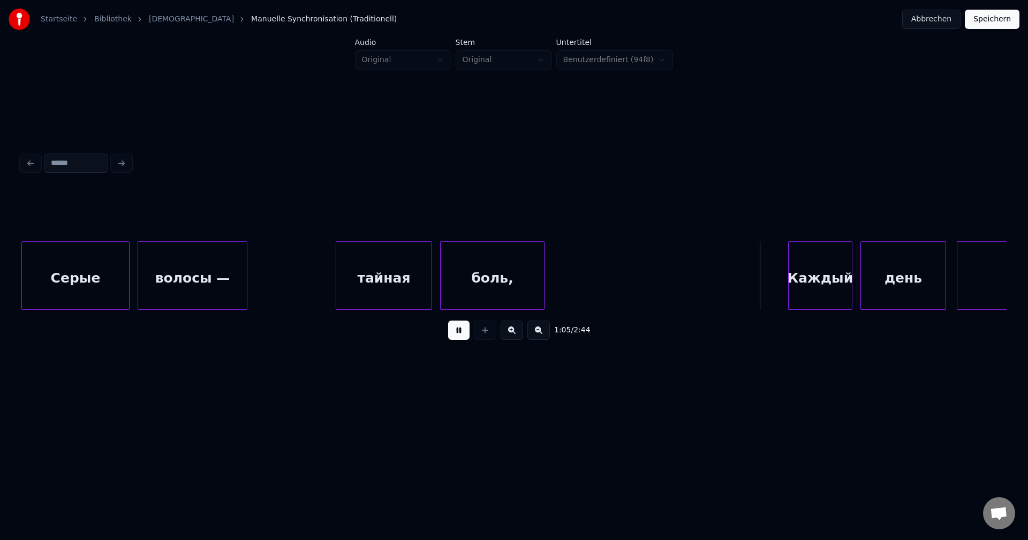
click at [467, 335] on button at bounding box center [458, 330] width 21 height 19
click at [781, 256] on div at bounding box center [782, 275] width 3 height 67
click at [459, 336] on button at bounding box center [458, 330] width 21 height 19
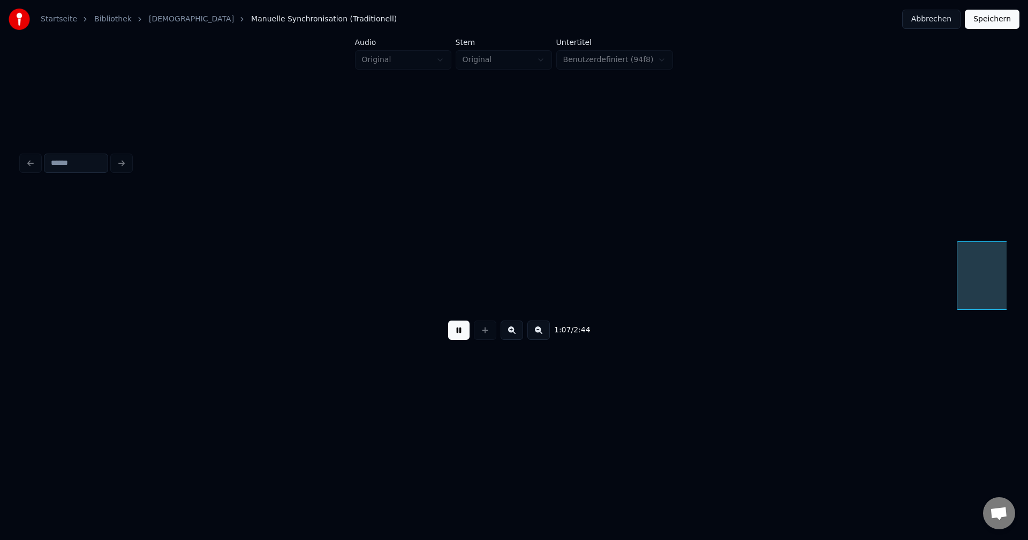
scroll to position [0, 8997]
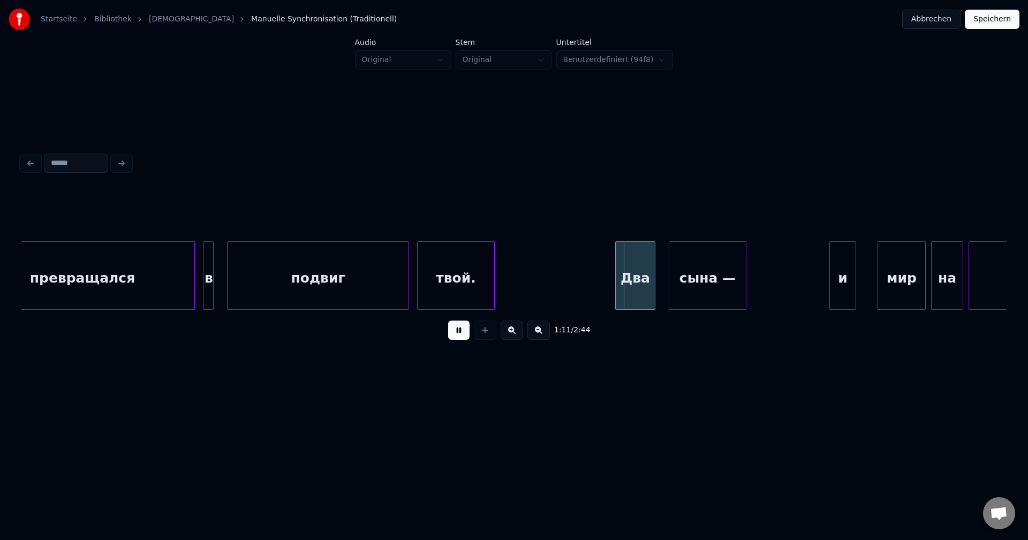
click at [459, 336] on button at bounding box center [458, 330] width 21 height 19
click at [602, 252] on div "Два" at bounding box center [628, 275] width 53 height 69
click at [461, 335] on button at bounding box center [458, 330] width 21 height 19
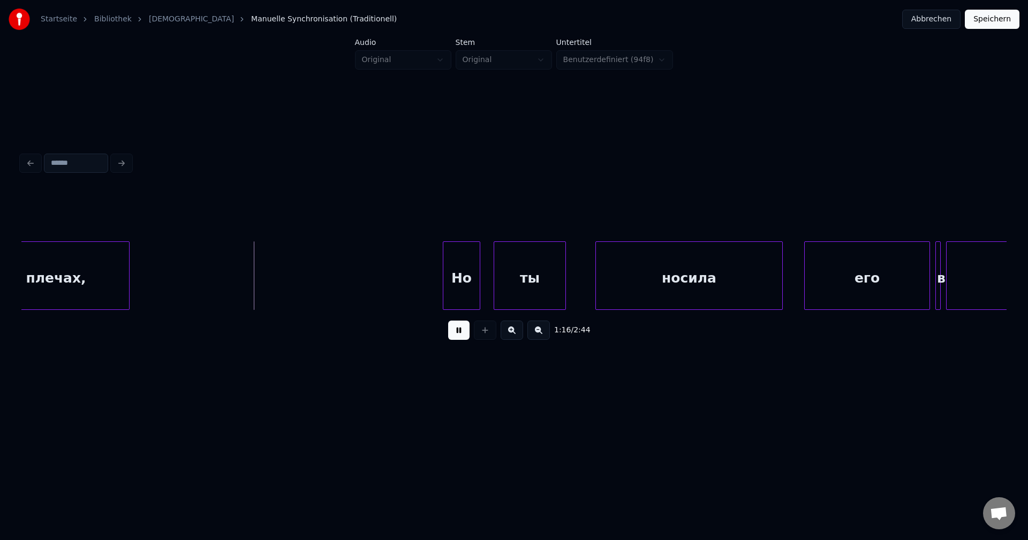
click at [461, 335] on button at bounding box center [458, 330] width 21 height 19
click at [414, 251] on div at bounding box center [415, 275] width 3 height 67
click at [467, 334] on button at bounding box center [458, 330] width 21 height 19
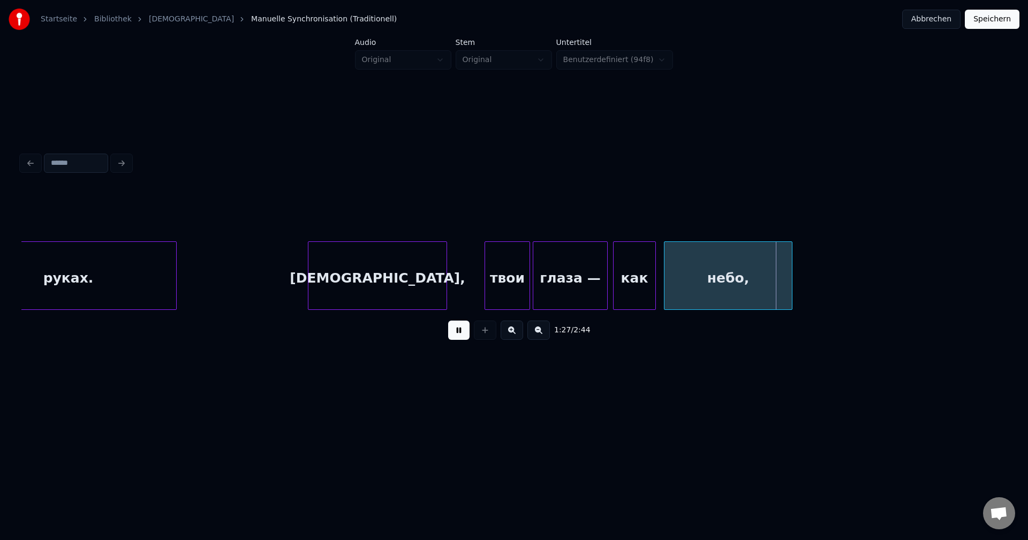
click at [461, 337] on button at bounding box center [458, 330] width 21 height 19
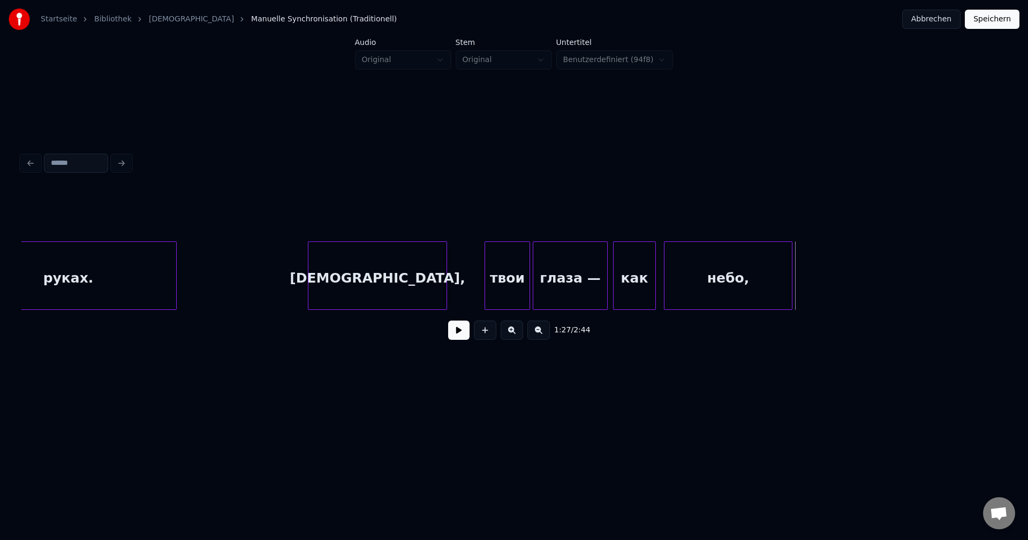
click at [461, 337] on button at bounding box center [458, 330] width 21 height 19
click at [999, 16] on button "Speichern" at bounding box center [992, 19] width 55 height 19
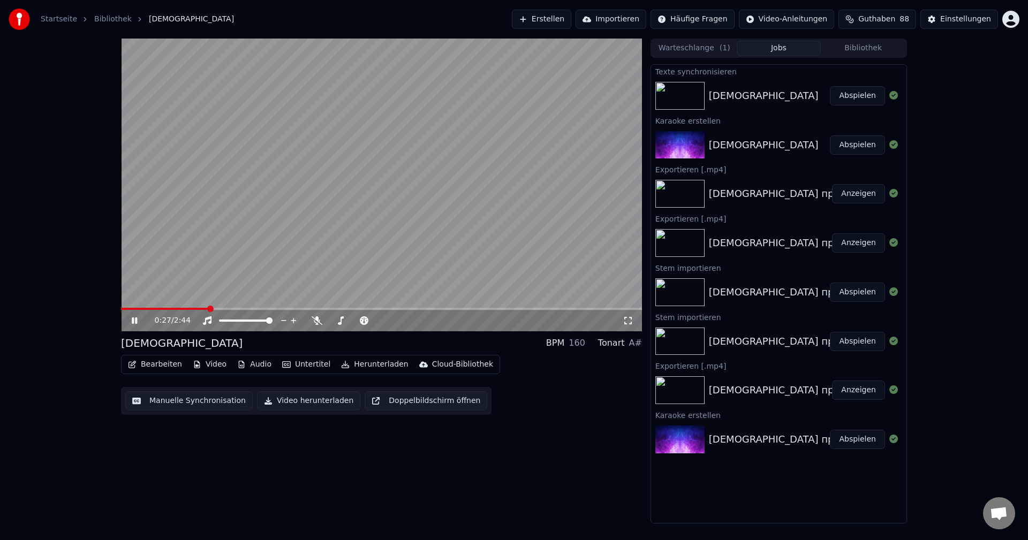
click at [137, 320] on icon at bounding box center [134, 320] width 5 height 6
click at [706, 50] on button "Warteschlange ( 1 )" at bounding box center [694, 49] width 85 height 16
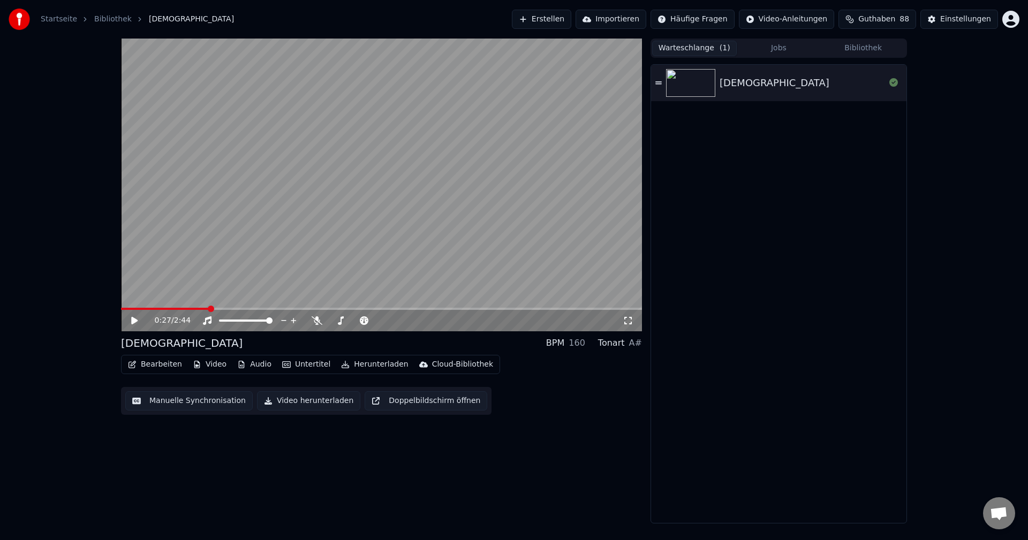
click at [822, 79] on div "[DEMOGRAPHIC_DATA]" at bounding box center [801, 82] width 165 height 15
click at [661, 82] on icon at bounding box center [658, 82] width 6 height 3
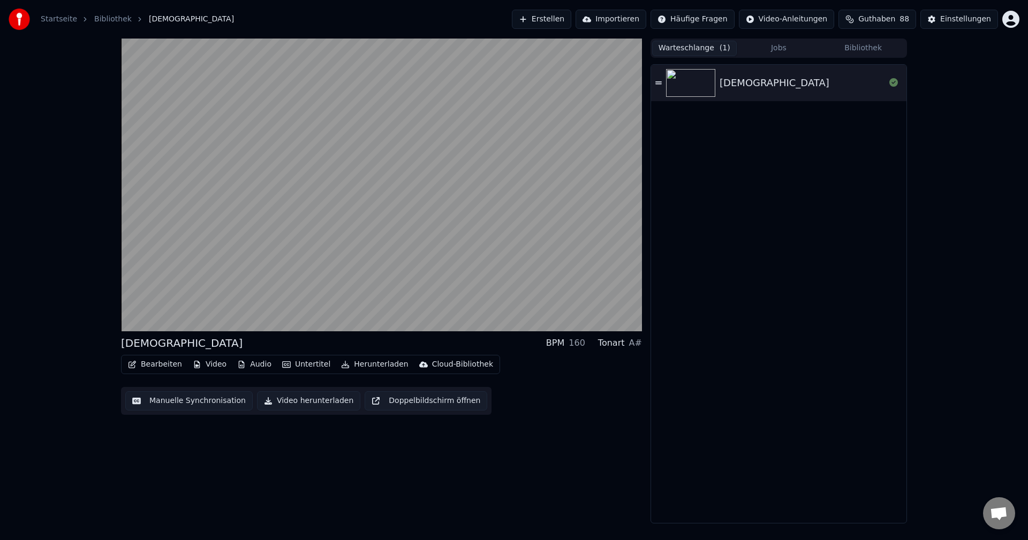
click at [636, 19] on button "Importieren" at bounding box center [610, 19] width 71 height 19
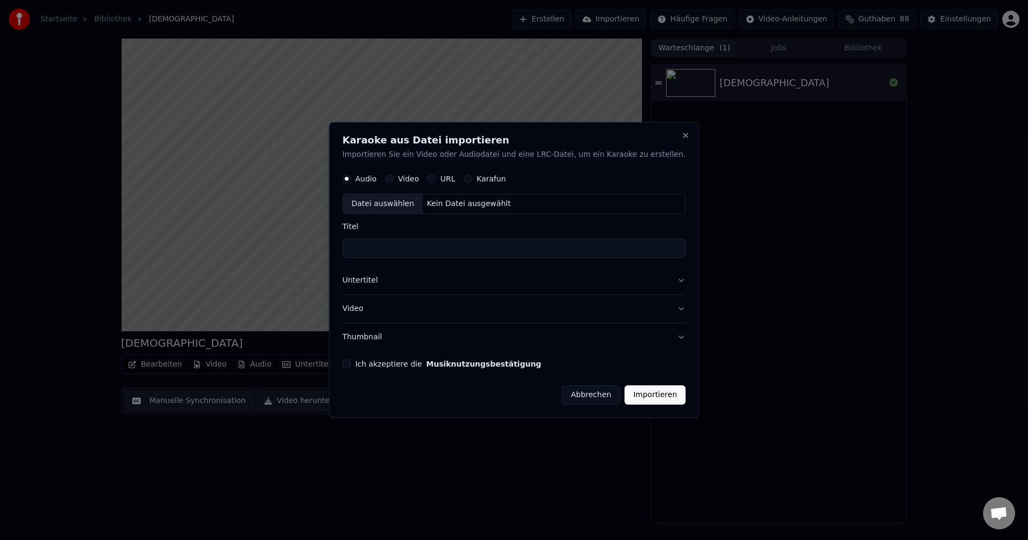
click at [498, 180] on label "Karafun" at bounding box center [490, 179] width 29 height 7
click at [472, 180] on button "Karafun" at bounding box center [468, 179] width 9 height 9
click at [371, 176] on div "Audio" at bounding box center [359, 179] width 34 height 9
click at [376, 179] on label "Audio" at bounding box center [365, 179] width 21 height 7
click at [351, 179] on button "Audio" at bounding box center [346, 179] width 9 height 9
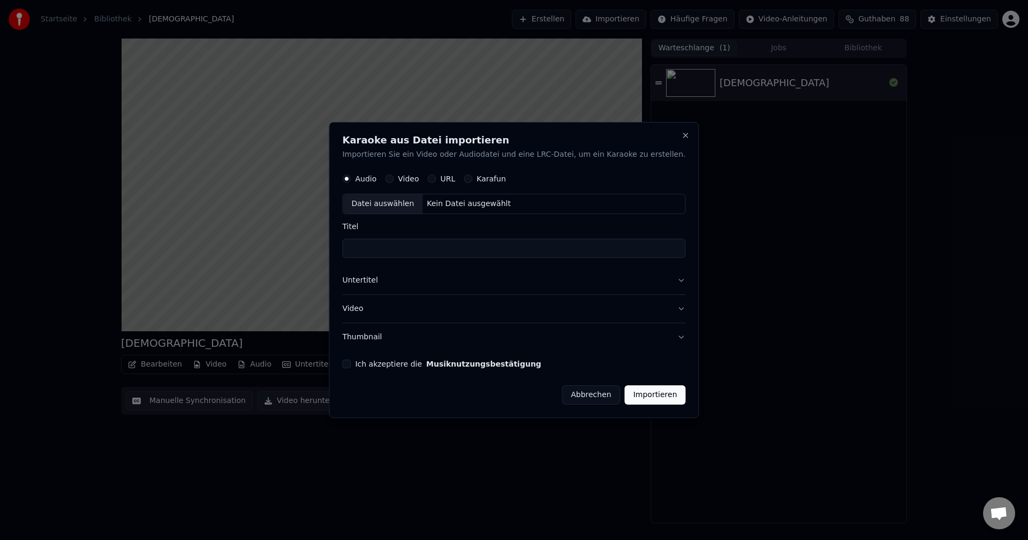
click at [586, 396] on button "Abbrechen" at bounding box center [591, 394] width 58 height 19
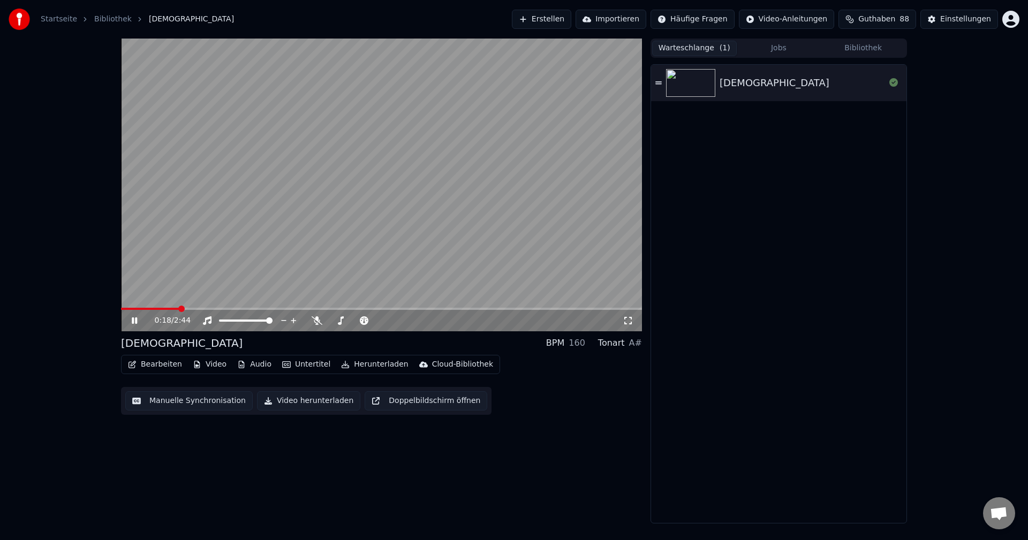
click at [135, 319] on icon at bounding box center [142, 320] width 25 height 9
click at [941, 17] on button "Einstellungen" at bounding box center [959, 19] width 78 height 19
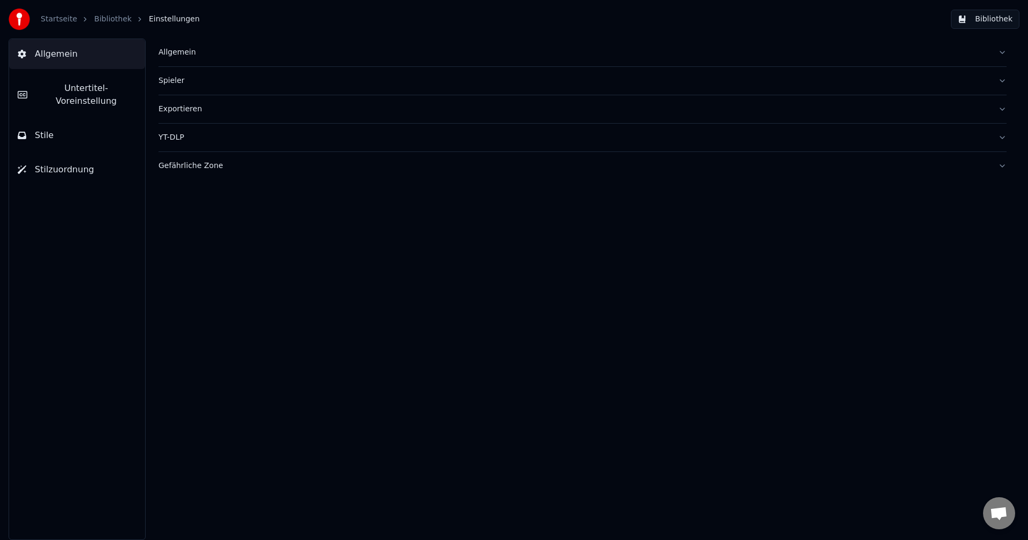
click at [231, 169] on div "Gefährliche Zone" at bounding box center [573, 166] width 831 height 11
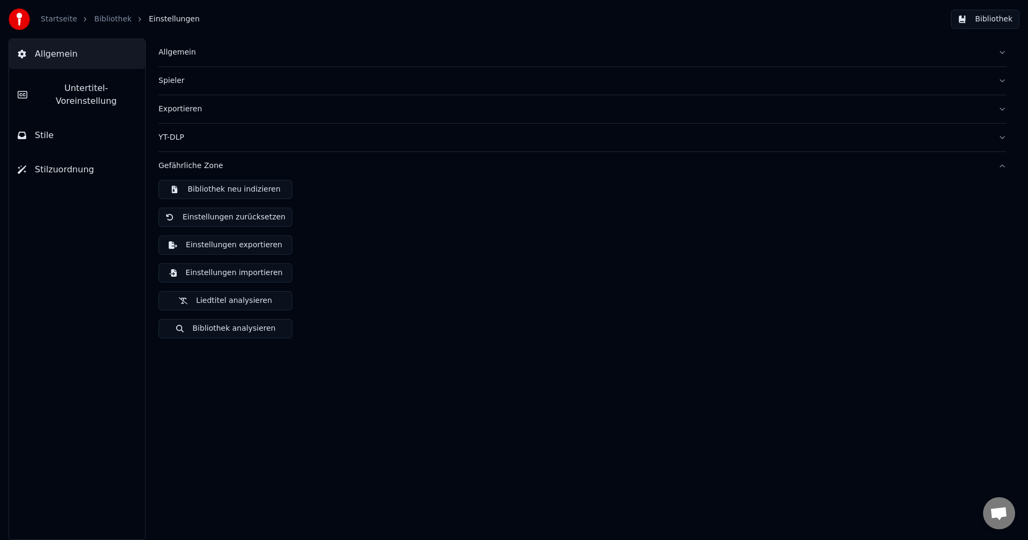
click at [231, 165] on div "Gefährliche Zone" at bounding box center [573, 166] width 831 height 11
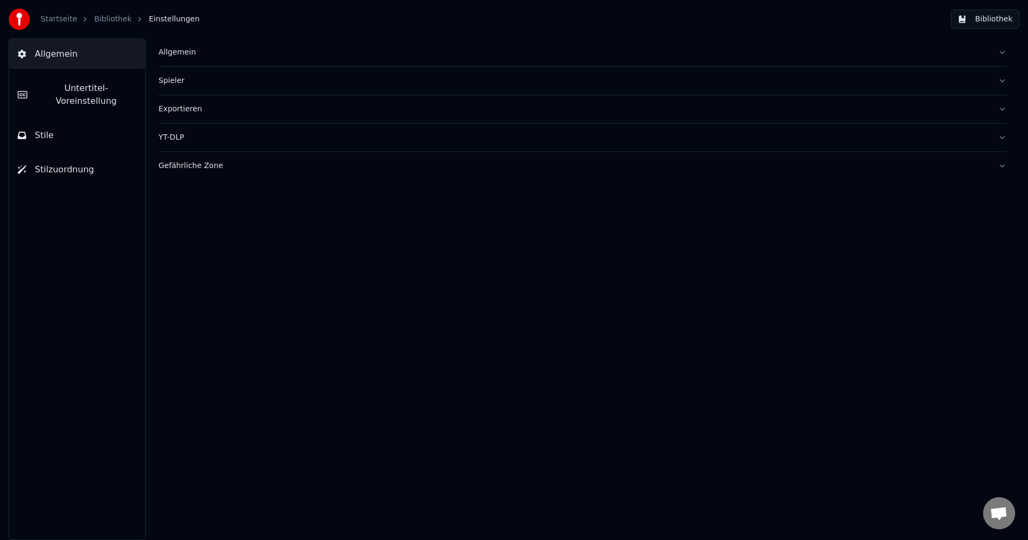
click at [56, 20] on link "Startseite" at bounding box center [59, 19] width 36 height 11
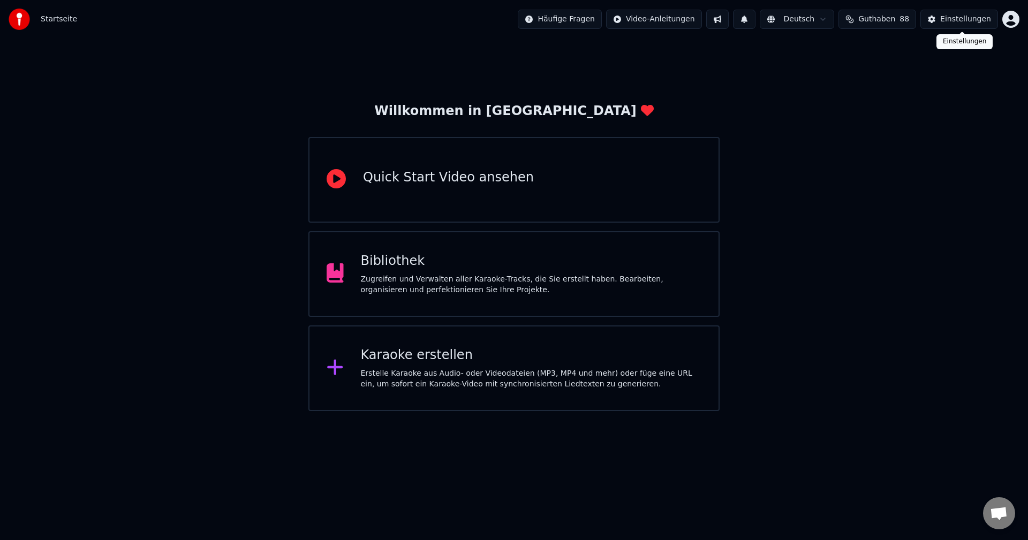
click at [954, 14] on div "Einstellungen" at bounding box center [965, 19] width 51 height 11
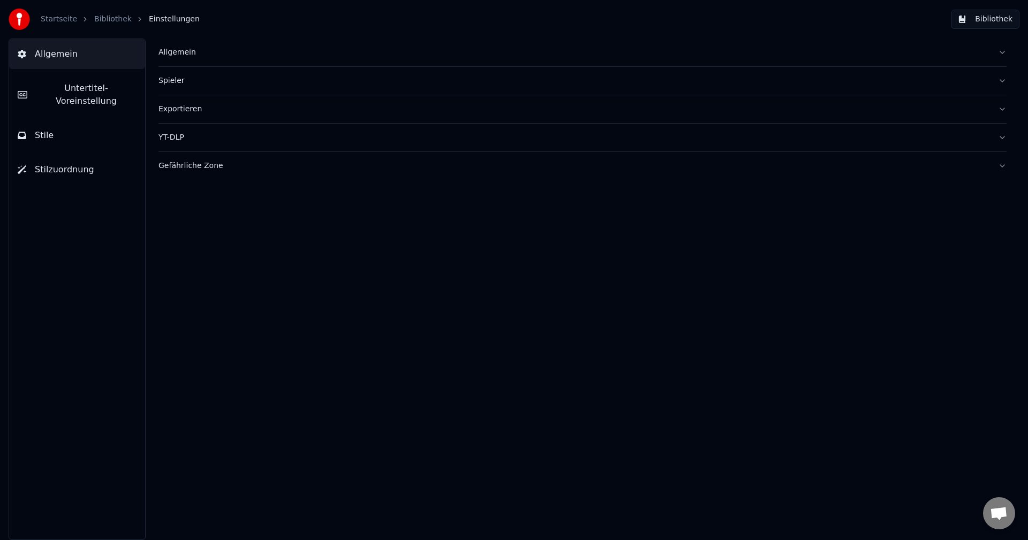
click at [185, 54] on div "Allgemein" at bounding box center [573, 52] width 831 height 11
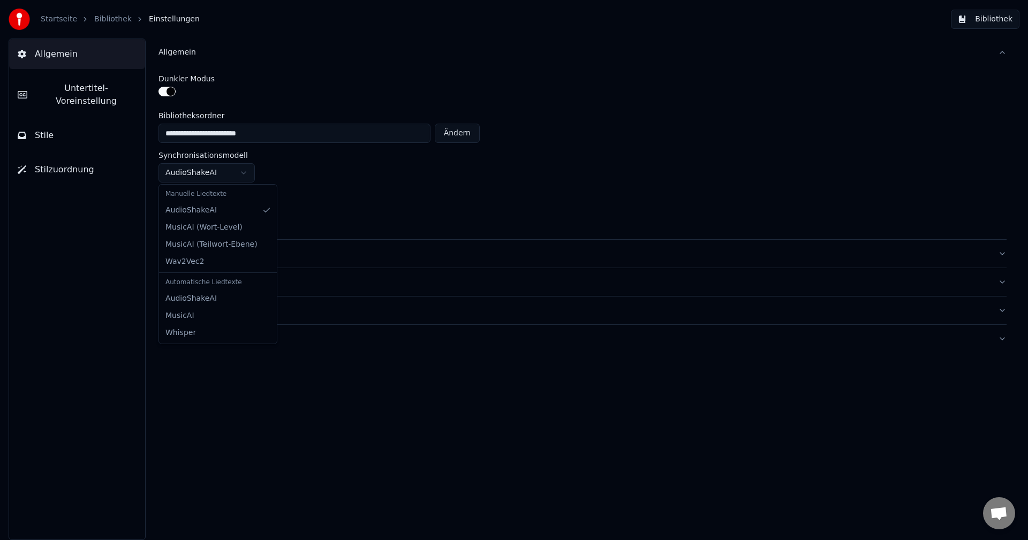
click at [243, 173] on html "**********" at bounding box center [514, 270] width 1028 height 540
click at [74, 88] on span "Untertitel-Voreinstellung" at bounding box center [86, 95] width 101 height 26
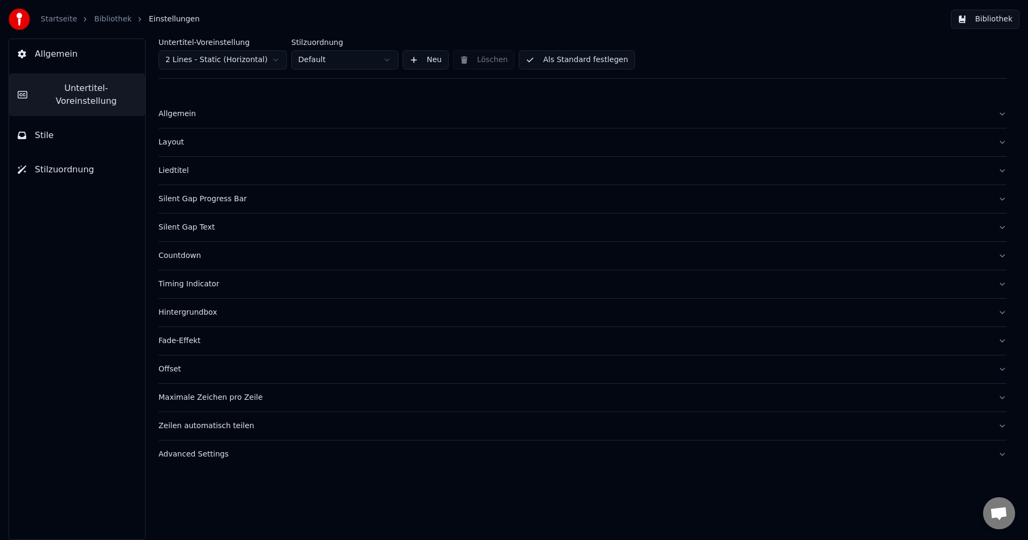
click at [75, 67] on button "Allgemein" at bounding box center [77, 54] width 136 height 30
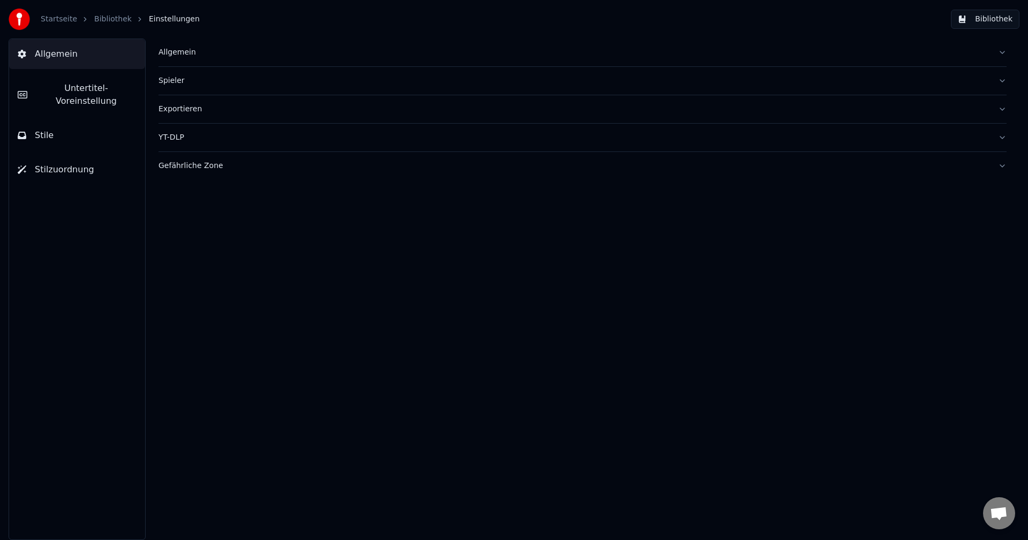
click at [50, 129] on span "Stile" at bounding box center [44, 135] width 19 height 13
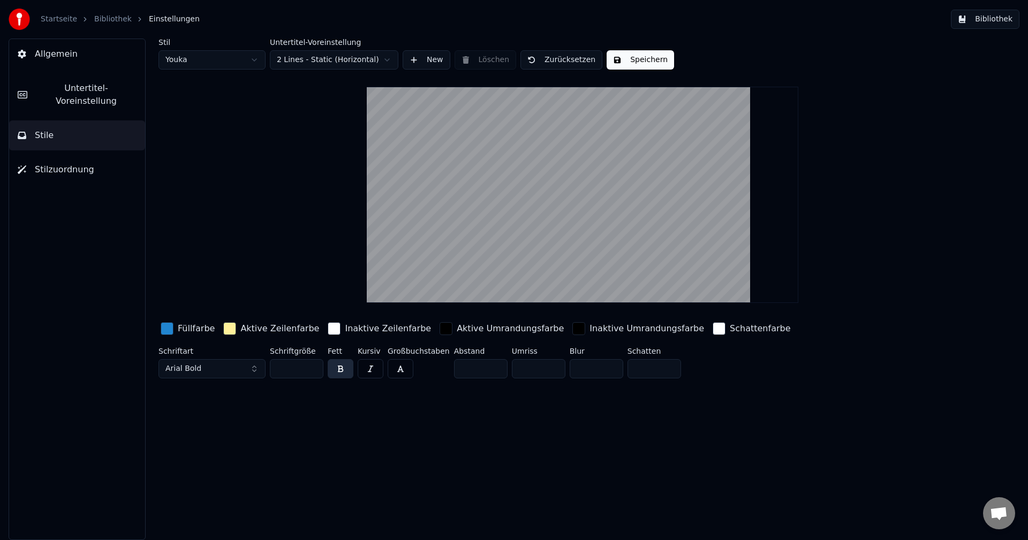
click at [58, 165] on button "Stilzuordnung" at bounding box center [77, 170] width 136 height 30
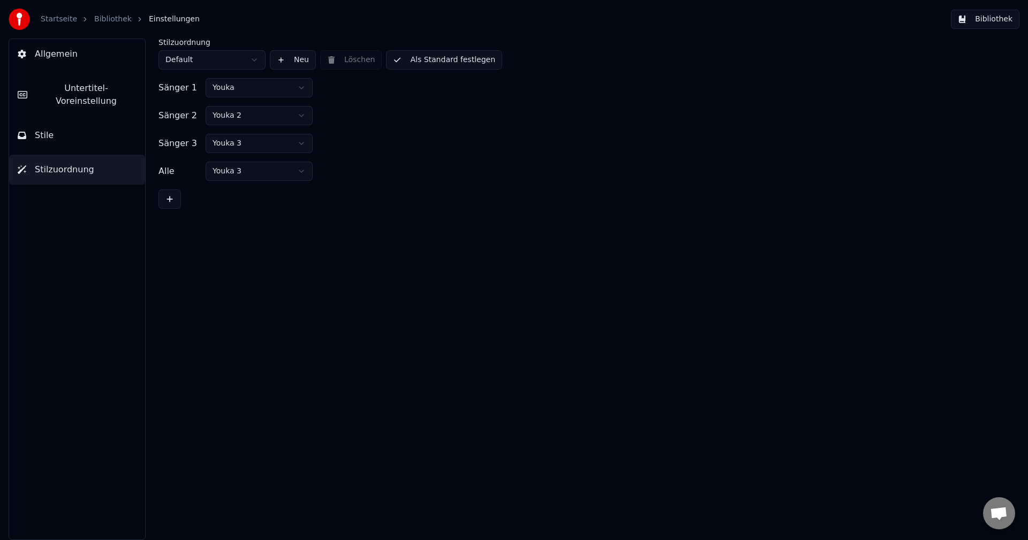
click at [55, 55] on span "Allgemein" at bounding box center [56, 54] width 43 height 13
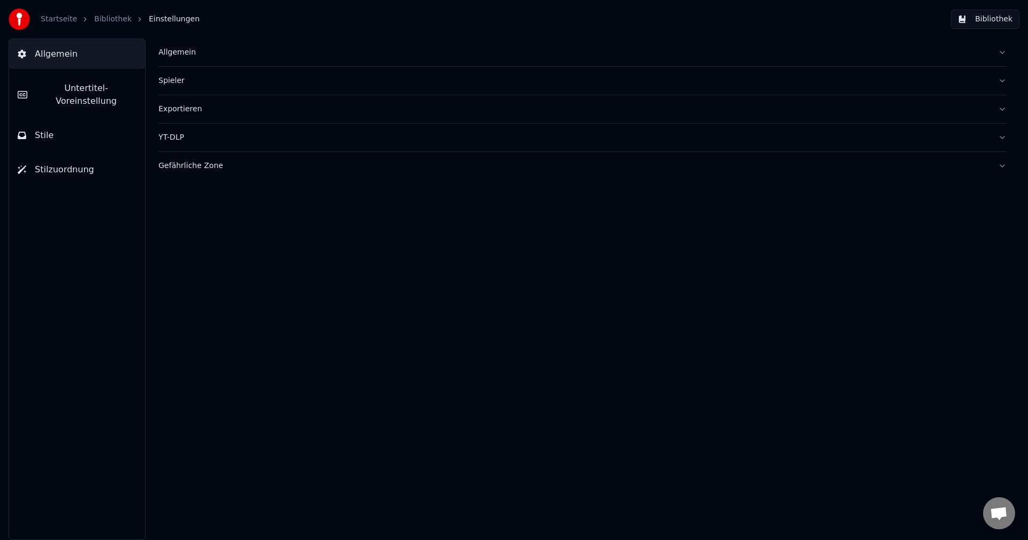
click at [169, 47] on div "Allgemein" at bounding box center [573, 52] width 831 height 11
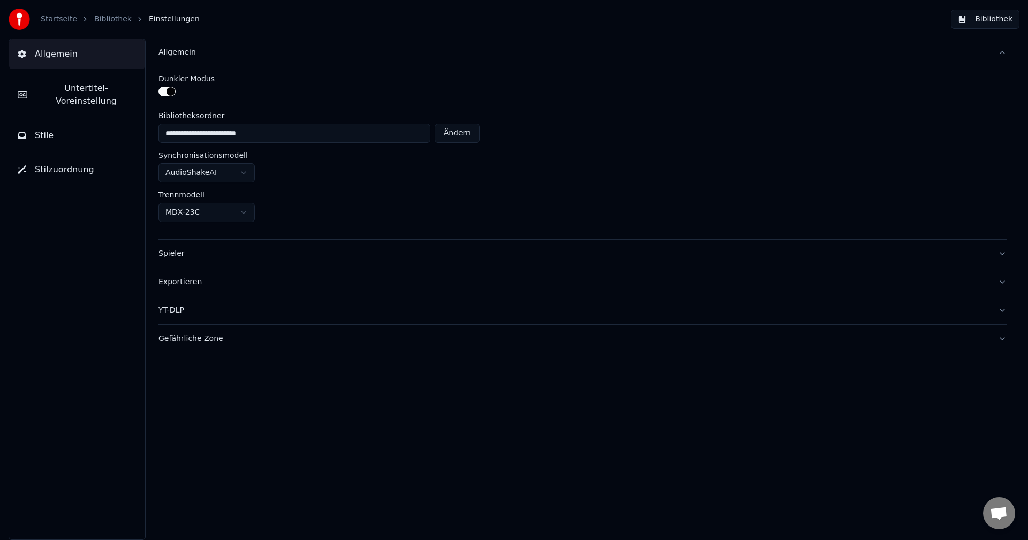
click at [195, 338] on div "Gefährliche Zone" at bounding box center [573, 339] width 831 height 11
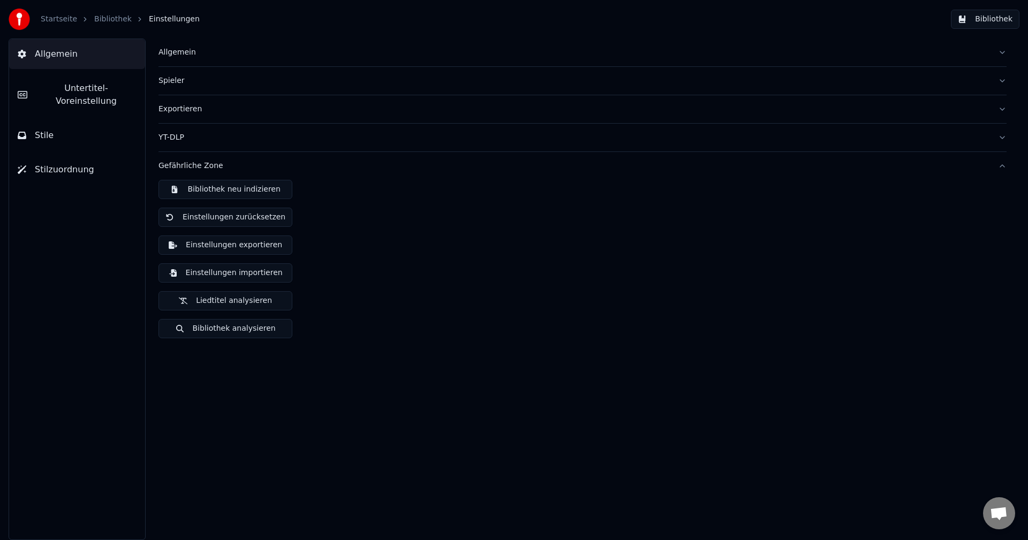
click at [183, 139] on div "YT-DLP" at bounding box center [573, 137] width 831 height 11
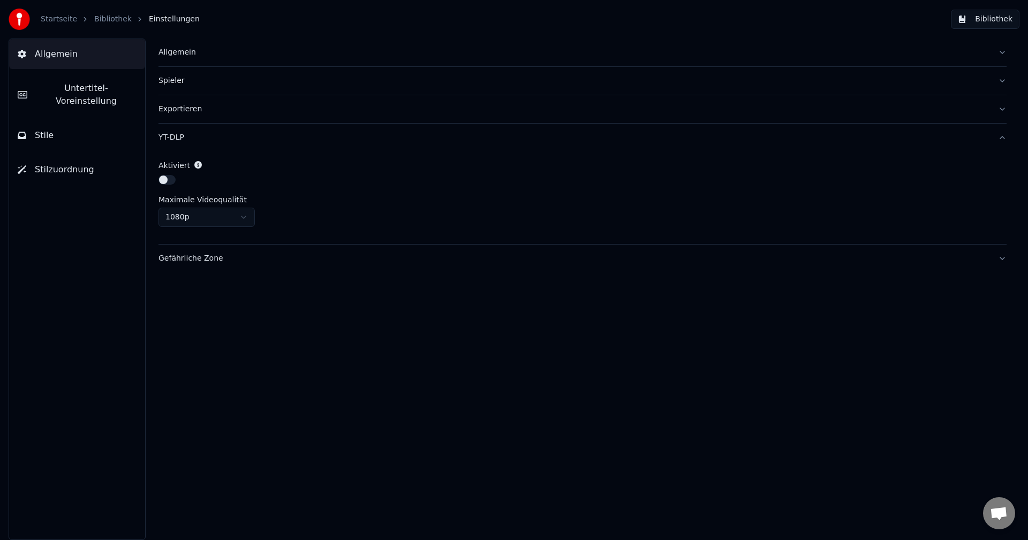
click at [213, 228] on div "Aktiviert Maximale Videoqualität 1080p" at bounding box center [582, 197] width 848 height 93
click at [188, 108] on div "Exportieren" at bounding box center [573, 109] width 831 height 11
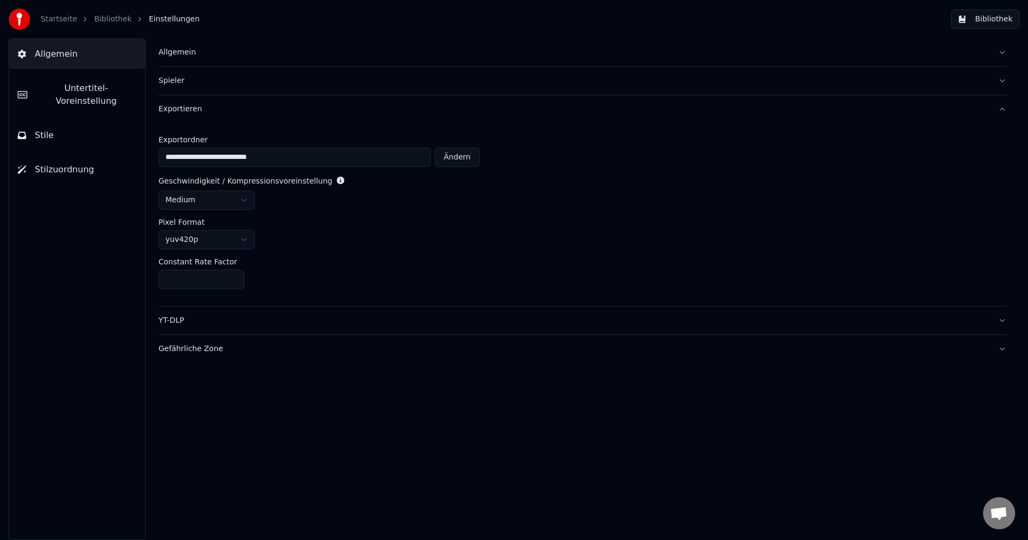
click at [179, 85] on div "Spieler" at bounding box center [573, 80] width 831 height 11
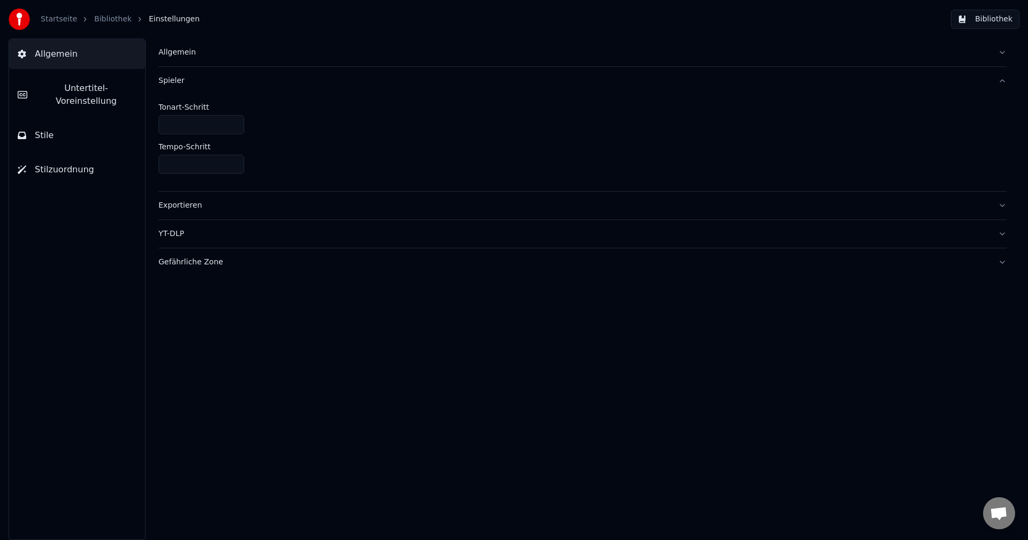
click at [55, 17] on link "Startseite" at bounding box center [59, 19] width 36 height 11
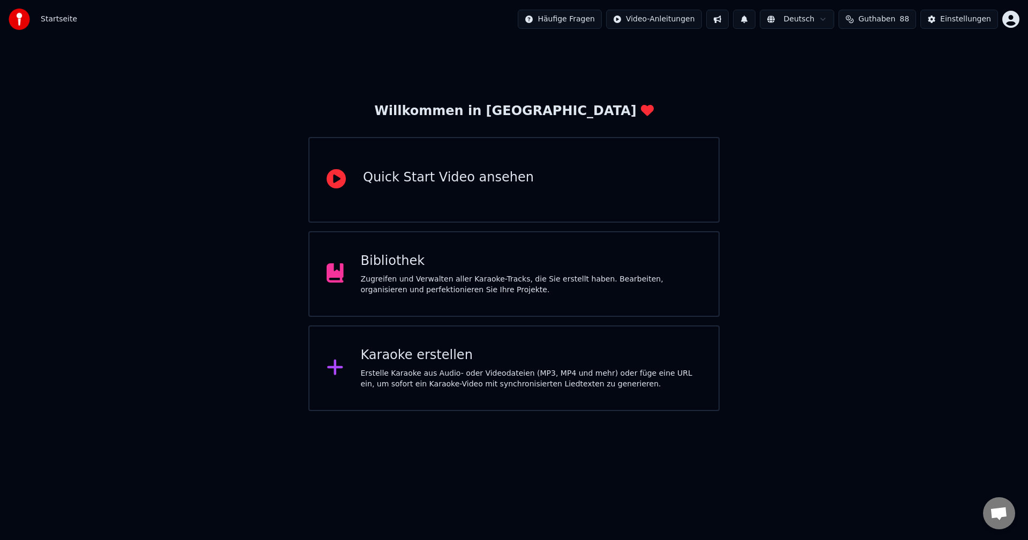
click at [21, 21] on img at bounding box center [19, 19] width 21 height 21
click at [1007, 23] on html "Startseite Häufige Fragen Video-Anleitungen Deutsch Guthaben 88 Einstellungen W…" at bounding box center [514, 205] width 1028 height 411
click at [951, 64] on span "Abrechnung" at bounding box center [946, 69] width 46 height 11
click at [423, 293] on div "Zugreifen und Verwalten aller Karaoke-Tracks, die Sie erstellt haben. Bearbeite…" at bounding box center [531, 284] width 341 height 21
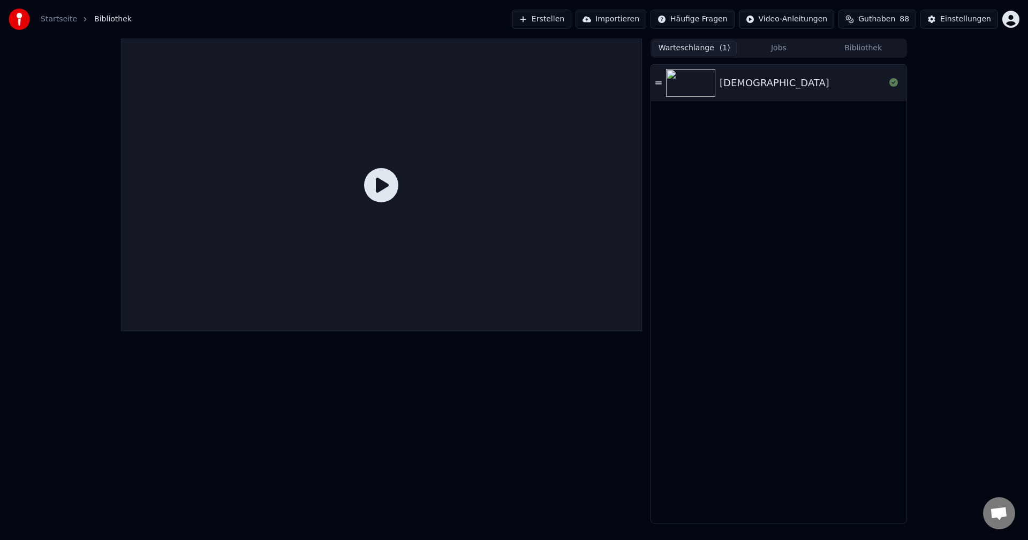
click at [396, 186] on icon at bounding box center [381, 185] width 34 height 34
click at [378, 187] on icon at bounding box center [381, 185] width 34 height 34
click at [876, 19] on span "Guthaben" at bounding box center [876, 19] width 37 height 11
click at [755, 88] on div "[DEMOGRAPHIC_DATA]" at bounding box center [801, 82] width 165 height 15
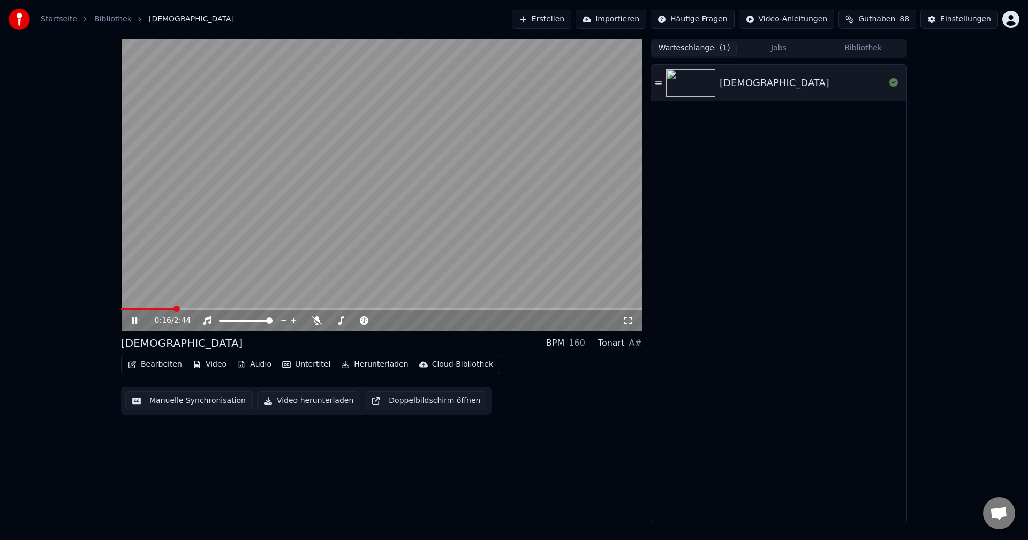
click at [50, 20] on link "Startseite" at bounding box center [59, 19] width 36 height 11
